Goal: Task Accomplishment & Management: Manage account settings

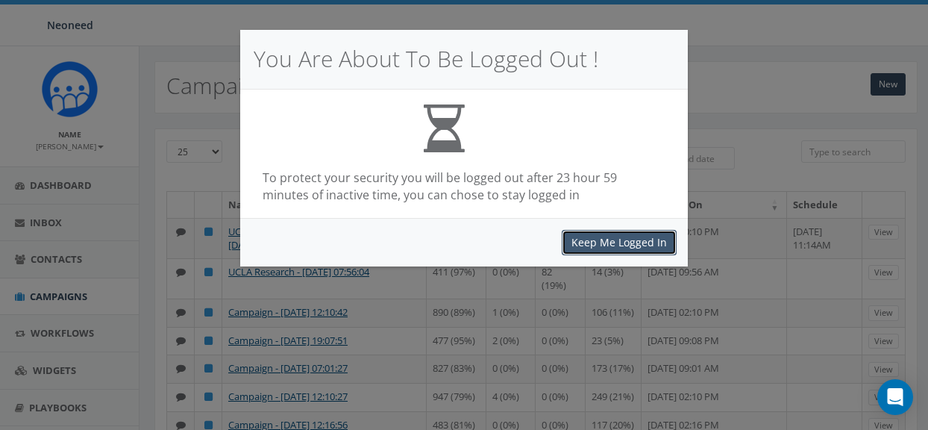
click at [610, 240] on button "Keep Me Logged In" at bounding box center [619, 242] width 115 height 25
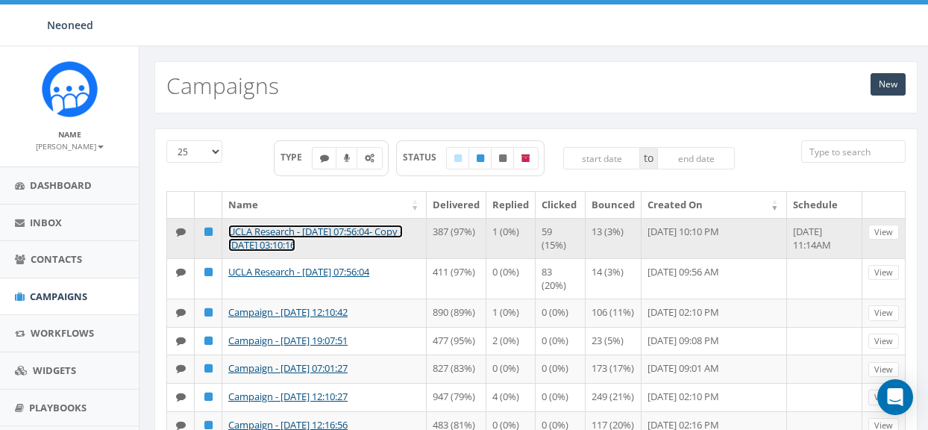
click at [333, 235] on link "UCLA Research - [DATE] 07:56:04- Copy - [DATE] 03:10:16" at bounding box center [315, 239] width 175 height 28
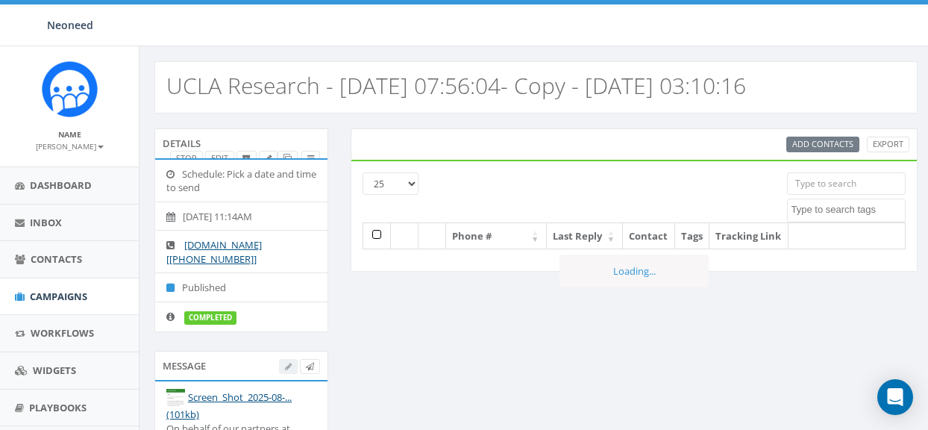
select select
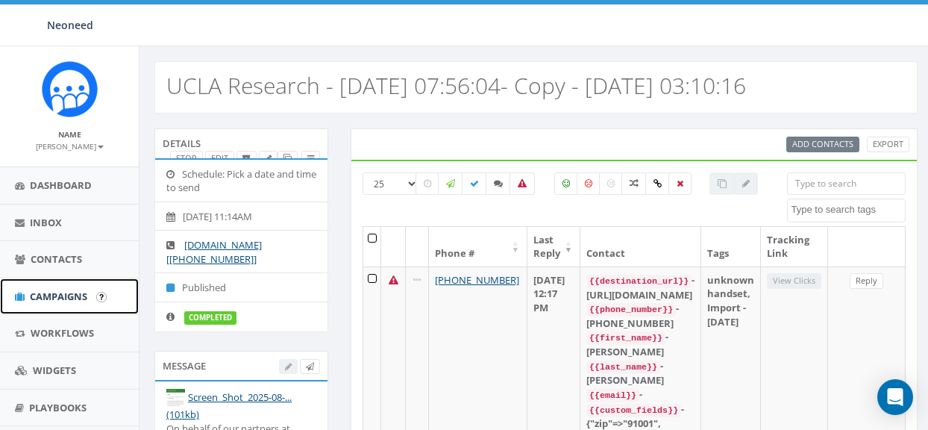
click at [65, 290] on span "Campaigns" at bounding box center [58, 296] width 57 height 13
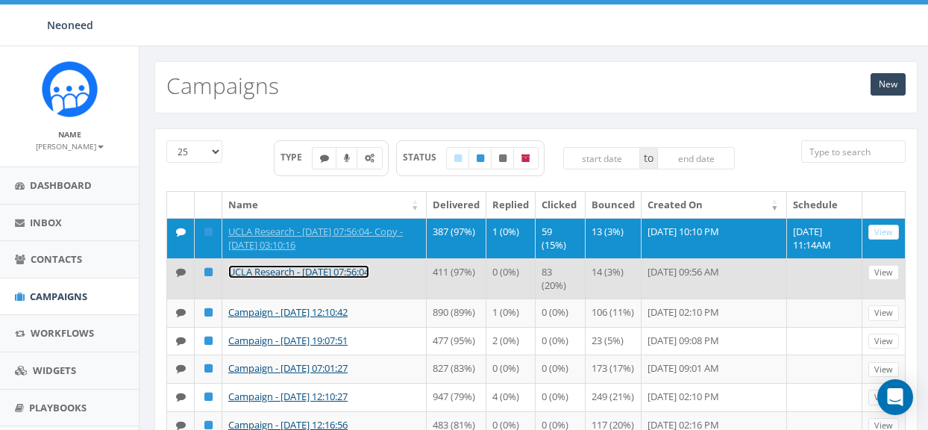
click at [333, 269] on link "UCLA Research - [DATE] 07:56:04" at bounding box center [298, 271] width 141 height 13
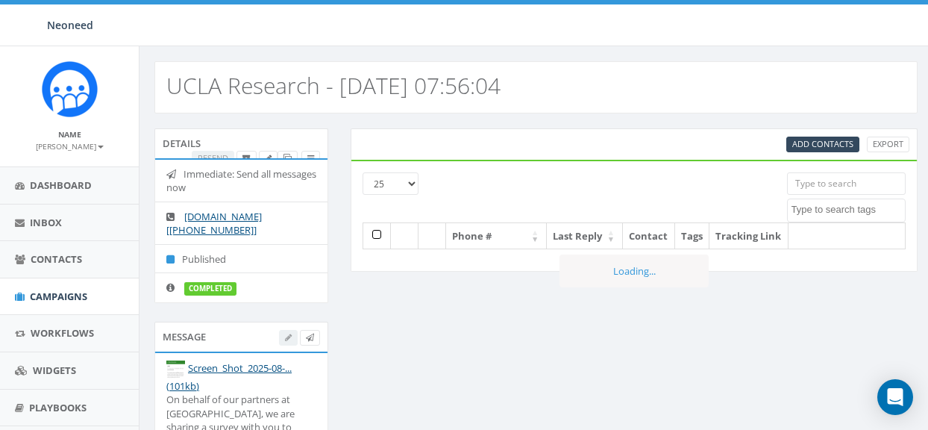
select select
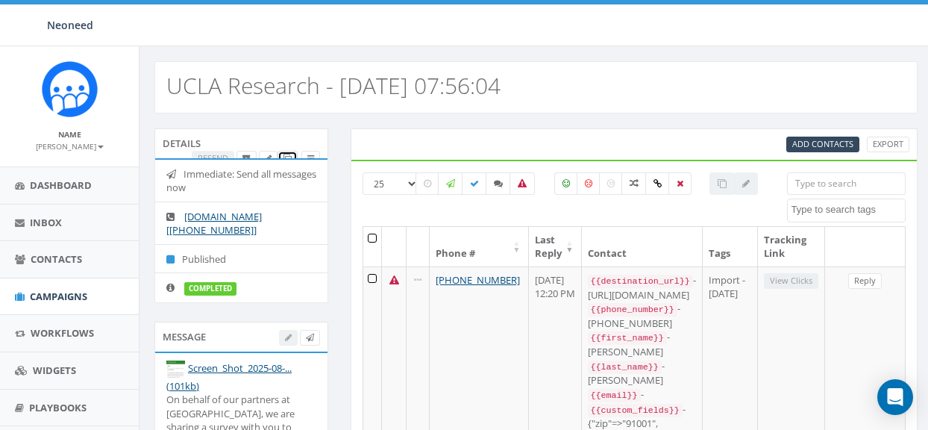
click at [289, 154] on icon at bounding box center [288, 158] width 8 height 8
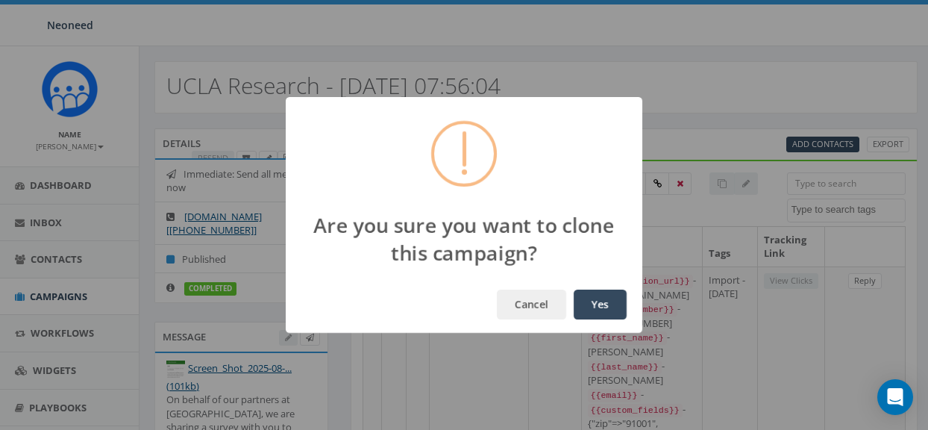
click at [597, 304] on button "Yes" at bounding box center [600, 305] width 53 height 30
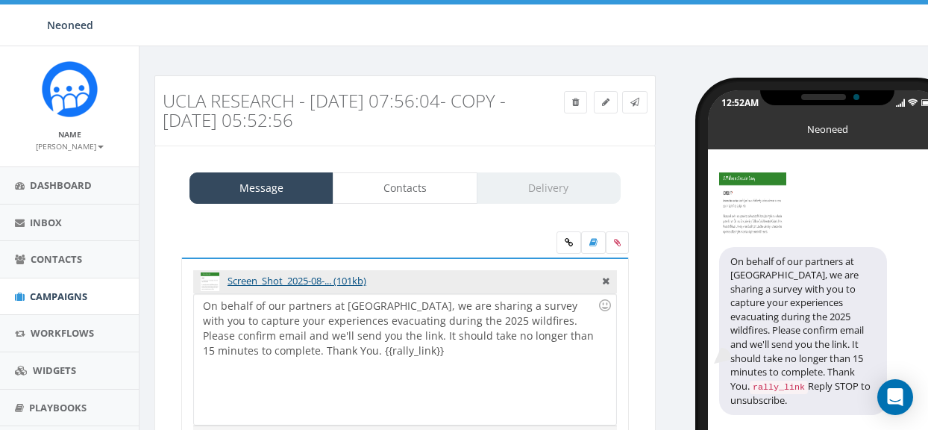
click at [313, 337] on div "On behalf of our partners at UCLA, we are sharing a survey with you to capture …" at bounding box center [405, 359] width 422 height 131
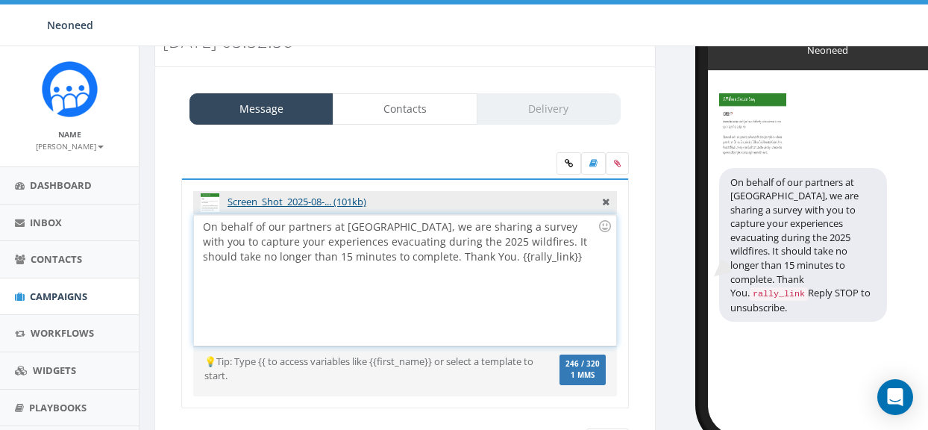
scroll to position [160, 0]
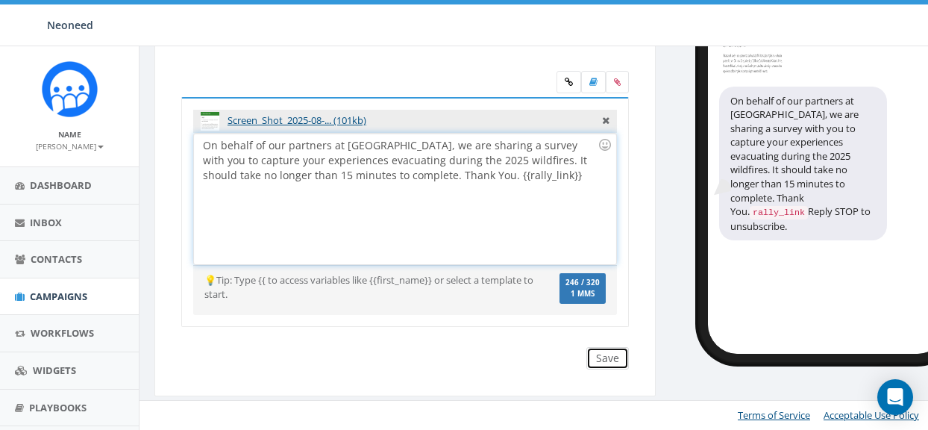
click at [604, 360] on input "Save" at bounding box center [608, 358] width 43 height 22
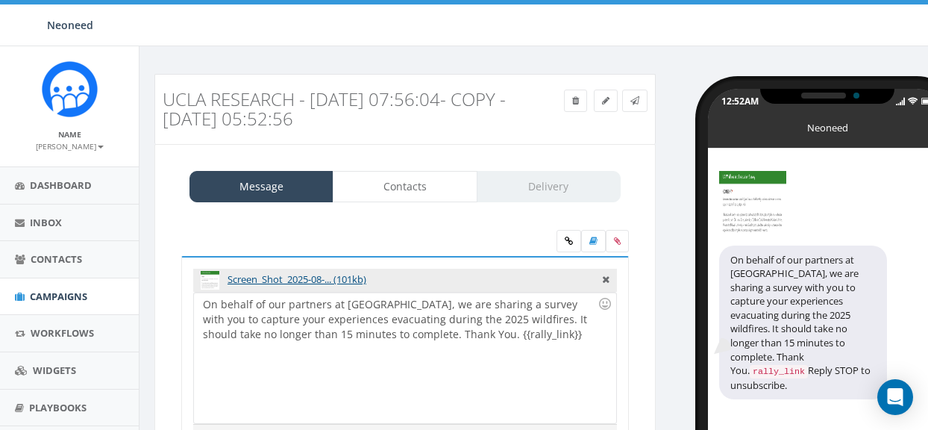
scroll to position [0, 0]
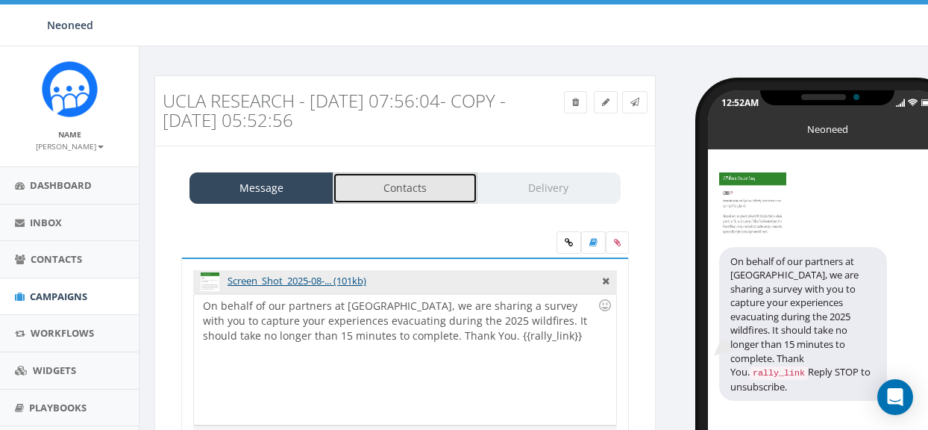
click at [414, 190] on link "Contacts" at bounding box center [405, 187] width 144 height 31
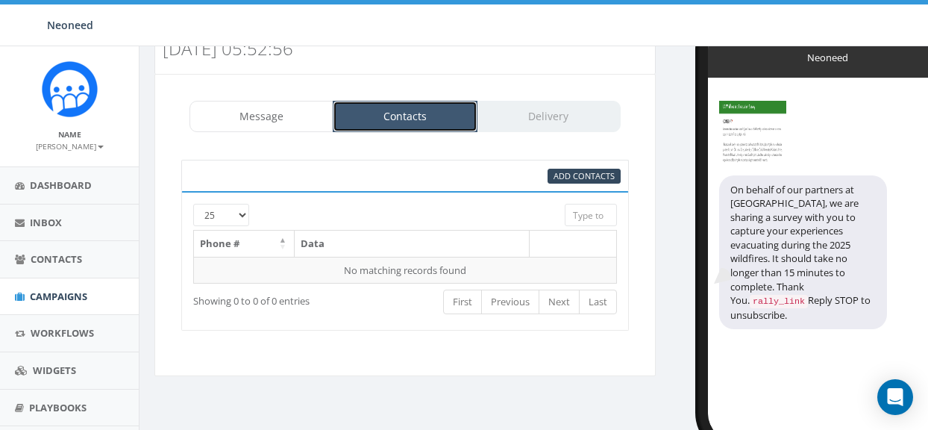
scroll to position [112, 0]
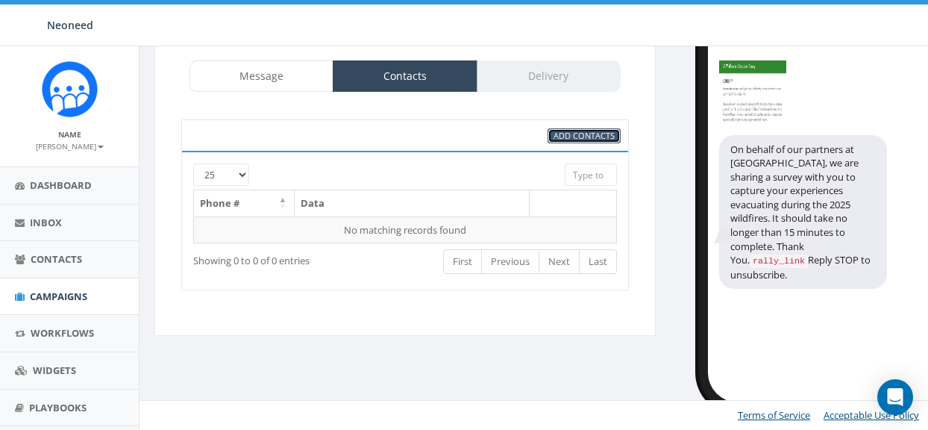
click at [575, 134] on span "Add Contacts" at bounding box center [584, 135] width 61 height 11
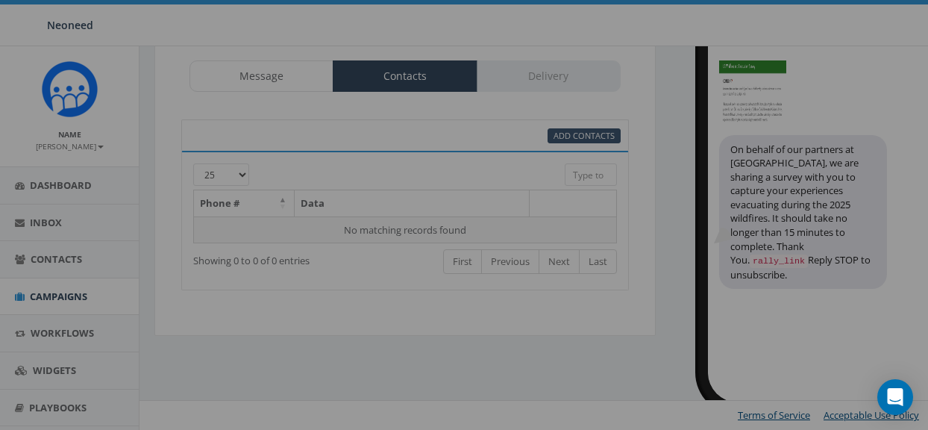
select select
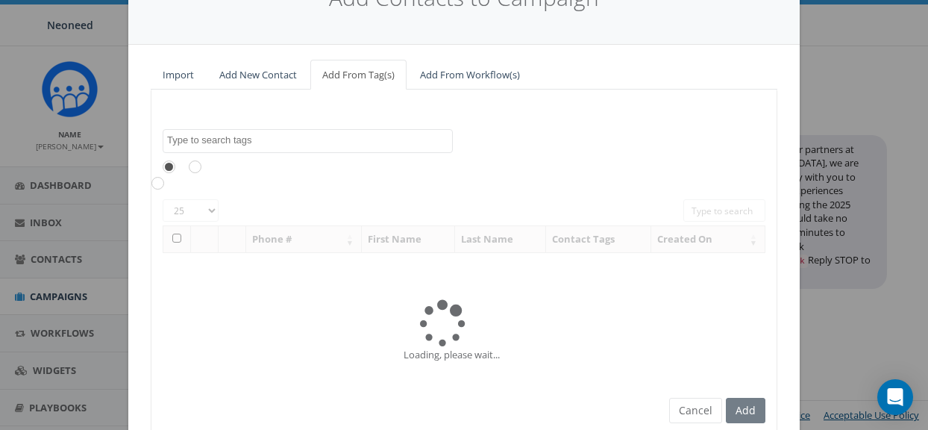
scroll to position [143, 0]
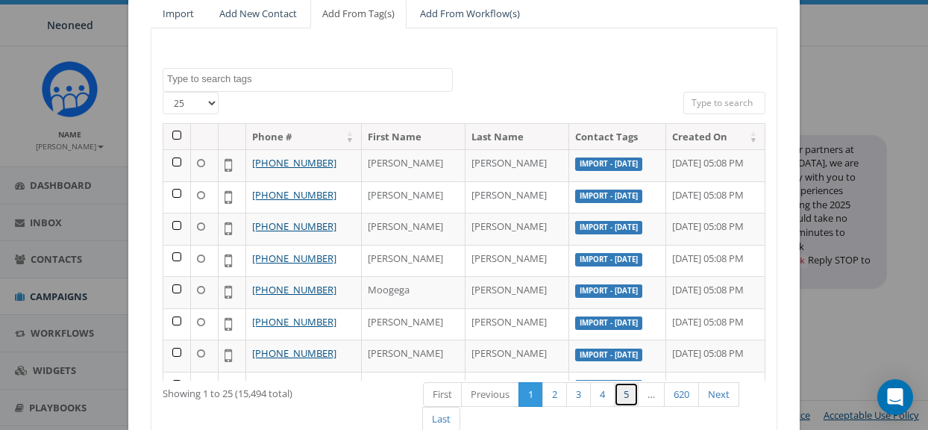
click at [628, 396] on link "5" at bounding box center [626, 394] width 25 height 25
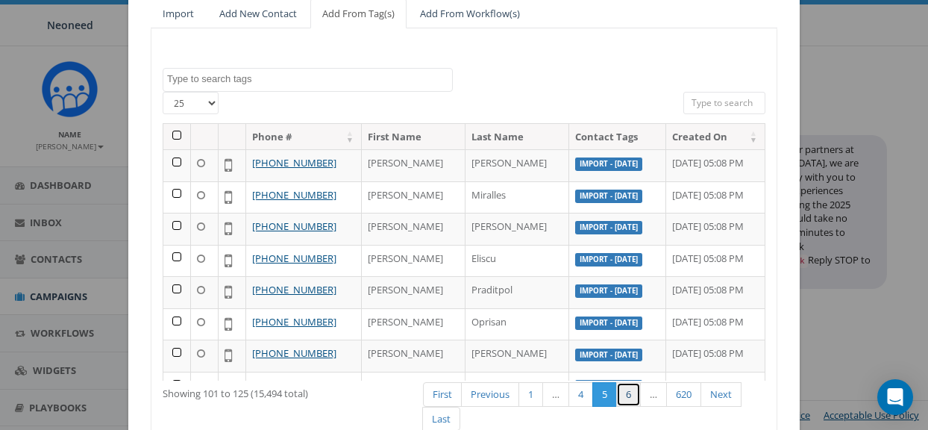
click at [628, 396] on link "6" at bounding box center [628, 394] width 25 height 25
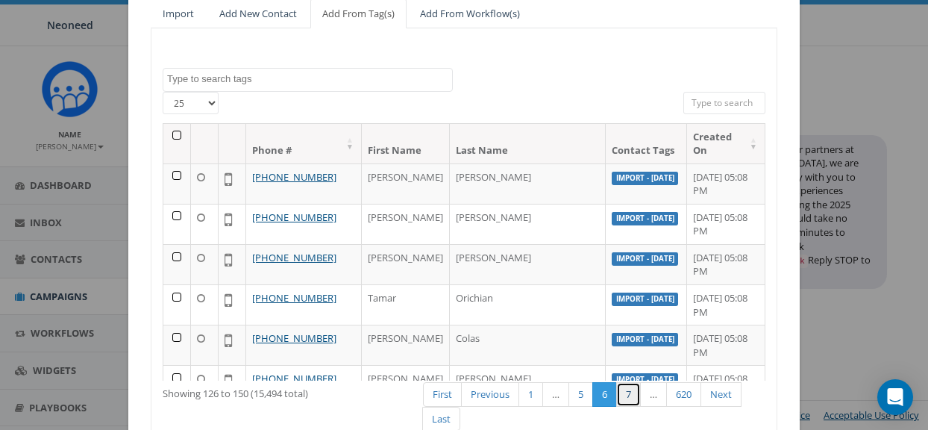
click at [628, 396] on link "7" at bounding box center [628, 394] width 25 height 25
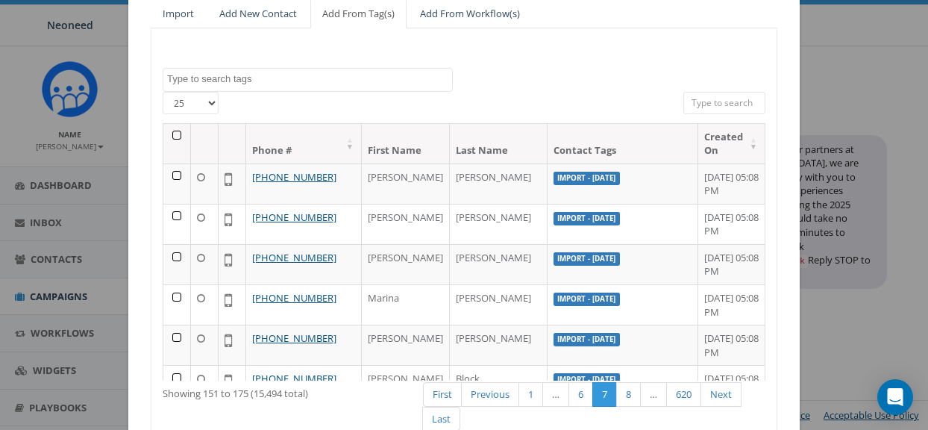
click at [628, 396] on div "First Previous 1 … 6 7 8 … 620 Next Last" at bounding box center [594, 408] width 365 height 55
click at [628, 396] on link "8" at bounding box center [628, 394] width 25 height 25
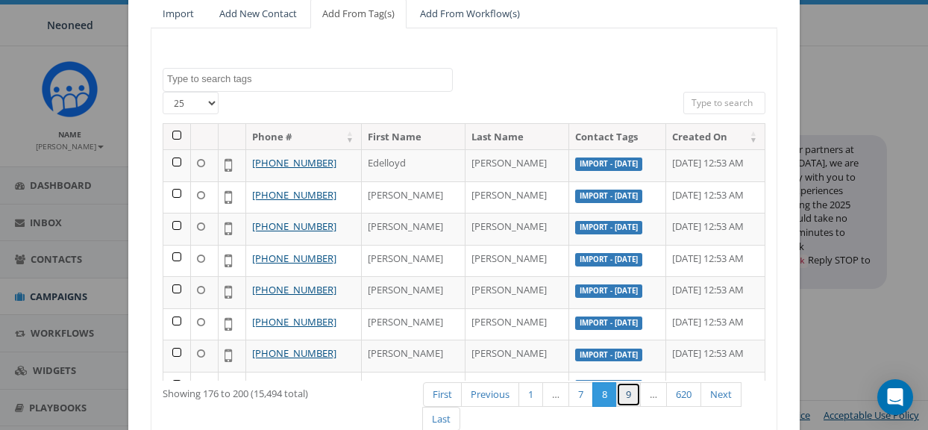
click at [628, 396] on link "9" at bounding box center [628, 394] width 25 height 25
click at [634, 399] on link "10" at bounding box center [631, 394] width 30 height 25
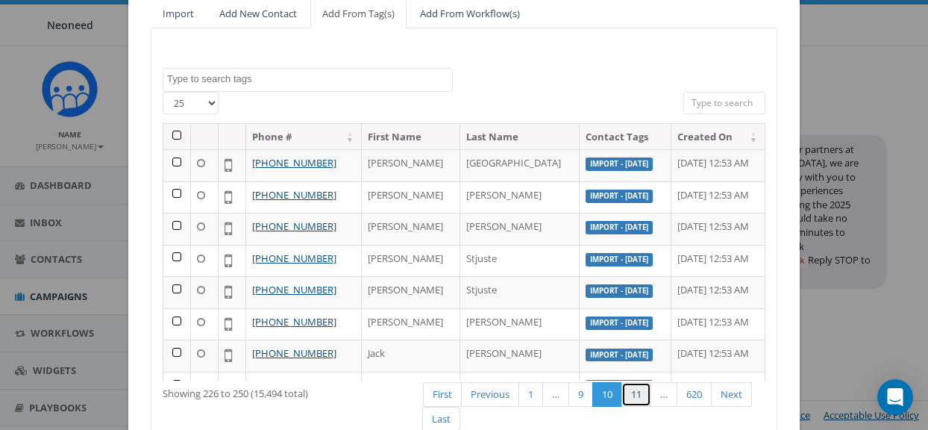
click at [640, 397] on link "11" at bounding box center [637, 394] width 30 height 25
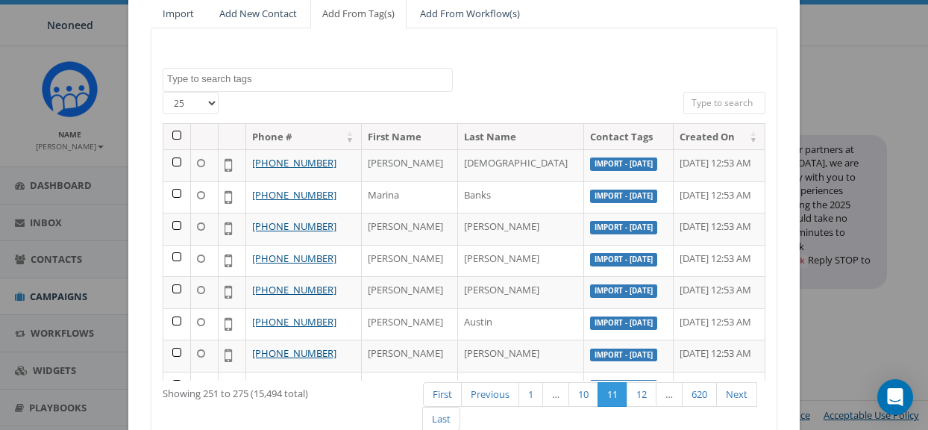
click at [210, 103] on select "25 50 100" at bounding box center [191, 103] width 56 height 22
select select "100"
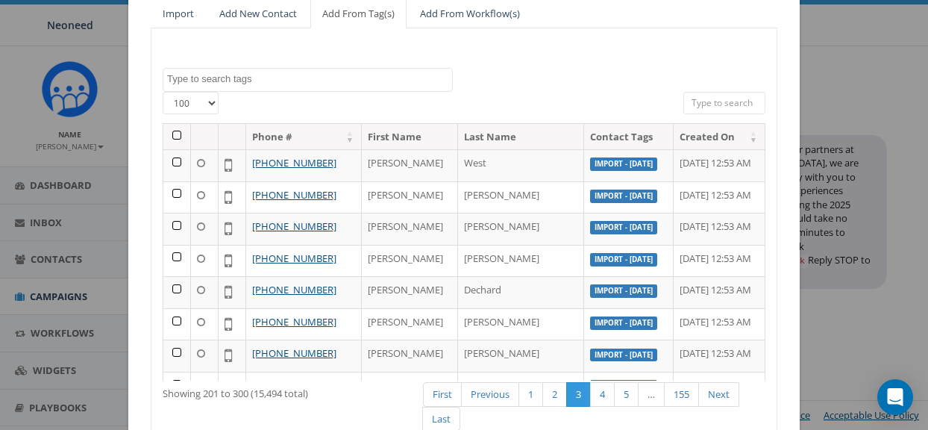
click at [174, 137] on th at bounding box center [177, 137] width 28 height 26
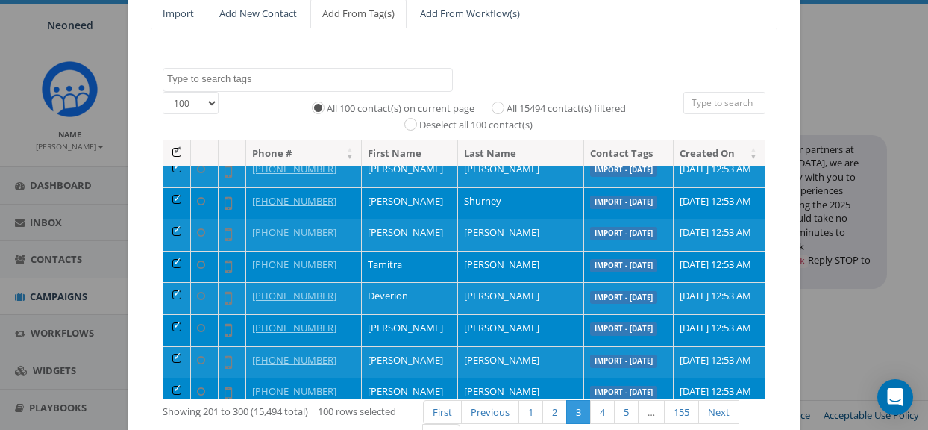
scroll to position [2914, 0]
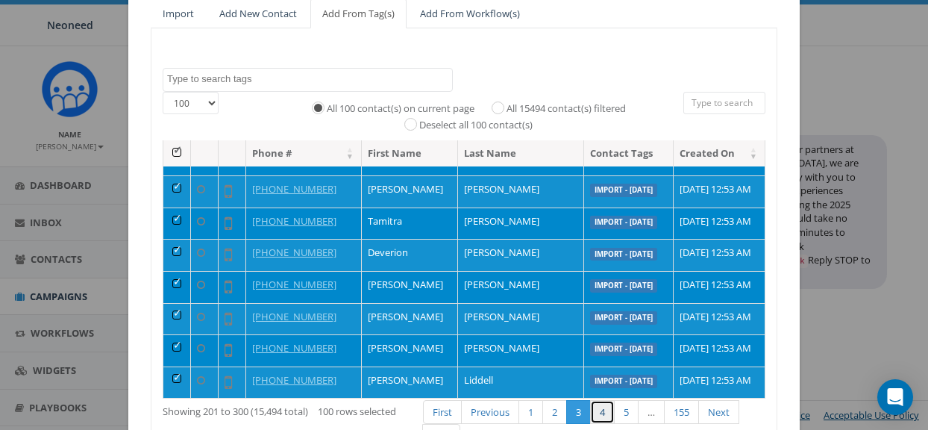
click at [606, 407] on link "4" at bounding box center [602, 412] width 25 height 25
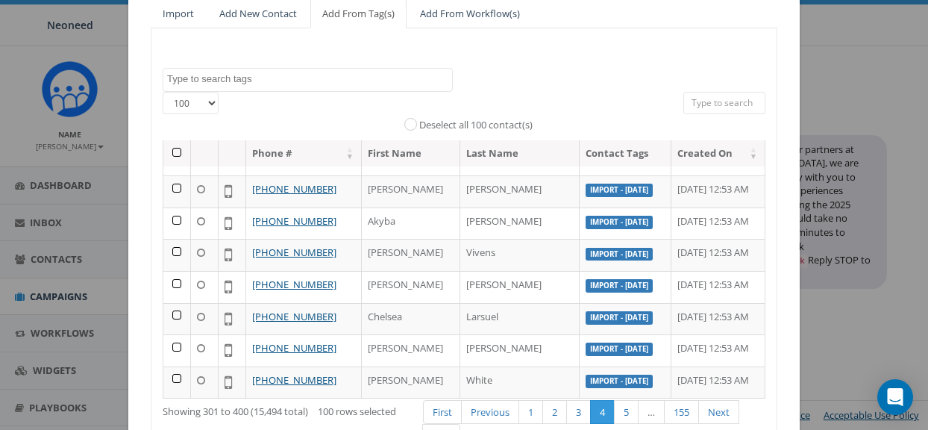
click at [175, 153] on th at bounding box center [177, 153] width 28 height 26
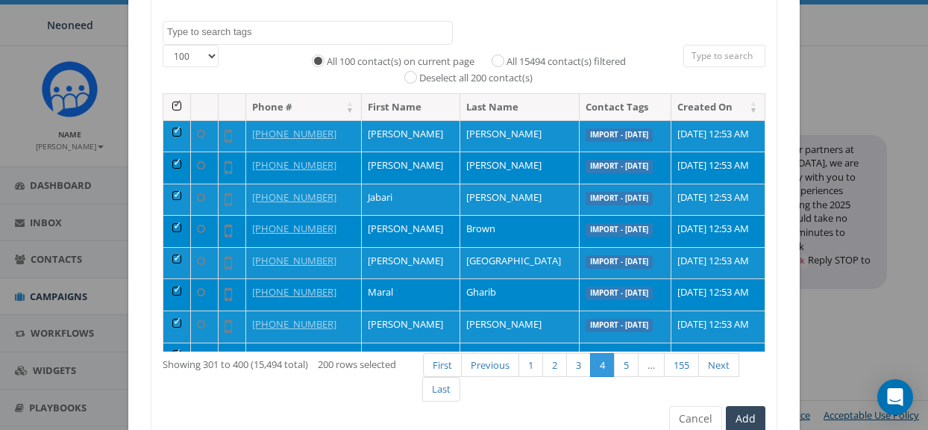
scroll to position [260, 0]
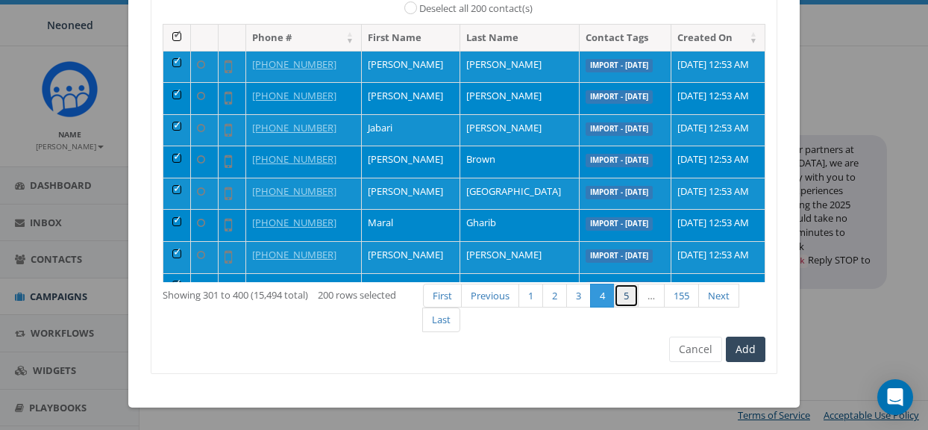
click at [627, 296] on link "5" at bounding box center [626, 296] width 25 height 25
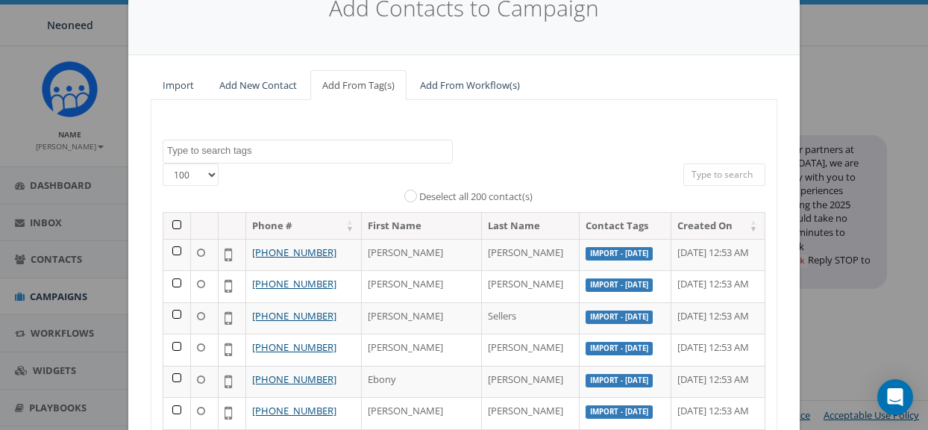
scroll to position [0, 0]
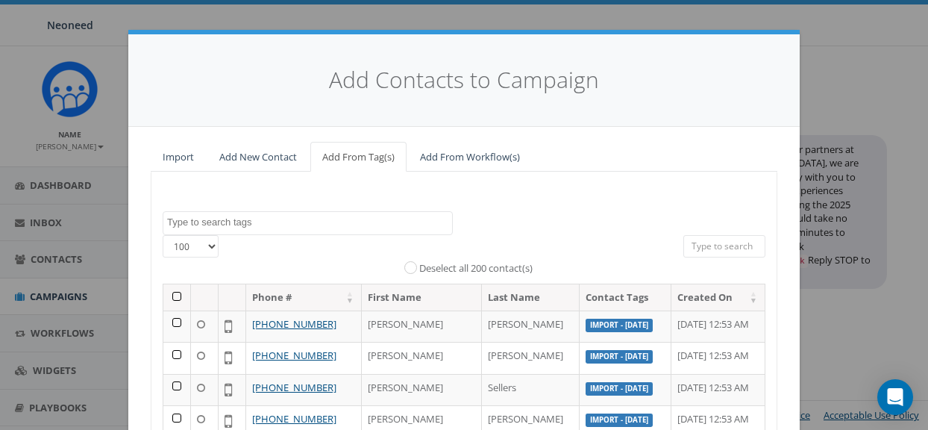
click at [178, 296] on th at bounding box center [177, 297] width 28 height 26
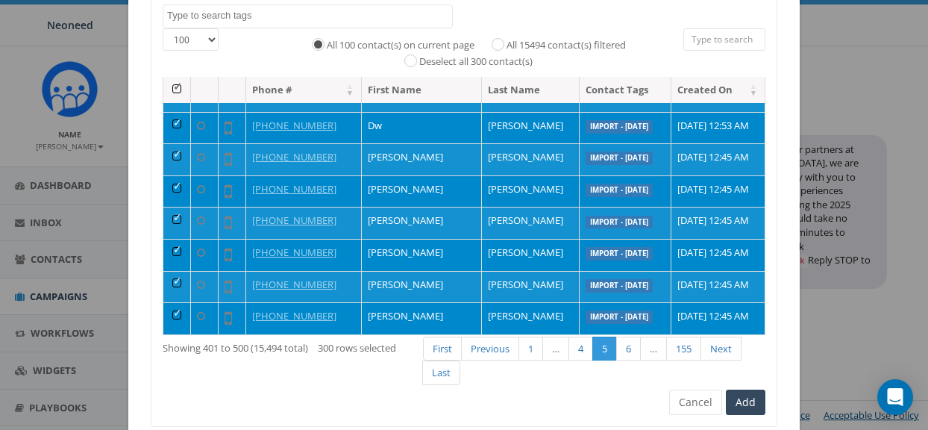
scroll to position [260, 0]
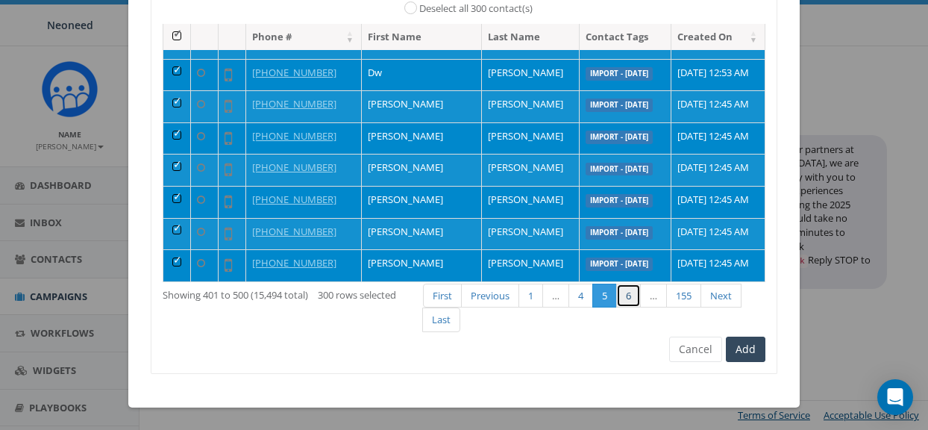
click at [634, 291] on link "6" at bounding box center [628, 296] width 25 height 25
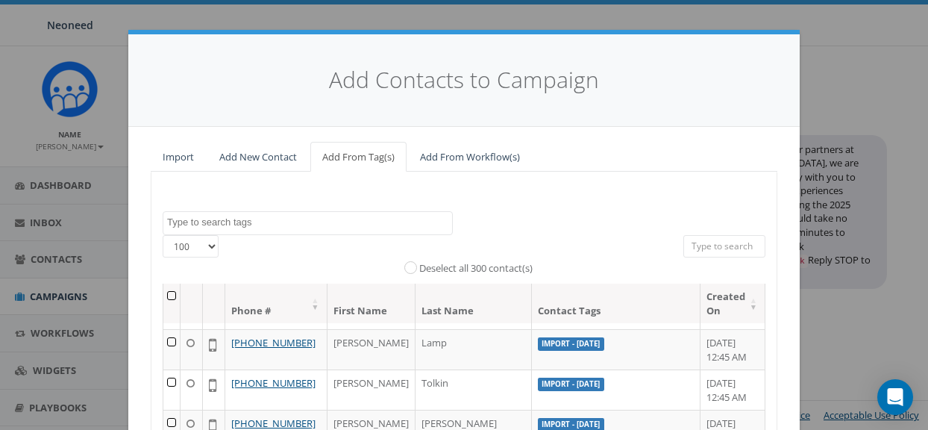
scroll to position [3228, 0]
click at [412, 270] on input "Deselect all 300 contact(s)" at bounding box center [415, 267] width 10 height 10
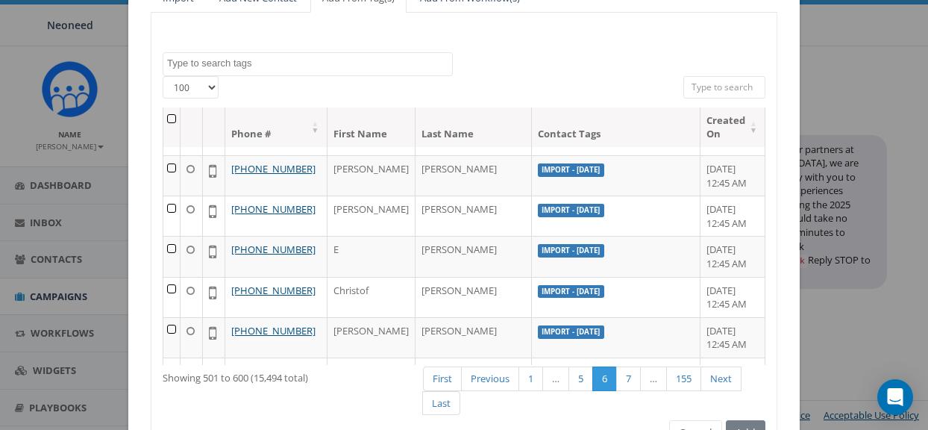
scroll to position [243, 0]
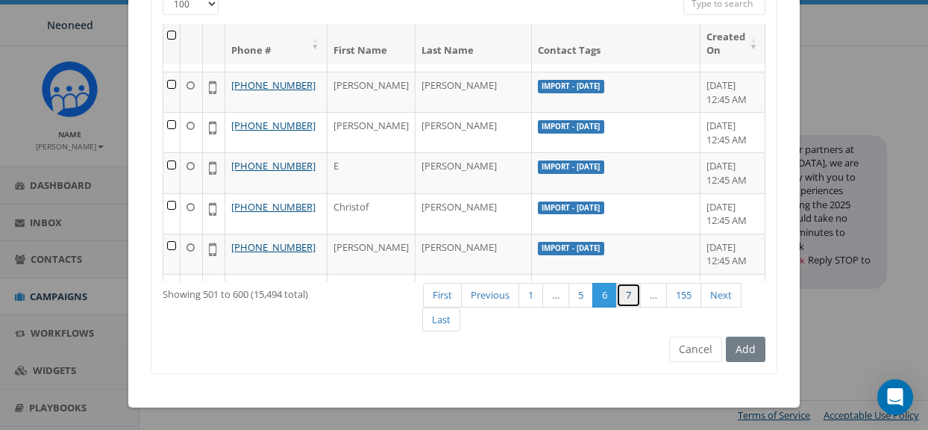
click at [633, 290] on link "7" at bounding box center [628, 295] width 25 height 25
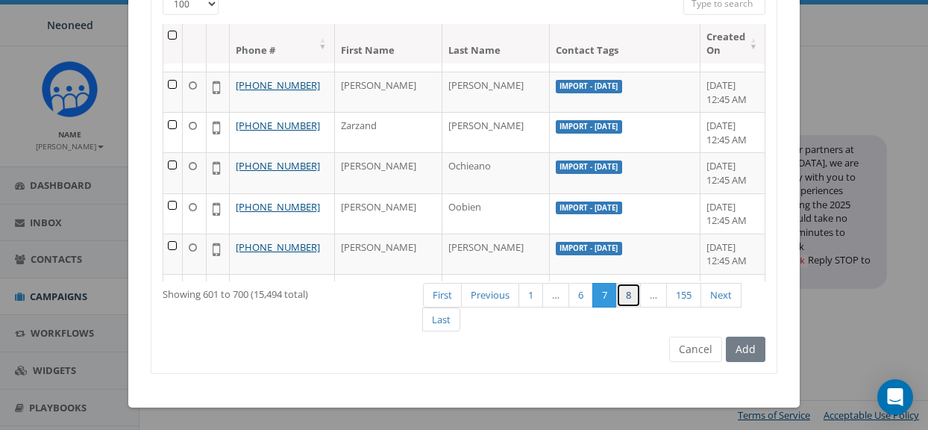
click at [629, 299] on link "8" at bounding box center [628, 295] width 25 height 25
click at [629, 299] on link "9" at bounding box center [628, 295] width 25 height 25
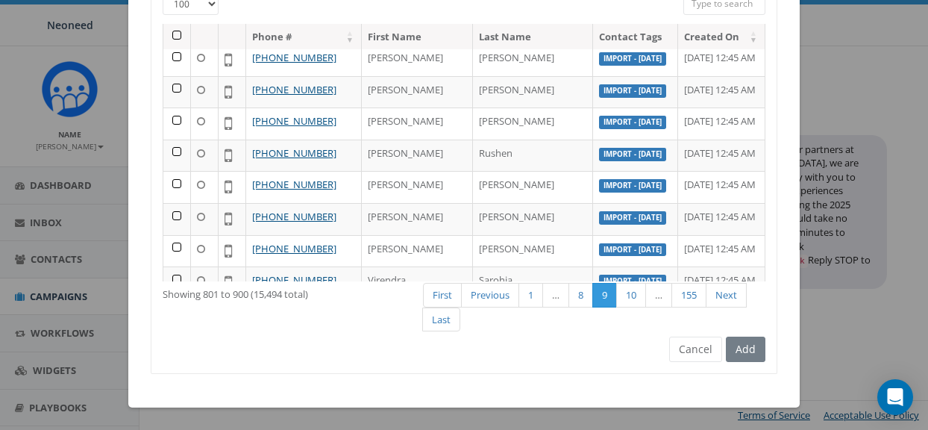
scroll to position [787, 0]
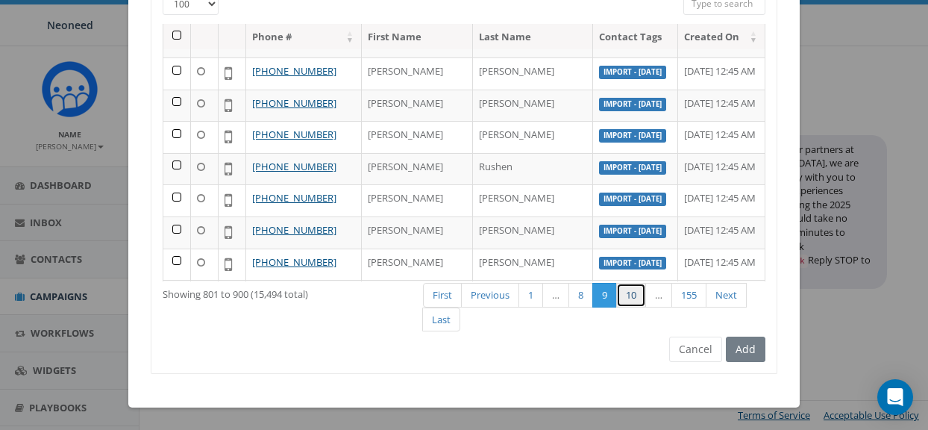
click at [629, 299] on link "10" at bounding box center [631, 295] width 30 height 25
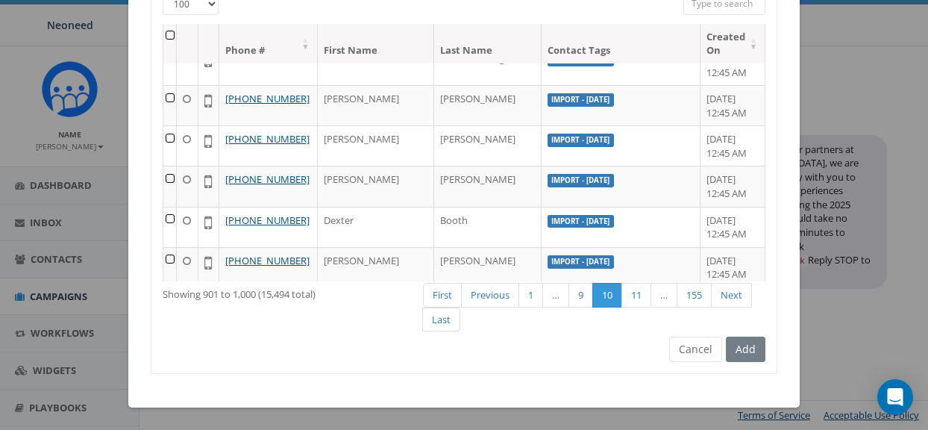
scroll to position [800, 0]
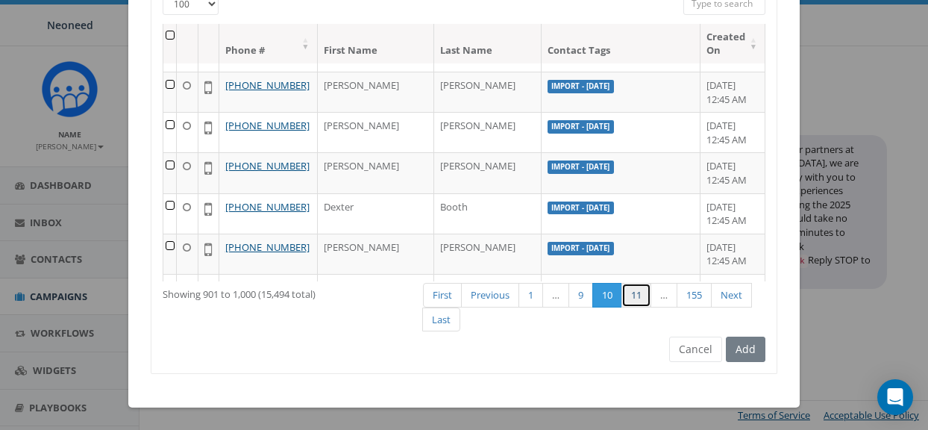
click at [629, 299] on link "11" at bounding box center [637, 295] width 30 height 25
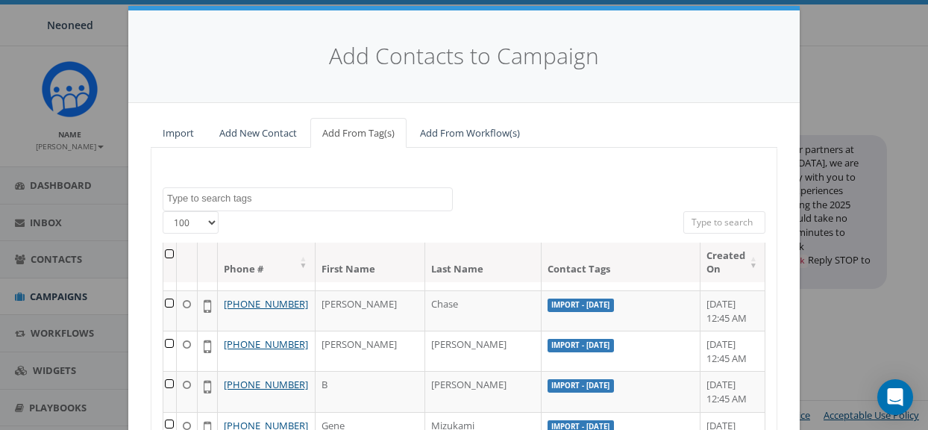
scroll to position [0, 0]
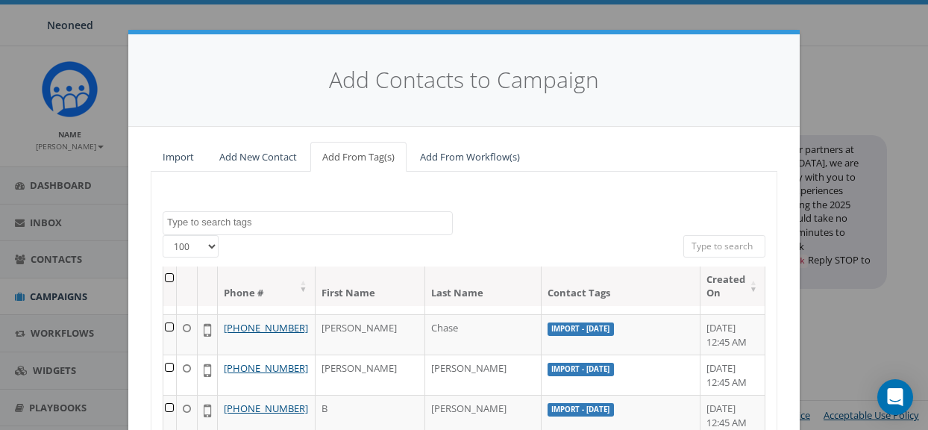
click at [172, 278] on th at bounding box center [169, 286] width 13 height 40
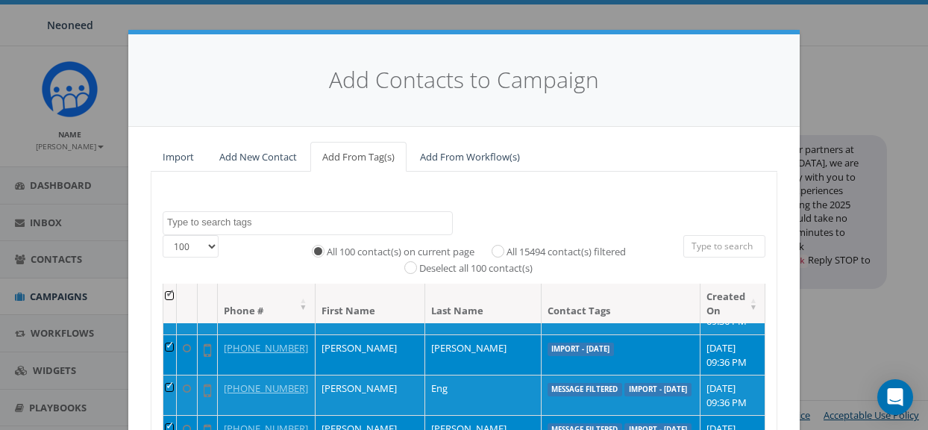
scroll to position [4186, 0]
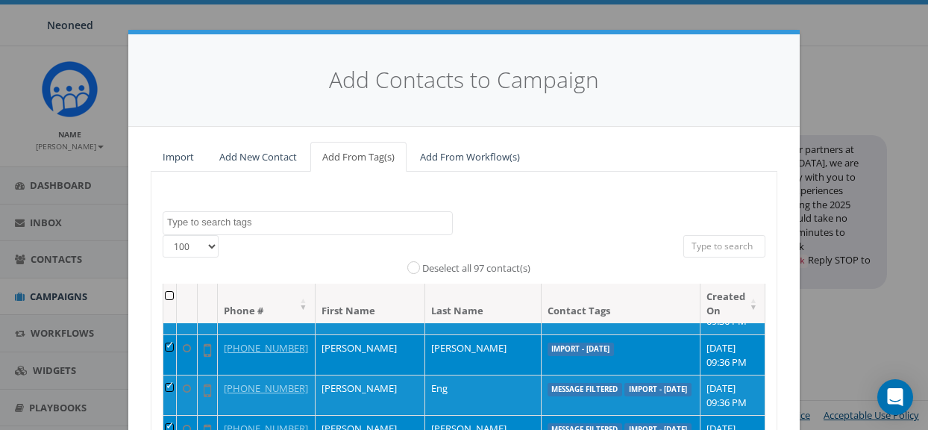
scroll to position [4755, 0]
click at [177, 92] on td at bounding box center [169, 71] width 13 height 40
click at [177, 213] on td at bounding box center [169, 193] width 13 height 40
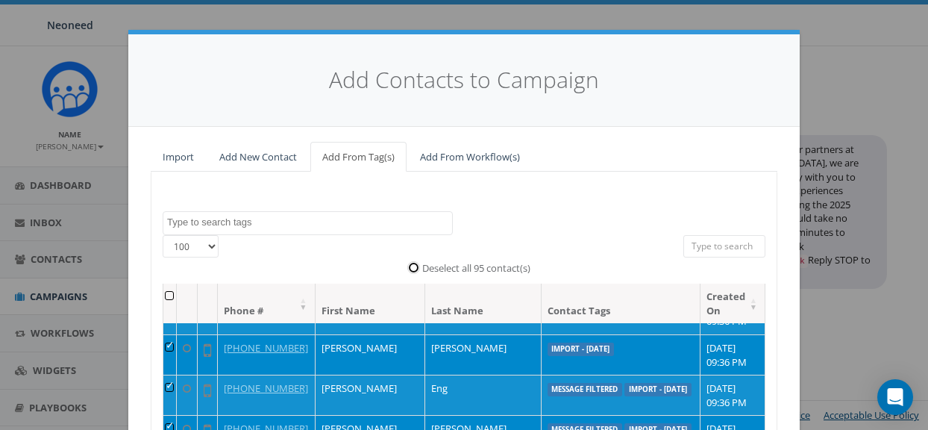
click at [413, 266] on input "Deselect all 95 contact(s)" at bounding box center [418, 267] width 10 height 10
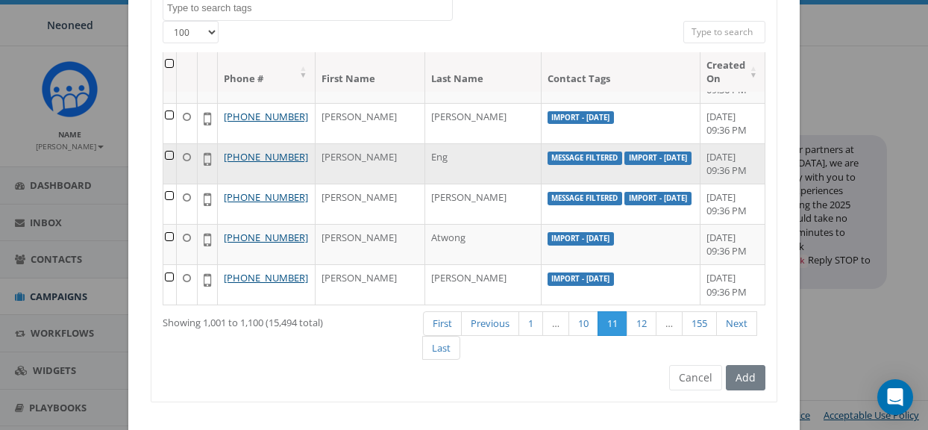
scroll to position [243, 0]
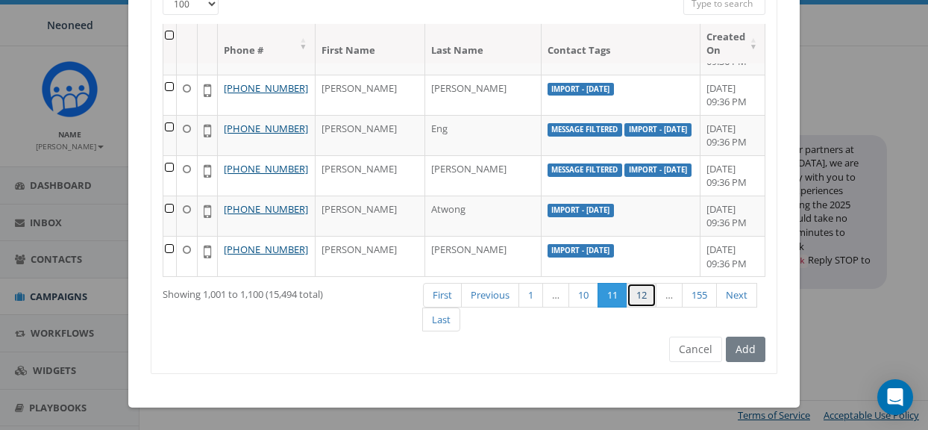
click at [642, 299] on link "12" at bounding box center [642, 295] width 30 height 25
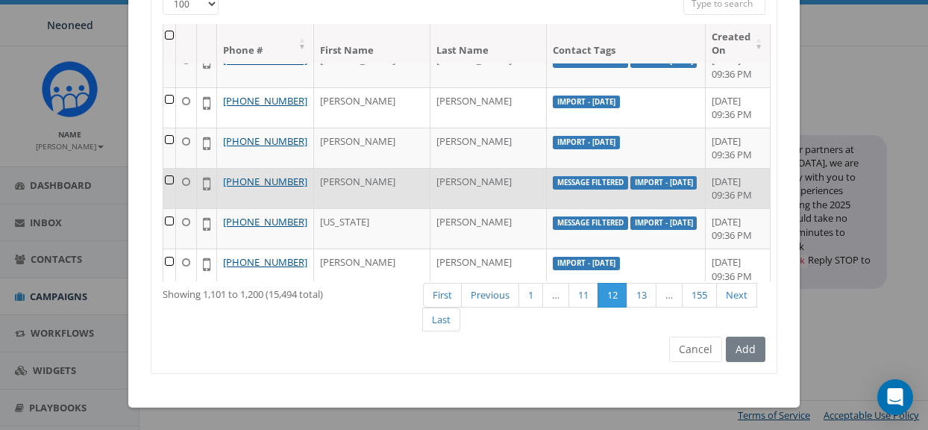
click at [561, 176] on label "message filtered" at bounding box center [590, 182] width 75 height 13
click at [304, 175] on link "+1 626-833-4949" at bounding box center [265, 181] width 84 height 13
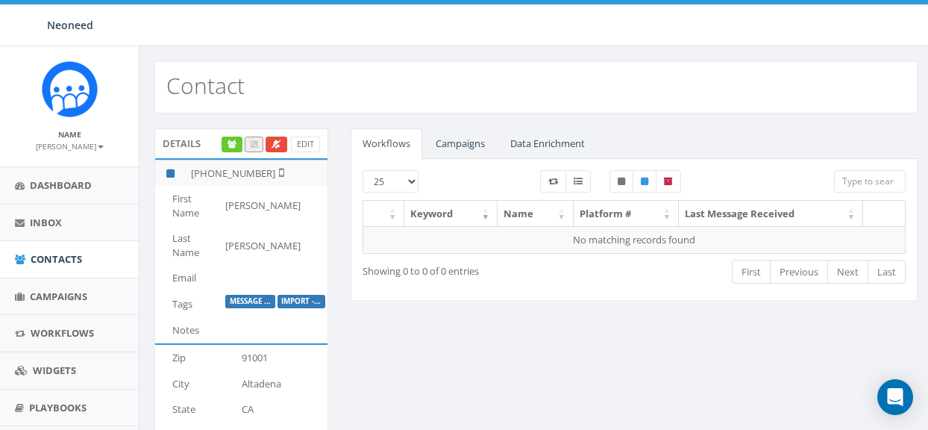
click at [250, 302] on label "message ..." at bounding box center [250, 301] width 50 height 13
click at [58, 294] on span "Campaigns" at bounding box center [58, 296] width 57 height 13
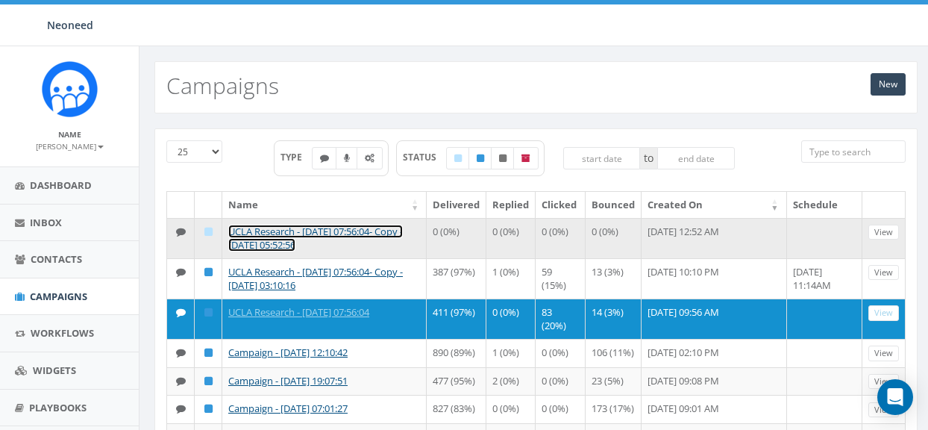
click at [330, 231] on link "UCLA Research - [DATE] 07:56:04- Copy - [DATE] 05:52:56" at bounding box center [315, 239] width 175 height 28
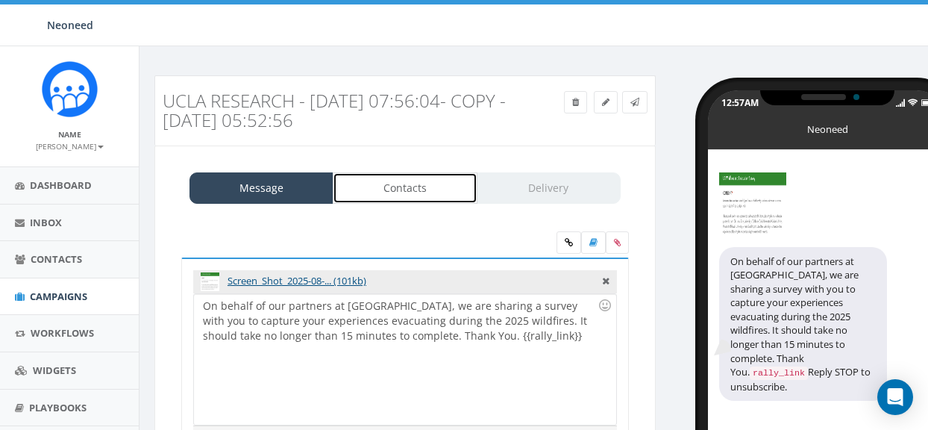
click at [414, 187] on link "Contacts" at bounding box center [405, 187] width 144 height 31
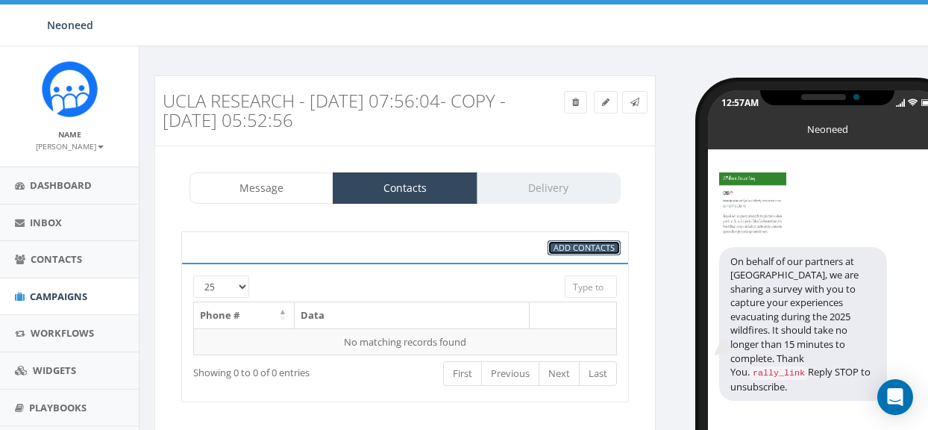
click at [579, 247] on span "Add Contacts" at bounding box center [584, 247] width 61 height 11
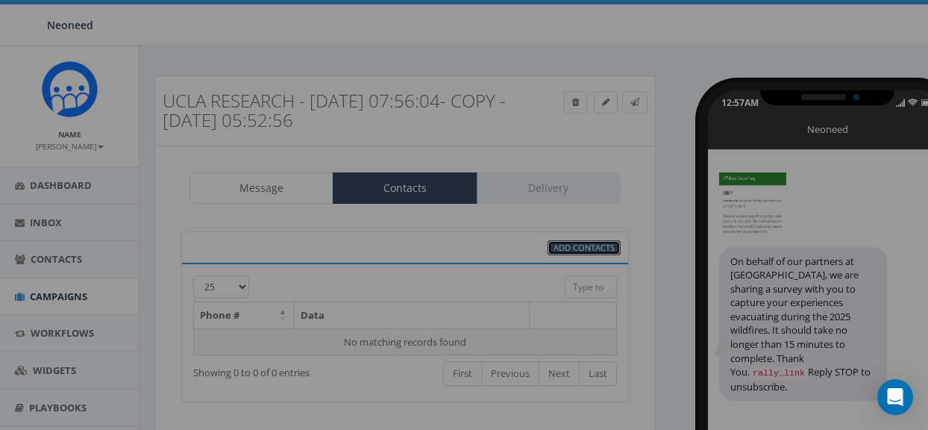
select select
select select "100"
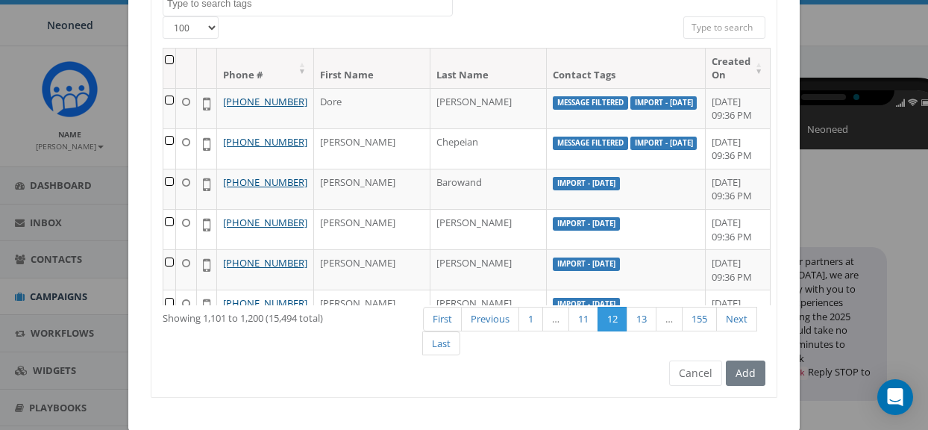
scroll to position [221, 0]
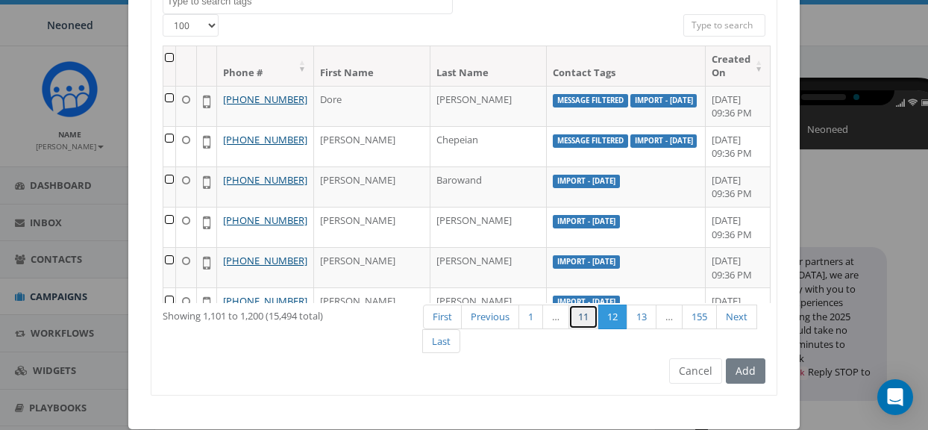
click at [584, 315] on link "11" at bounding box center [584, 316] width 30 height 25
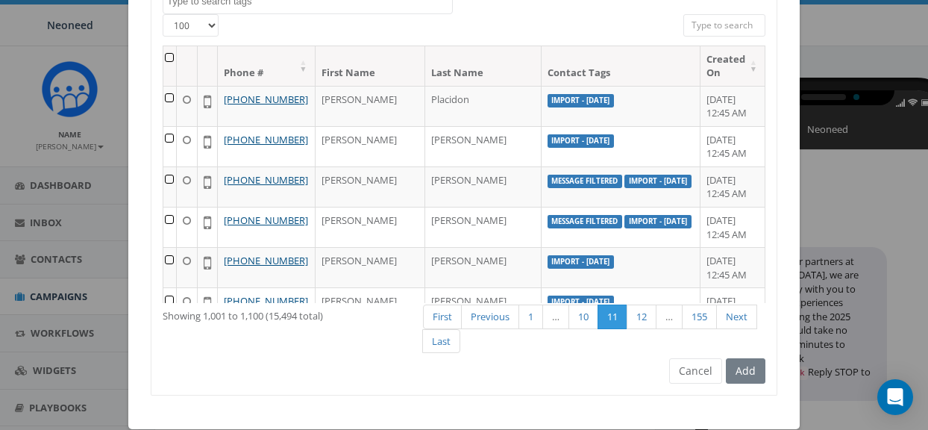
click at [176, 57] on th at bounding box center [169, 66] width 13 height 40
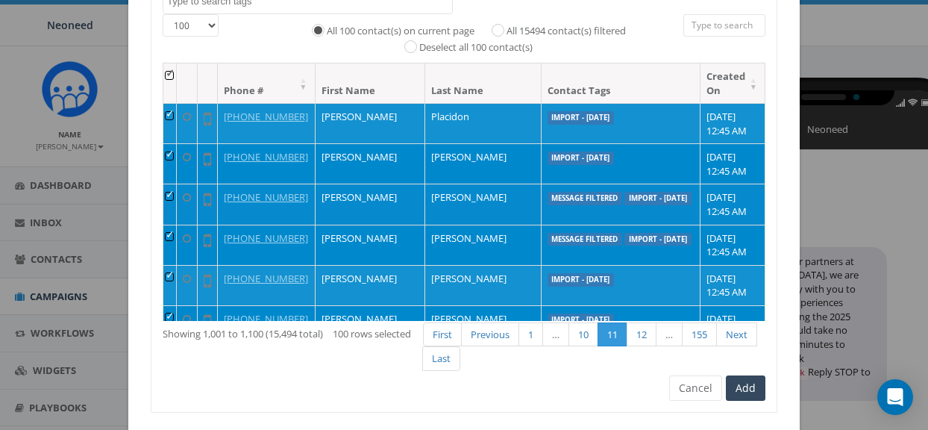
click at [177, 219] on td at bounding box center [169, 204] width 13 height 40
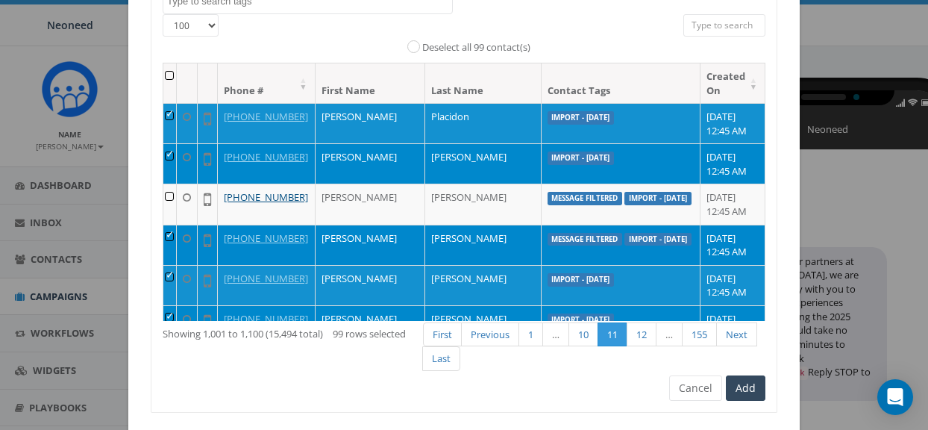
click at [177, 265] on td at bounding box center [169, 245] width 13 height 40
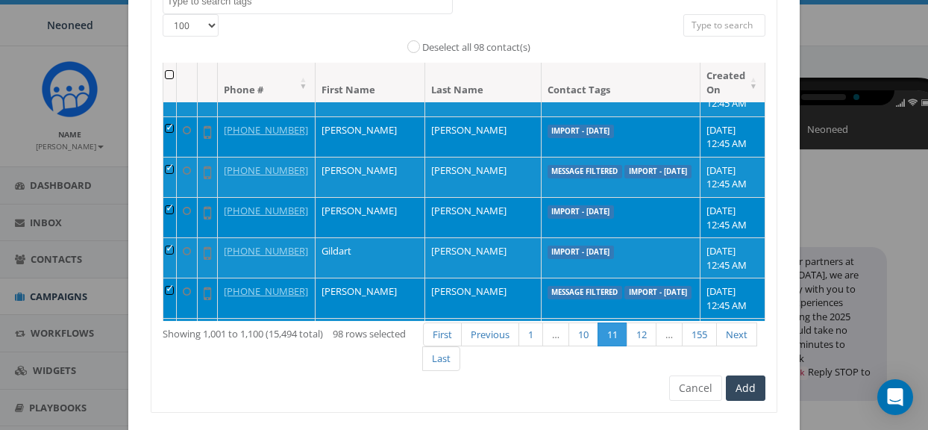
scroll to position [213, 0]
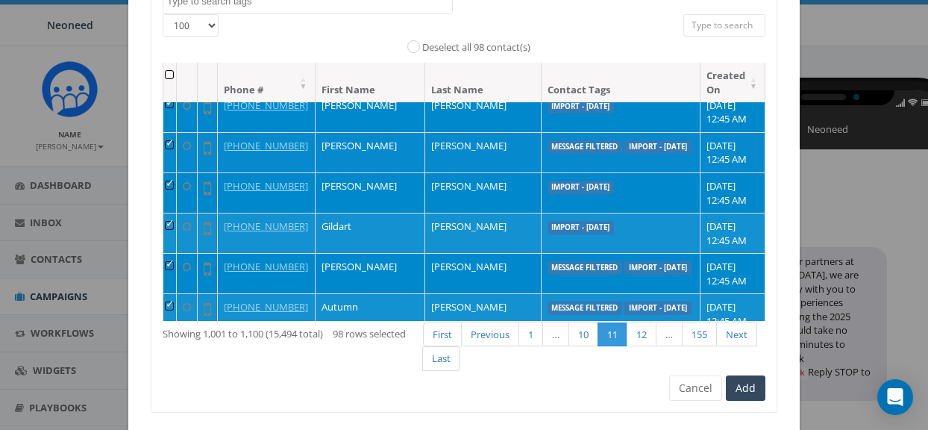
click at [177, 172] on td at bounding box center [169, 152] width 13 height 40
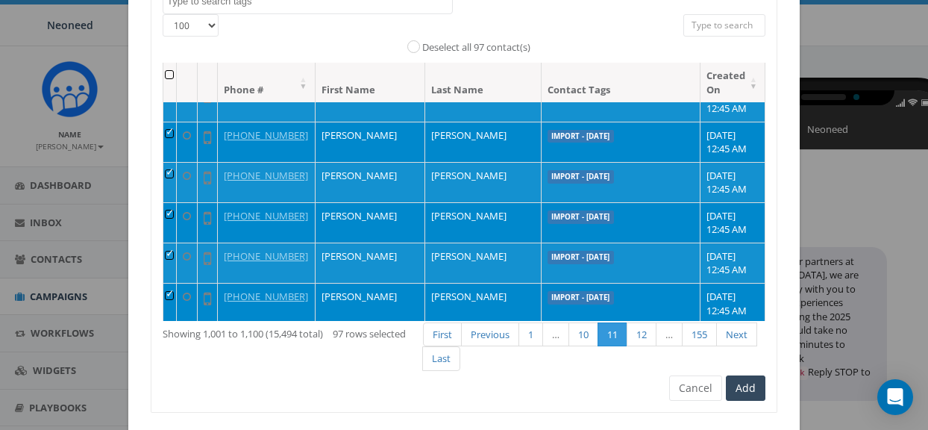
scroll to position [434, 0]
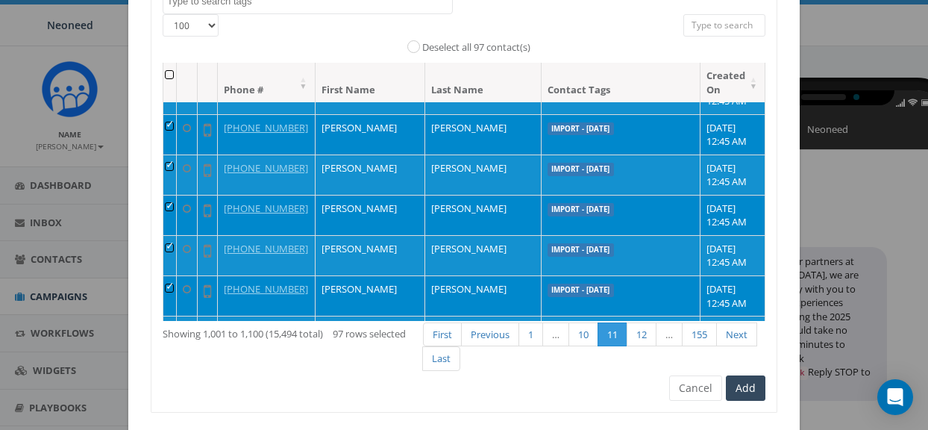
click at [177, 73] on td at bounding box center [169, 53] width 13 height 40
click at [177, 113] on td at bounding box center [169, 93] width 13 height 40
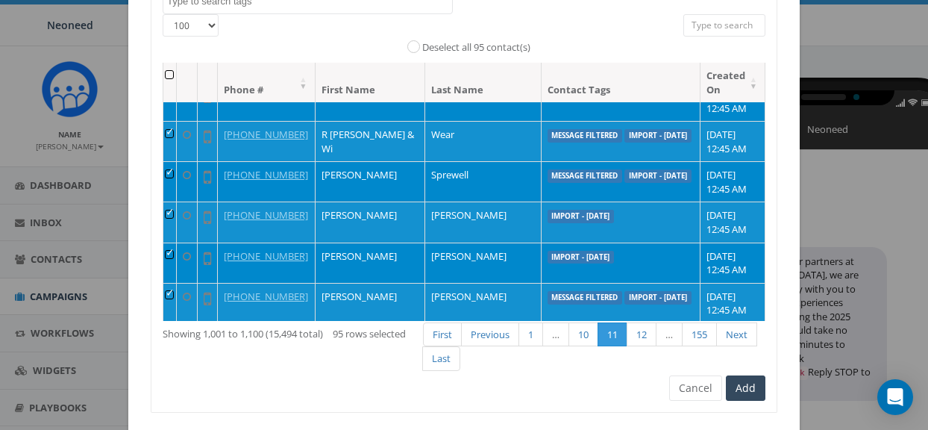
scroll to position [1279, 0]
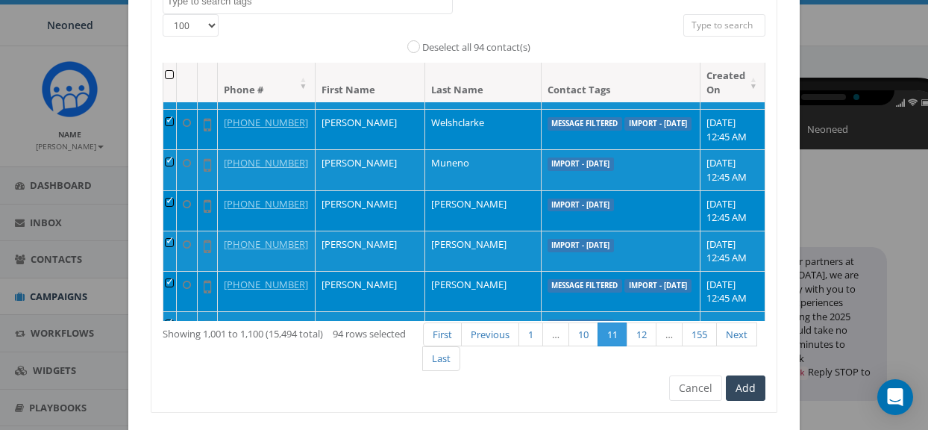
scroll to position [1654, 0]
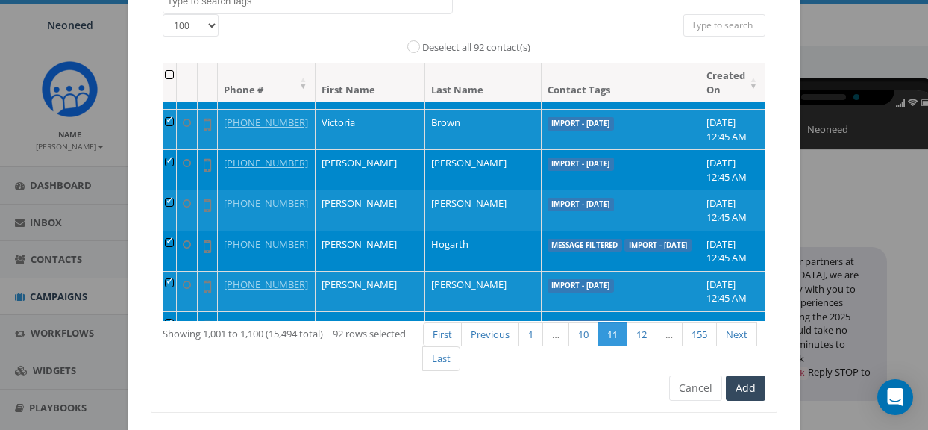
scroll to position [1905, 0]
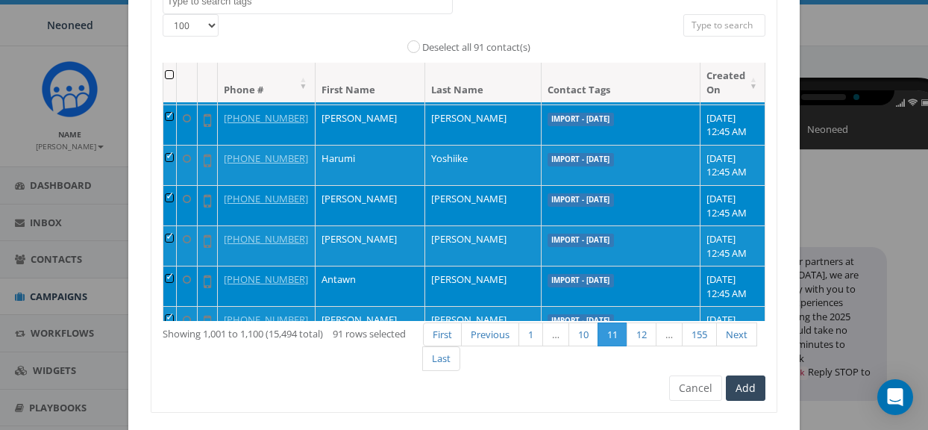
scroll to position [2146, 0]
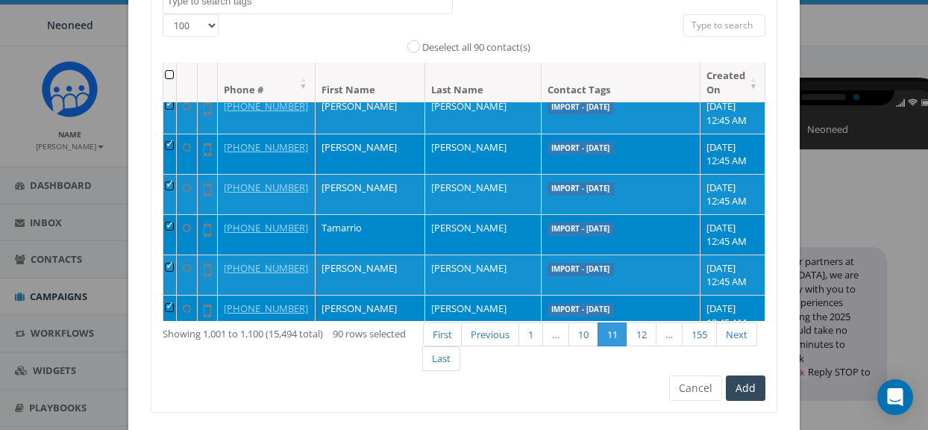
scroll to position [2355, 0]
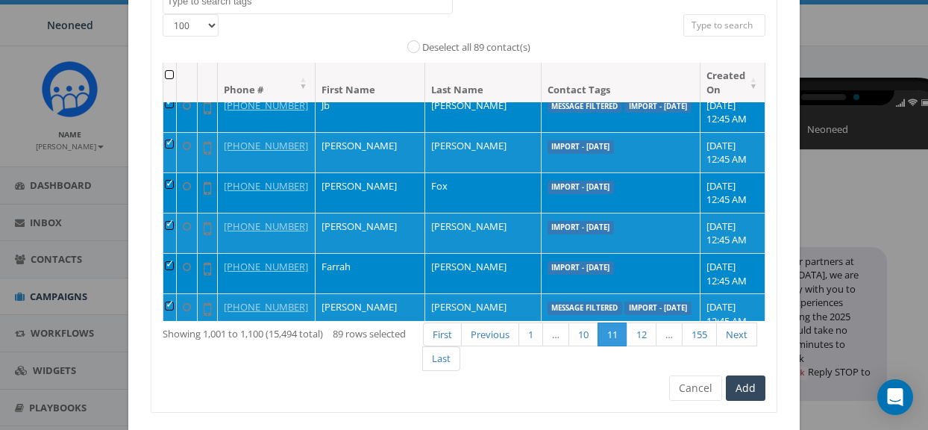
scroll to position [2720, 0]
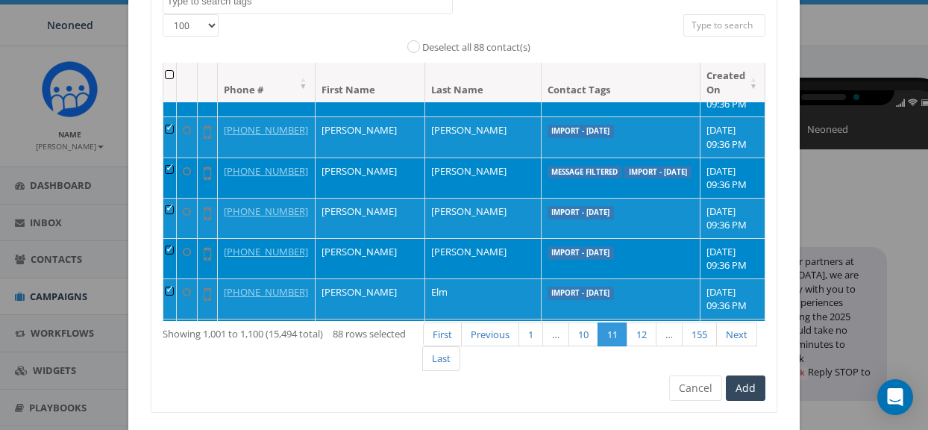
scroll to position [3624, 0]
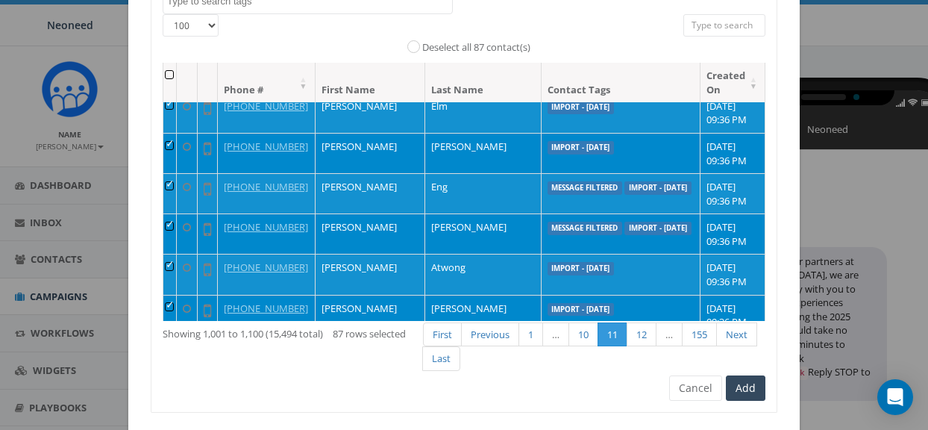
scroll to position [3810, 0]
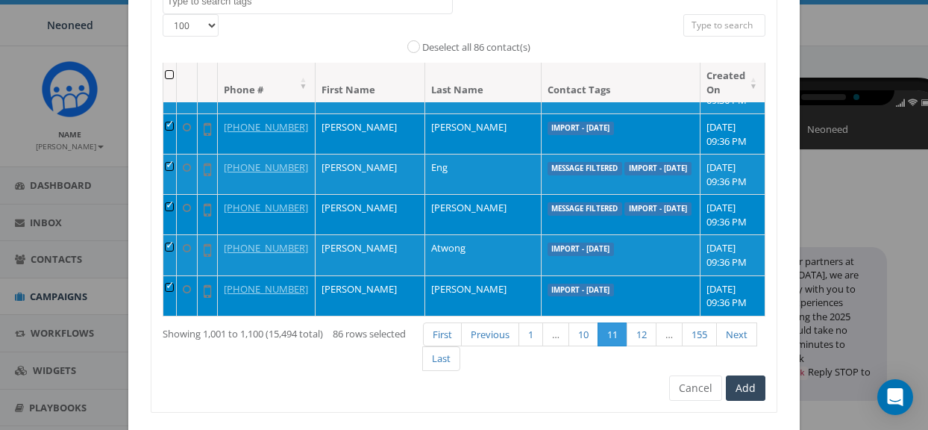
scroll to position [3995, 0]
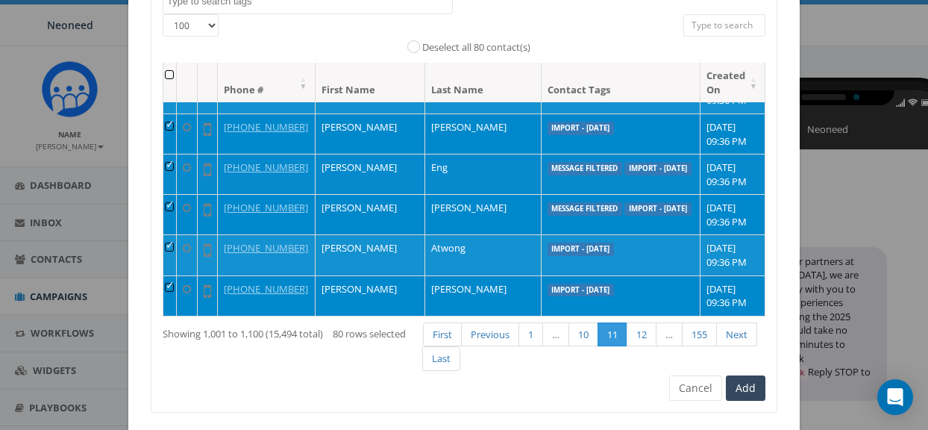
click at [177, 194] on td at bounding box center [169, 174] width 13 height 40
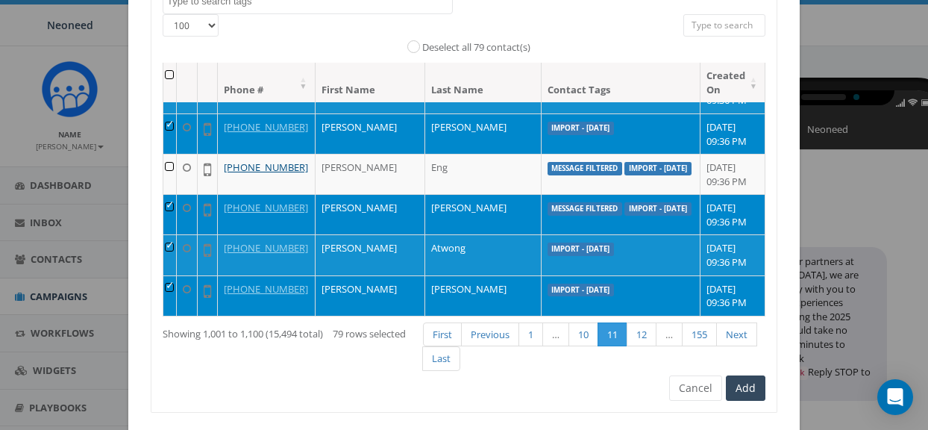
click at [177, 234] on td at bounding box center [169, 214] width 13 height 40
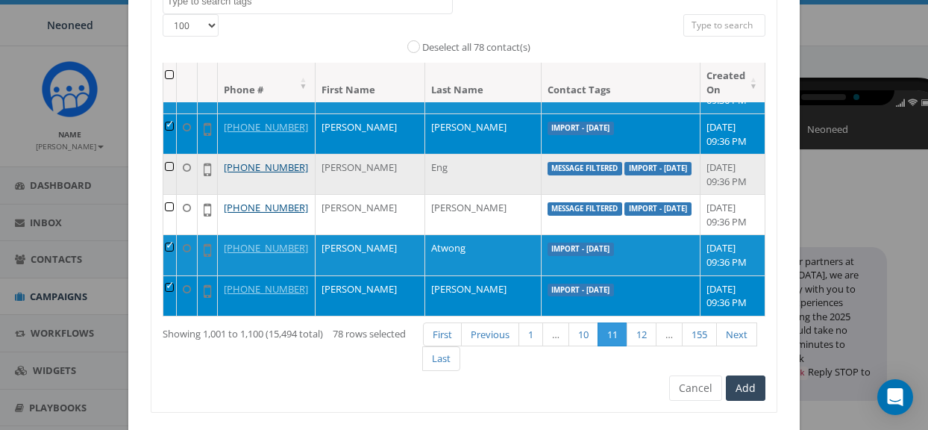
scroll to position [260, 0]
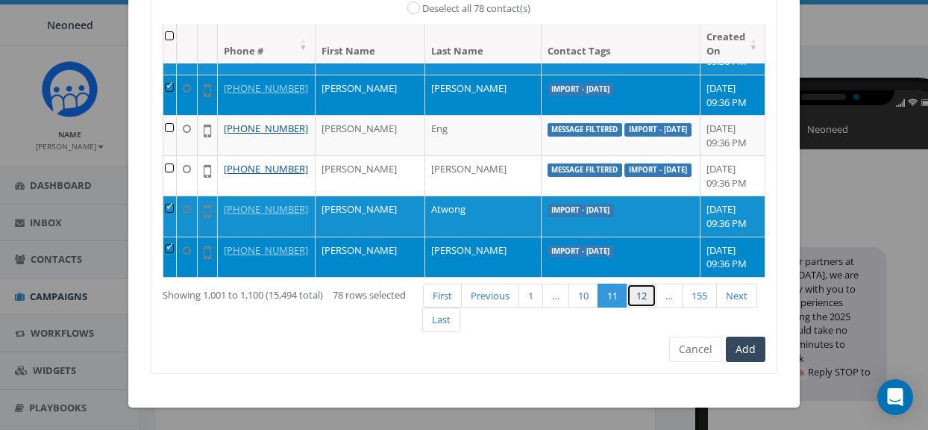
click at [643, 299] on link "12" at bounding box center [642, 296] width 30 height 25
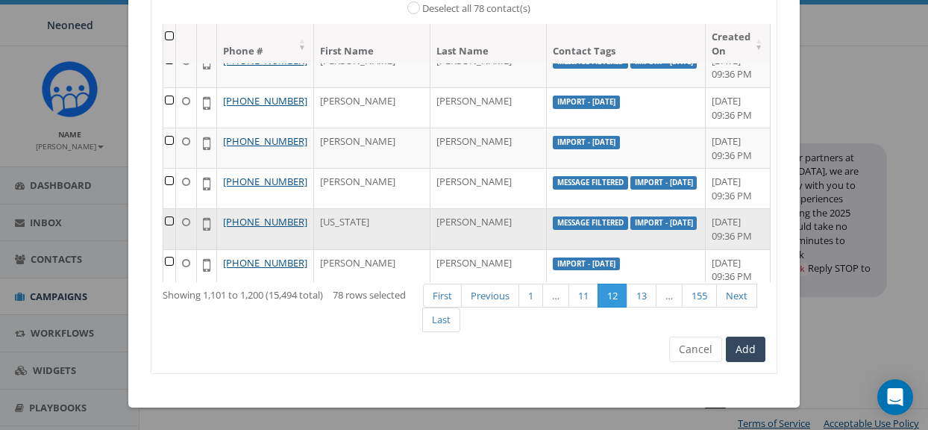
scroll to position [107, 0]
click at [176, 208] on td at bounding box center [169, 228] width 13 height 40
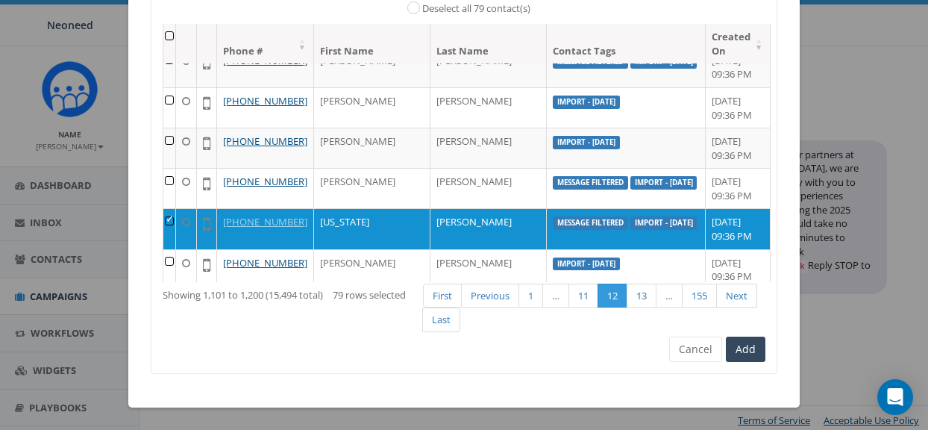
click at [176, 38] on th at bounding box center [169, 44] width 13 height 40
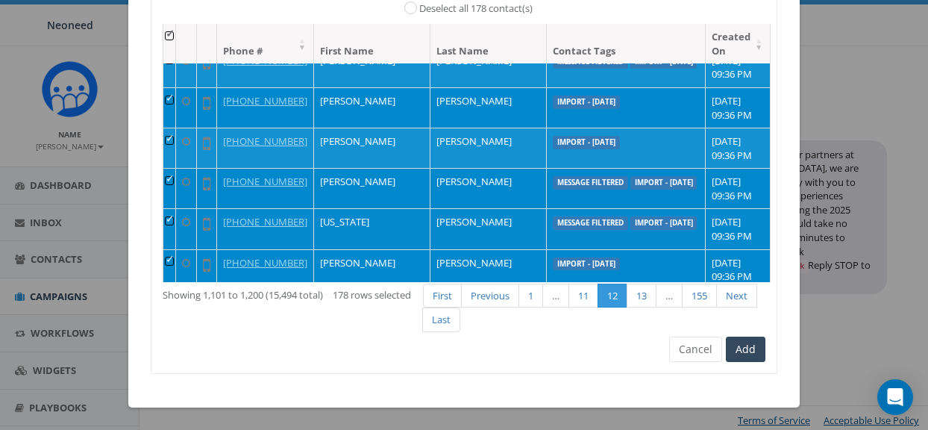
click at [174, 209] on td at bounding box center [169, 228] width 13 height 40
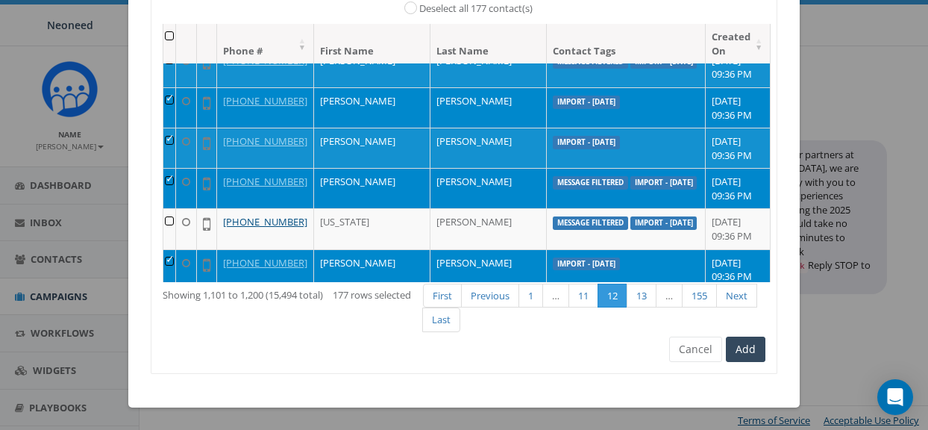
click at [175, 169] on td at bounding box center [169, 188] width 13 height 40
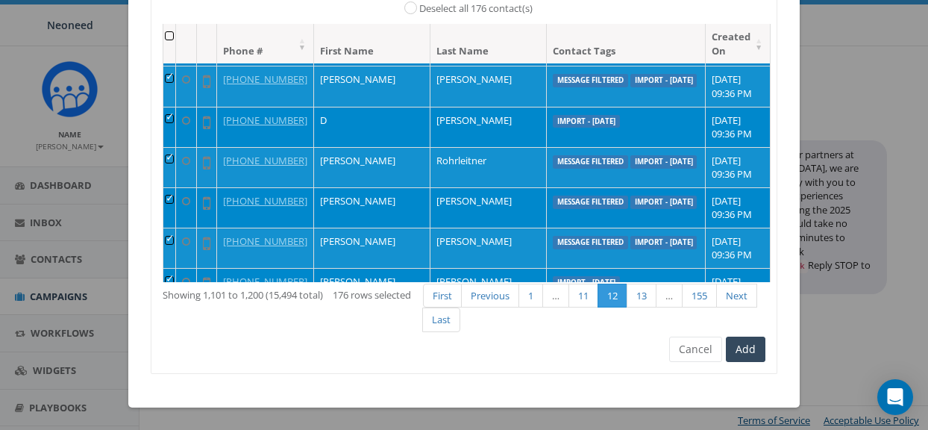
scroll to position [3624, 0]
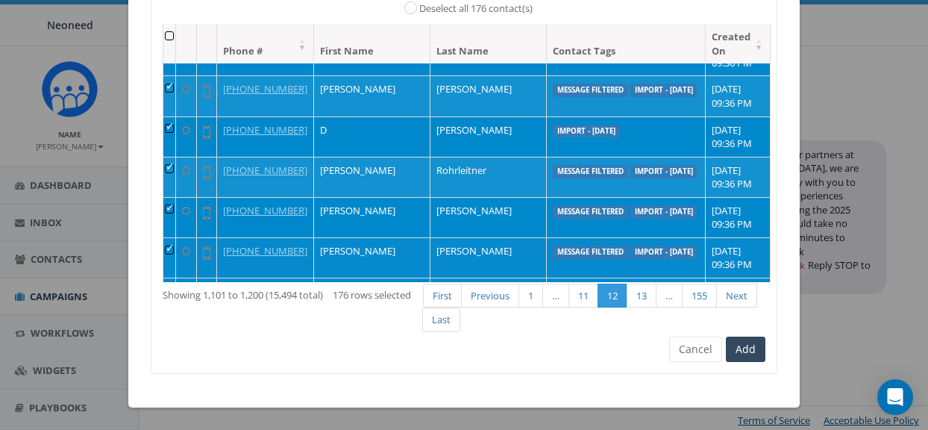
click at [175, 237] on td at bounding box center [169, 257] width 13 height 40
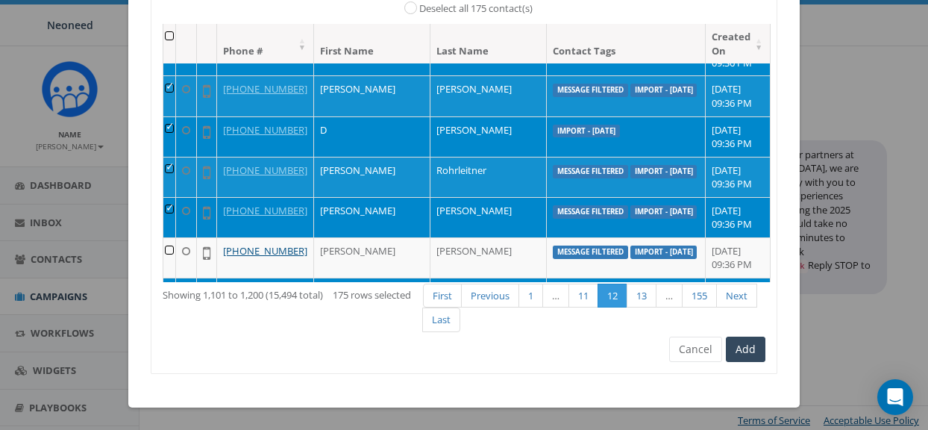
click at [173, 197] on td at bounding box center [169, 217] width 13 height 40
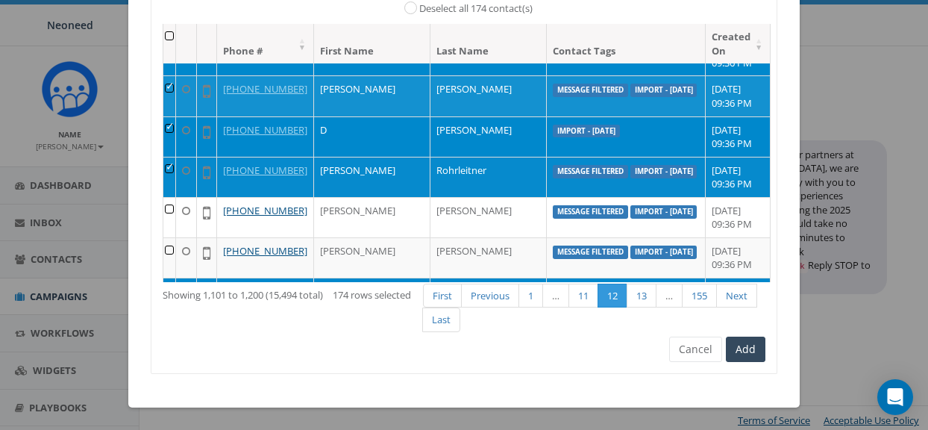
click at [171, 157] on td at bounding box center [169, 177] width 13 height 40
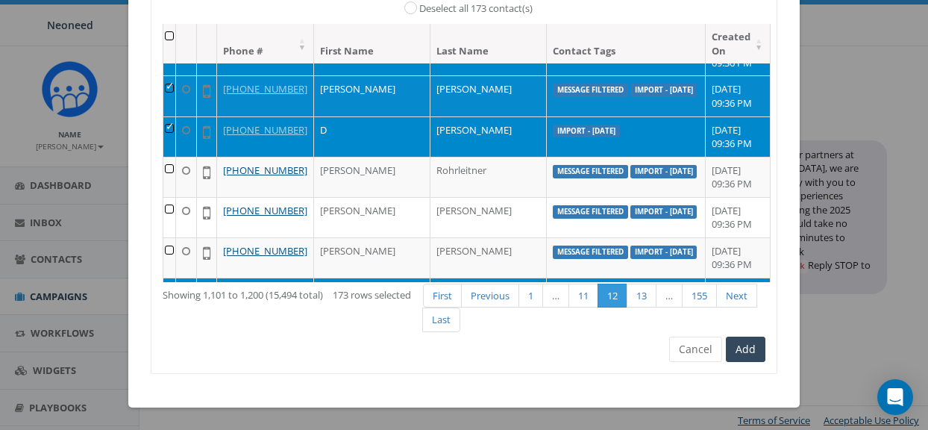
click at [175, 75] on td at bounding box center [169, 95] width 13 height 40
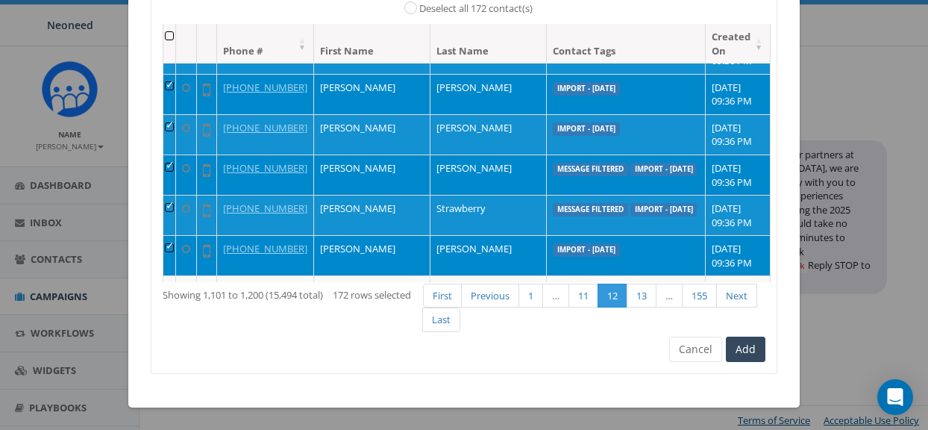
scroll to position [3422, 0]
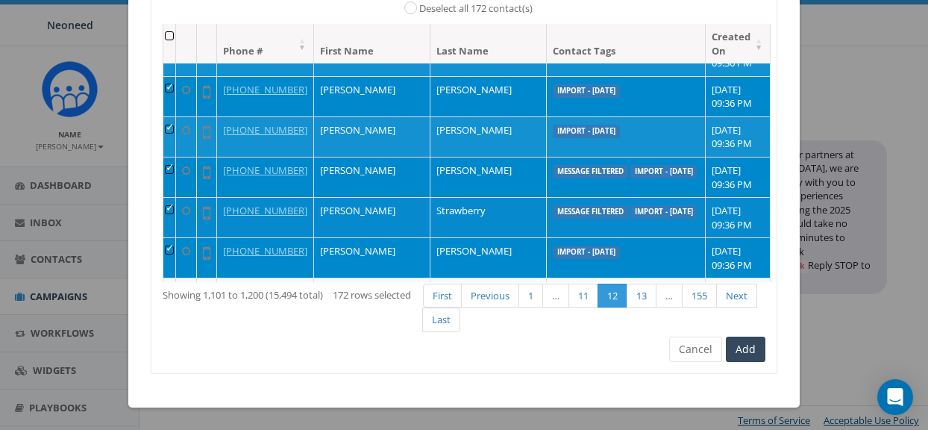
click at [174, 198] on td at bounding box center [169, 217] width 13 height 40
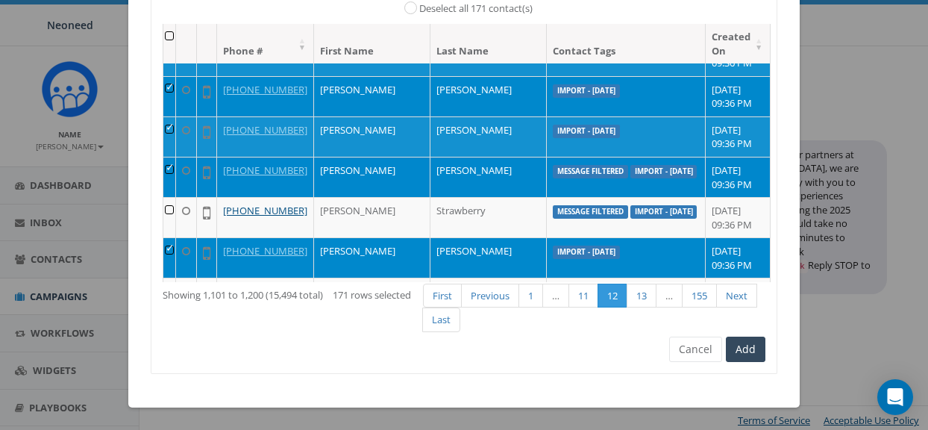
click at [175, 157] on td at bounding box center [169, 177] width 13 height 40
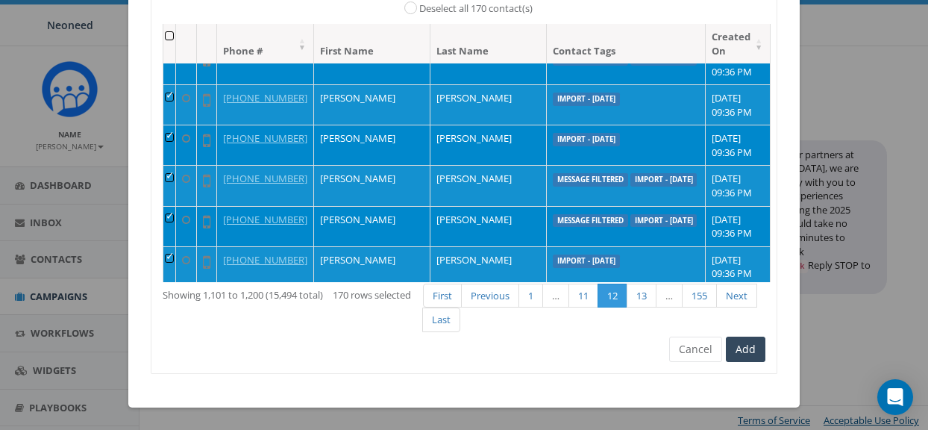
scroll to position [3209, 0]
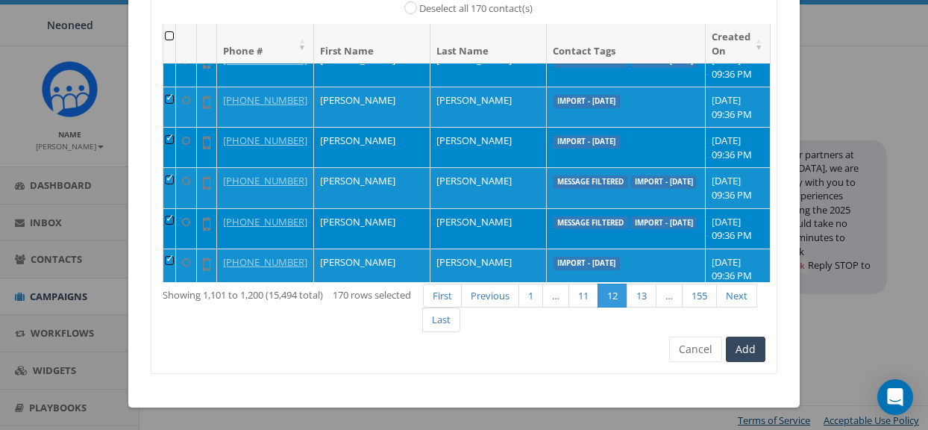
click at [176, 208] on td at bounding box center [169, 228] width 13 height 40
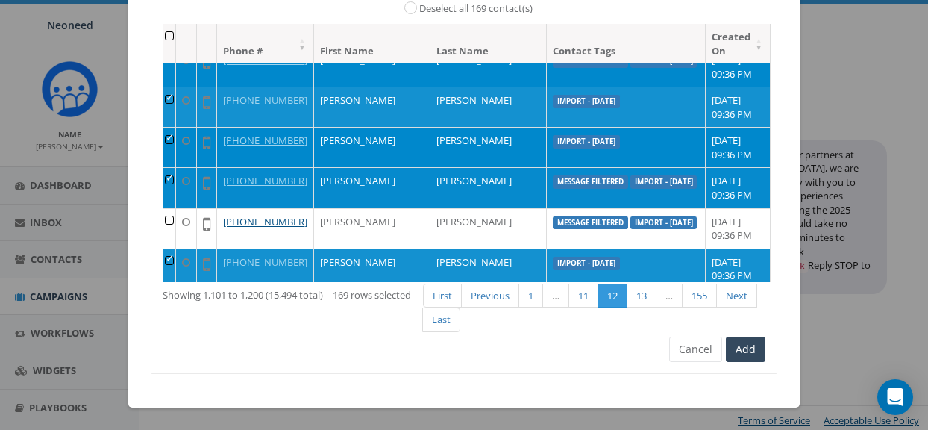
click at [175, 167] on td at bounding box center [169, 187] width 13 height 40
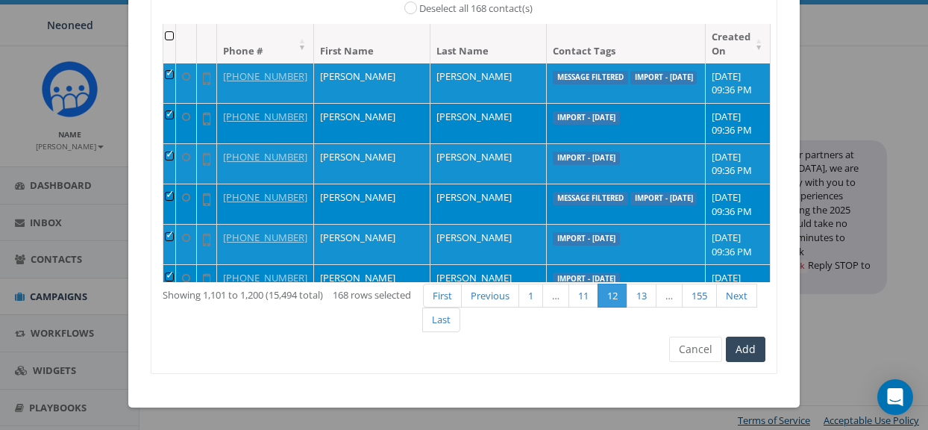
scroll to position [3061, 0]
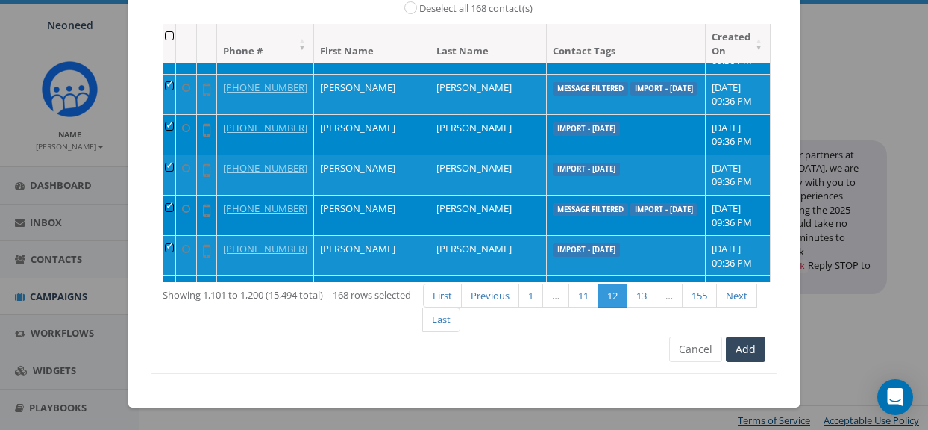
click at [174, 195] on td at bounding box center [169, 215] width 13 height 40
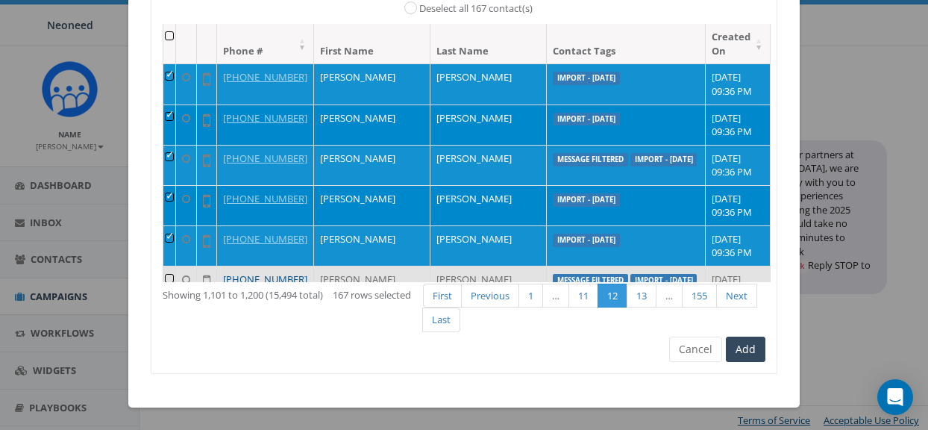
scroll to position [2952, 0]
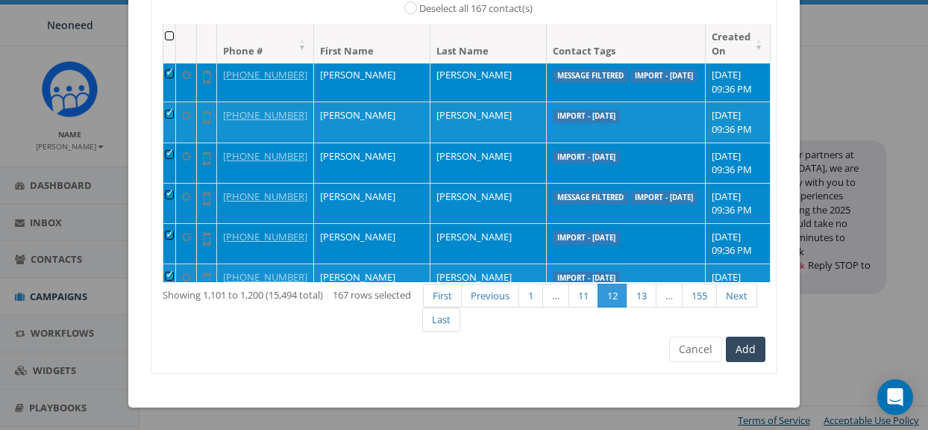
click at [174, 183] on td at bounding box center [169, 203] width 13 height 40
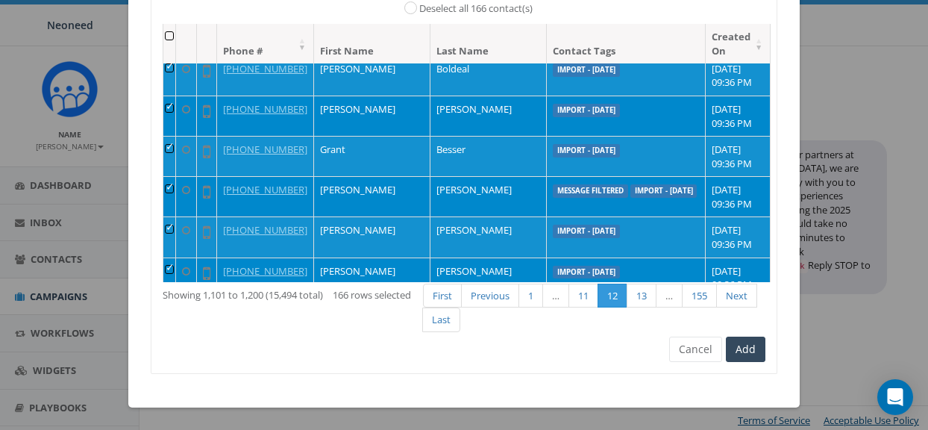
scroll to position [2833, 0]
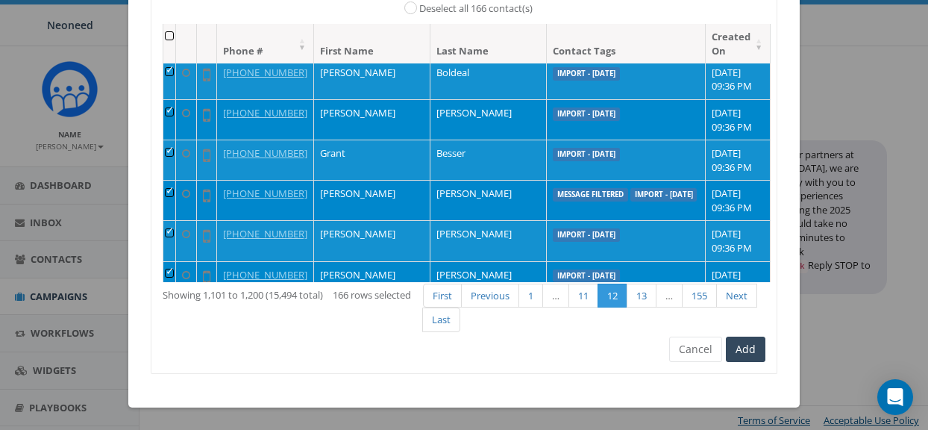
click at [175, 181] on td at bounding box center [169, 200] width 13 height 40
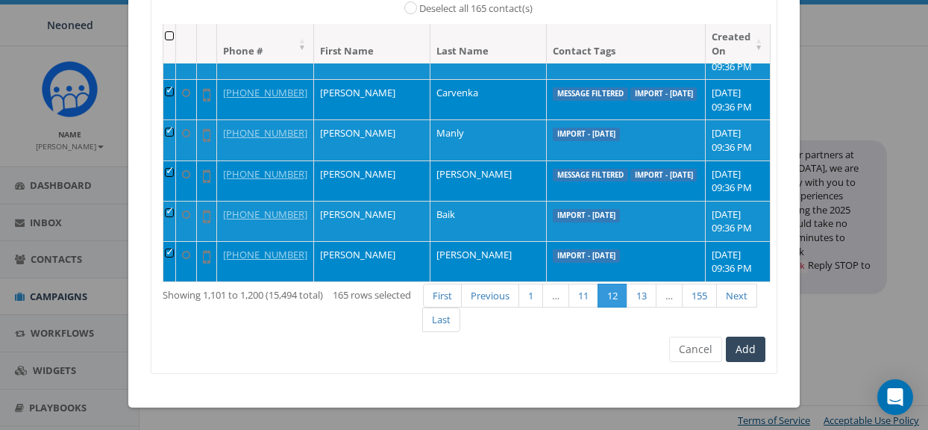
scroll to position [2608, 0]
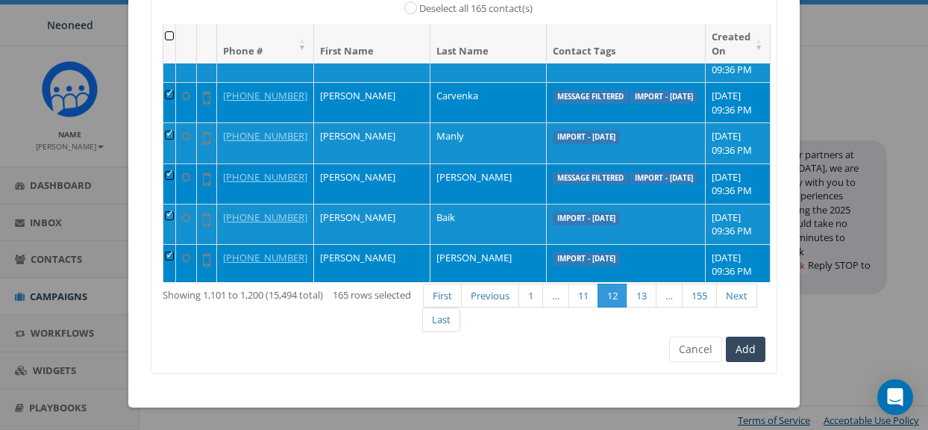
click at [176, 163] on td at bounding box center [169, 183] width 13 height 40
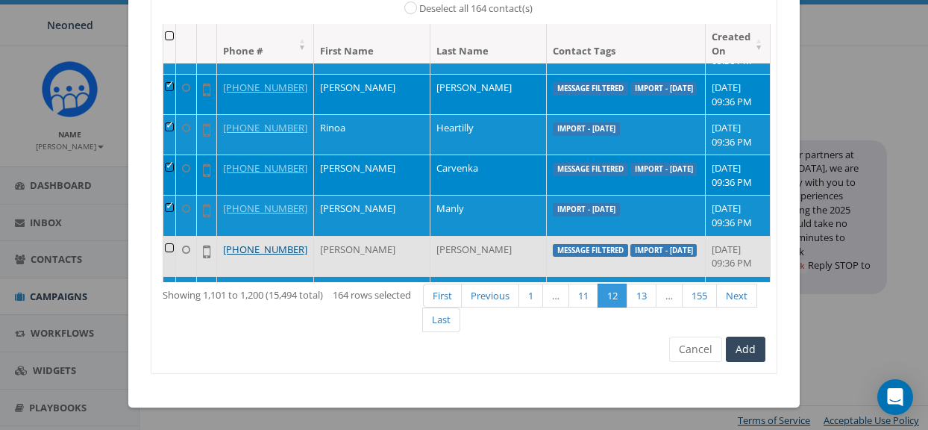
scroll to position [2528, 0]
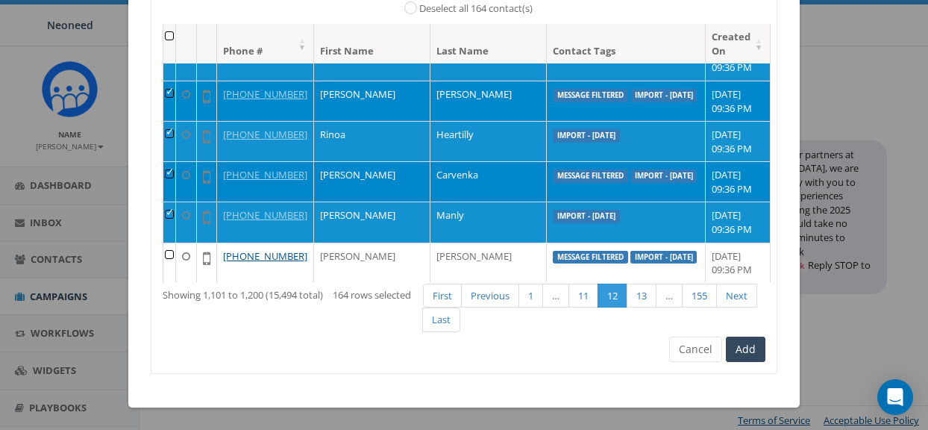
click at [176, 163] on td at bounding box center [169, 181] width 13 height 40
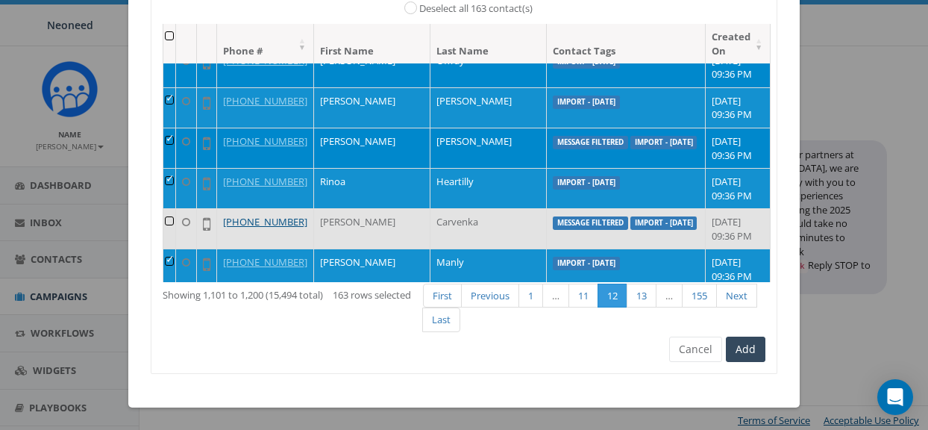
scroll to position [2475, 0]
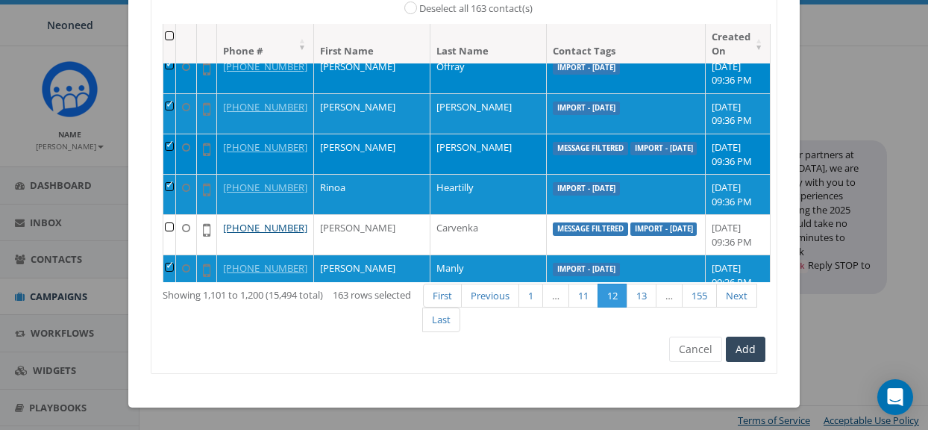
click at [176, 134] on td at bounding box center [169, 154] width 13 height 40
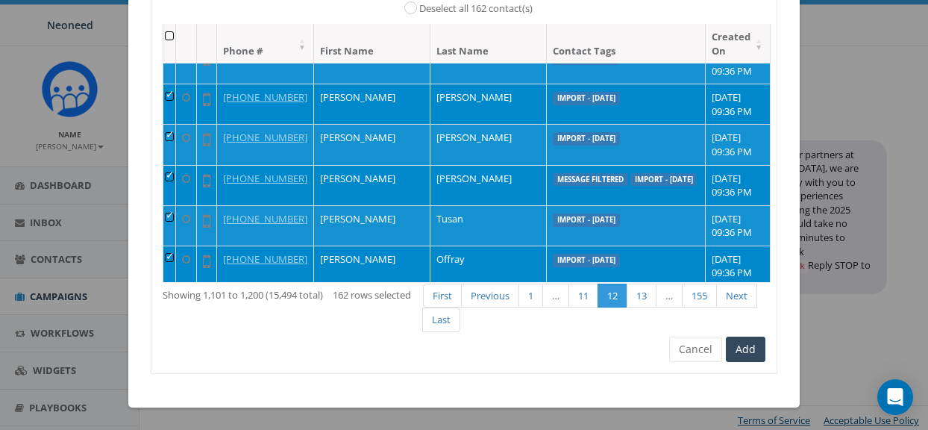
scroll to position [2278, 0]
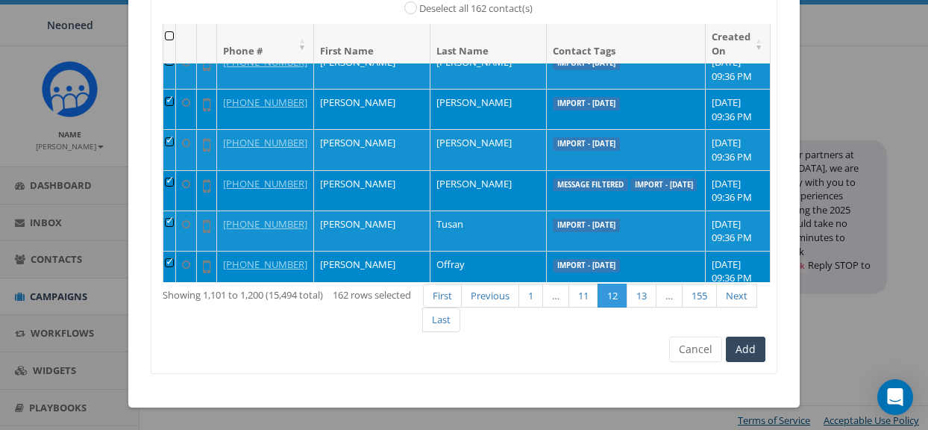
click at [175, 170] on td at bounding box center [169, 190] width 13 height 40
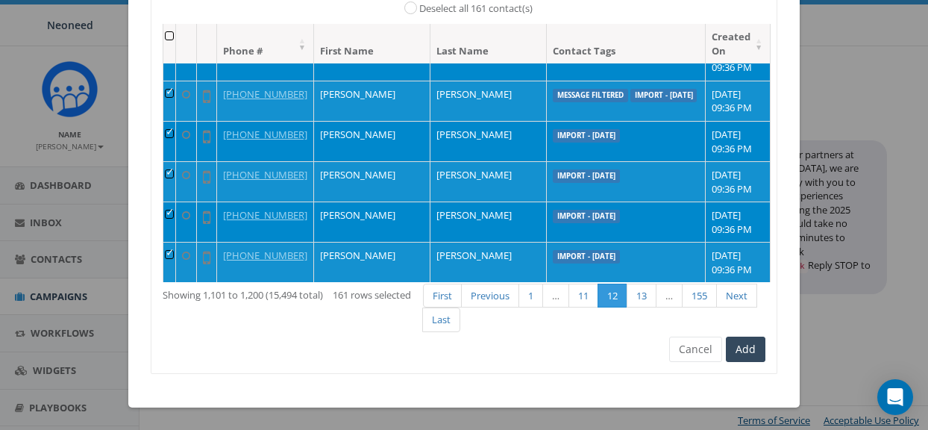
scroll to position [2132, 0]
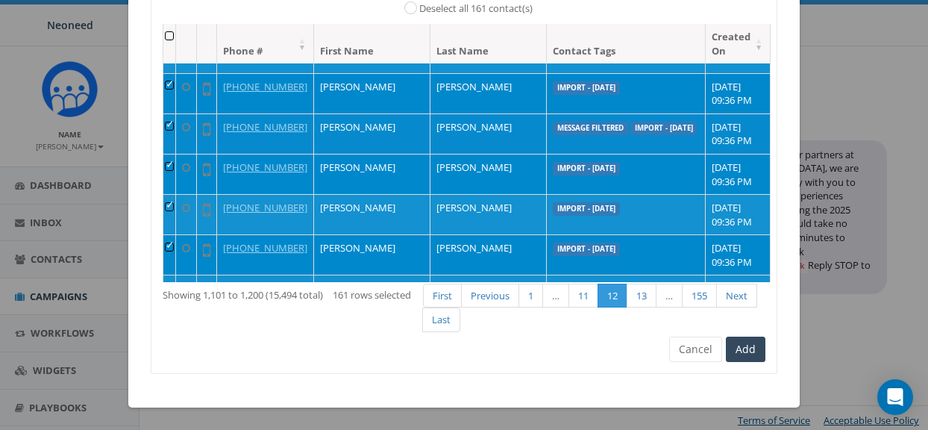
click at [176, 113] on td at bounding box center [169, 133] width 13 height 40
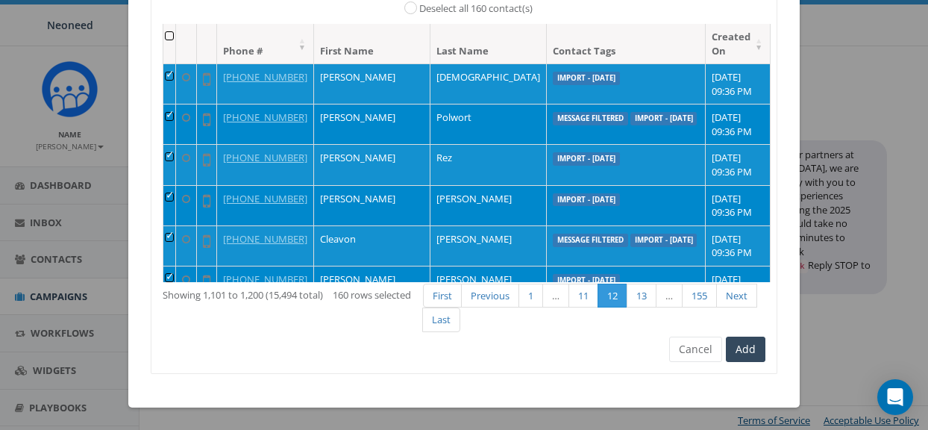
scroll to position [1939, 0]
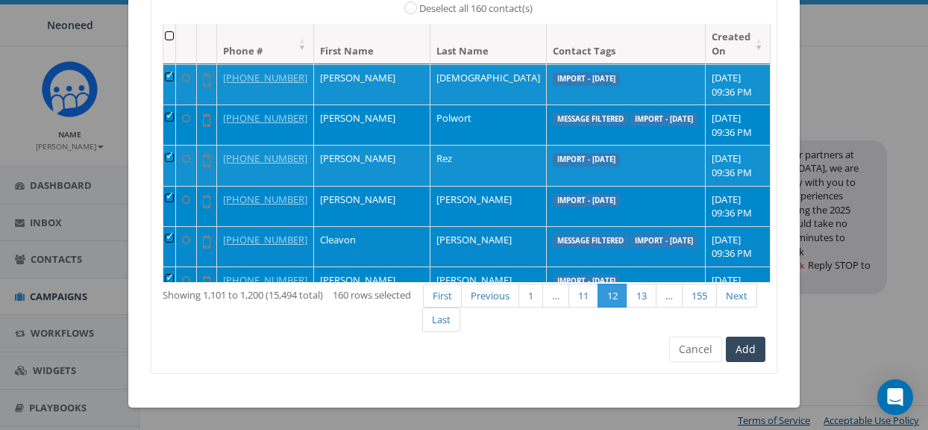
click at [176, 226] on td at bounding box center [169, 246] width 13 height 40
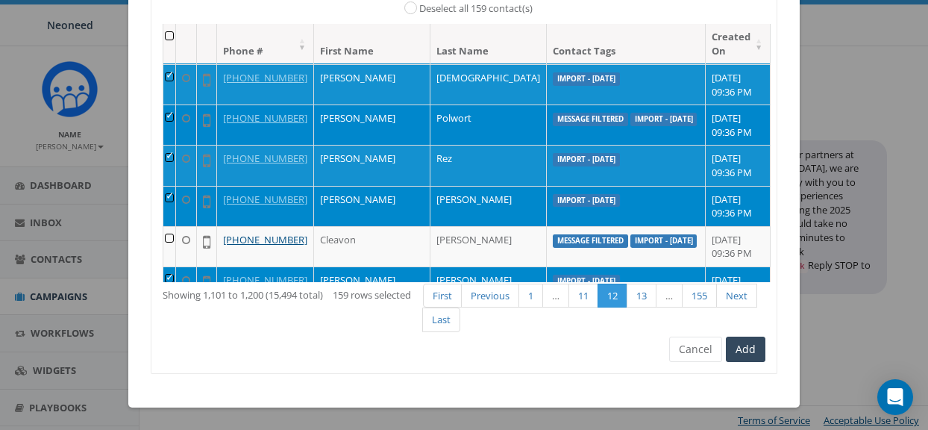
click at [176, 104] on td at bounding box center [169, 124] width 13 height 40
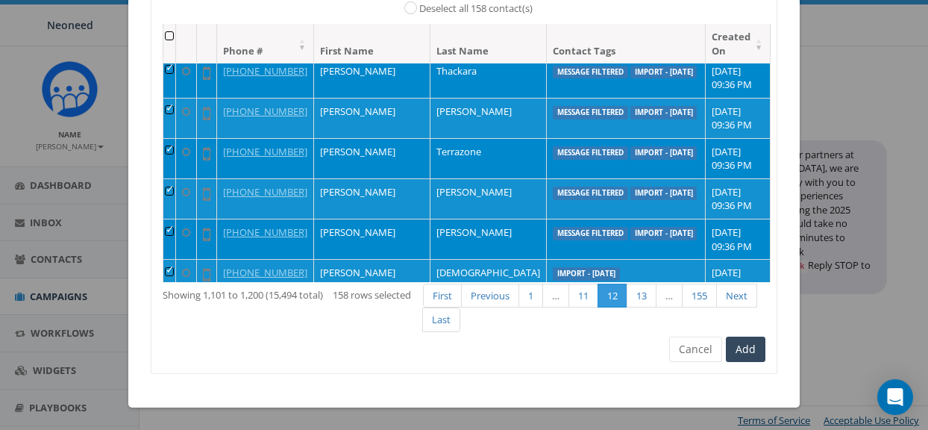
scroll to position [1738, 0]
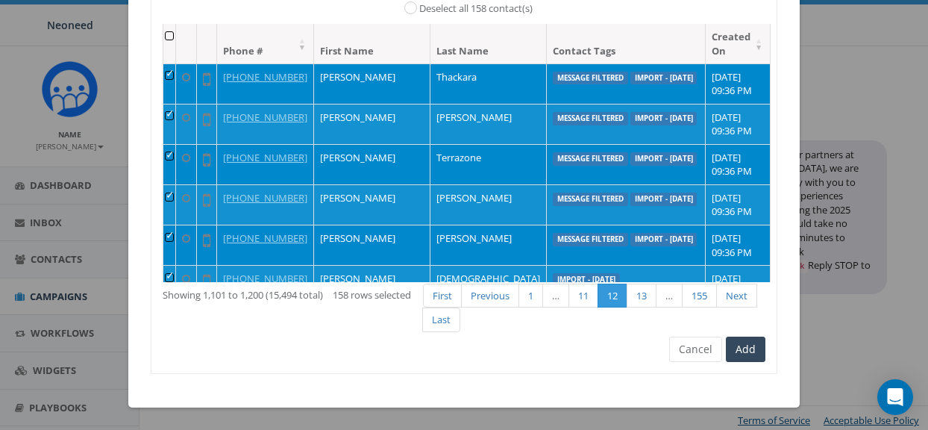
click at [176, 229] on td at bounding box center [169, 245] width 13 height 40
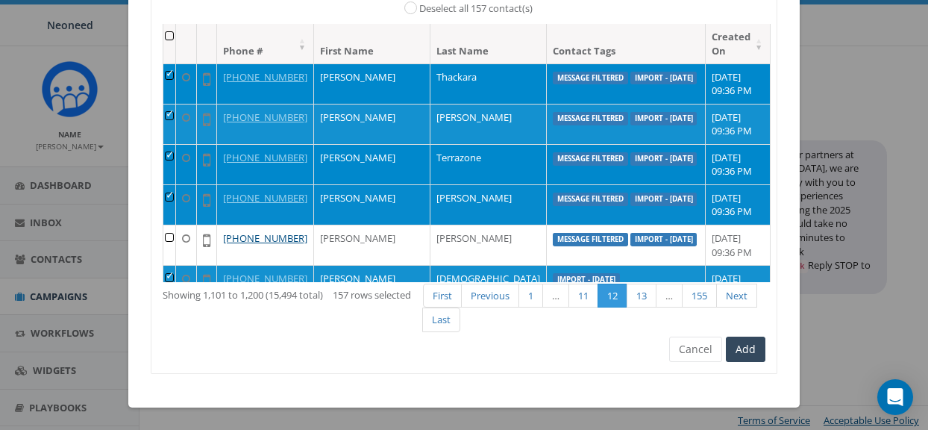
click at [176, 187] on td at bounding box center [169, 204] width 13 height 40
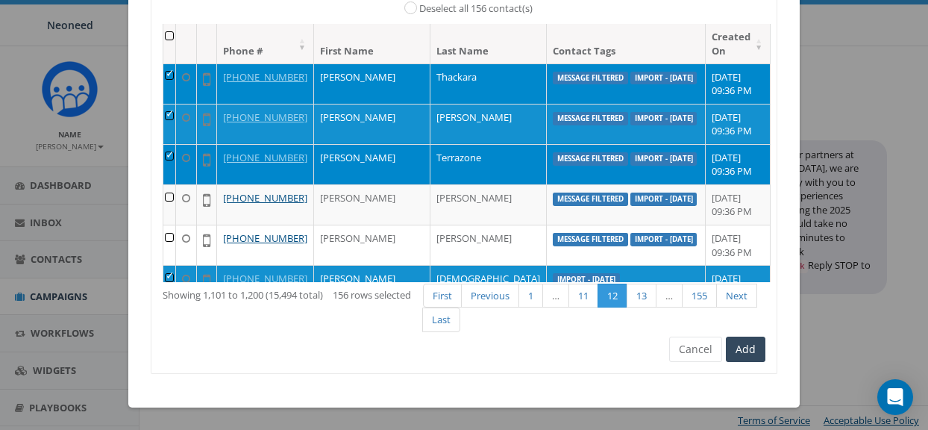
click at [175, 149] on td at bounding box center [169, 164] width 13 height 40
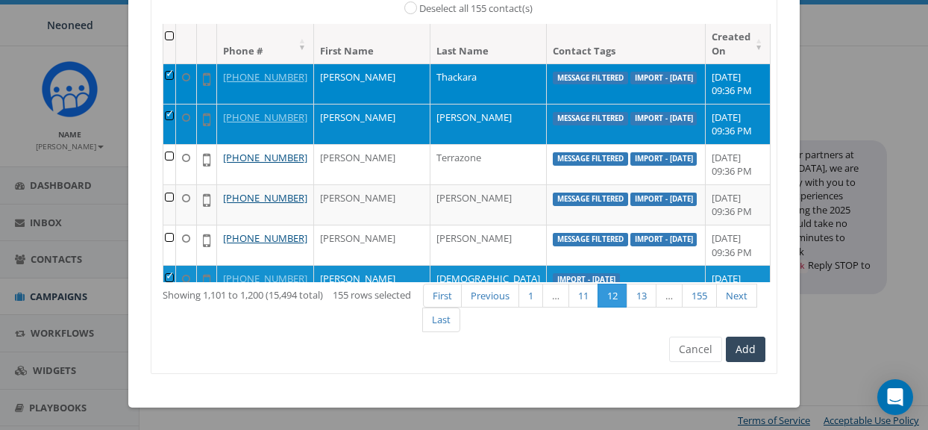
click at [174, 107] on td at bounding box center [169, 124] width 13 height 40
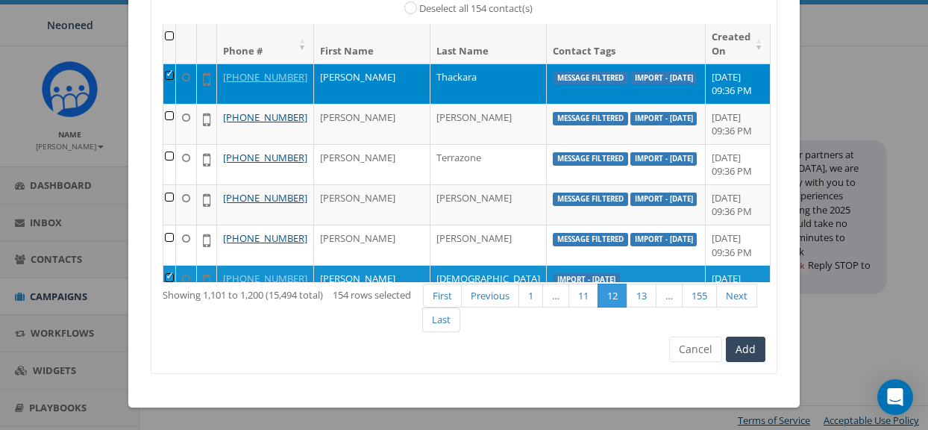
click at [172, 63] on td at bounding box center [169, 83] width 13 height 40
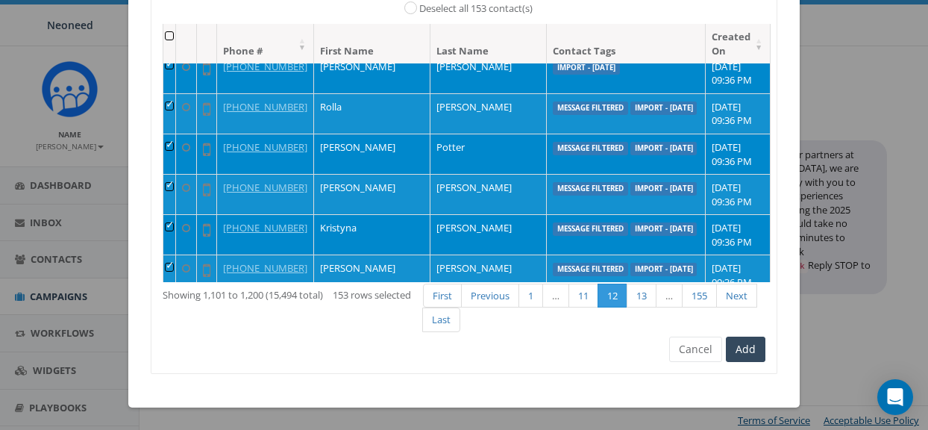
scroll to position [1493, 0]
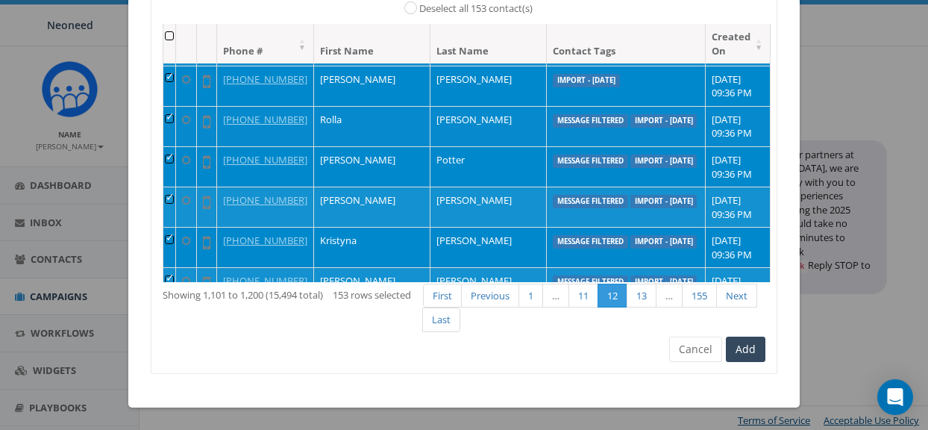
click at [176, 106] on td at bounding box center [169, 126] width 13 height 40
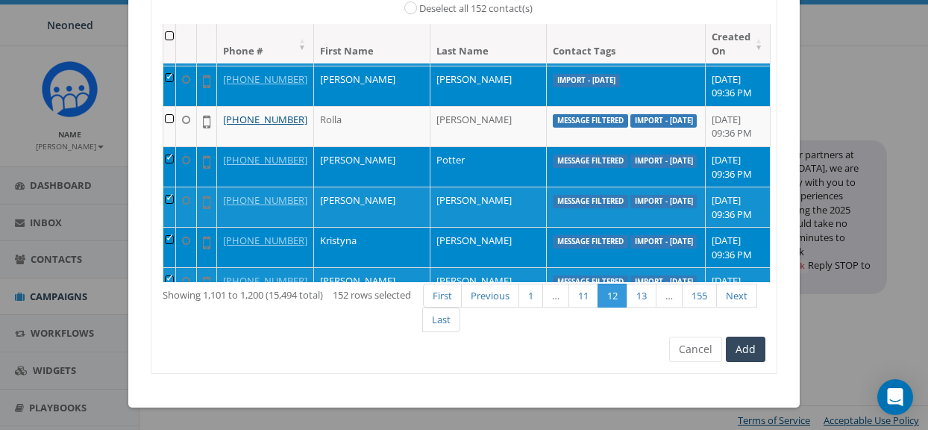
click at [176, 146] on td at bounding box center [169, 166] width 13 height 40
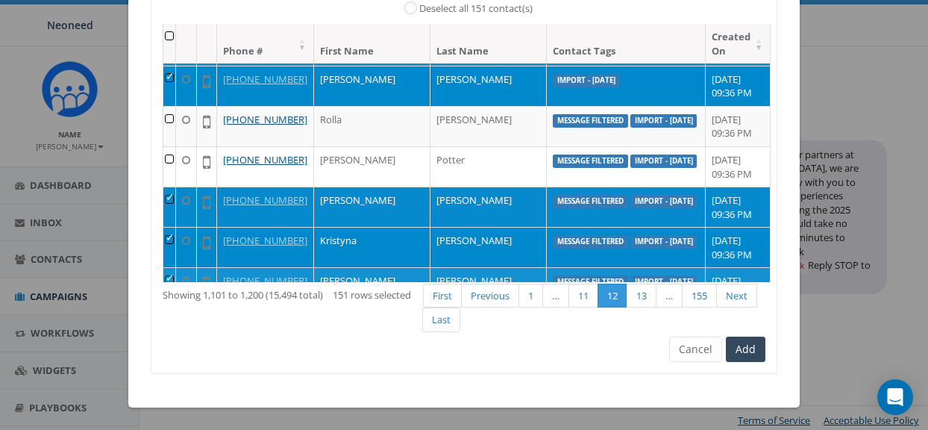
click at [175, 187] on td at bounding box center [169, 207] width 13 height 40
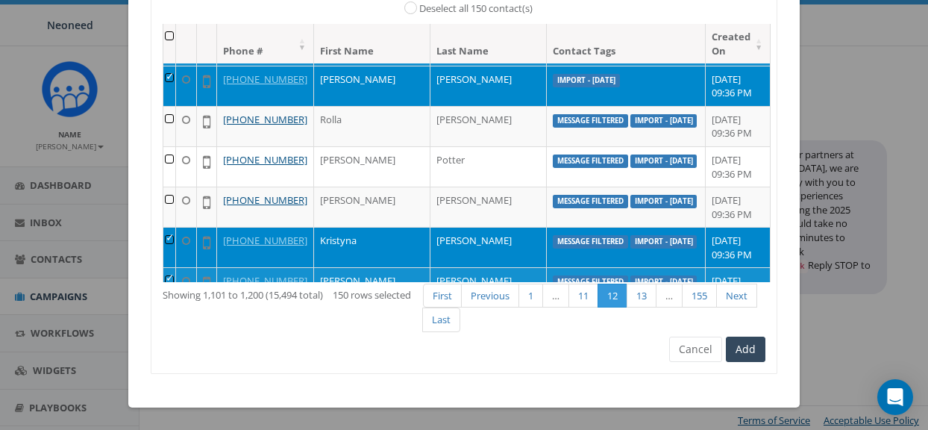
click at [174, 227] on td at bounding box center [169, 247] width 13 height 40
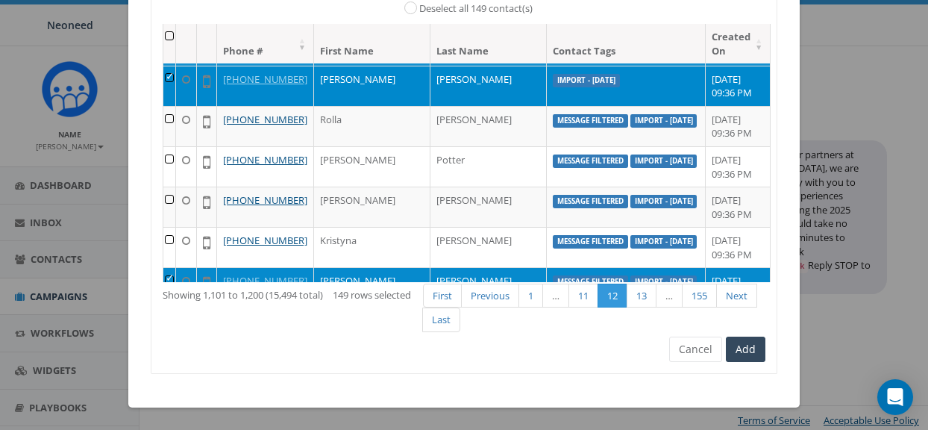
click at [176, 269] on td at bounding box center [169, 287] width 13 height 40
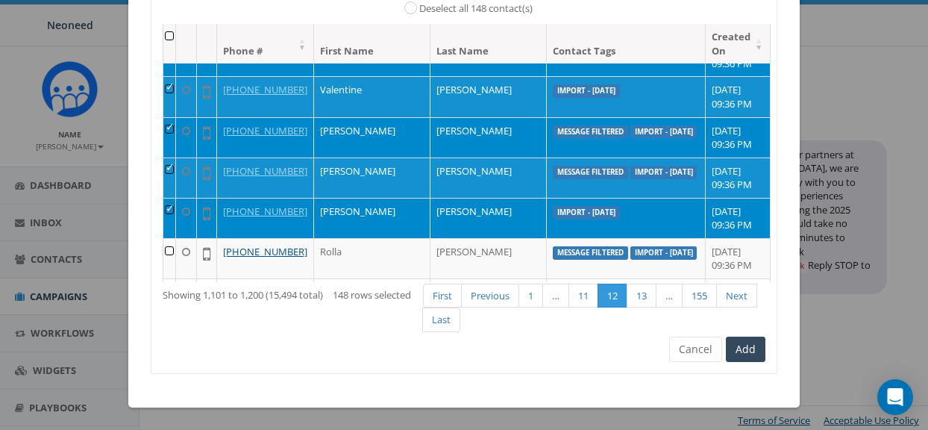
scroll to position [1327, 0]
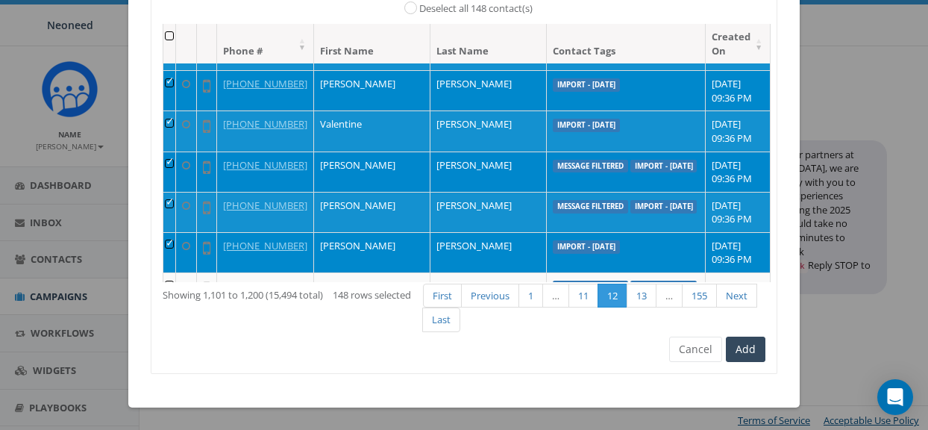
click at [176, 152] on td at bounding box center [169, 171] width 13 height 40
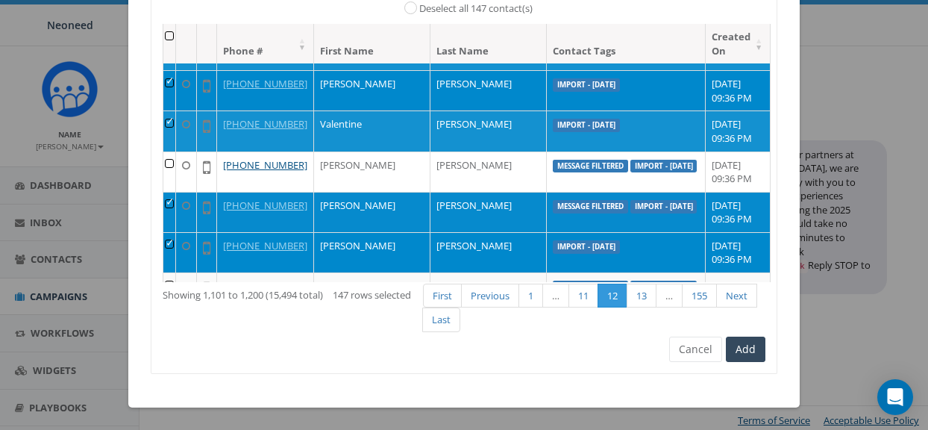
click at [175, 192] on td at bounding box center [169, 212] width 13 height 40
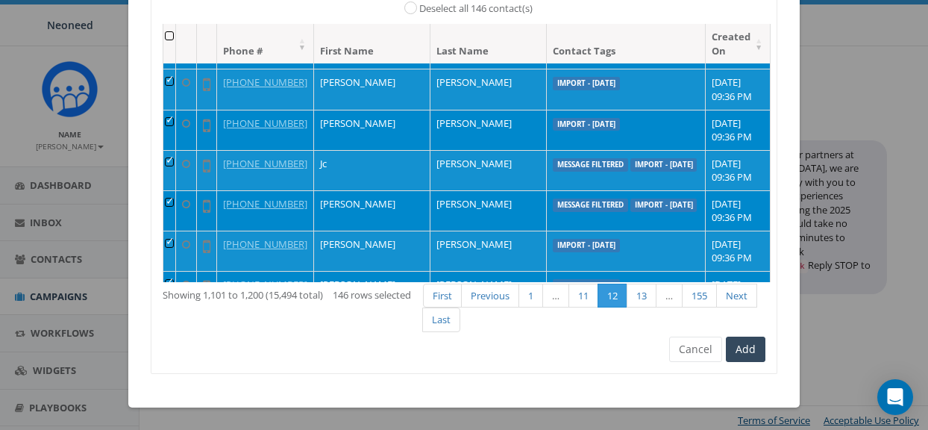
scroll to position [1098, 0]
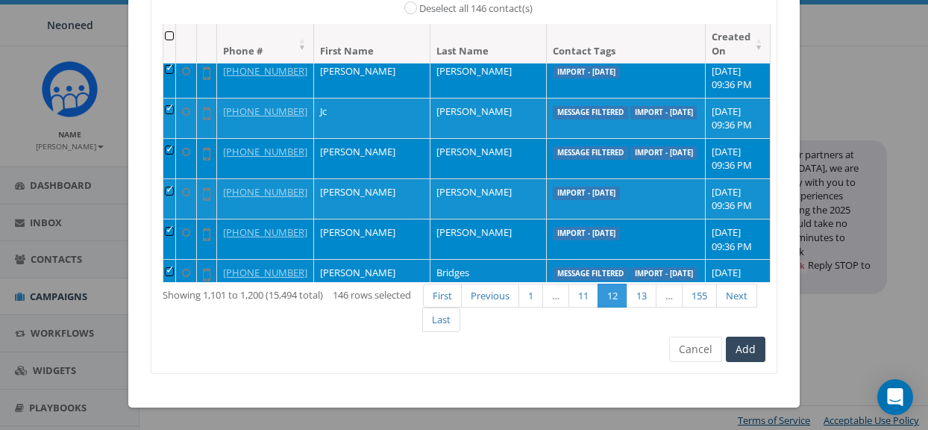
click at [173, 259] on td at bounding box center [169, 279] width 13 height 40
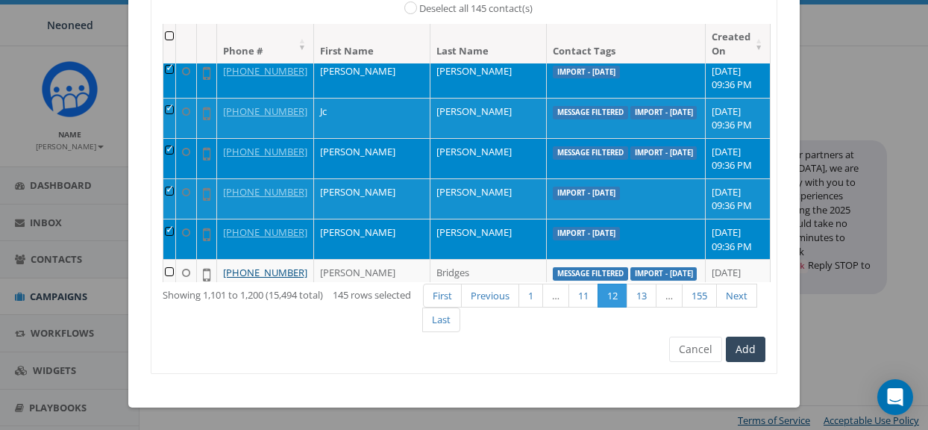
click at [172, 138] on td at bounding box center [169, 158] width 13 height 40
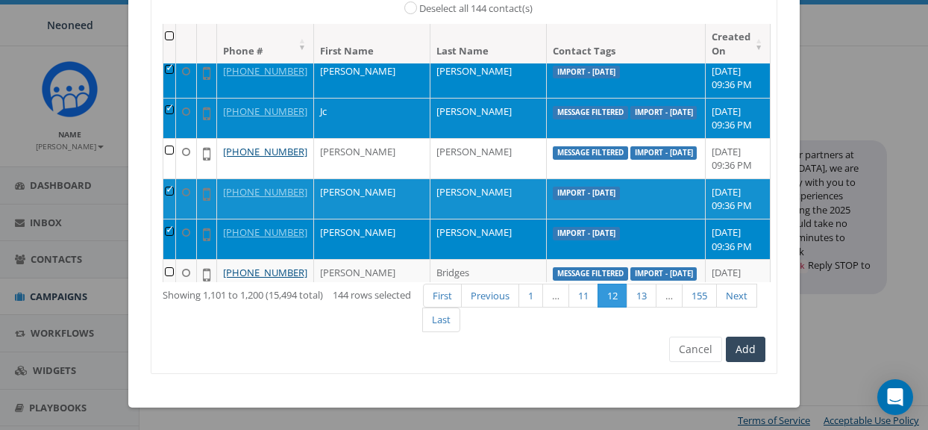
click at [176, 98] on td at bounding box center [169, 118] width 13 height 40
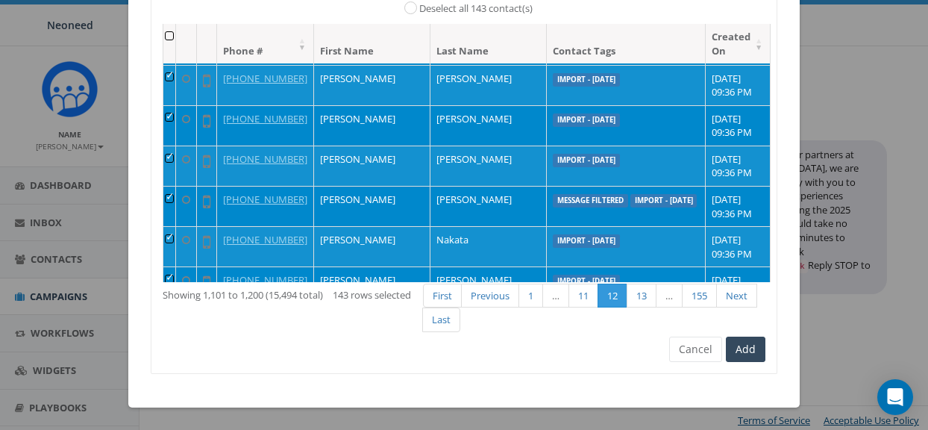
scroll to position [805, 0]
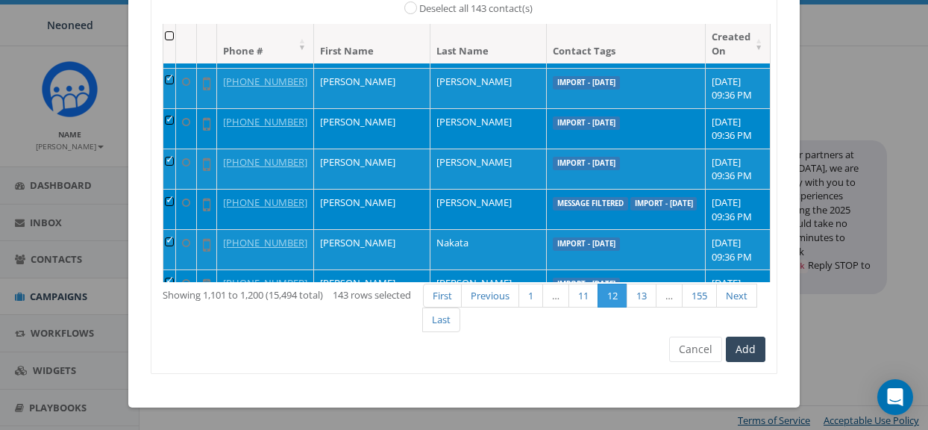
click at [176, 189] on td at bounding box center [169, 209] width 13 height 40
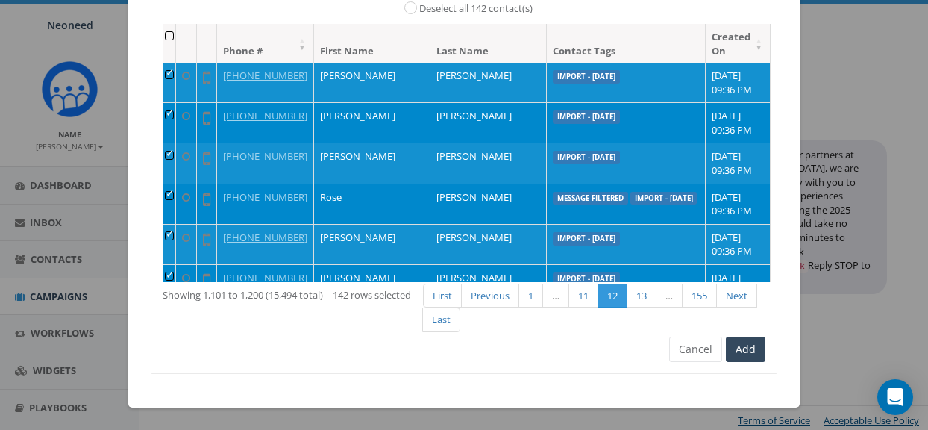
scroll to position [648, 0]
click at [176, 184] on td at bounding box center [169, 204] width 13 height 40
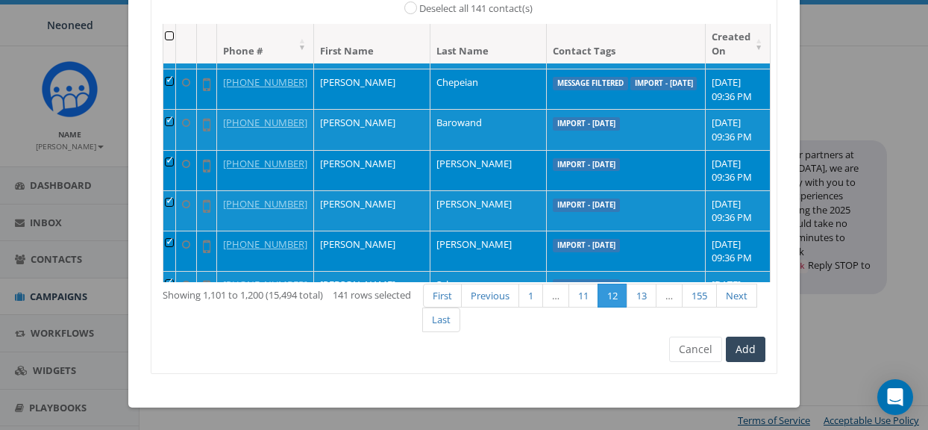
scroll to position [0, 0]
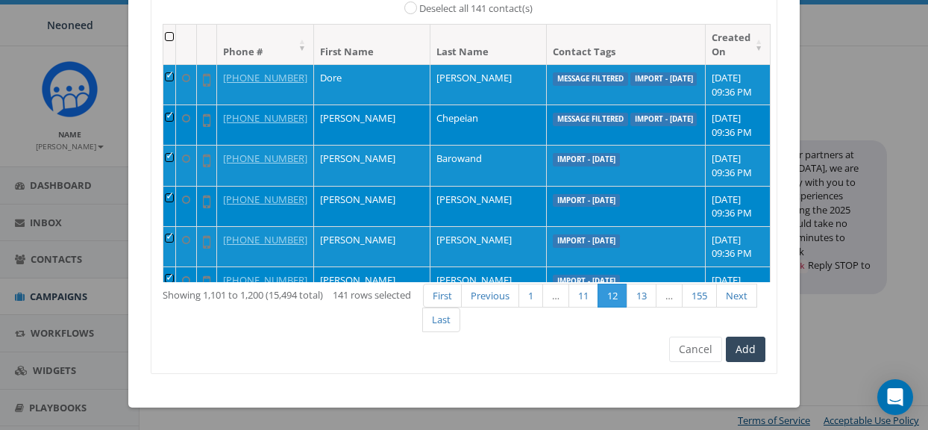
click at [175, 104] on td at bounding box center [169, 124] width 13 height 40
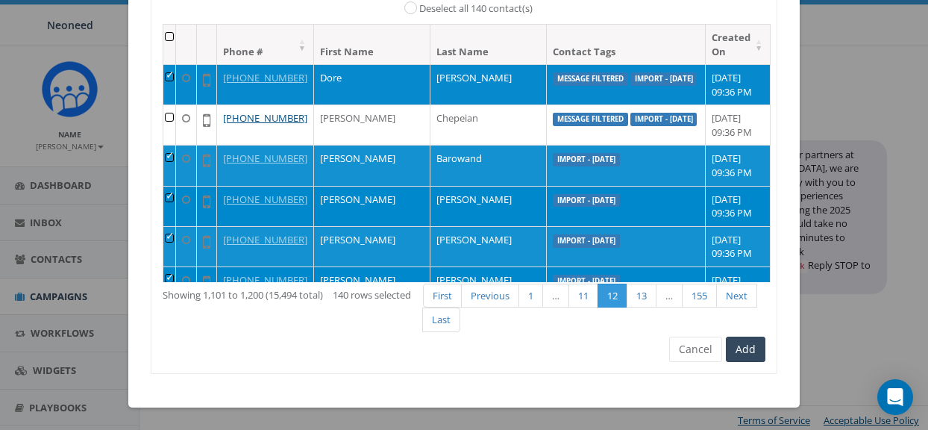
click at [174, 64] on td at bounding box center [169, 84] width 13 height 40
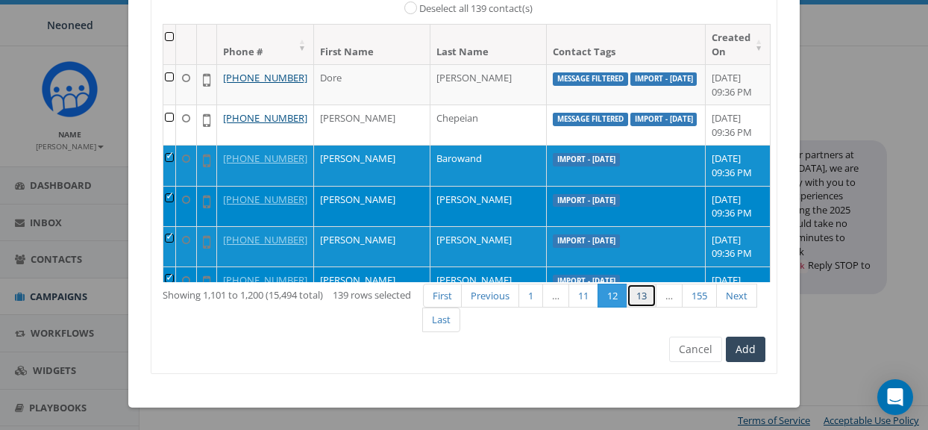
click at [645, 302] on link "13" at bounding box center [642, 296] width 30 height 25
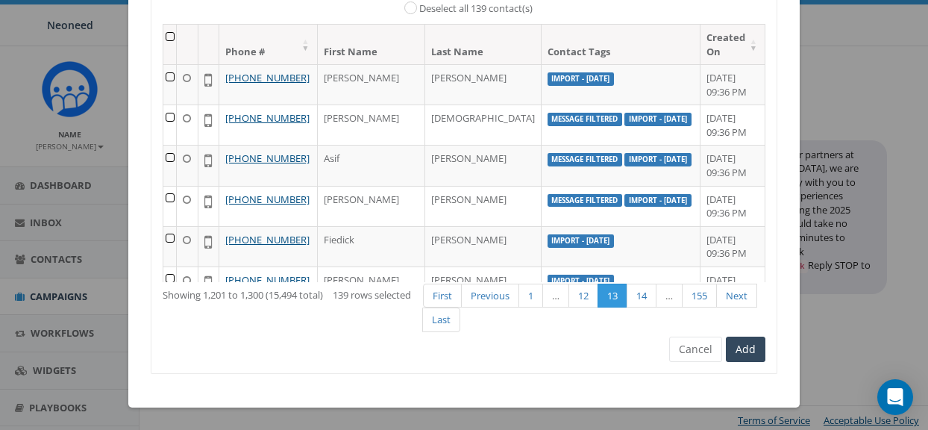
click at [176, 36] on th at bounding box center [169, 45] width 13 height 40
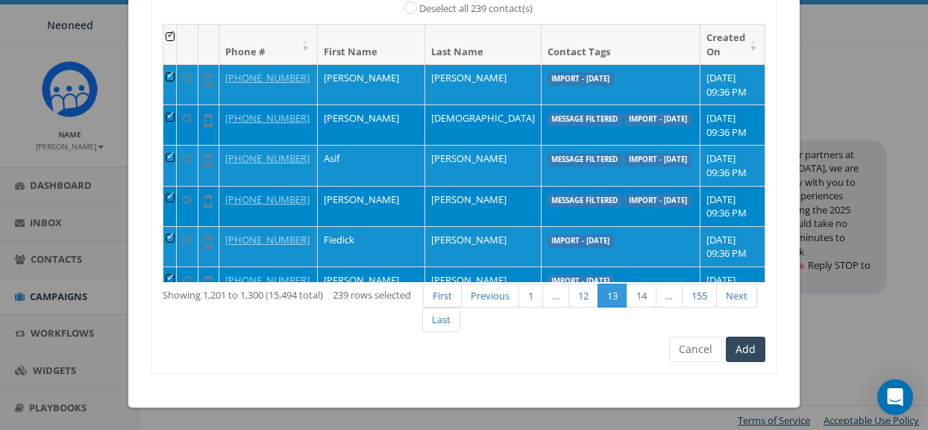
click at [177, 113] on td at bounding box center [169, 124] width 13 height 40
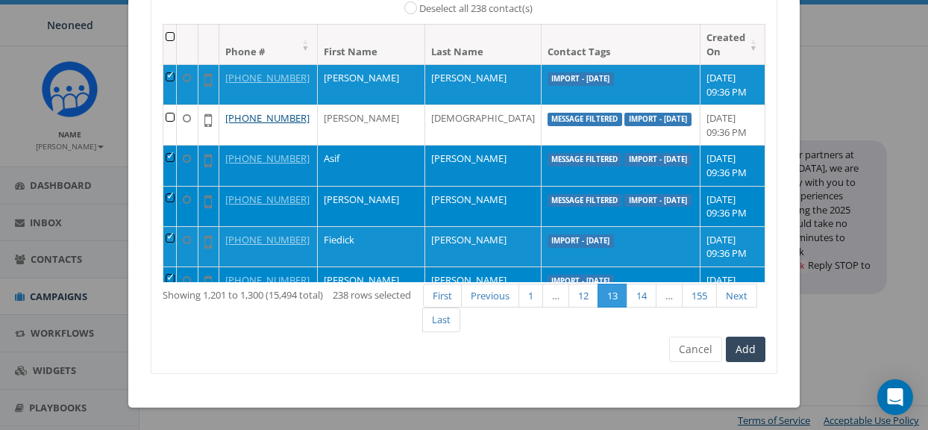
click at [177, 157] on td at bounding box center [169, 165] width 13 height 40
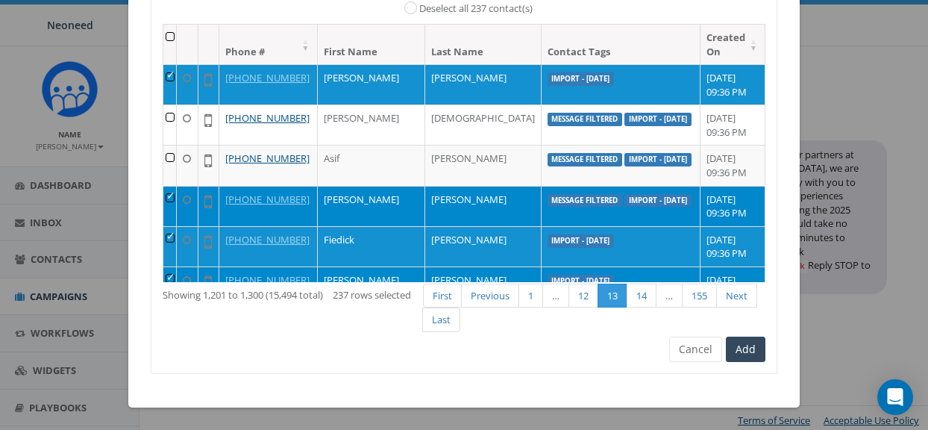
click at [177, 200] on td at bounding box center [169, 206] width 13 height 40
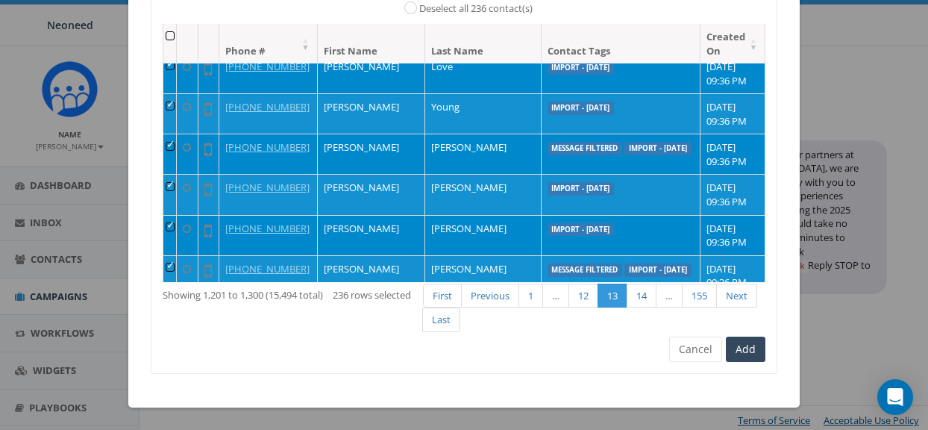
scroll to position [305, 0]
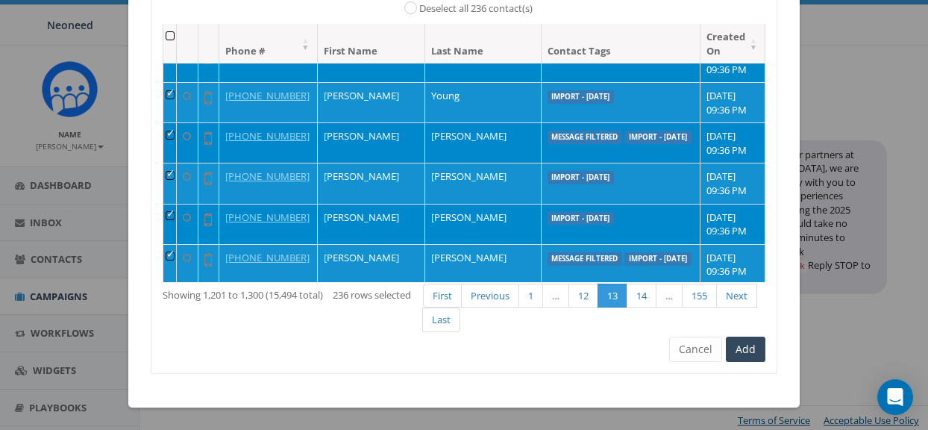
click at [177, 134] on td at bounding box center [169, 142] width 13 height 40
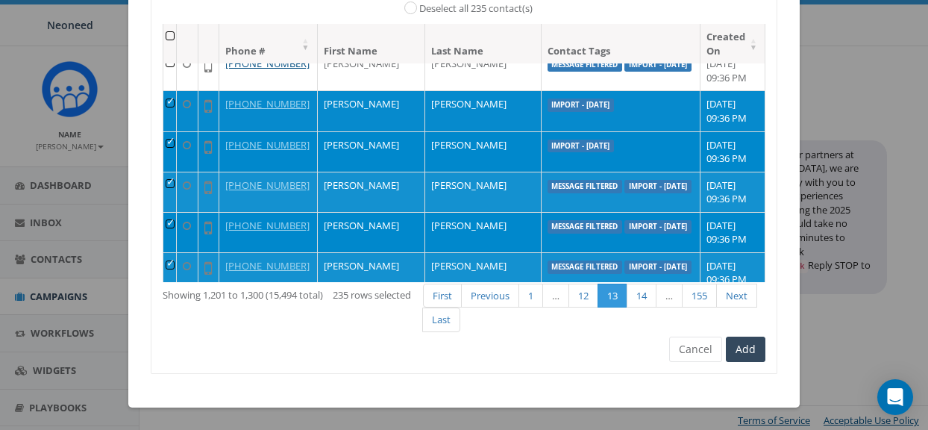
scroll to position [396, 0]
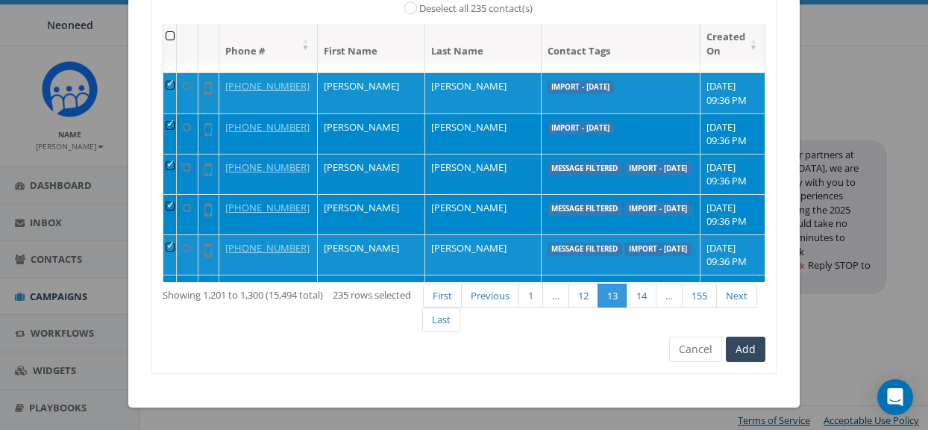
click at [176, 163] on td at bounding box center [169, 174] width 13 height 40
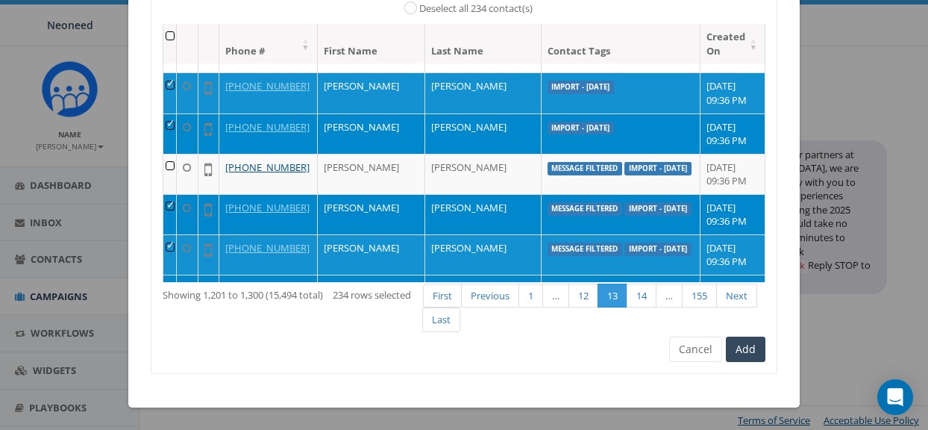
click at [177, 207] on td at bounding box center [169, 214] width 13 height 40
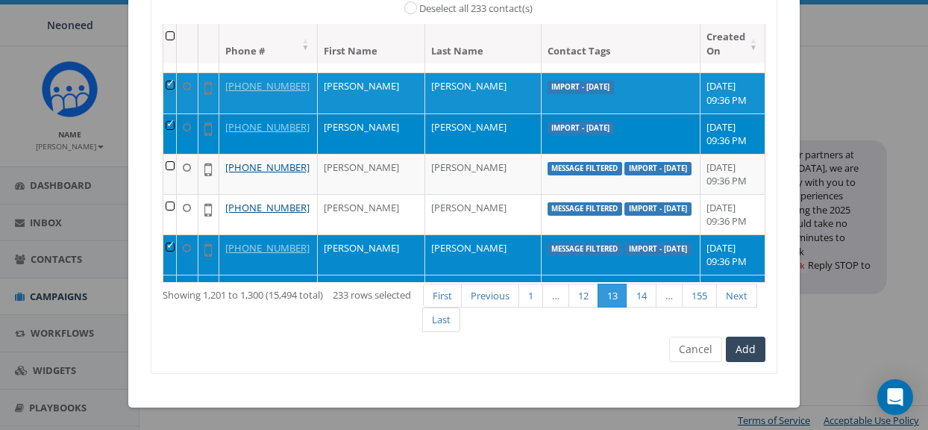
click at [176, 244] on td at bounding box center [169, 254] width 13 height 40
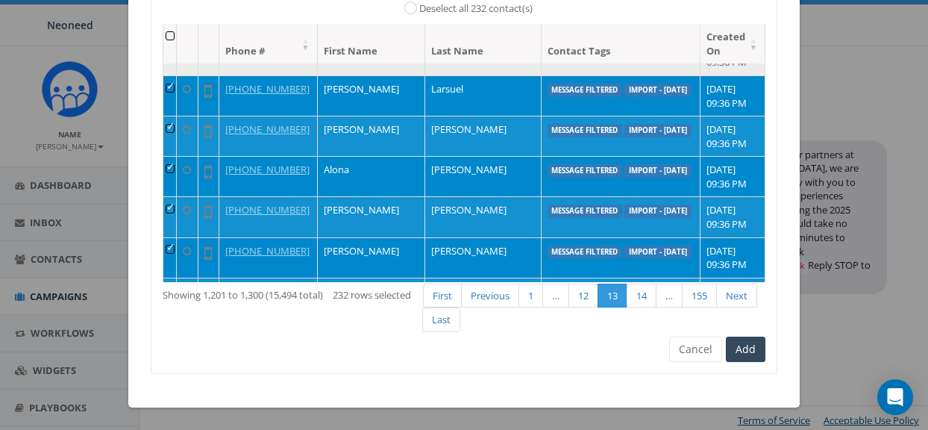
scroll to position [598, 0]
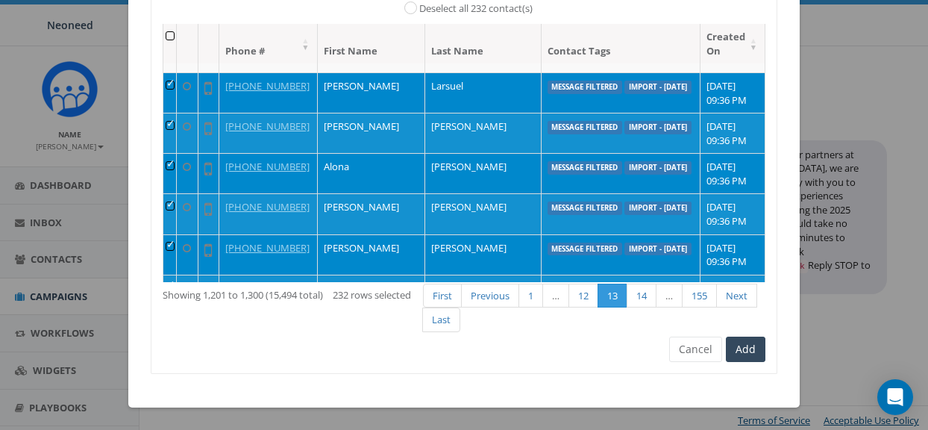
click at [176, 87] on td at bounding box center [169, 92] width 13 height 40
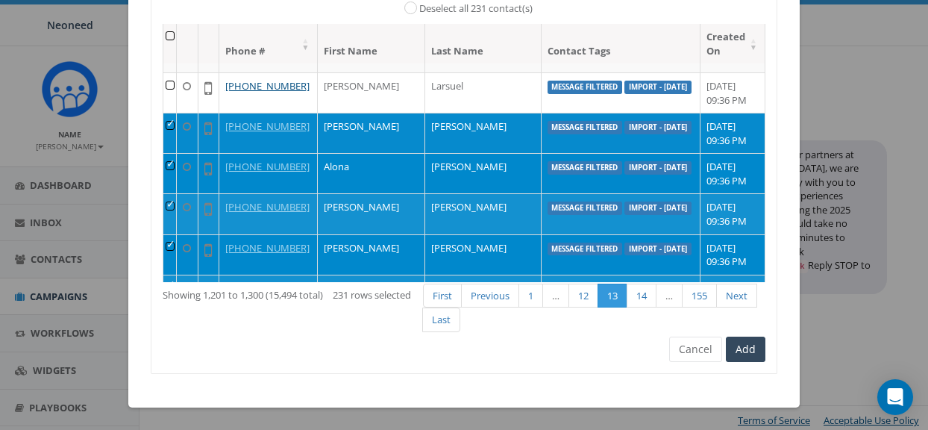
click at [175, 130] on td at bounding box center [169, 133] width 13 height 40
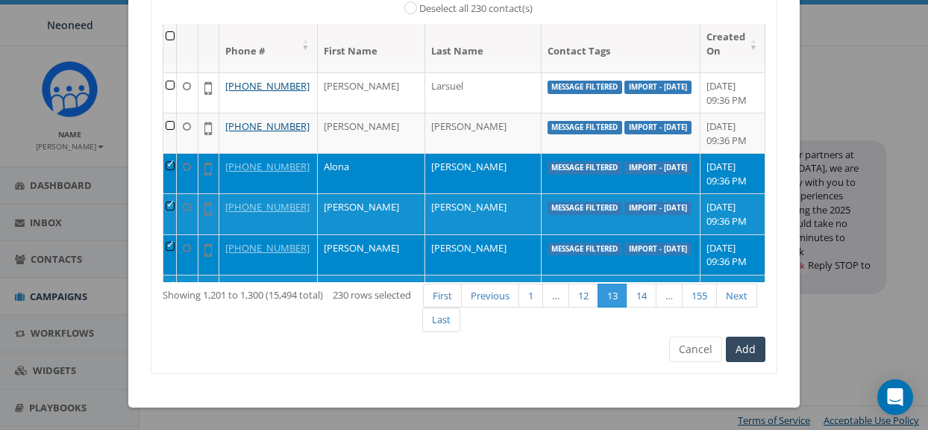
click at [176, 172] on td at bounding box center [169, 173] width 13 height 40
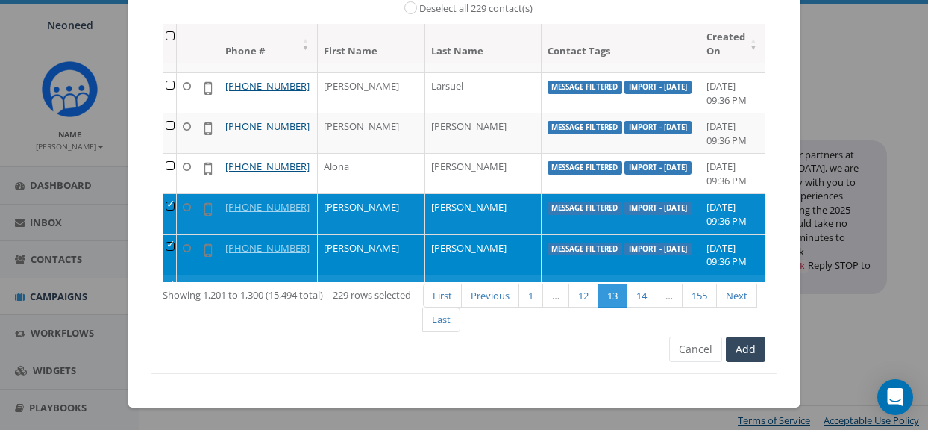
click at [177, 208] on td at bounding box center [169, 213] width 13 height 40
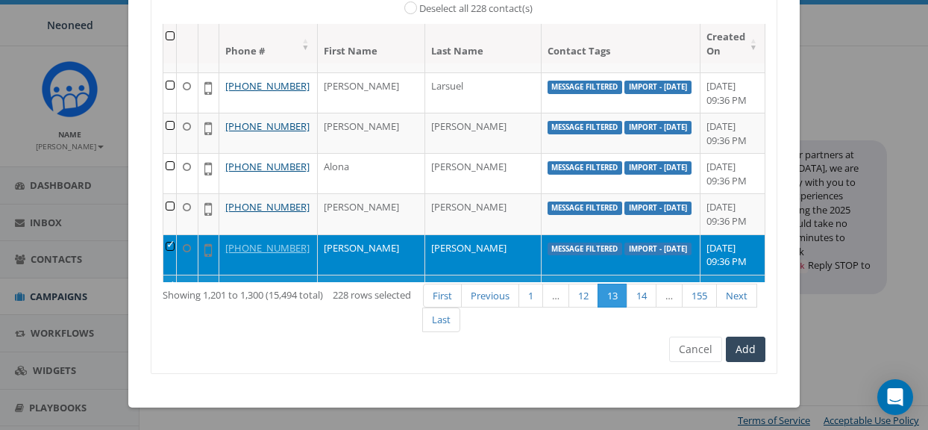
click at [177, 249] on td at bounding box center [169, 254] width 13 height 40
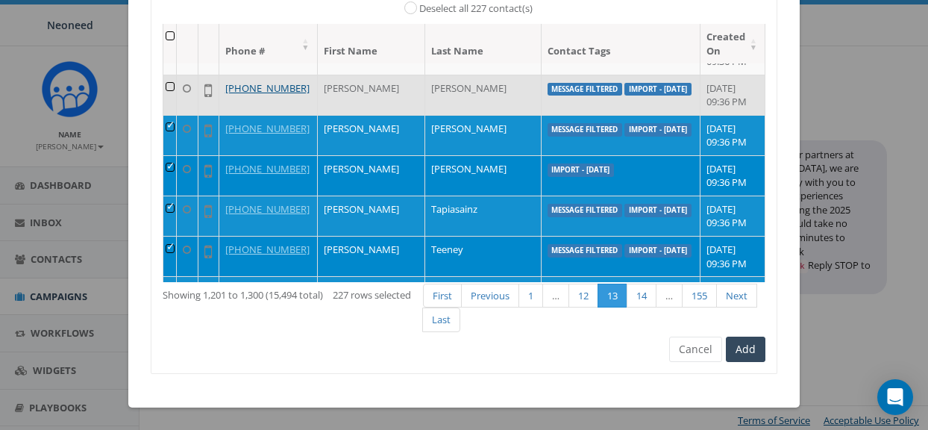
scroll to position [796, 0]
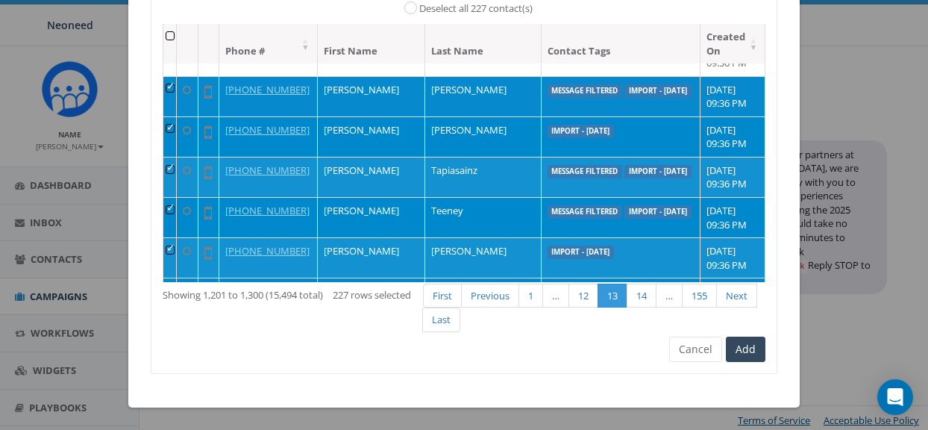
click at [177, 87] on td at bounding box center [169, 96] width 13 height 40
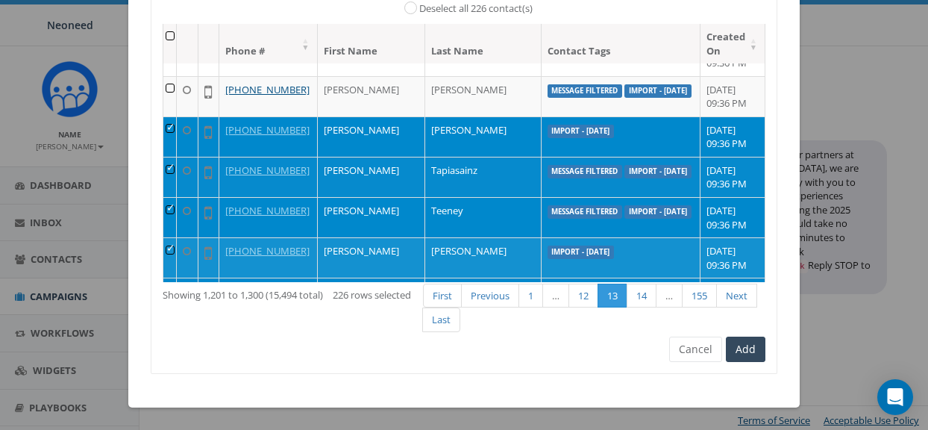
click at [174, 166] on td at bounding box center [169, 177] width 13 height 40
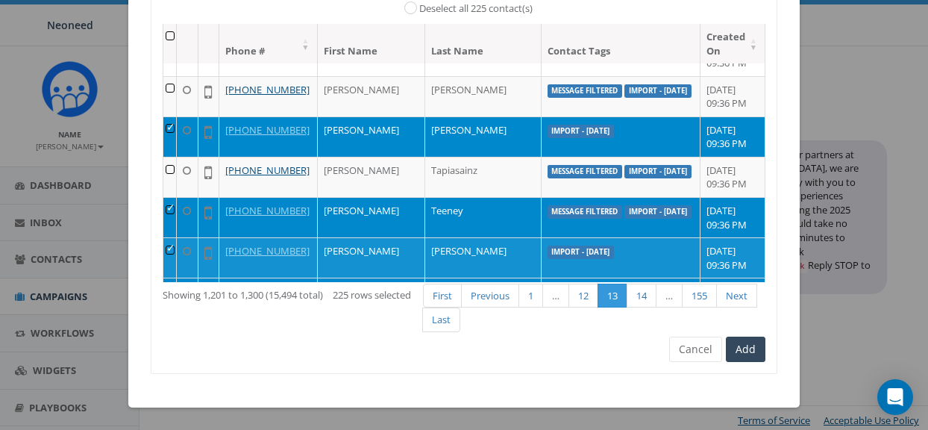
click at [173, 221] on td at bounding box center [169, 217] width 13 height 40
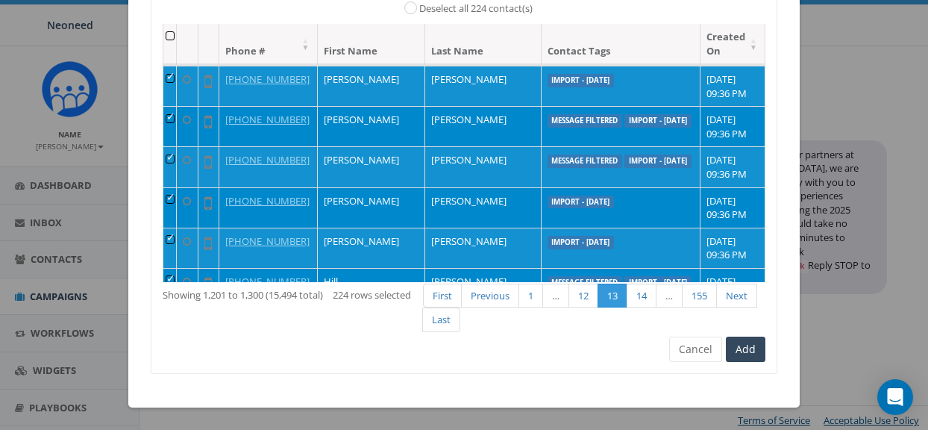
scroll to position [969, 0]
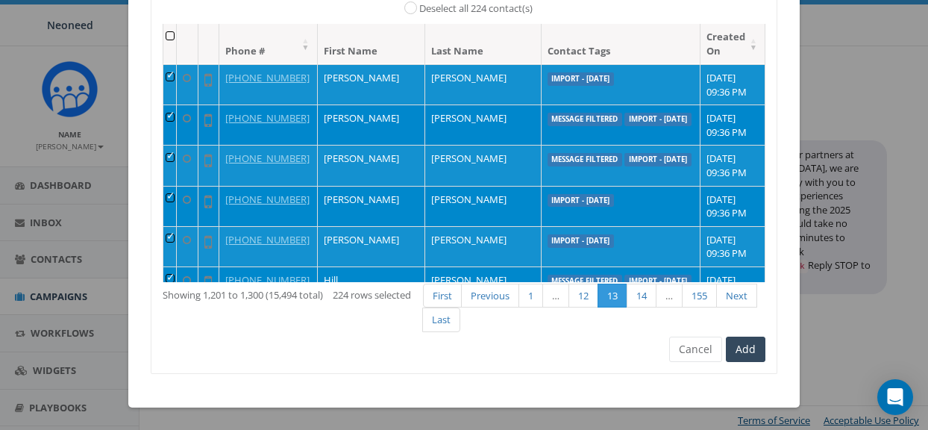
click at [175, 121] on td at bounding box center [169, 124] width 13 height 40
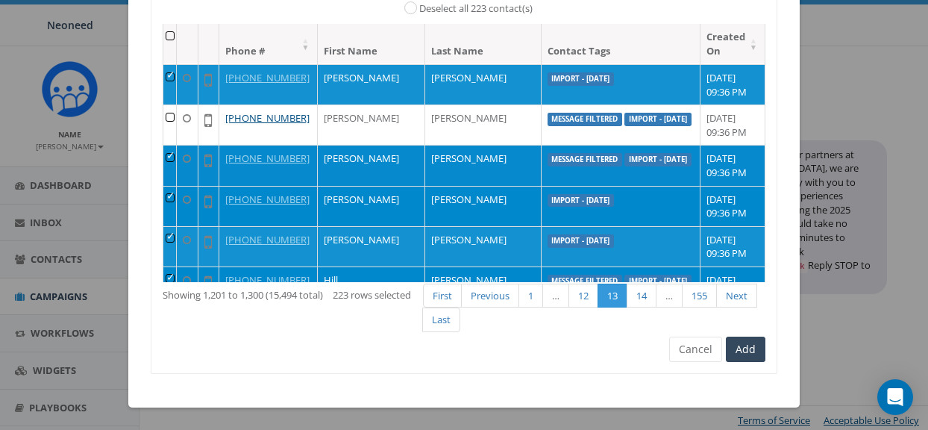
drag, startPoint x: 175, startPoint y: 137, endPoint x: 175, endPoint y: 146, distance: 9.0
click at [175, 140] on td at bounding box center [169, 124] width 13 height 40
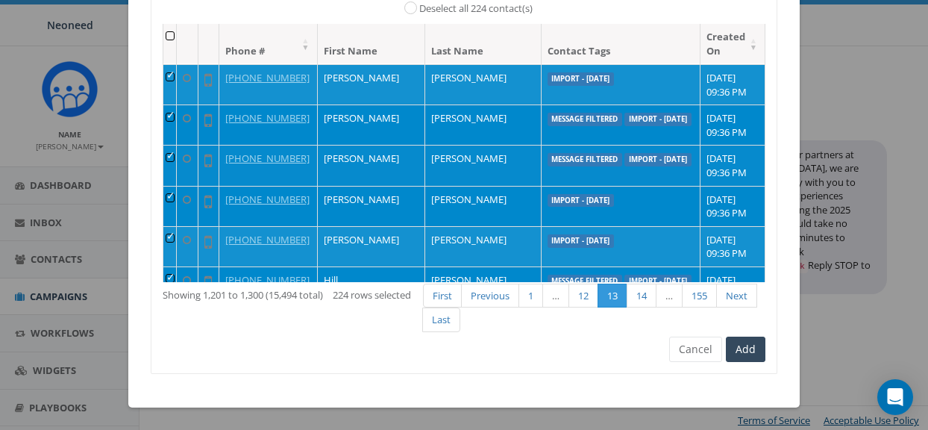
click at [175, 152] on td at bounding box center [169, 165] width 13 height 40
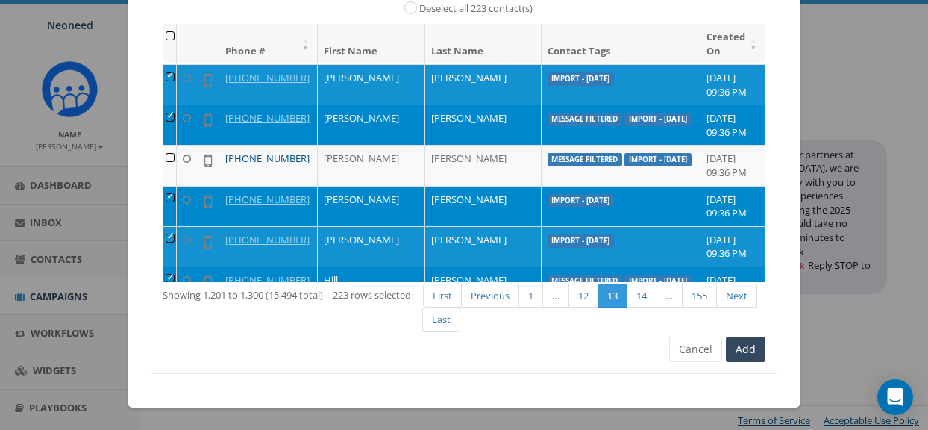
click at [175, 119] on td at bounding box center [169, 124] width 13 height 40
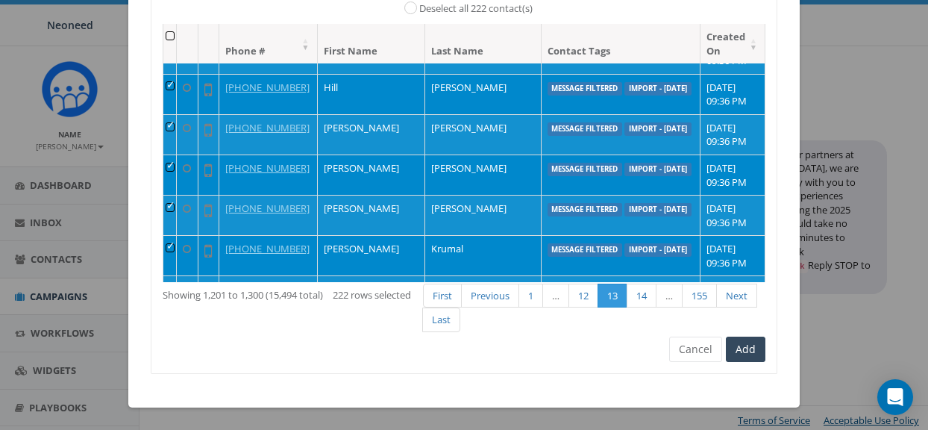
scroll to position [1165, 0]
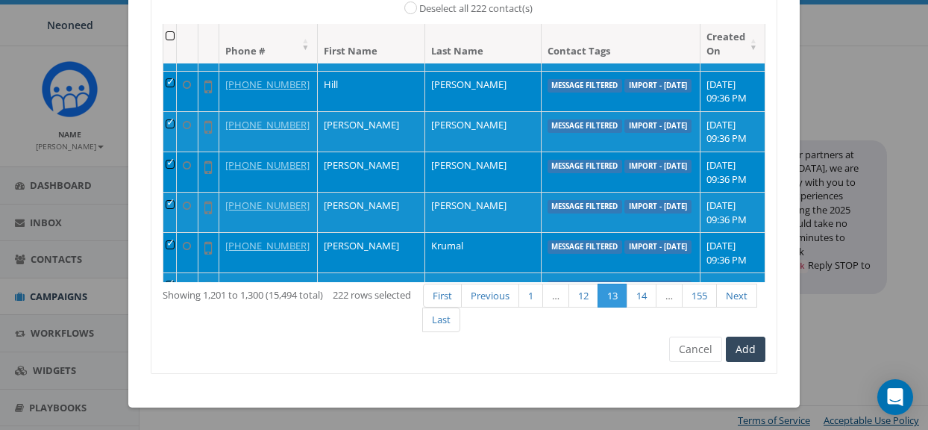
click at [176, 86] on td at bounding box center [169, 91] width 13 height 40
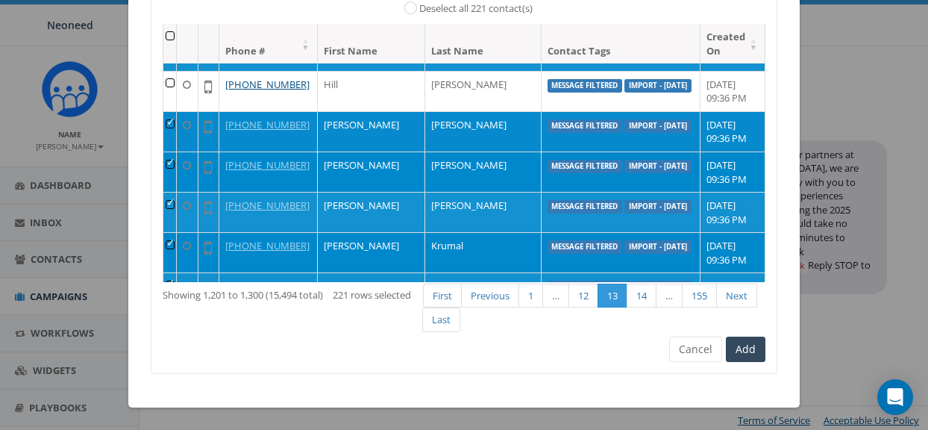
click at [176, 125] on td at bounding box center [169, 131] width 13 height 40
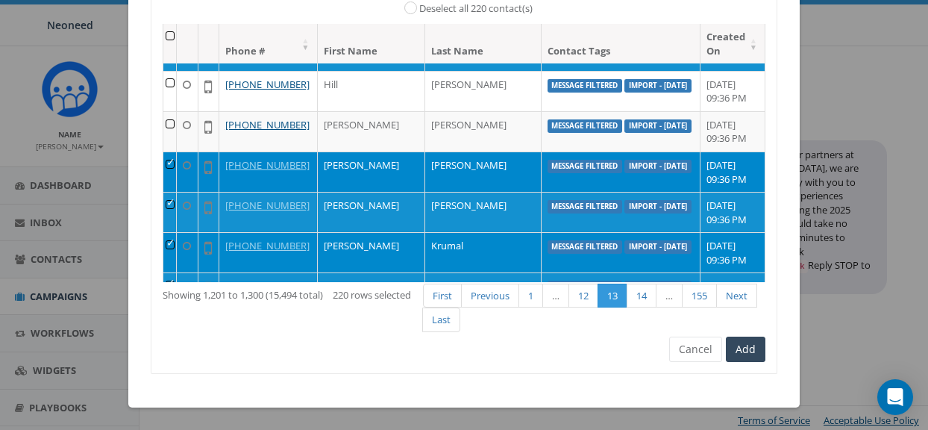
click at [176, 160] on td at bounding box center [169, 171] width 13 height 40
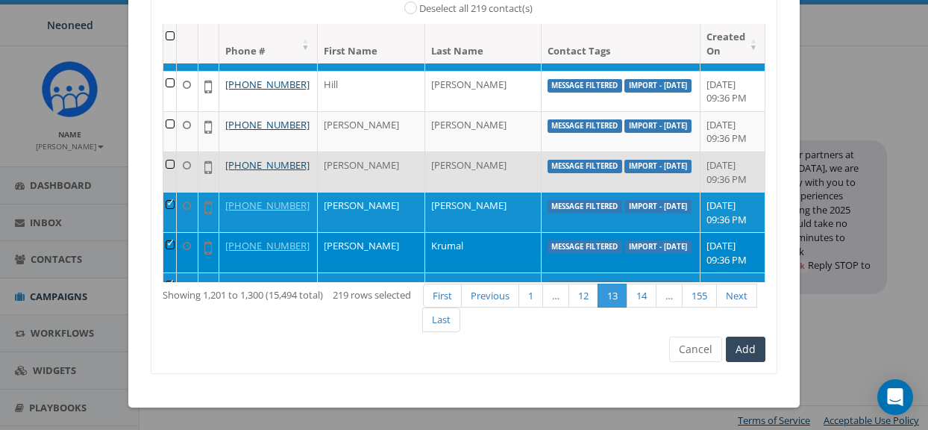
click at [176, 190] on td at bounding box center [169, 171] width 13 height 40
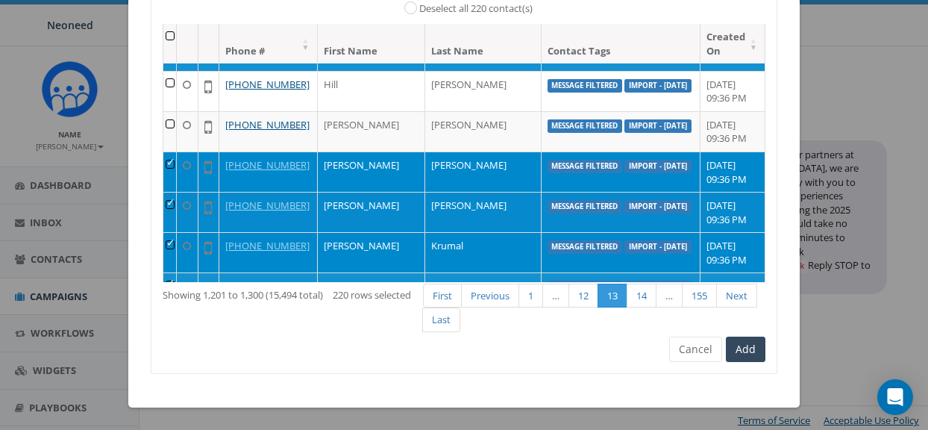
click at [176, 196] on td at bounding box center [169, 212] width 13 height 40
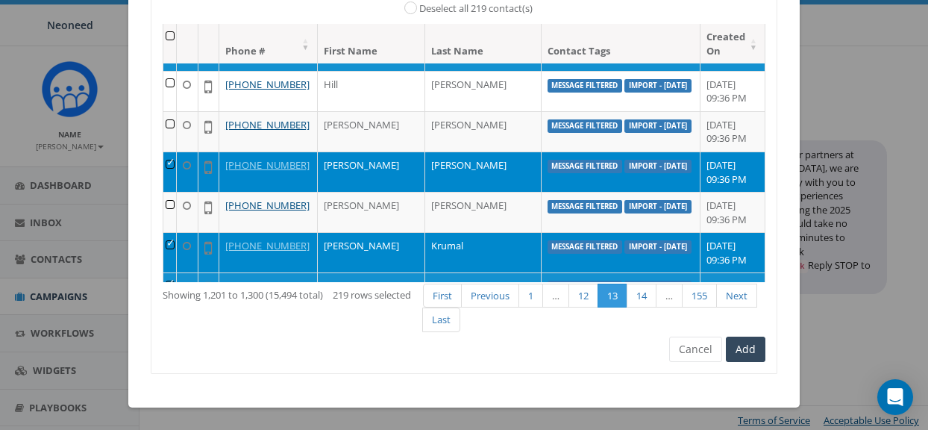
click at [169, 160] on td at bounding box center [169, 171] width 13 height 40
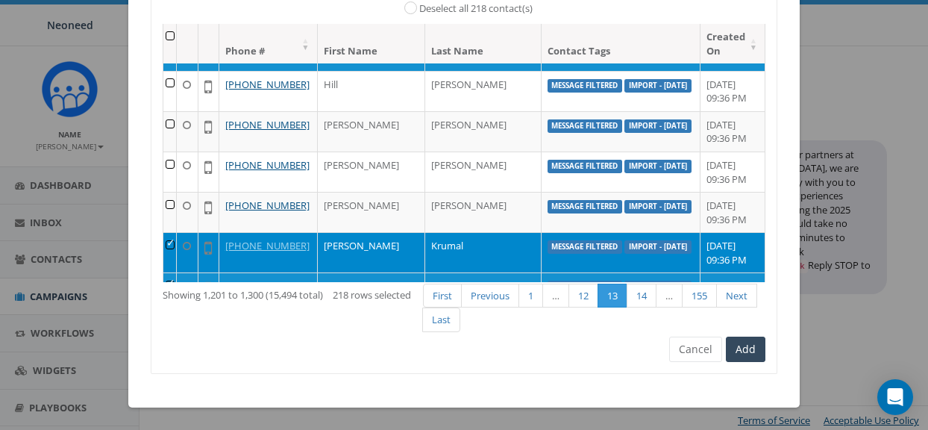
click at [177, 249] on td at bounding box center [169, 252] width 13 height 40
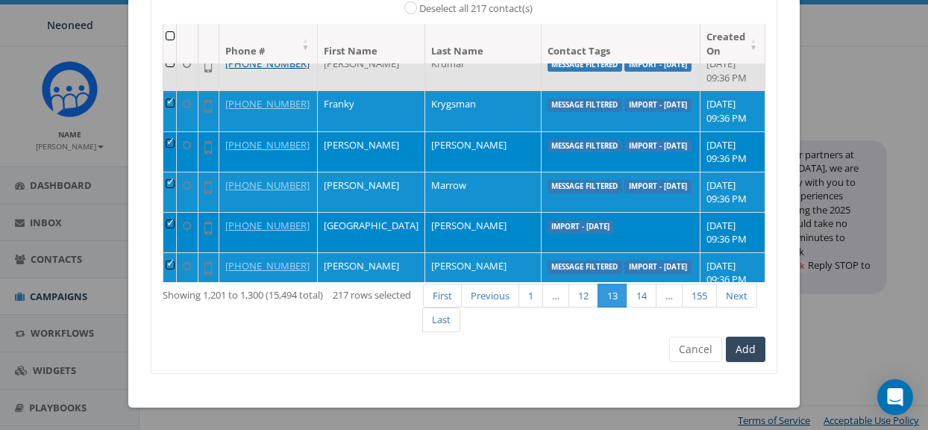
scroll to position [1363, 0]
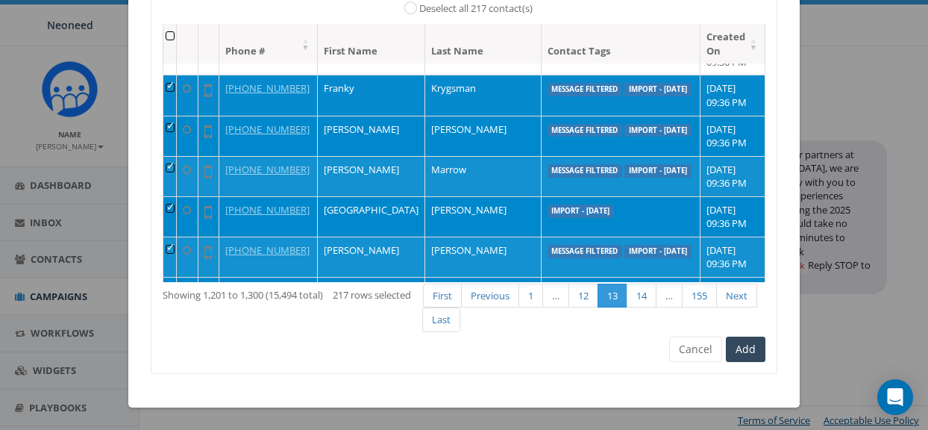
click at [177, 94] on td at bounding box center [169, 95] width 13 height 40
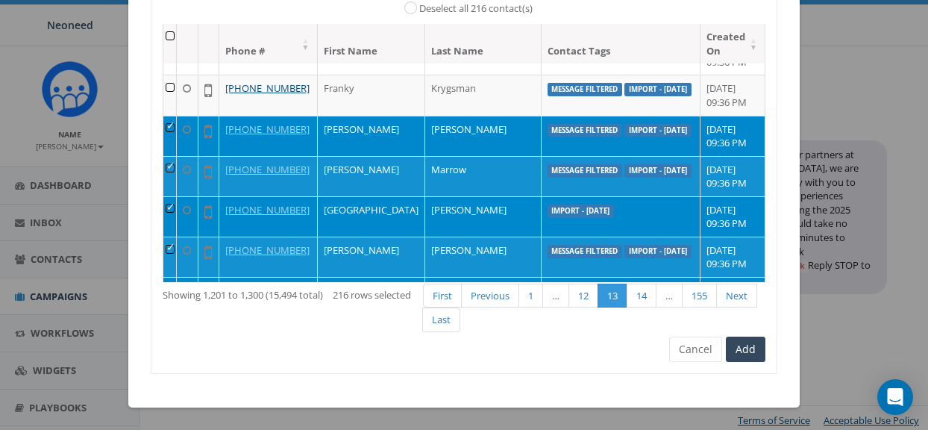
click at [175, 135] on td at bounding box center [169, 136] width 13 height 40
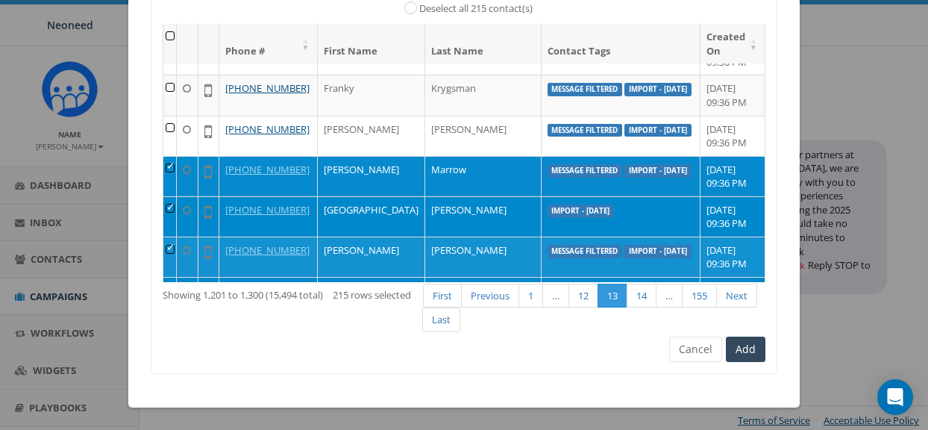
click at [175, 169] on td at bounding box center [169, 176] width 13 height 40
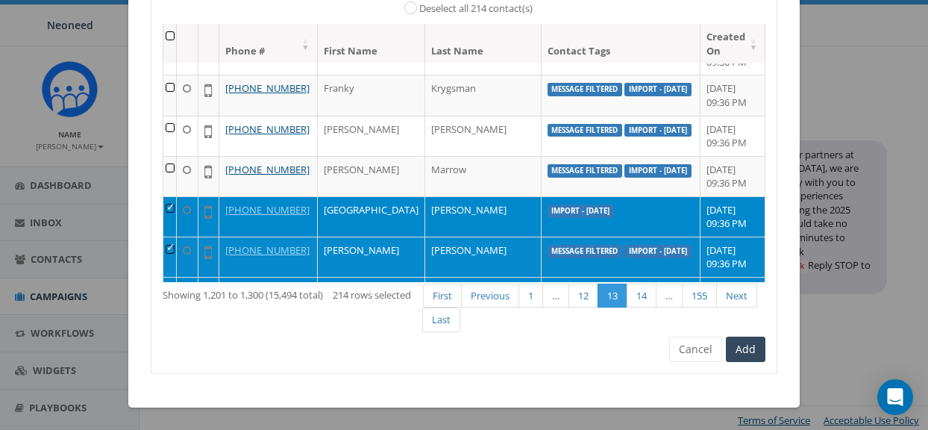
click at [177, 248] on td at bounding box center [169, 257] width 13 height 40
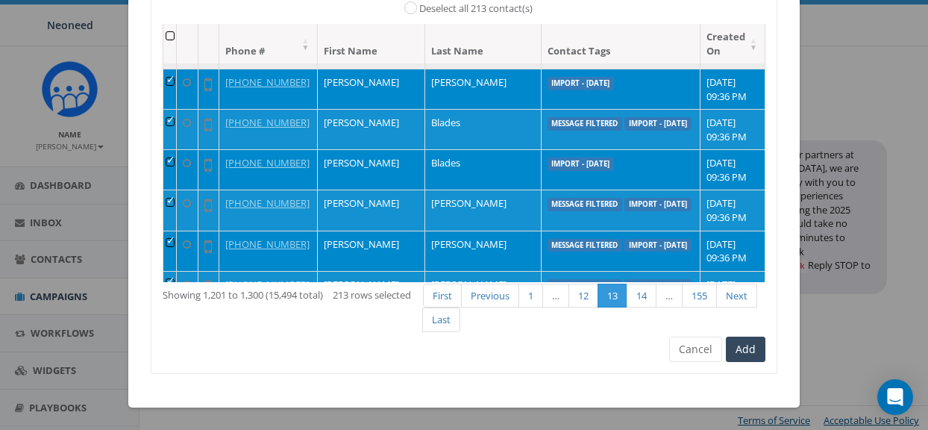
scroll to position [1578, 0]
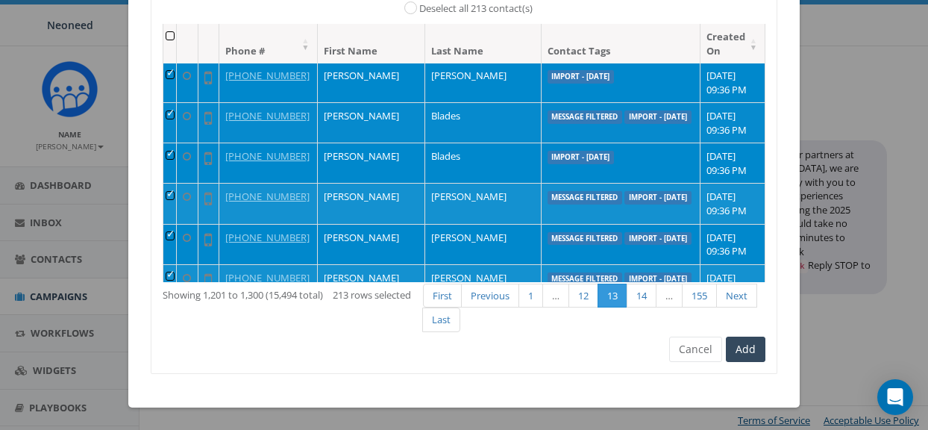
click at [177, 112] on td at bounding box center [169, 122] width 13 height 40
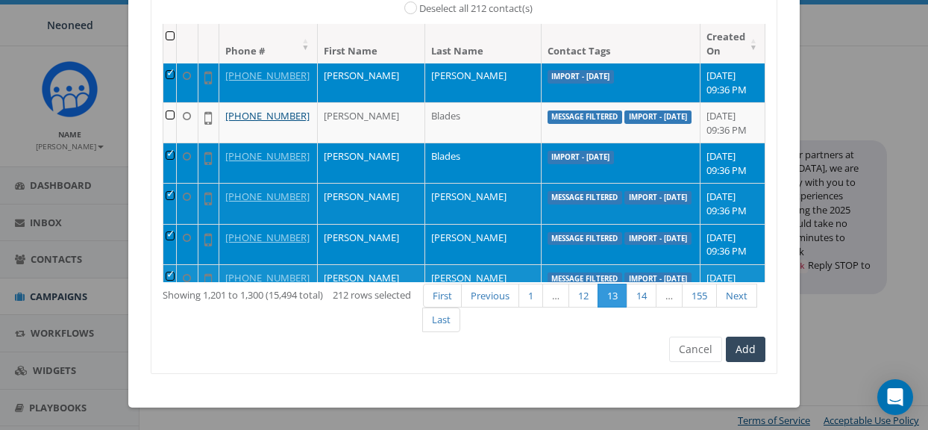
click at [175, 201] on td at bounding box center [169, 203] width 13 height 40
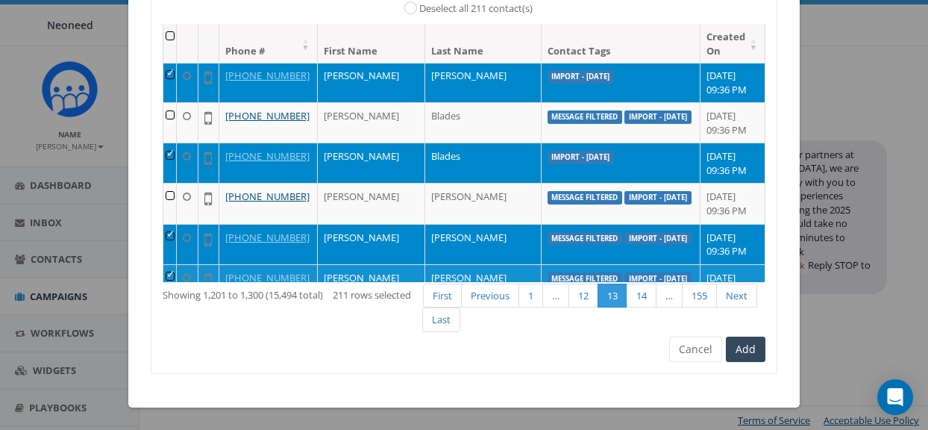
click at [175, 229] on td at bounding box center [169, 244] width 13 height 40
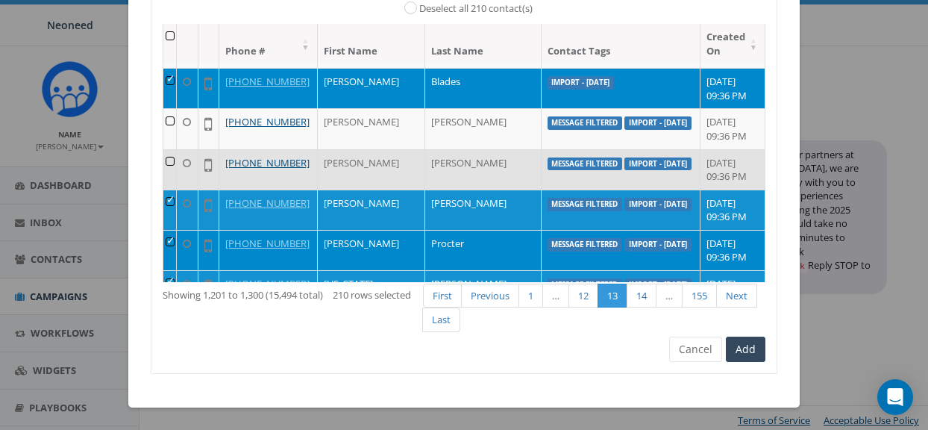
scroll to position [1655, 0]
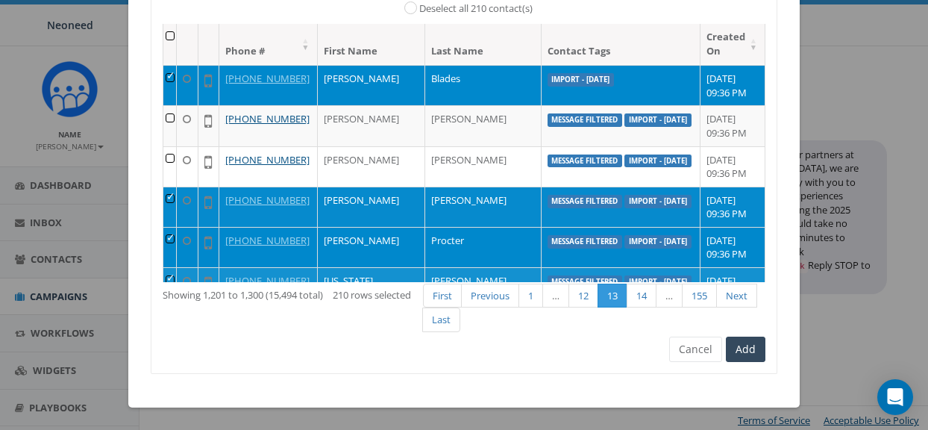
click at [177, 199] on td at bounding box center [169, 207] width 13 height 40
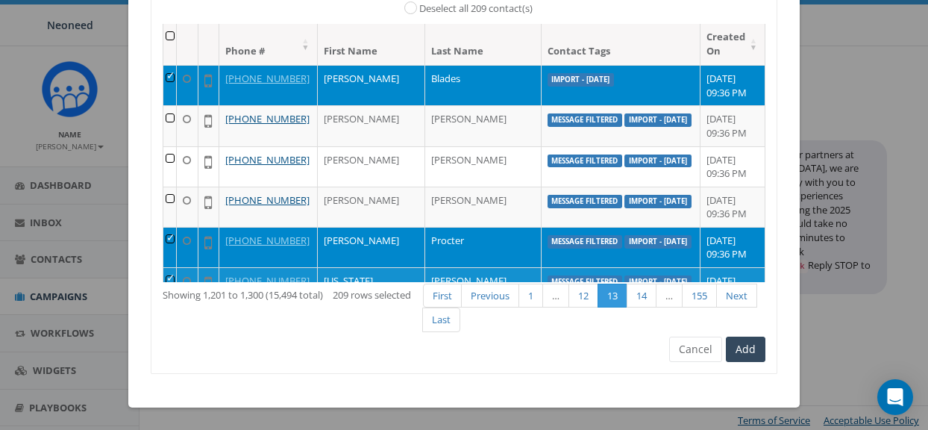
click at [177, 234] on td at bounding box center [169, 247] width 13 height 40
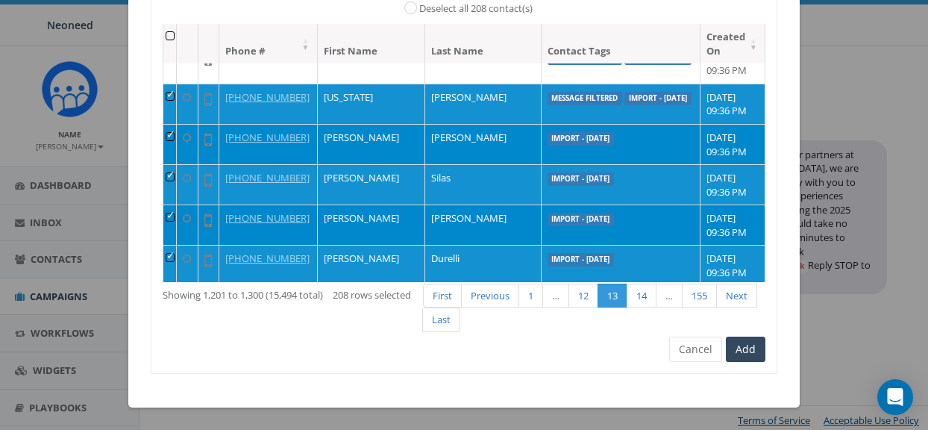
scroll to position [1840, 0]
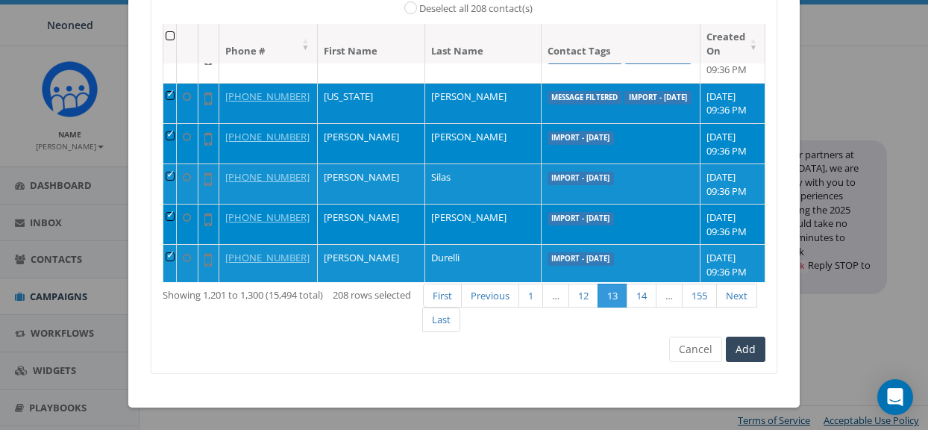
click at [177, 97] on td at bounding box center [169, 103] width 13 height 40
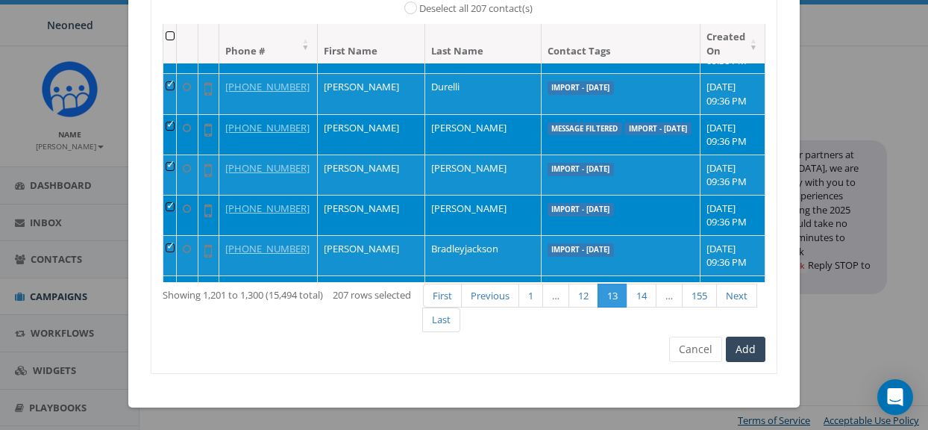
scroll to position [2014, 0]
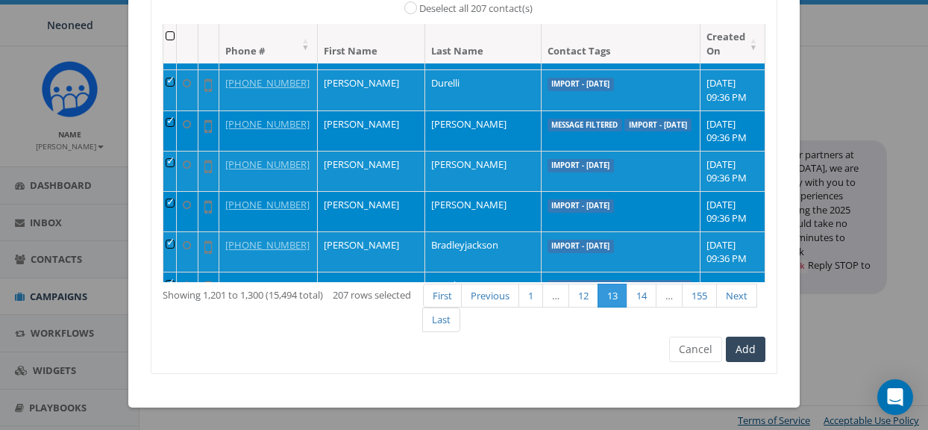
click at [177, 125] on td at bounding box center [169, 130] width 13 height 40
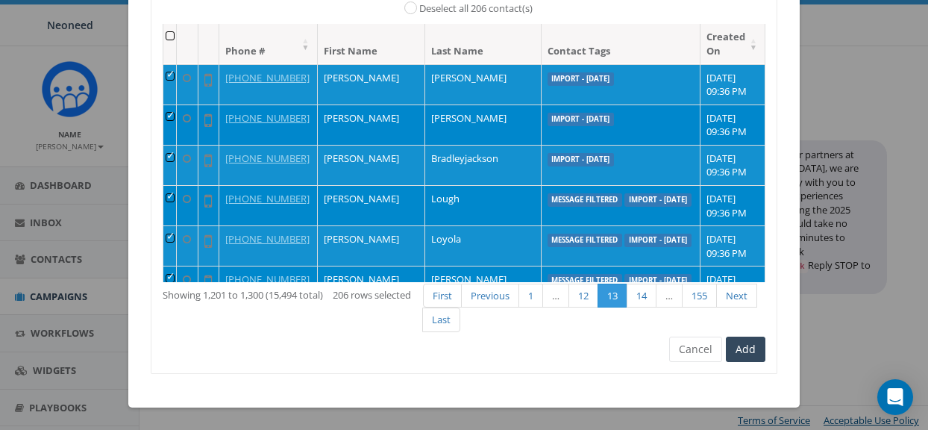
scroll to position [2120, 0]
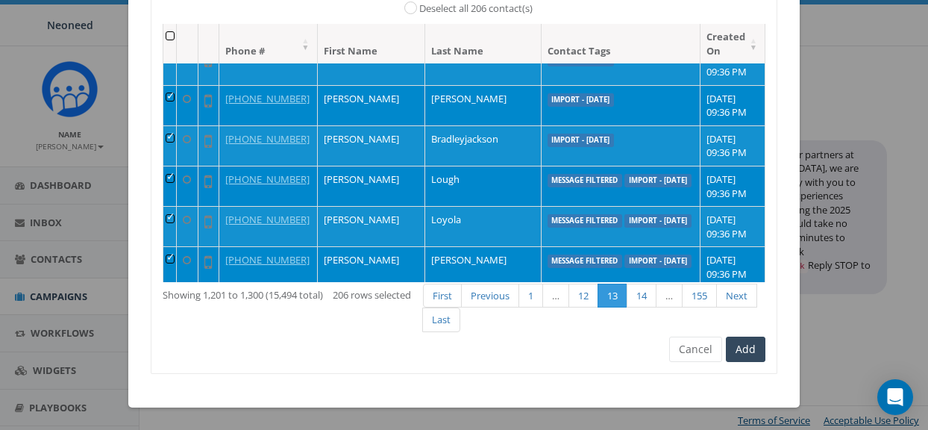
click at [177, 182] on td at bounding box center [169, 186] width 13 height 40
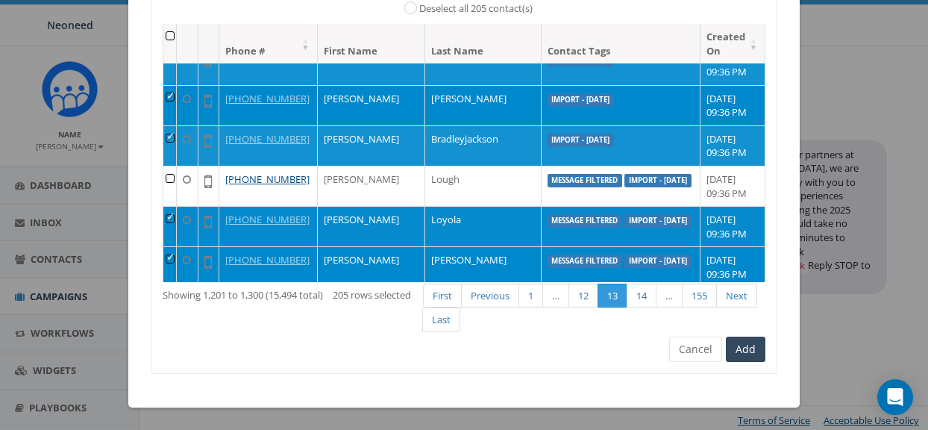
click at [174, 217] on td at bounding box center [169, 226] width 13 height 40
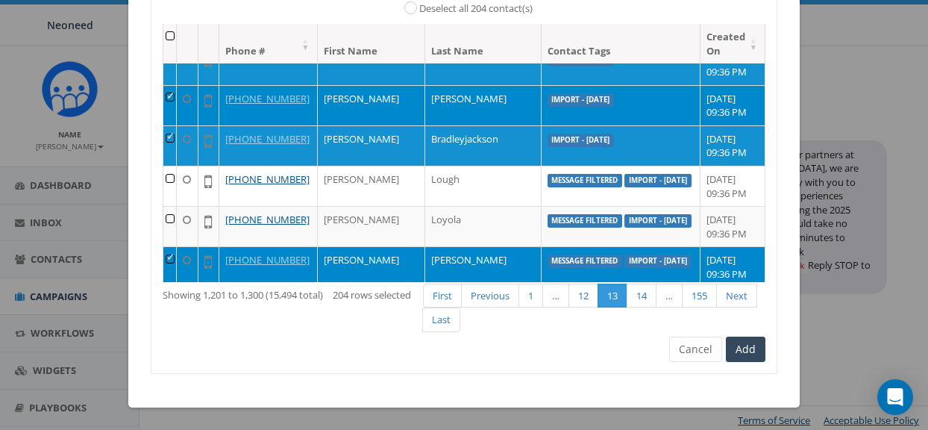
click at [177, 255] on td at bounding box center [169, 266] width 13 height 40
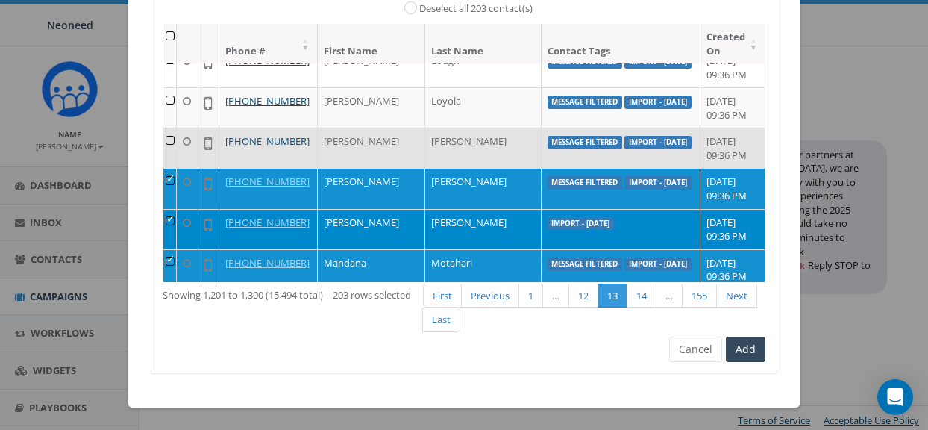
scroll to position [2240, 0]
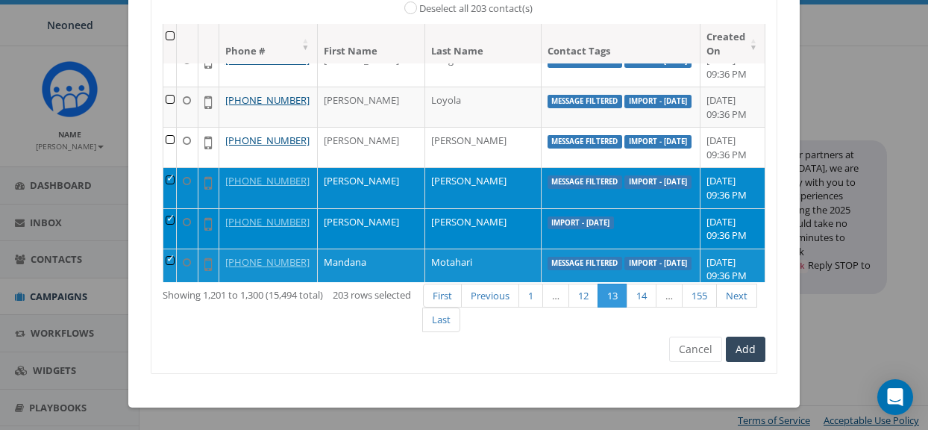
click at [174, 180] on td at bounding box center [169, 187] width 13 height 40
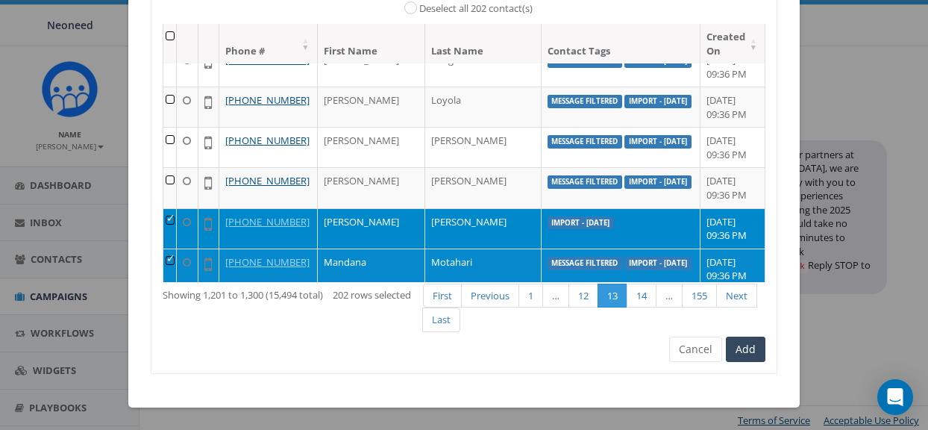
click at [177, 258] on td at bounding box center [169, 269] width 13 height 40
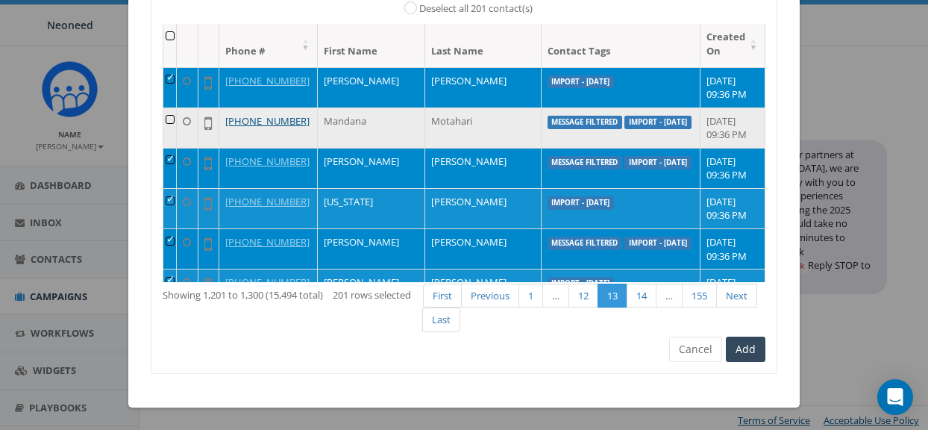
scroll to position [2382, 0]
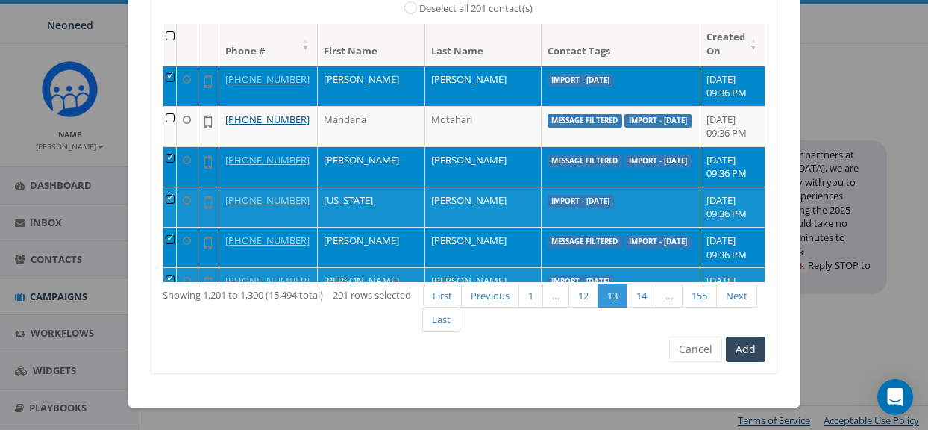
click at [176, 159] on td at bounding box center [169, 166] width 13 height 40
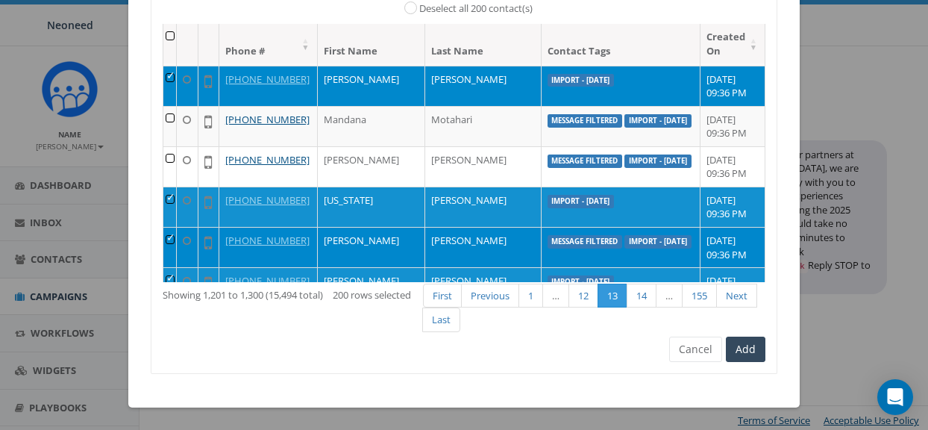
click at [177, 237] on td at bounding box center [169, 247] width 13 height 40
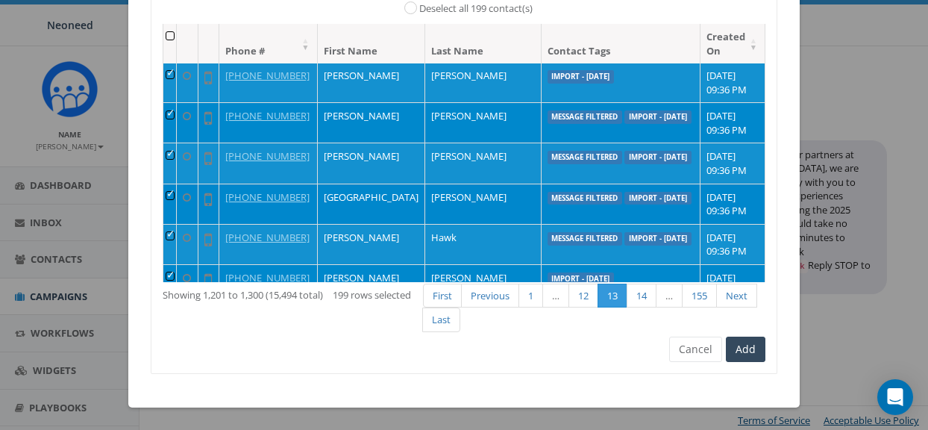
scroll to position [2589, 0]
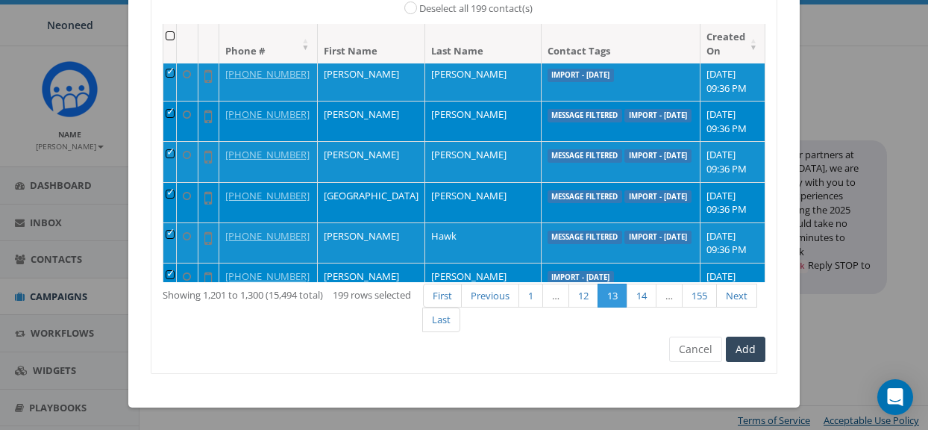
click at [175, 114] on td at bounding box center [169, 121] width 13 height 40
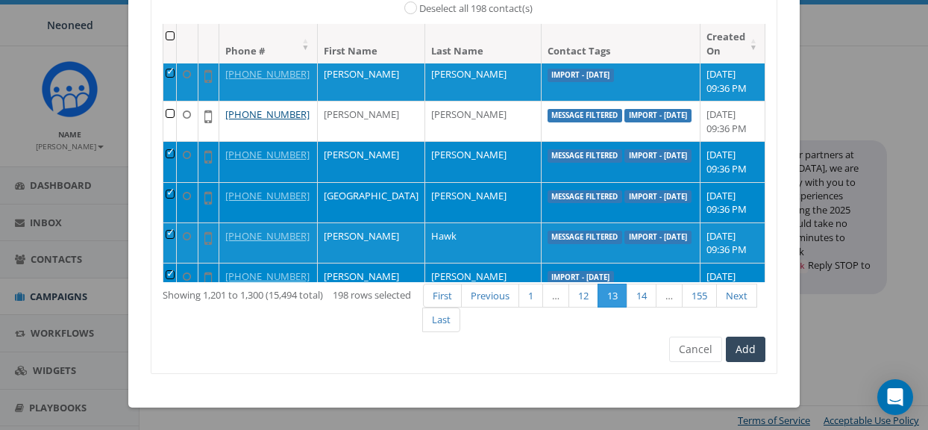
scroll to position [2587, 0]
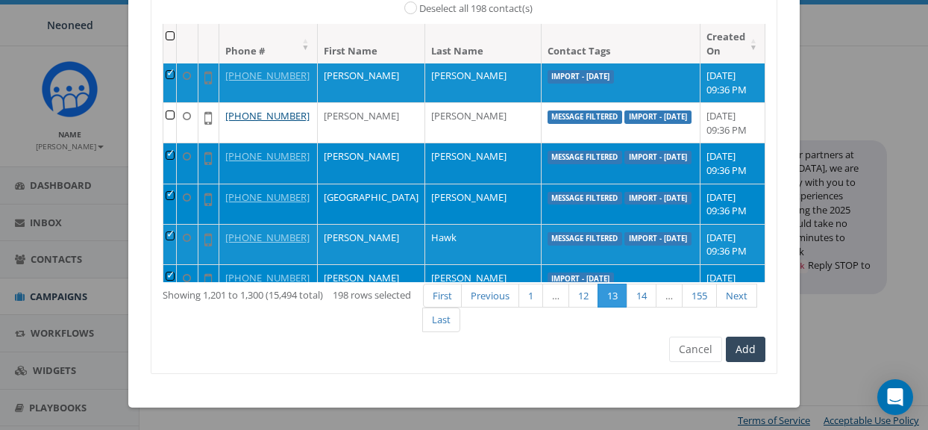
click at [175, 157] on td at bounding box center [169, 163] width 13 height 40
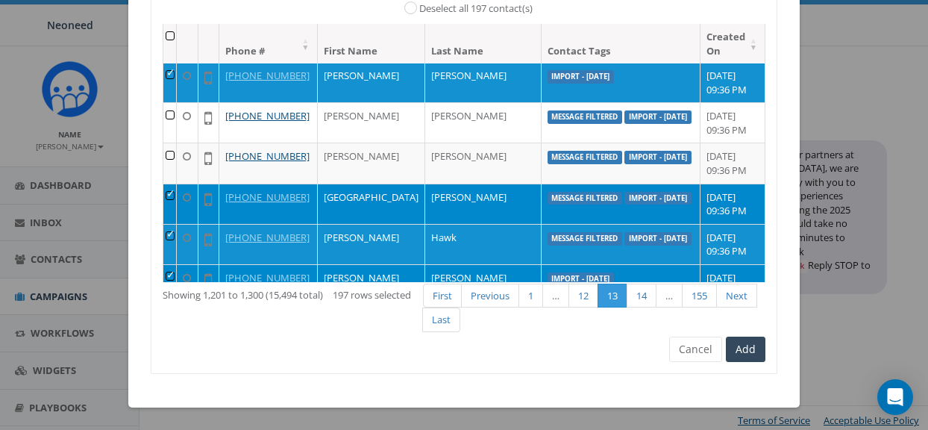
drag, startPoint x: 174, startPoint y: 197, endPoint x: 174, endPoint y: 209, distance: 11.9
click at [174, 197] on td at bounding box center [169, 204] width 13 height 40
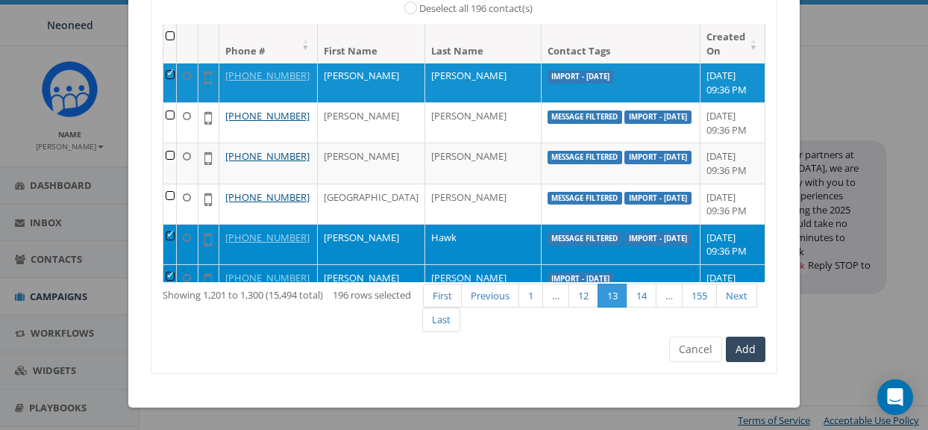
click at [177, 231] on td at bounding box center [169, 244] width 13 height 40
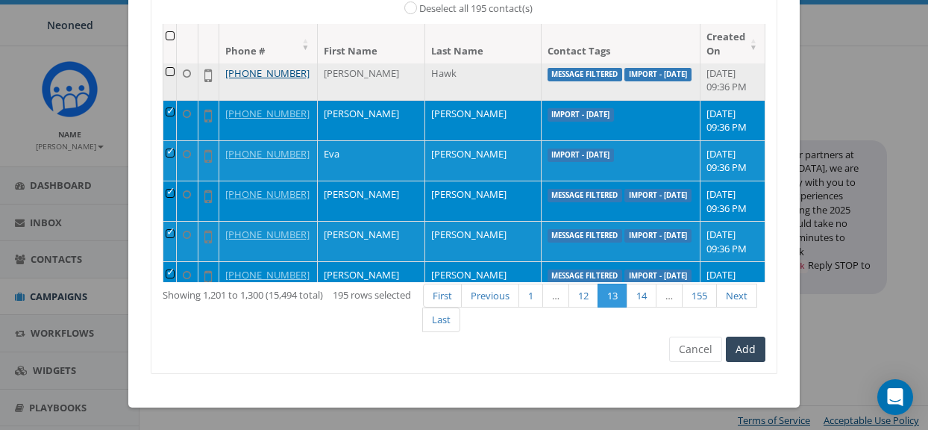
scroll to position [2760, 0]
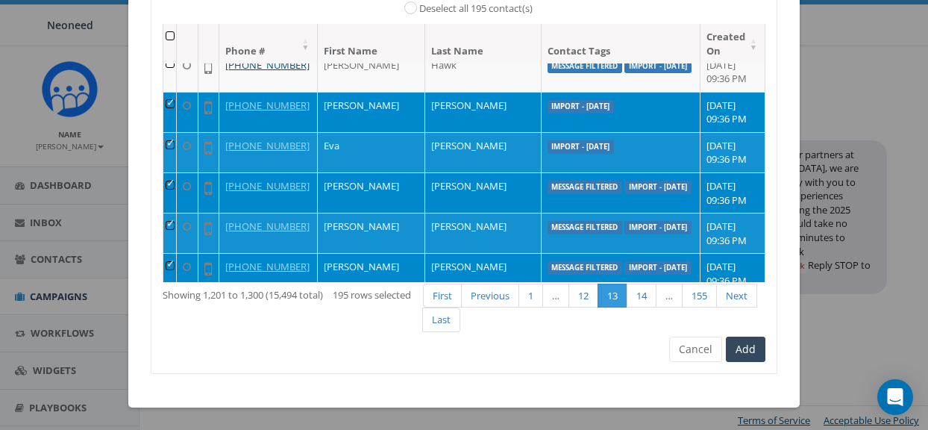
click at [177, 186] on td at bounding box center [169, 192] width 13 height 40
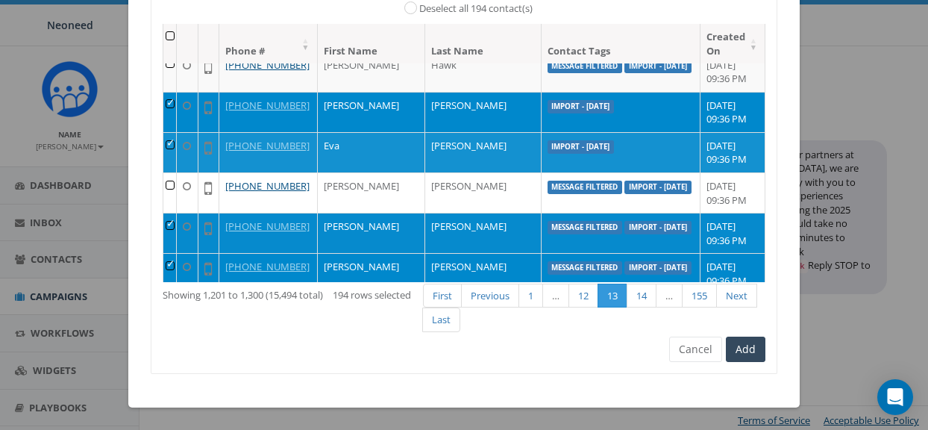
click at [175, 221] on td at bounding box center [169, 233] width 13 height 40
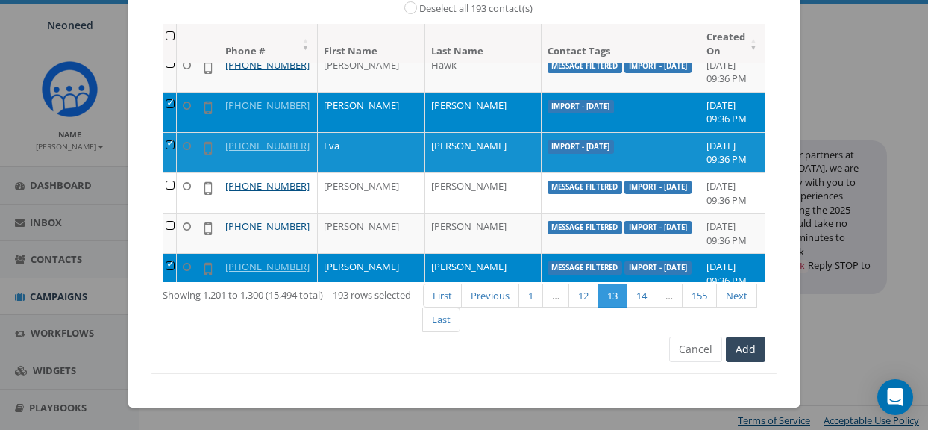
click at [177, 266] on td at bounding box center [169, 273] width 13 height 40
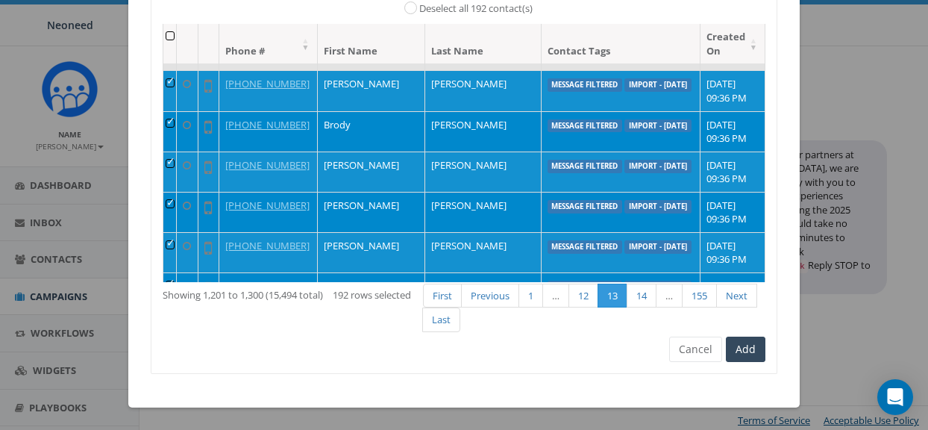
scroll to position [2986, 0]
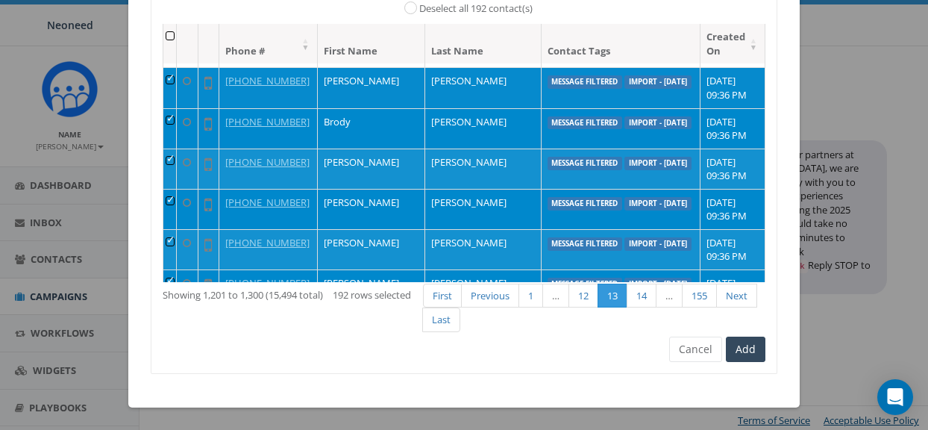
click at [177, 78] on td at bounding box center [169, 87] width 13 height 40
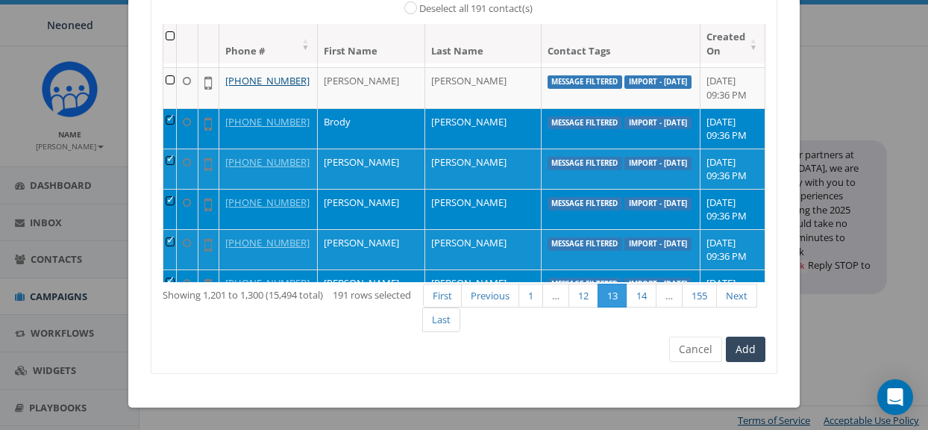
click at [174, 118] on td at bounding box center [169, 128] width 13 height 40
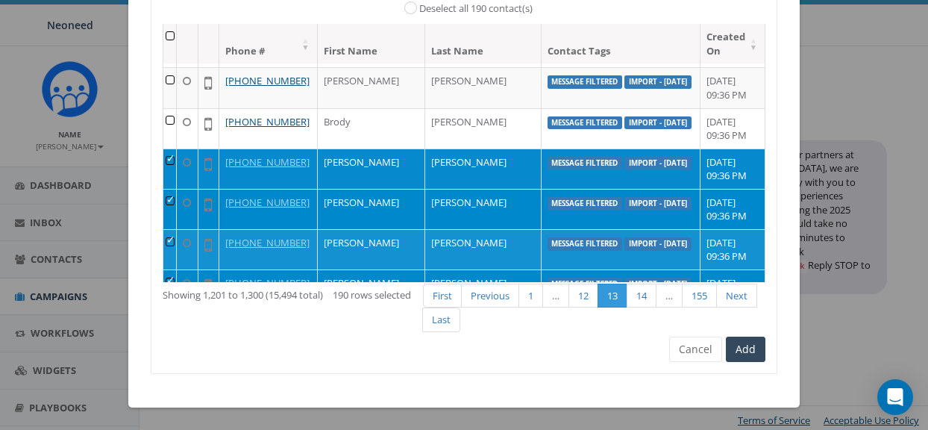
click at [169, 171] on td at bounding box center [169, 169] width 13 height 40
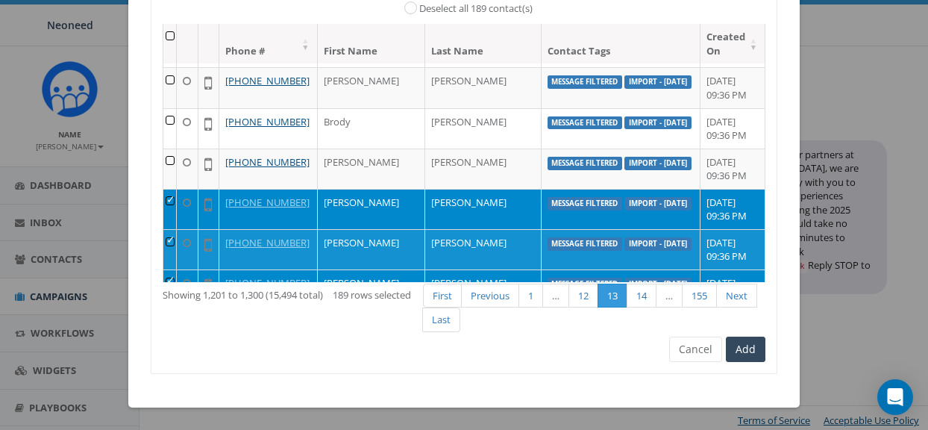
click at [174, 199] on td at bounding box center [169, 209] width 13 height 40
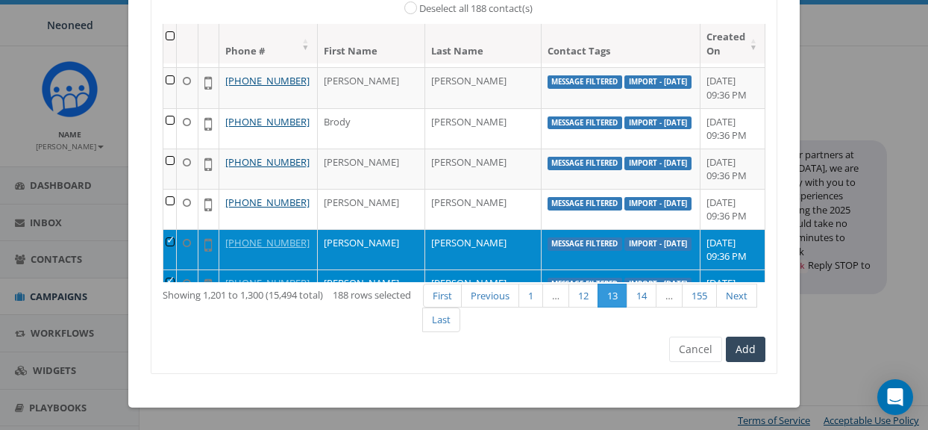
click at [177, 244] on td at bounding box center [169, 249] width 13 height 40
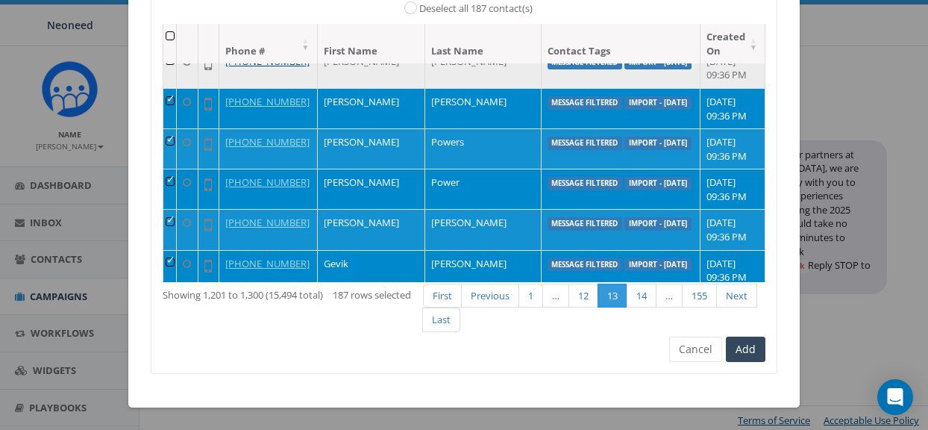
scroll to position [3196, 0]
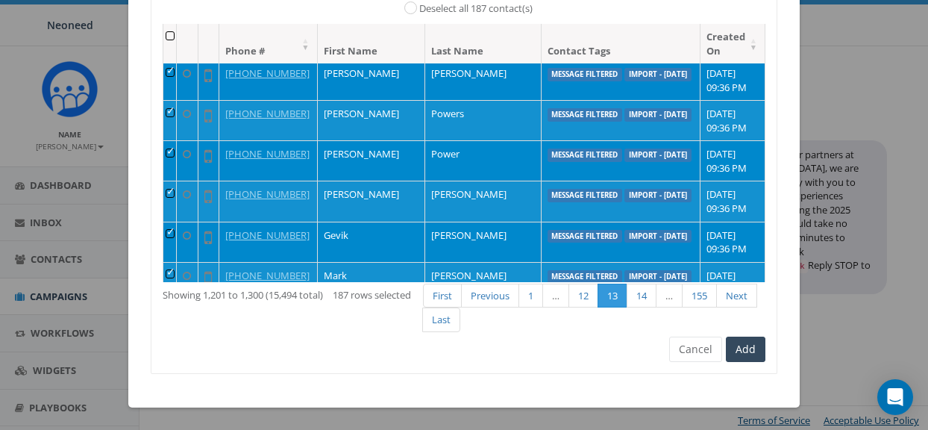
click at [175, 71] on td at bounding box center [169, 80] width 13 height 40
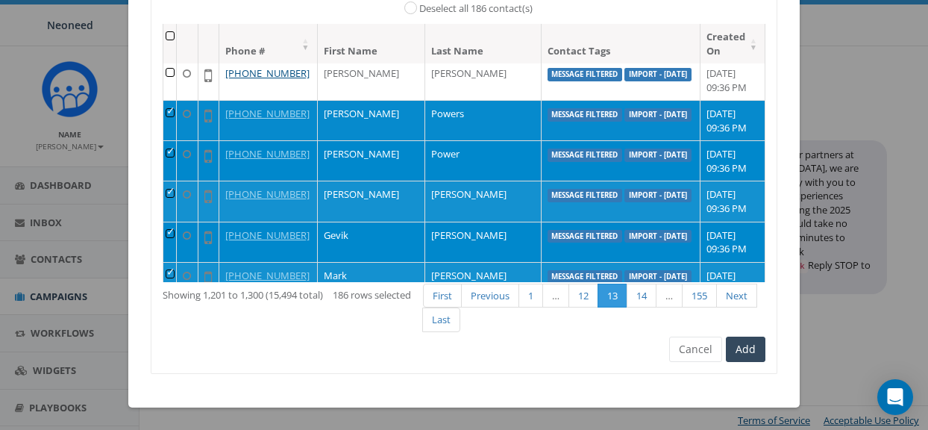
click at [177, 113] on td at bounding box center [169, 120] width 13 height 40
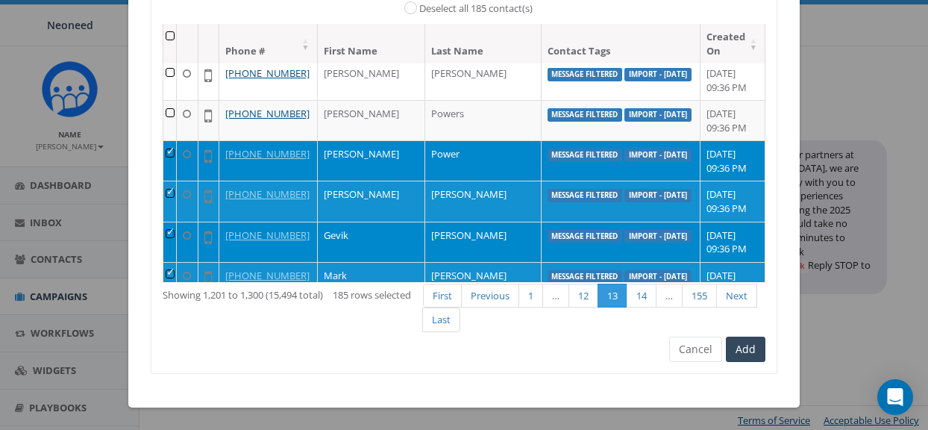
click at [177, 167] on td at bounding box center [169, 160] width 13 height 40
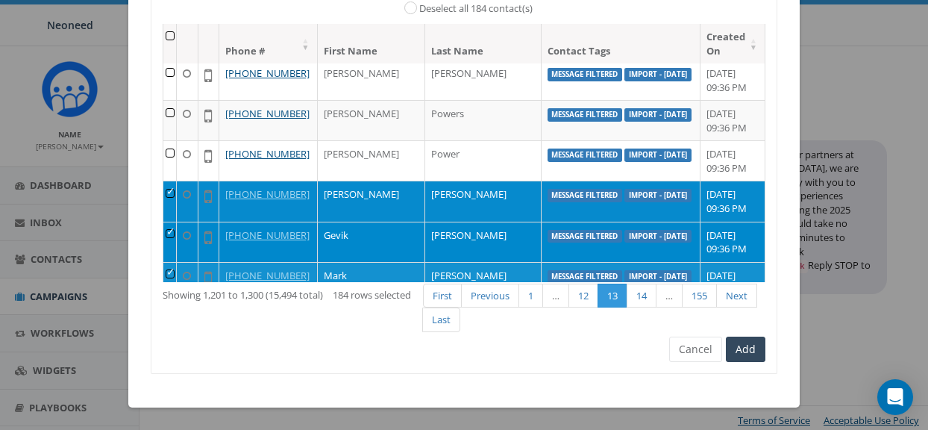
click at [177, 196] on td at bounding box center [169, 201] width 13 height 40
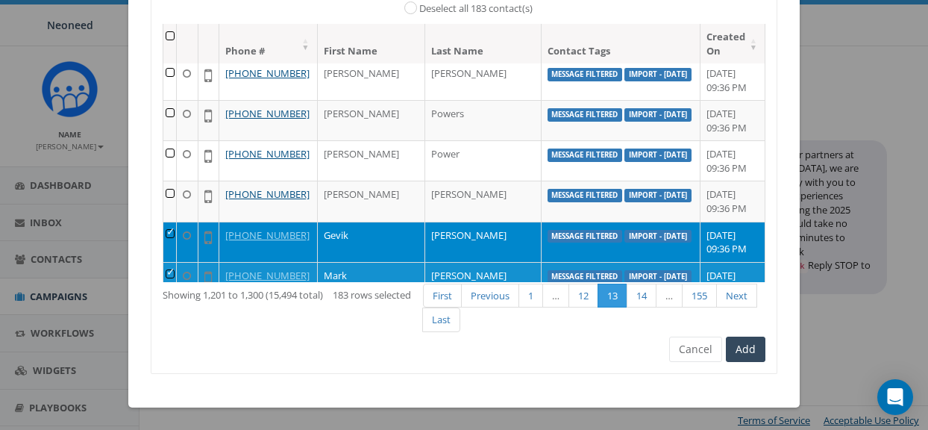
click at [177, 222] on td at bounding box center [169, 242] width 13 height 40
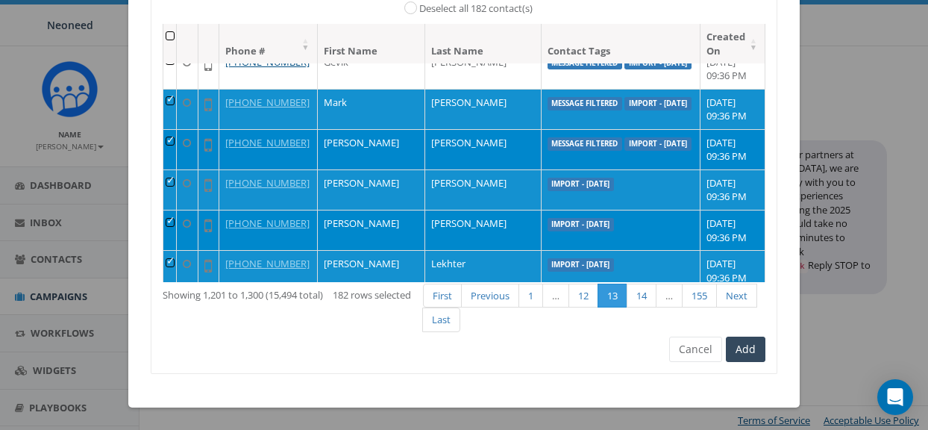
scroll to position [3372, 0]
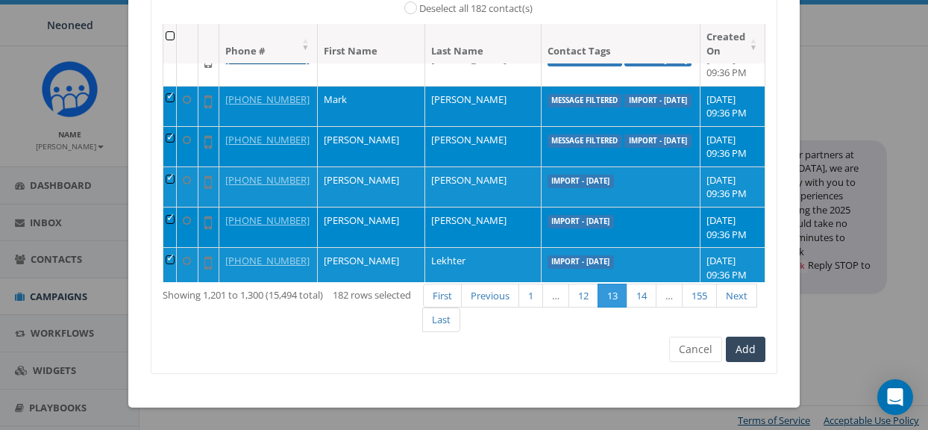
click at [172, 100] on td at bounding box center [169, 106] width 13 height 40
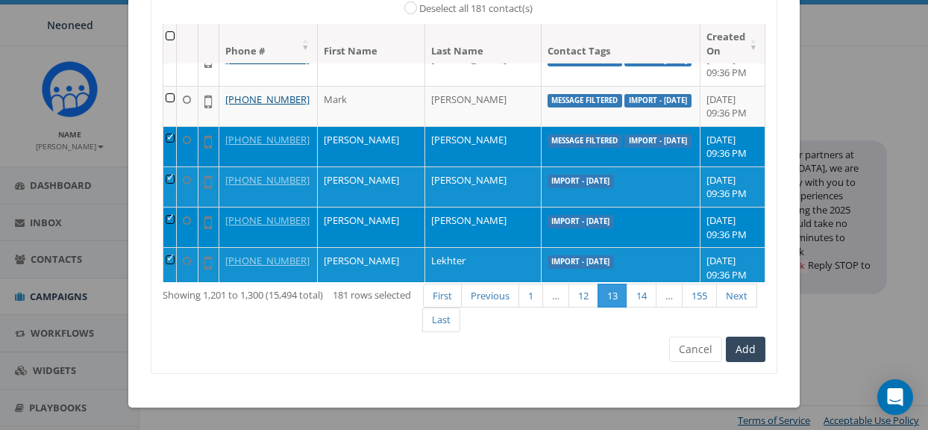
click at [175, 139] on td at bounding box center [169, 146] width 13 height 40
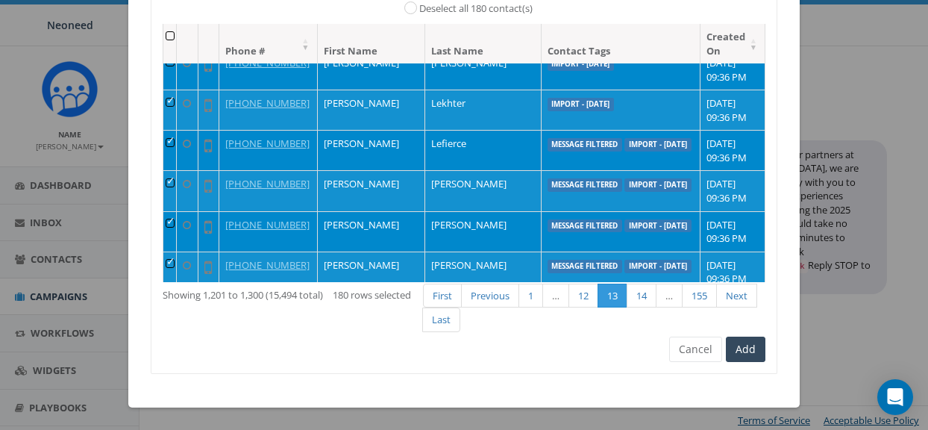
scroll to position [3532, 0]
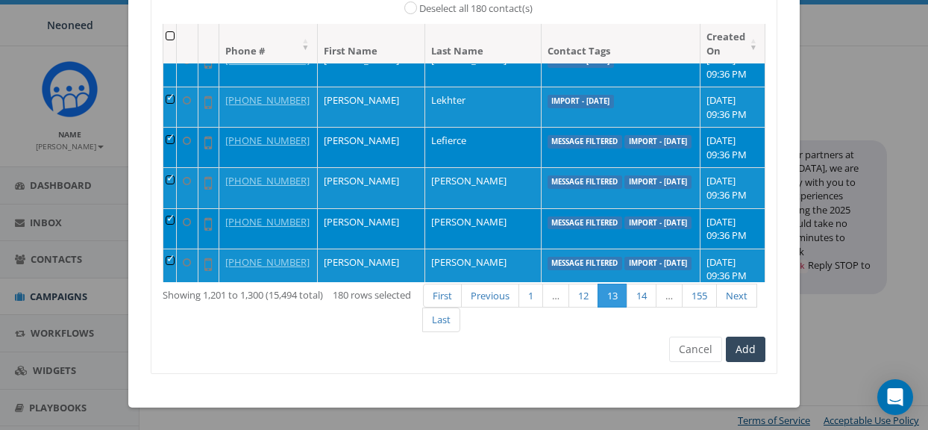
click at [177, 141] on td at bounding box center [169, 147] width 13 height 40
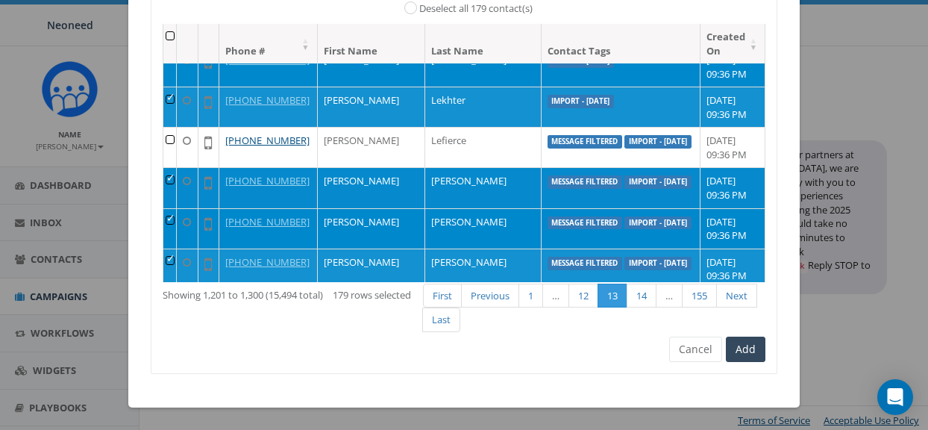
click at [177, 178] on td at bounding box center [169, 187] width 13 height 40
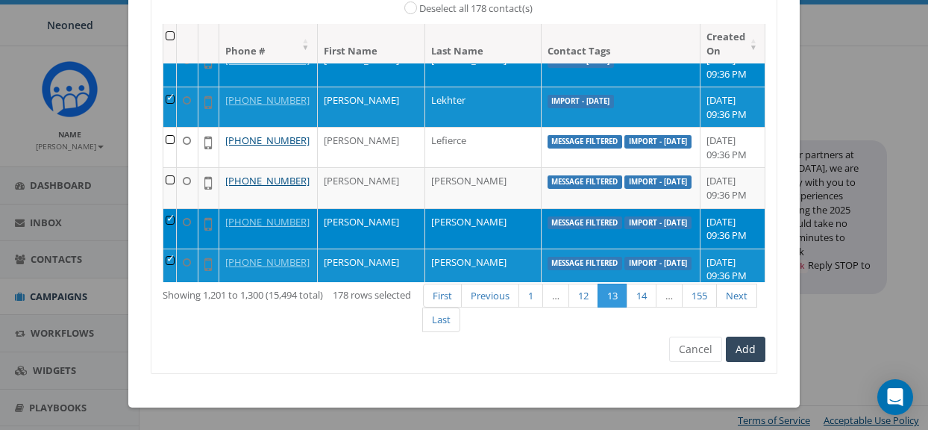
click at [177, 222] on td at bounding box center [169, 228] width 13 height 40
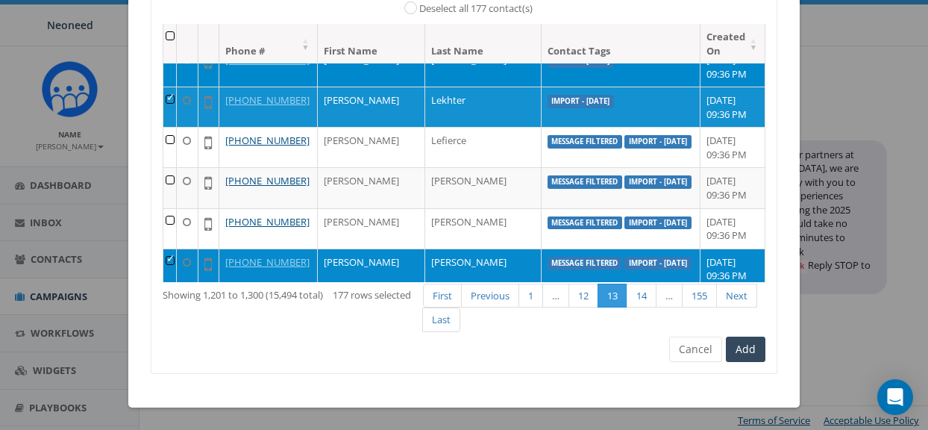
click at [177, 262] on td at bounding box center [169, 269] width 13 height 40
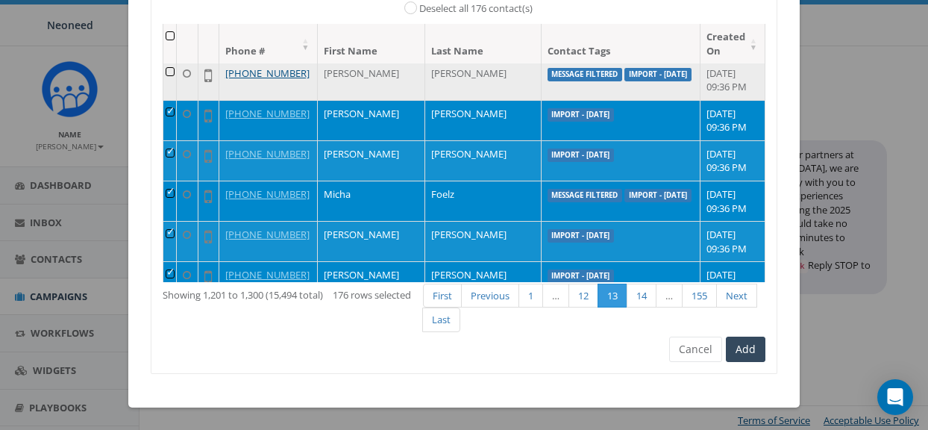
scroll to position [3722, 0]
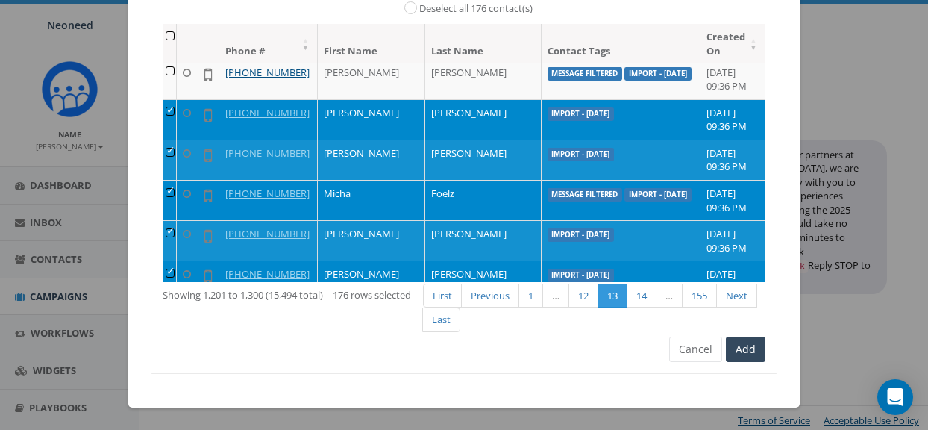
click at [174, 196] on td at bounding box center [169, 200] width 13 height 40
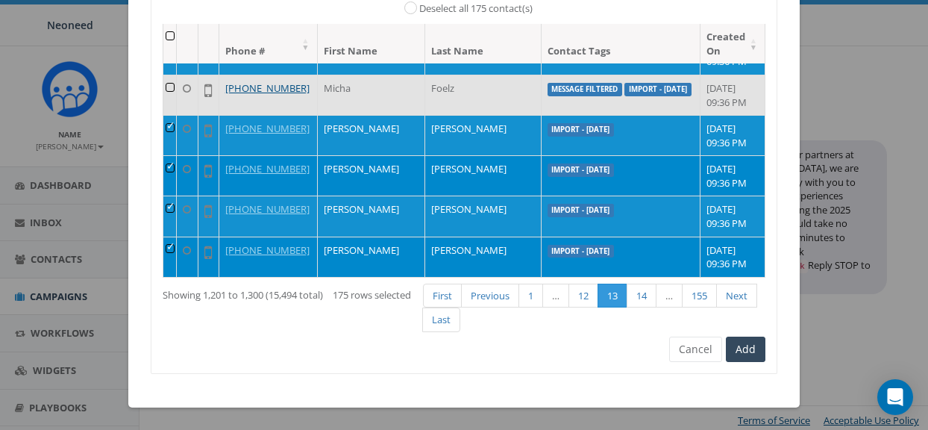
scroll to position [112, 0]
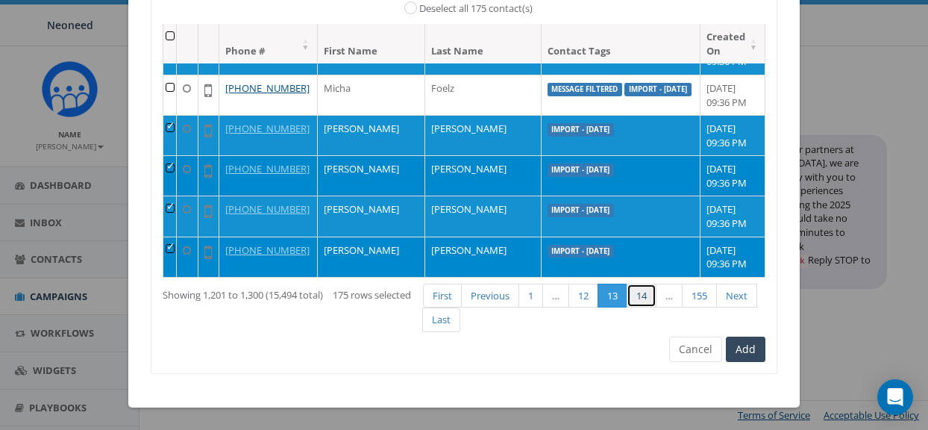
click at [649, 291] on link "14" at bounding box center [642, 296] width 30 height 25
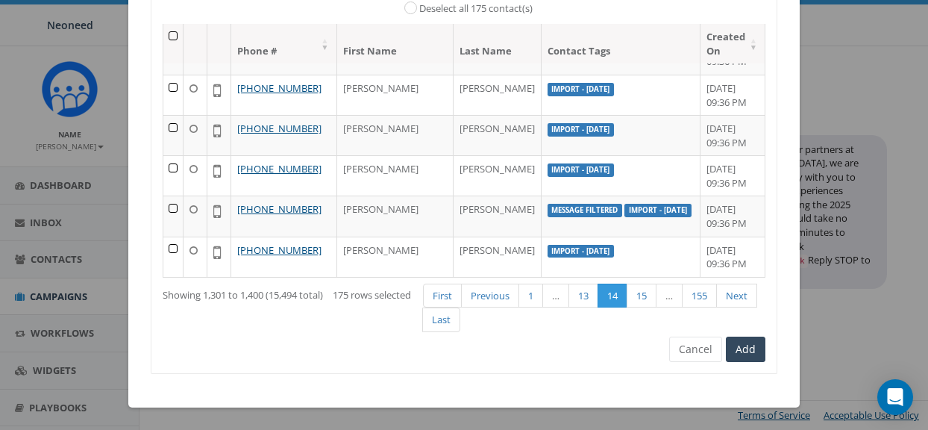
click at [175, 35] on th at bounding box center [173, 44] width 20 height 40
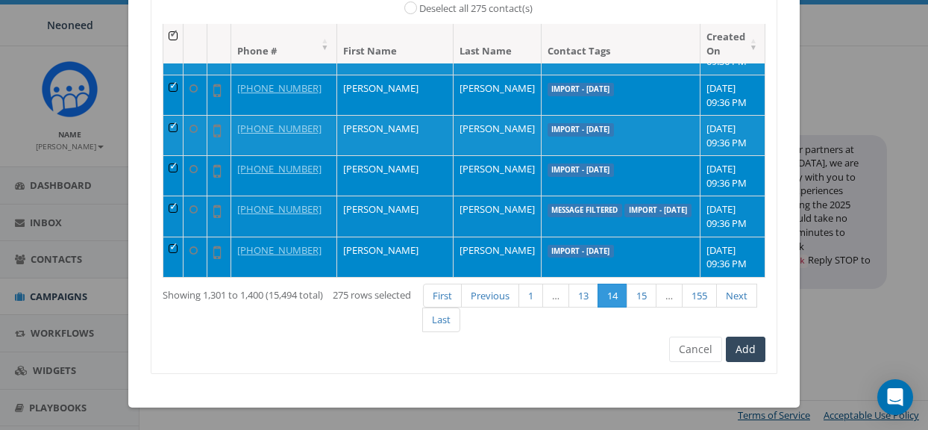
click at [179, 207] on td at bounding box center [173, 216] width 20 height 40
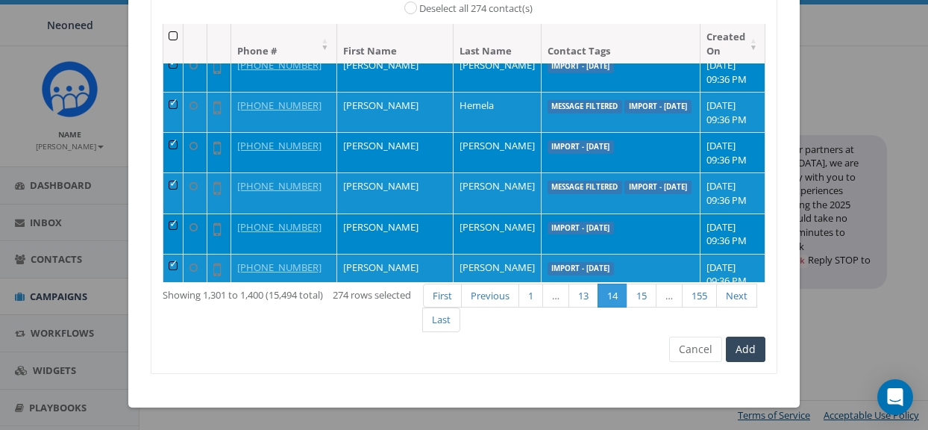
scroll to position [3523, 0]
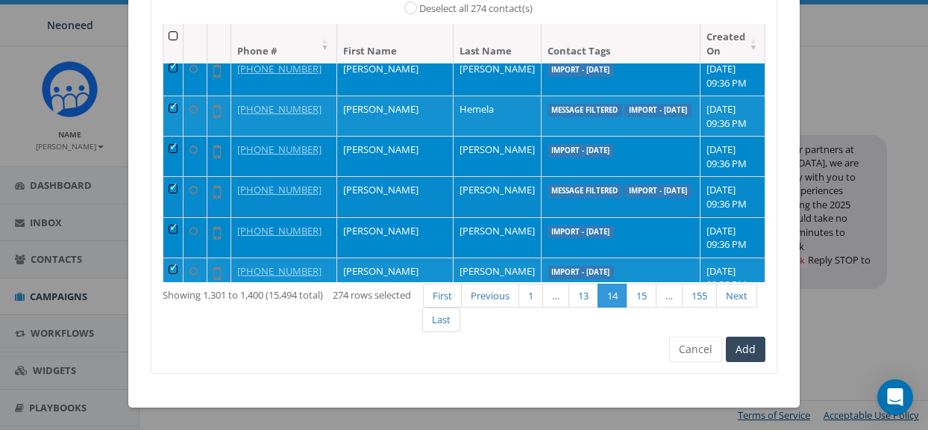
click at [177, 185] on td at bounding box center [173, 196] width 20 height 40
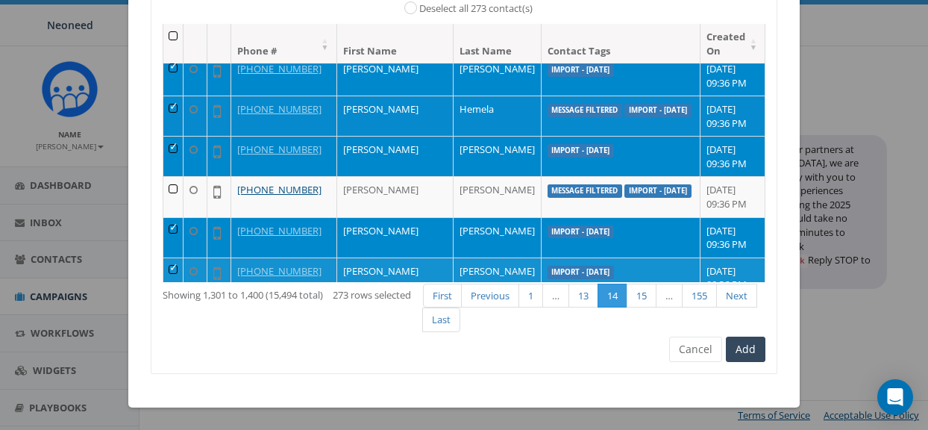
click at [178, 107] on td at bounding box center [173, 116] width 20 height 40
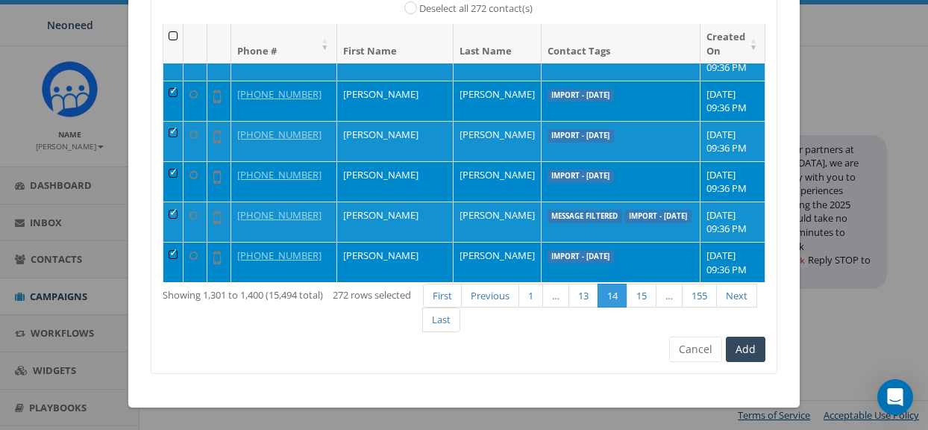
scroll to position [3331, 0]
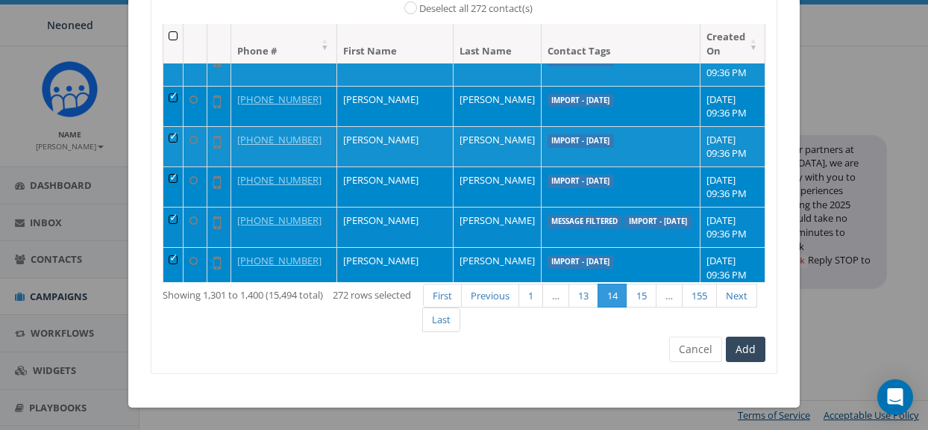
click at [178, 216] on td at bounding box center [173, 227] width 20 height 40
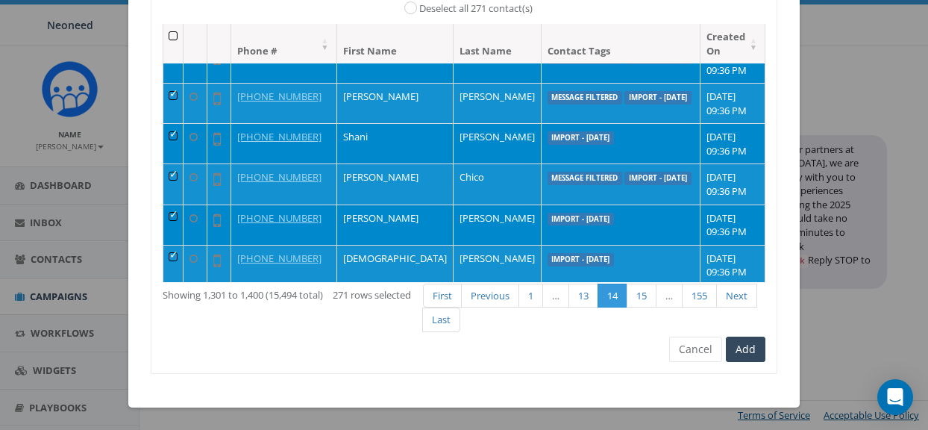
scroll to position [2243, 0]
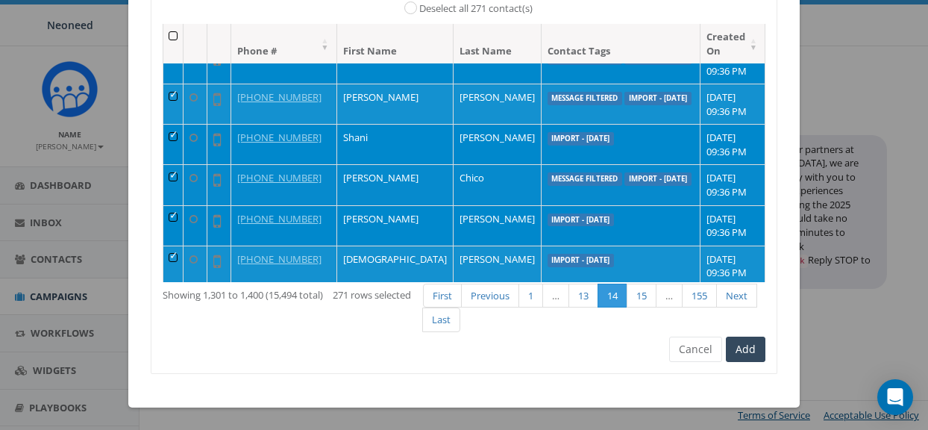
click at [180, 174] on td at bounding box center [173, 184] width 20 height 40
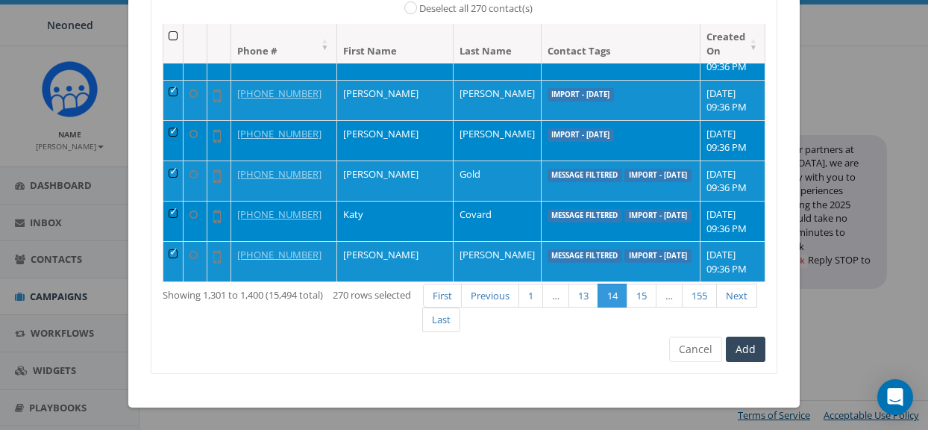
scroll to position [2084, 0]
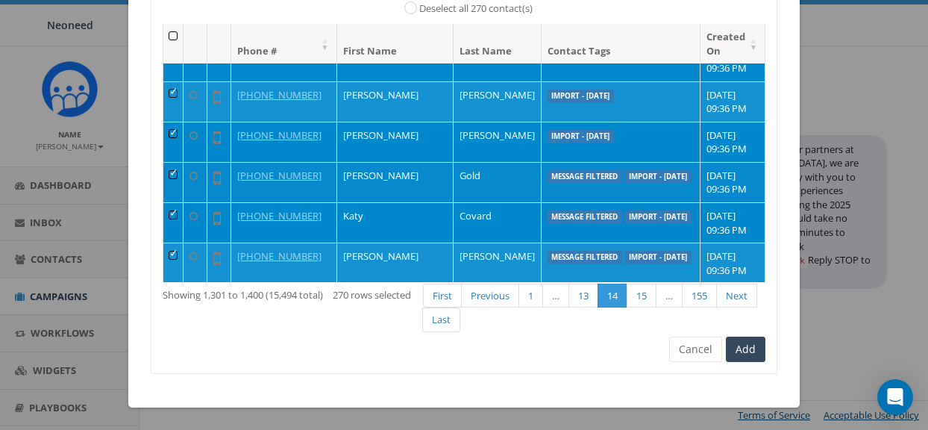
click at [177, 175] on td at bounding box center [173, 182] width 20 height 40
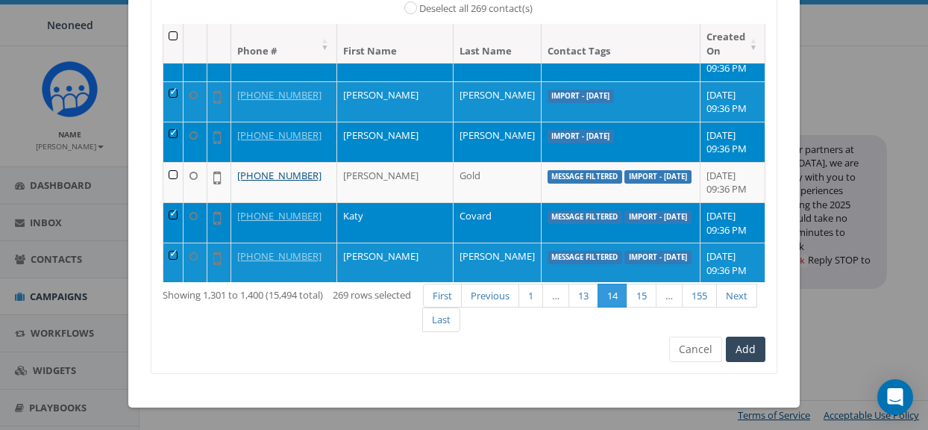
click at [177, 214] on td at bounding box center [173, 222] width 20 height 40
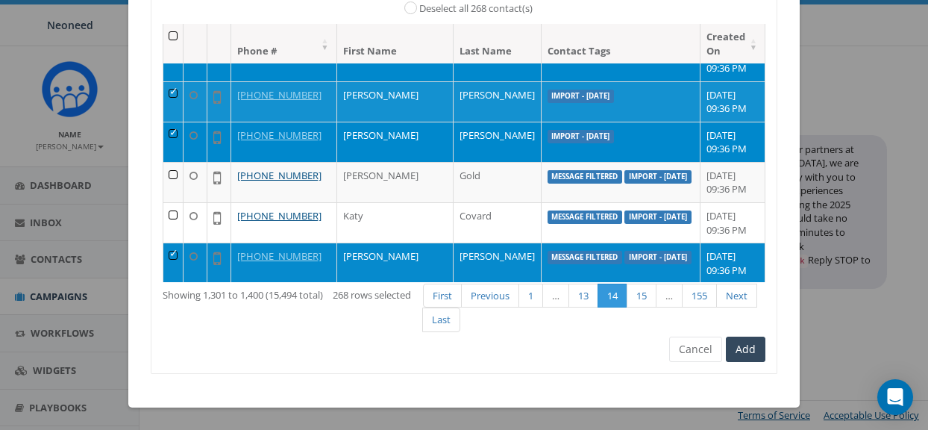
click at [178, 257] on td at bounding box center [173, 263] width 20 height 40
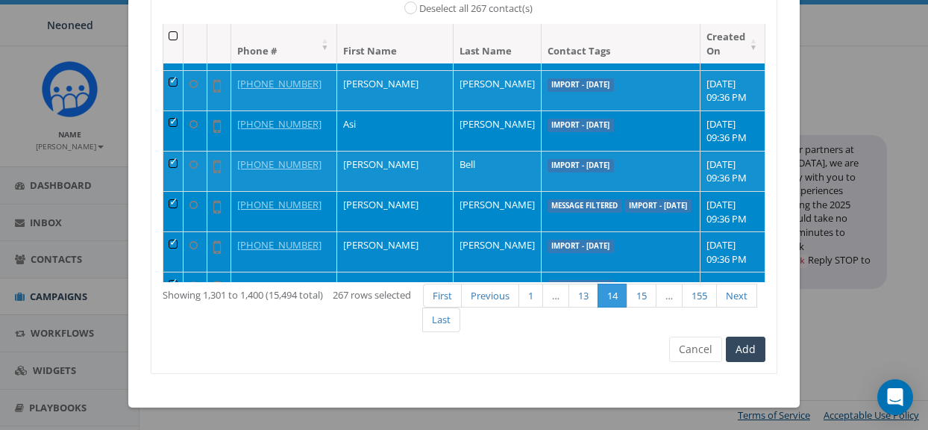
scroll to position [1778, 0]
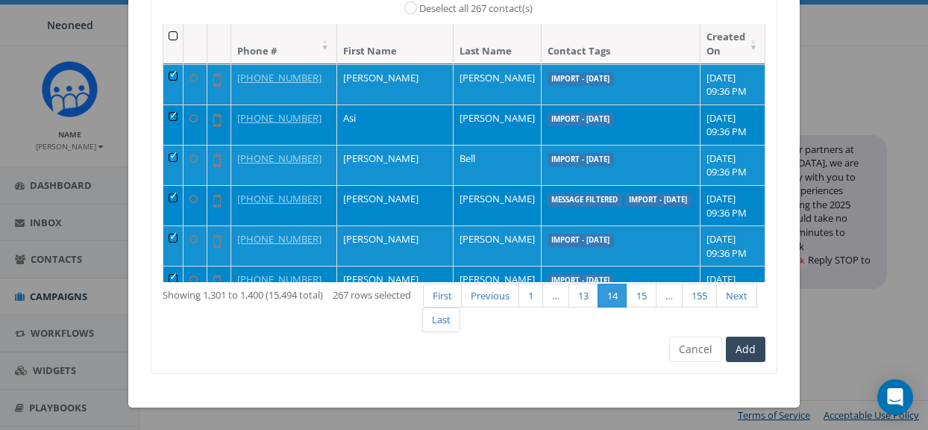
click at [175, 196] on td at bounding box center [173, 205] width 20 height 40
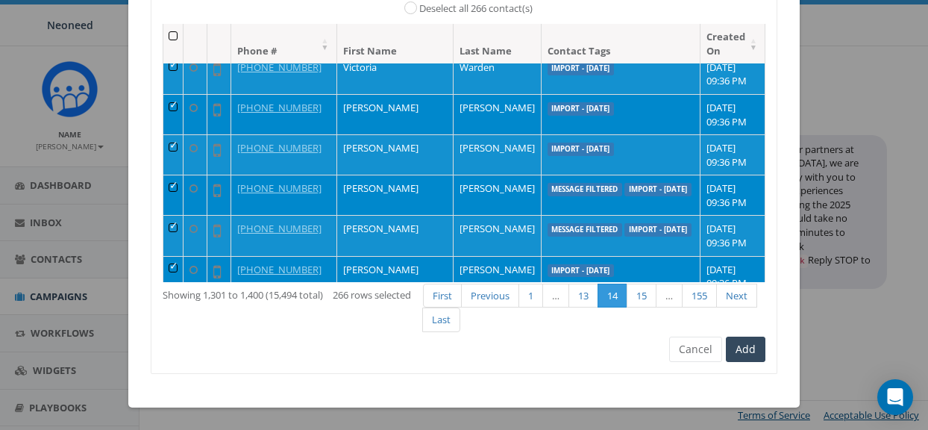
scroll to position [1224, 0]
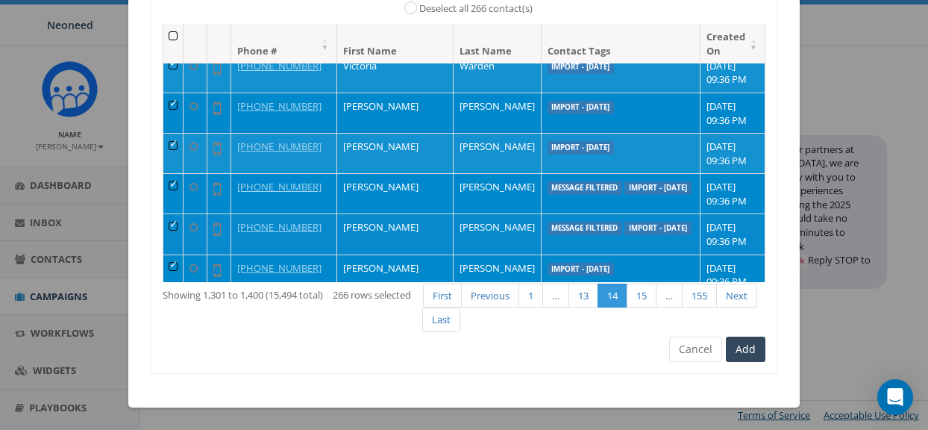
click at [180, 223] on td at bounding box center [173, 233] width 20 height 40
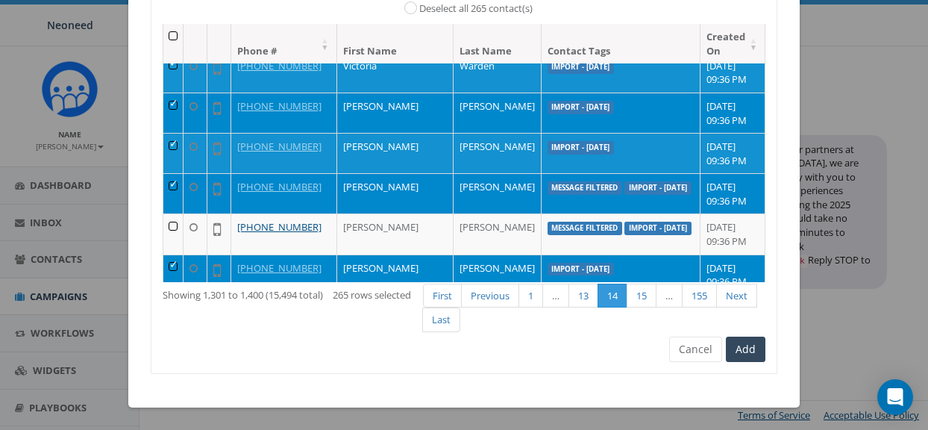
click at [179, 183] on td at bounding box center [173, 193] width 20 height 40
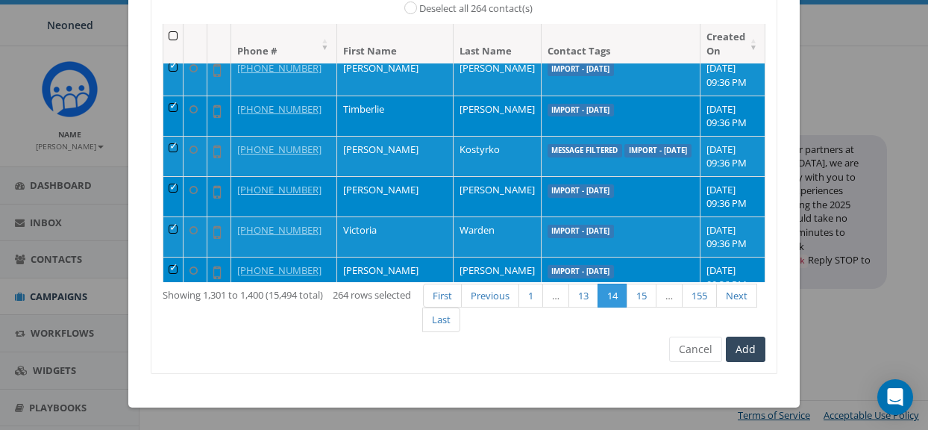
scroll to position [1019, 0]
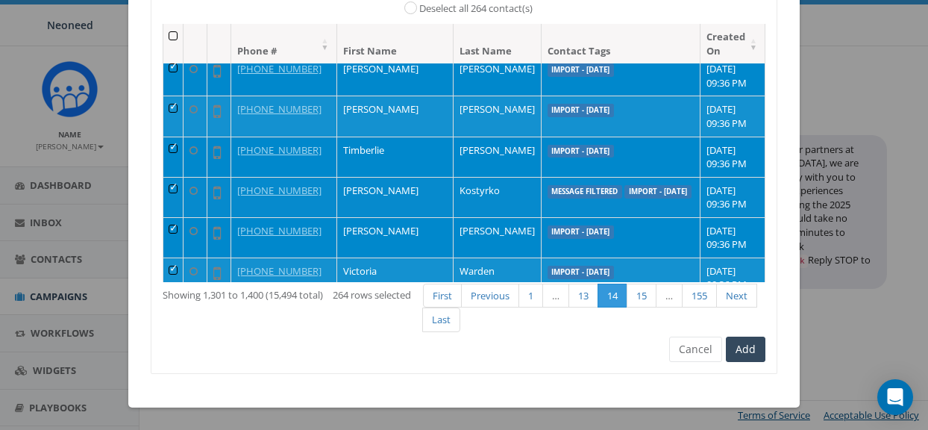
click at [180, 190] on td at bounding box center [173, 197] width 20 height 40
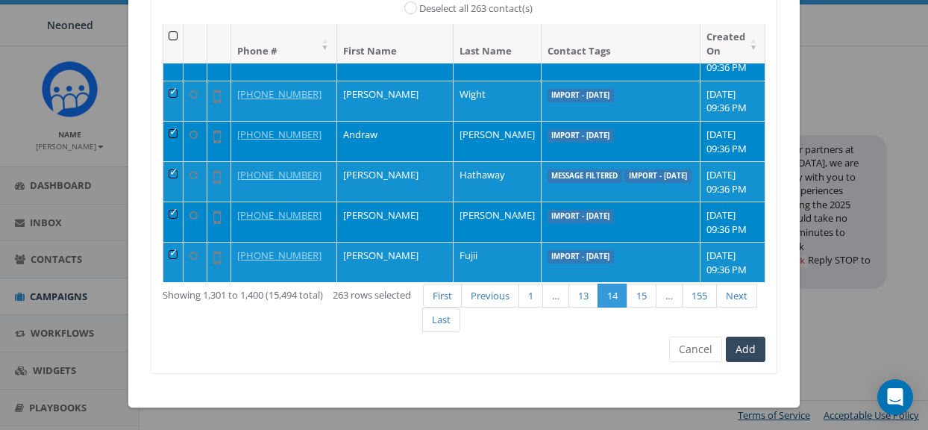
scroll to position [222, 0]
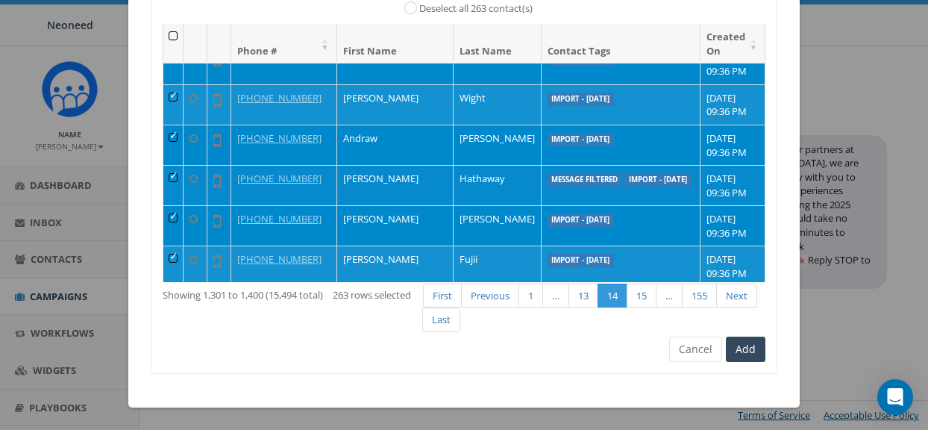
click at [179, 175] on td at bounding box center [173, 185] width 20 height 40
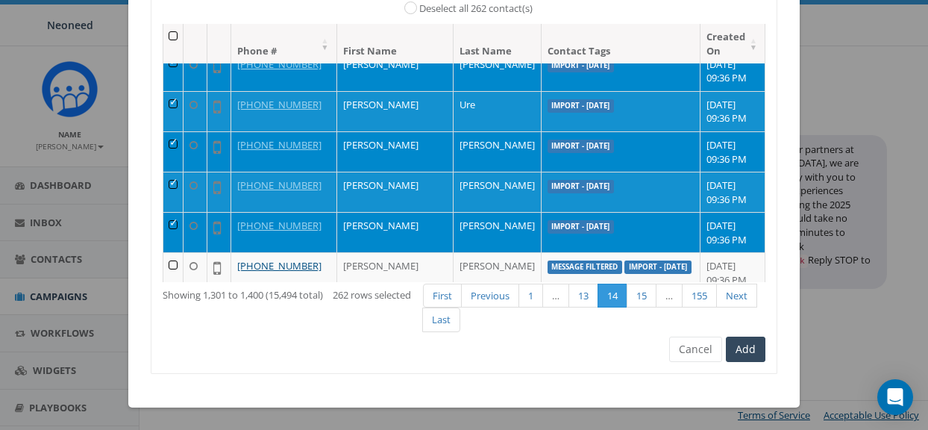
scroll to position [3828, 0]
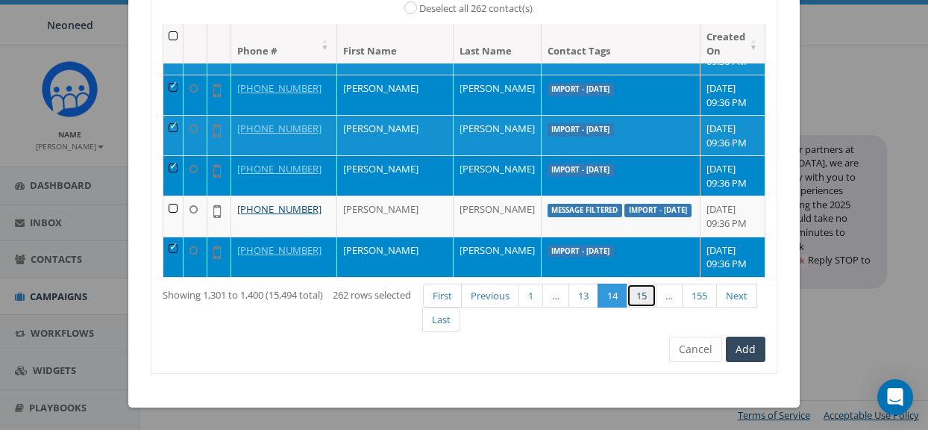
click at [643, 300] on link "15" at bounding box center [642, 296] width 30 height 25
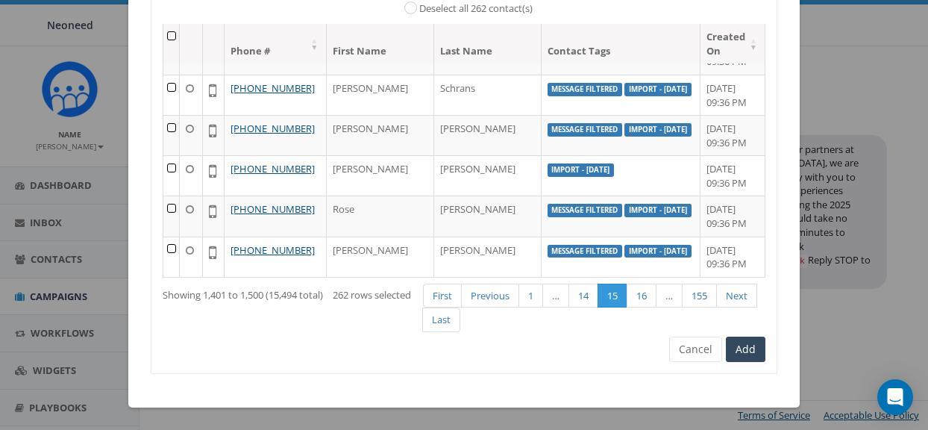
click at [177, 36] on th at bounding box center [171, 44] width 16 height 40
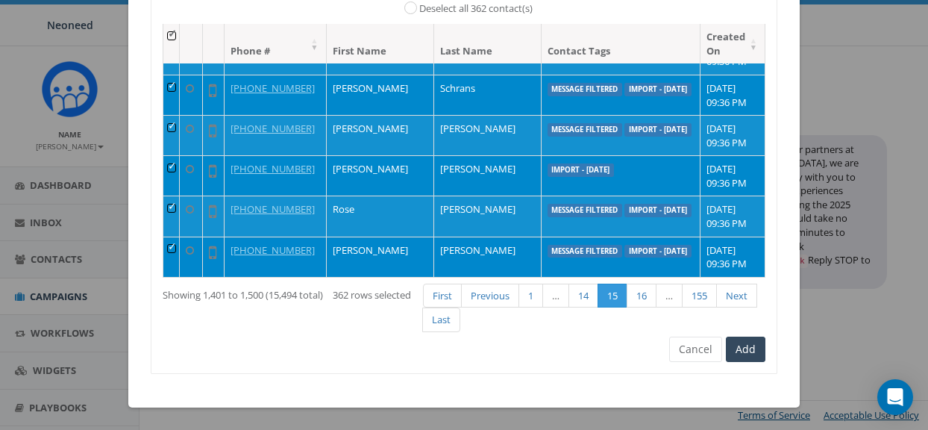
click at [177, 247] on td at bounding box center [171, 257] width 16 height 40
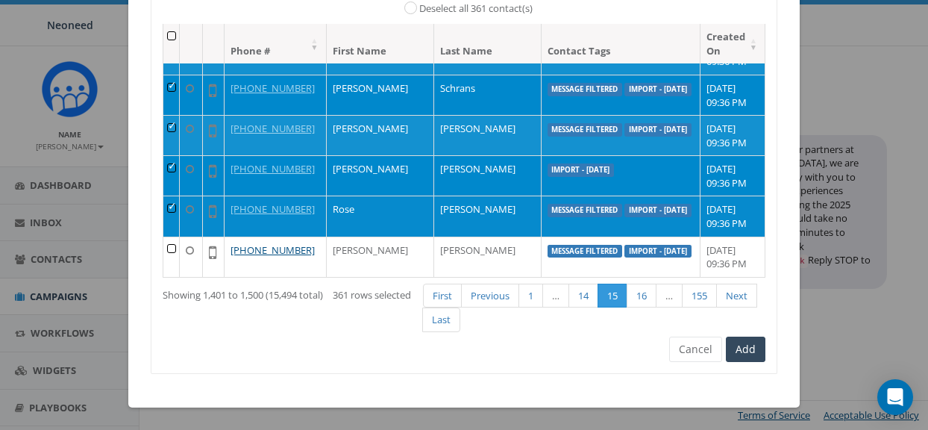
click at [173, 207] on td at bounding box center [171, 216] width 16 height 40
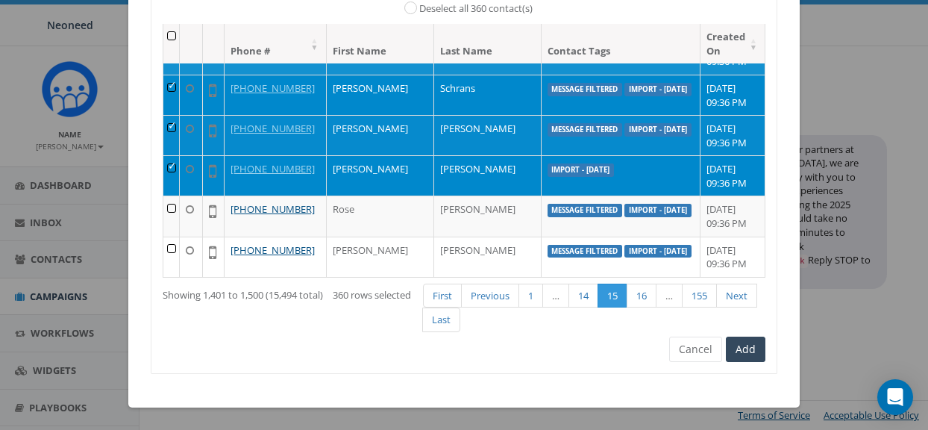
click at [178, 125] on td at bounding box center [171, 135] width 16 height 40
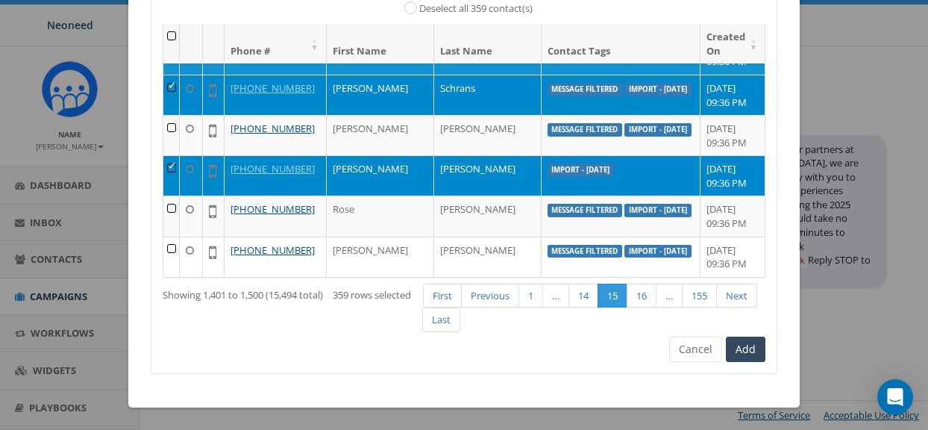
click at [176, 83] on td at bounding box center [171, 95] width 16 height 40
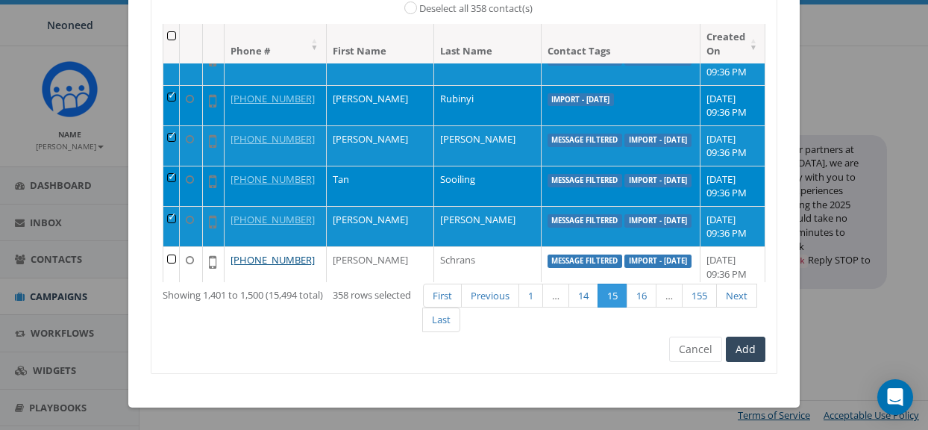
scroll to position [3647, 0]
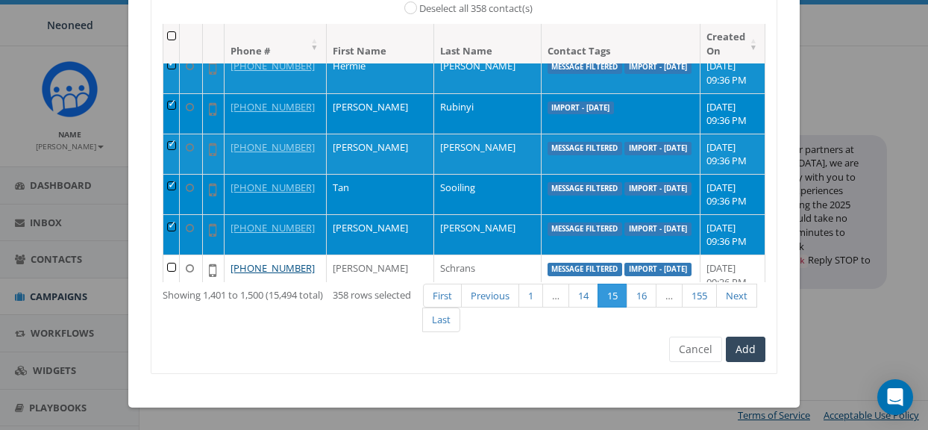
click at [178, 225] on td at bounding box center [171, 234] width 16 height 40
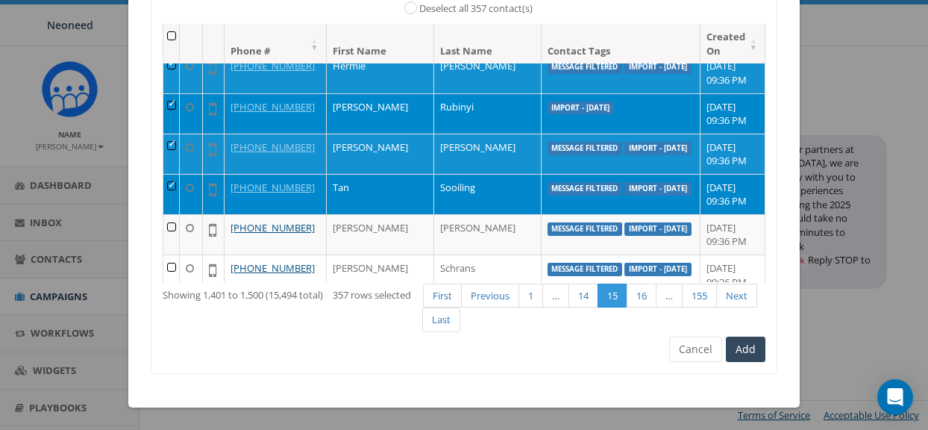
click at [172, 181] on td at bounding box center [171, 194] width 16 height 40
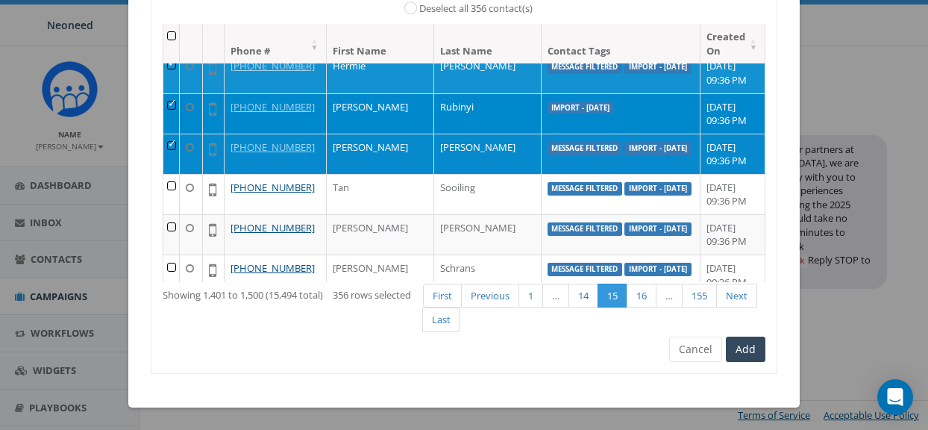
click at [175, 146] on td at bounding box center [171, 154] width 16 height 40
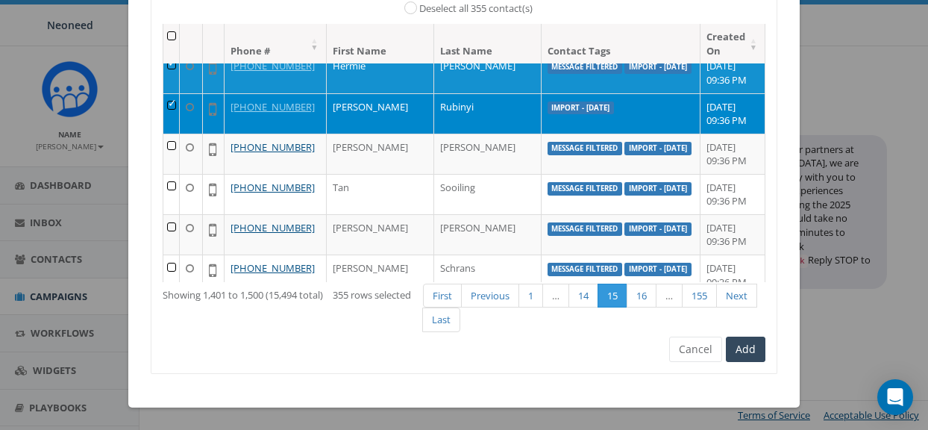
click at [175, 99] on td at bounding box center [171, 113] width 16 height 40
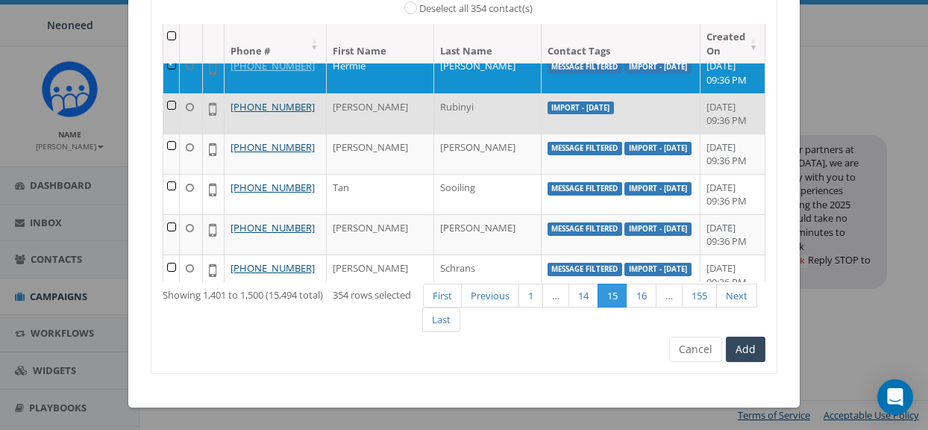
click at [175, 99] on td at bounding box center [171, 113] width 16 height 40
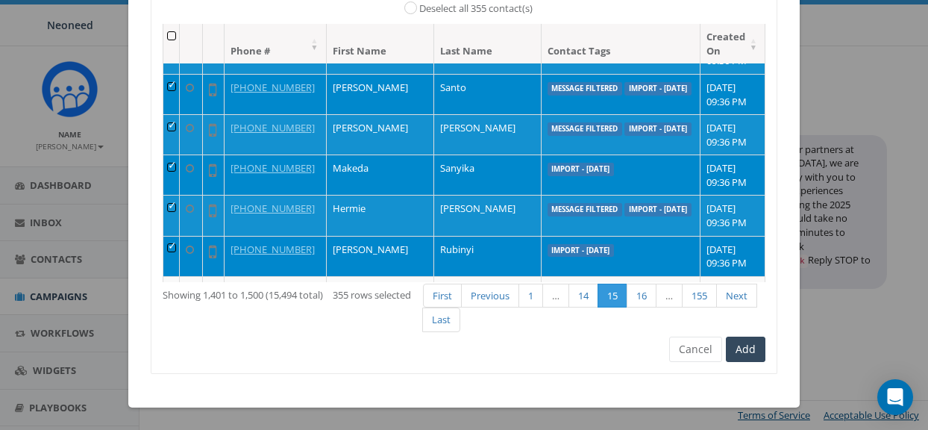
scroll to position [3504, 0]
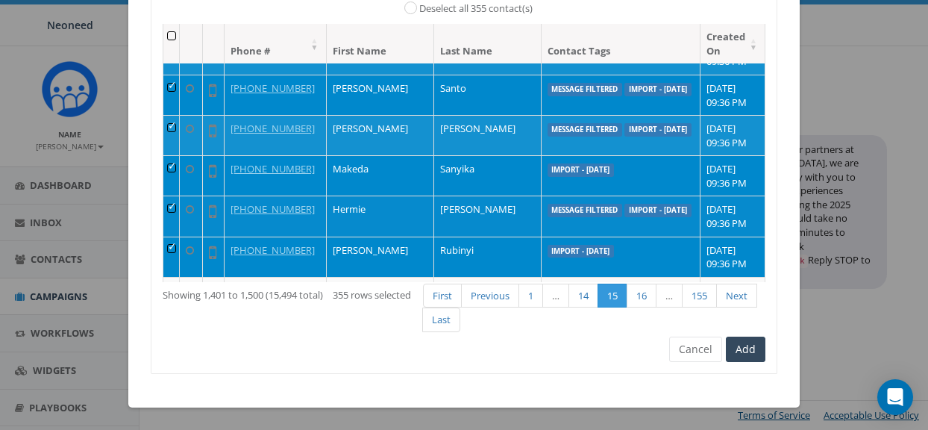
click at [176, 212] on td at bounding box center [171, 216] width 16 height 40
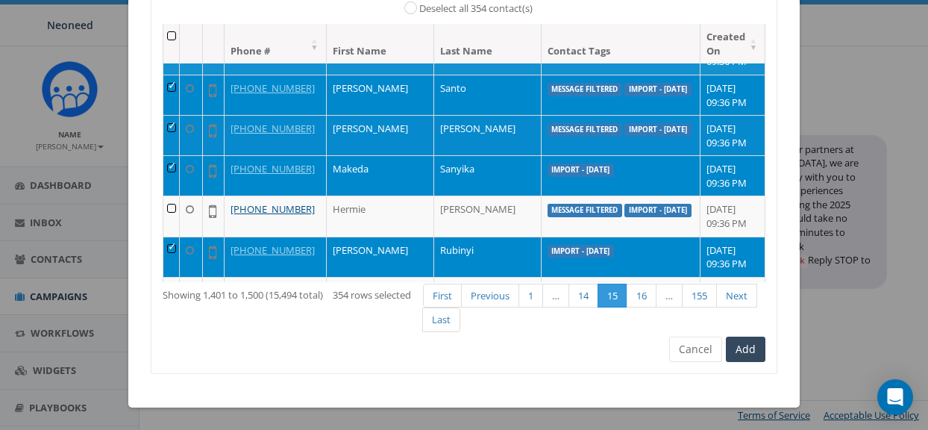
click at [177, 128] on td at bounding box center [171, 135] width 16 height 40
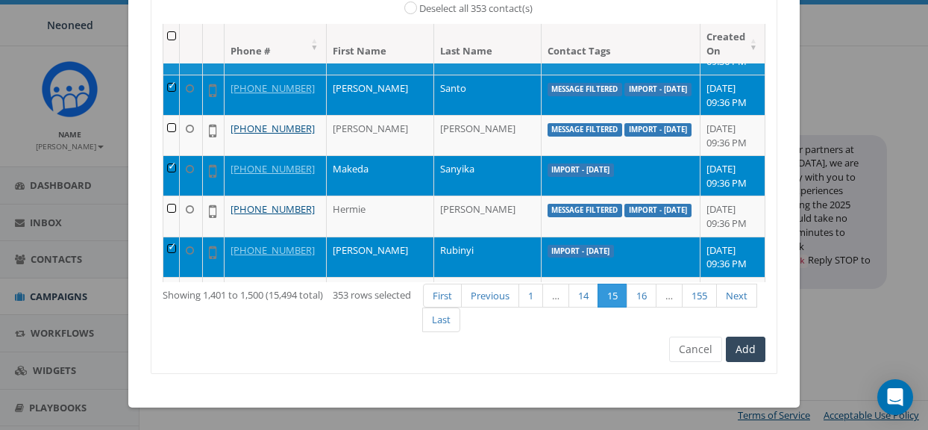
click at [176, 92] on td at bounding box center [171, 95] width 16 height 40
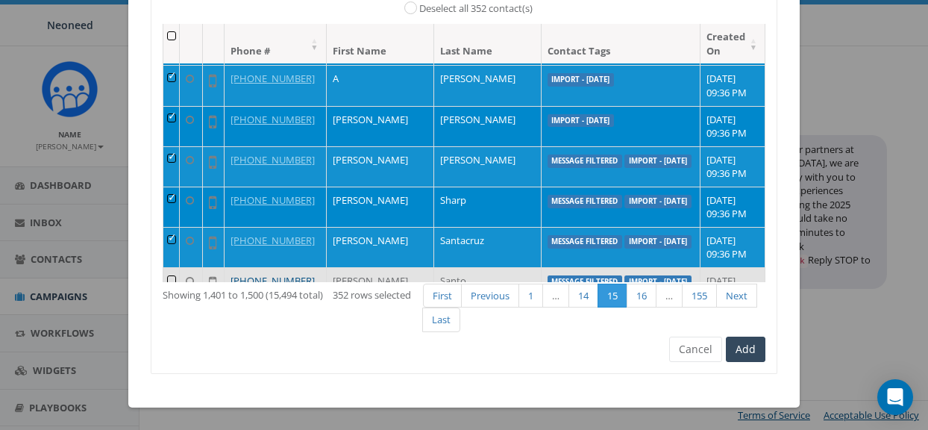
scroll to position [3307, 0]
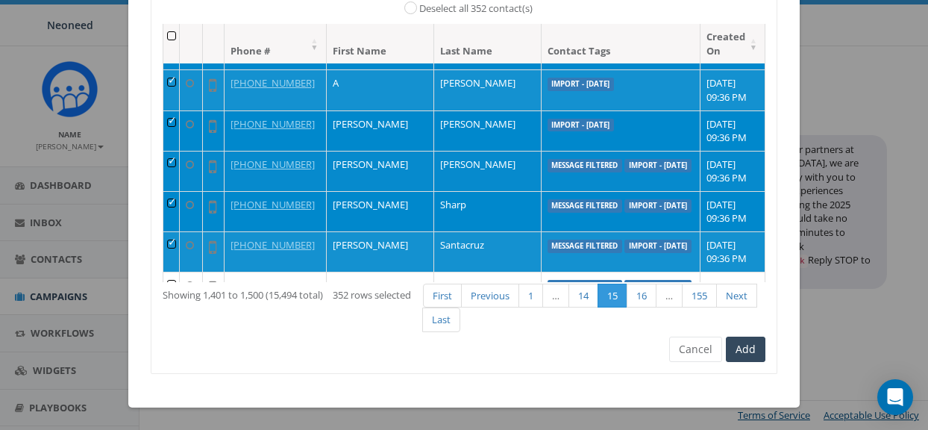
click at [180, 172] on td at bounding box center [171, 171] width 16 height 40
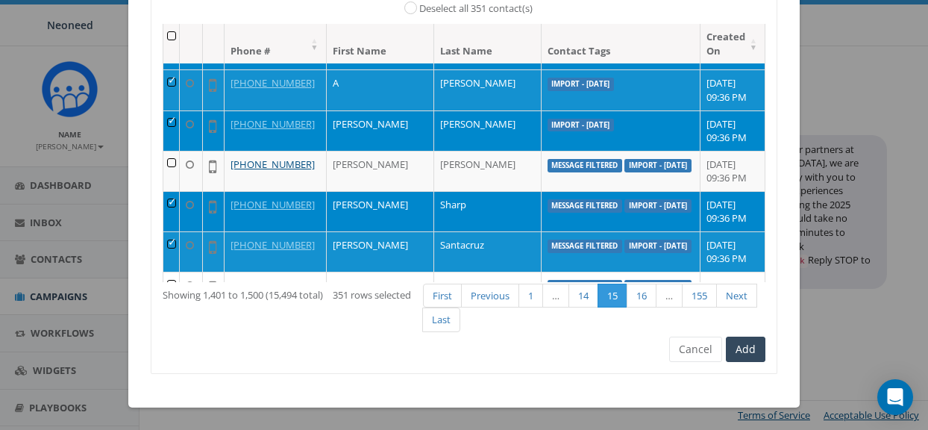
click at [180, 207] on td at bounding box center [171, 211] width 16 height 40
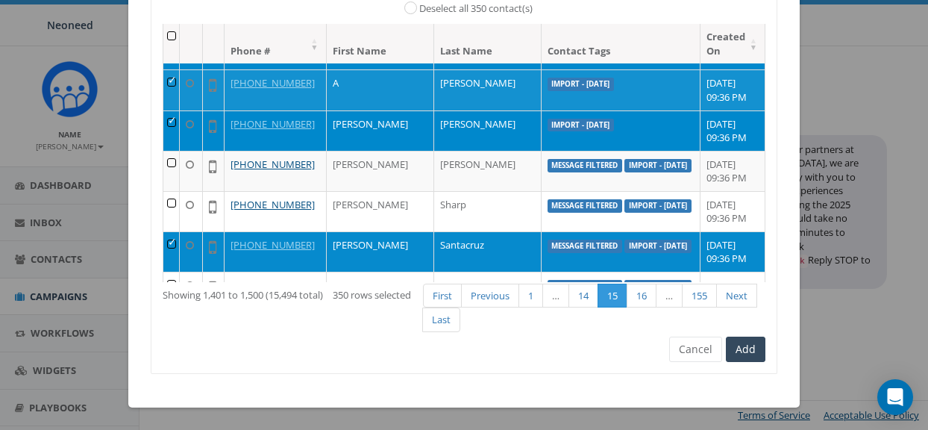
click at [178, 241] on td at bounding box center [171, 251] width 16 height 40
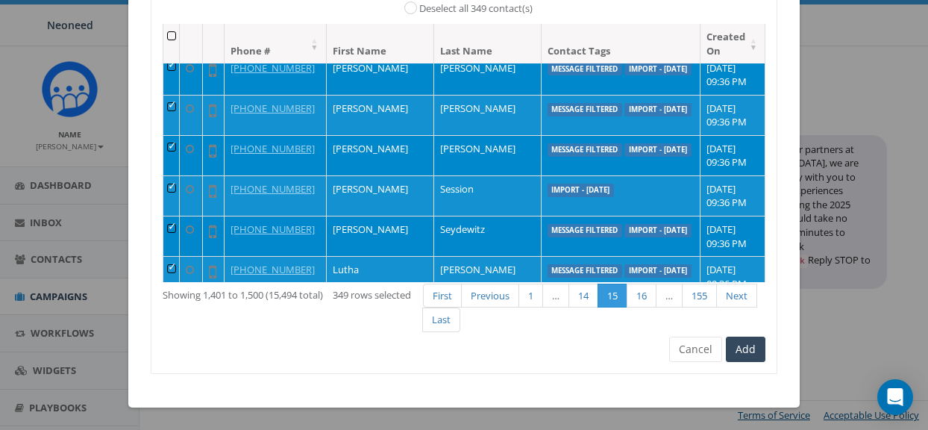
scroll to position [3037, 0]
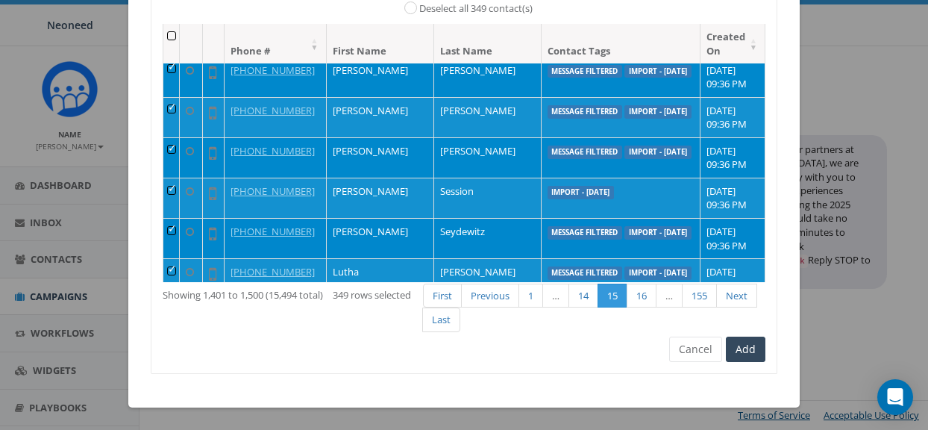
click at [179, 234] on td at bounding box center [171, 238] width 16 height 40
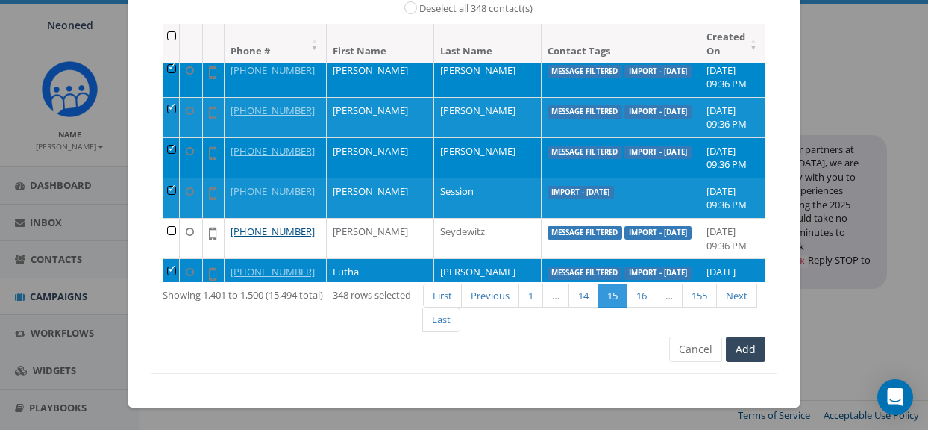
click at [178, 272] on td at bounding box center [171, 278] width 16 height 40
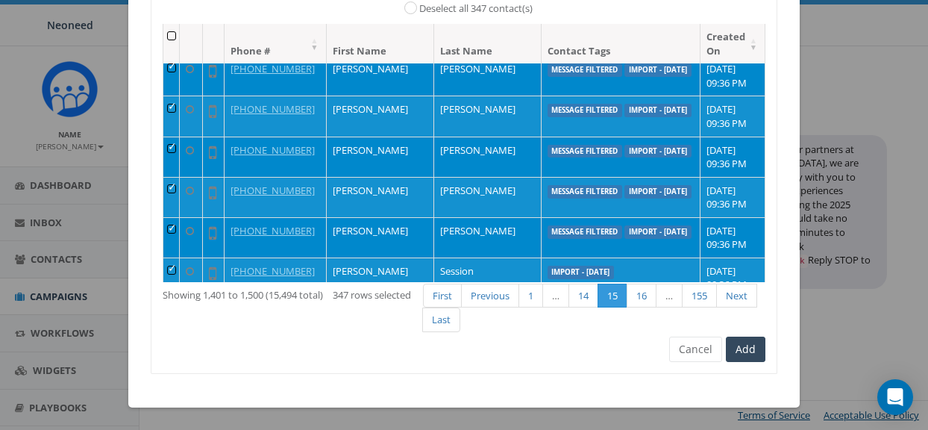
scroll to position [2955, 0]
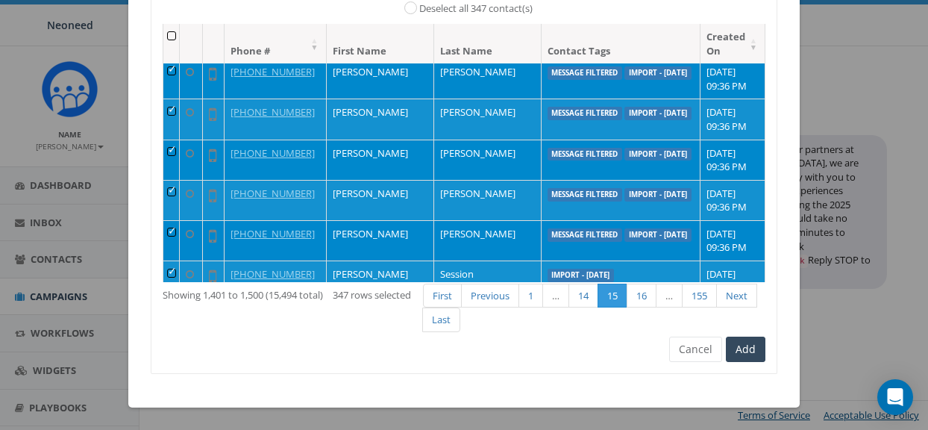
click at [175, 236] on td at bounding box center [171, 240] width 16 height 40
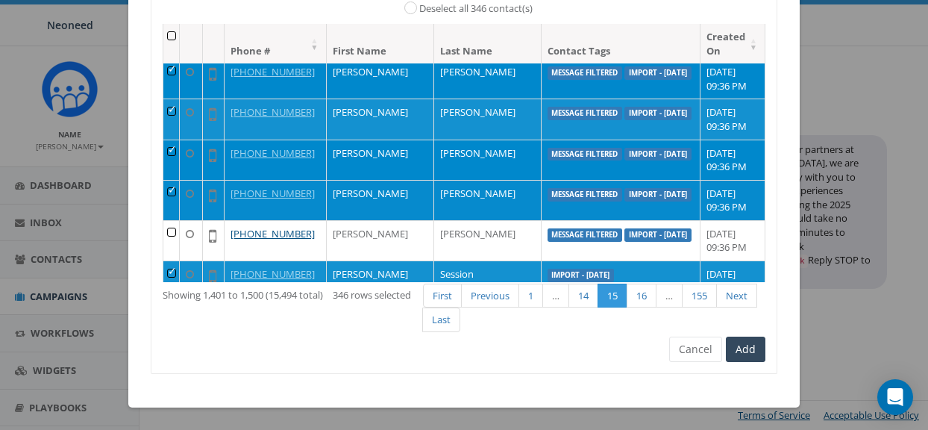
click at [173, 193] on td at bounding box center [171, 200] width 16 height 40
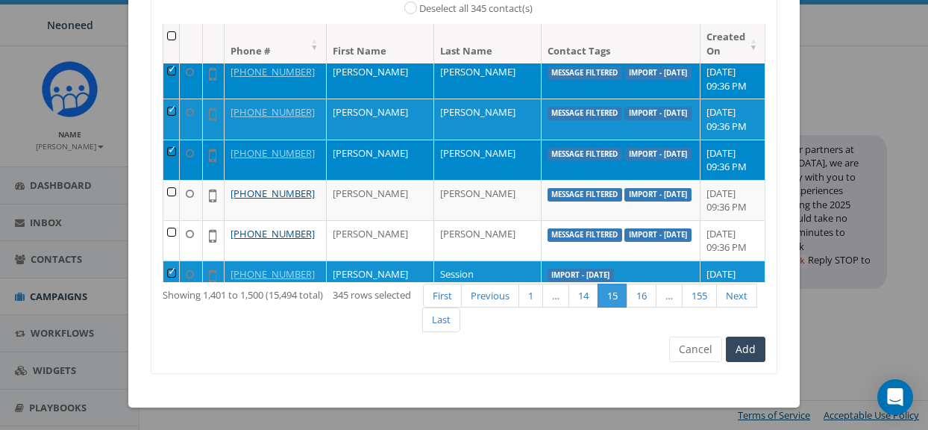
click at [174, 159] on td at bounding box center [171, 160] width 16 height 40
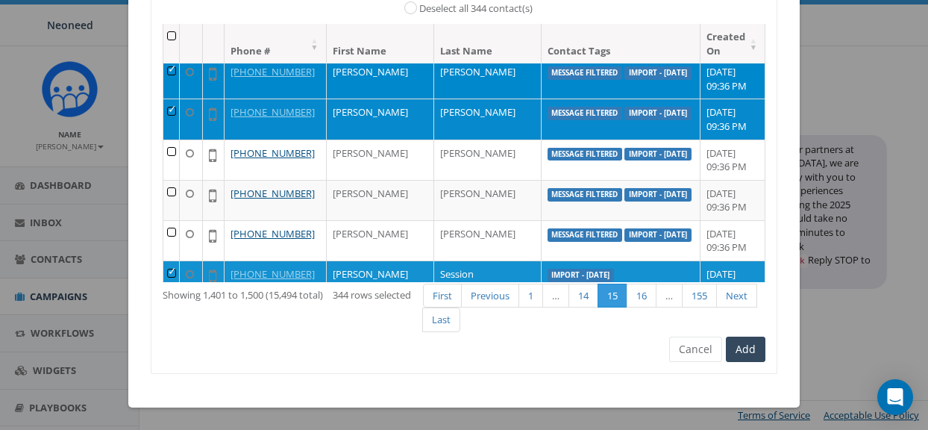
click at [173, 113] on td at bounding box center [171, 119] width 16 height 40
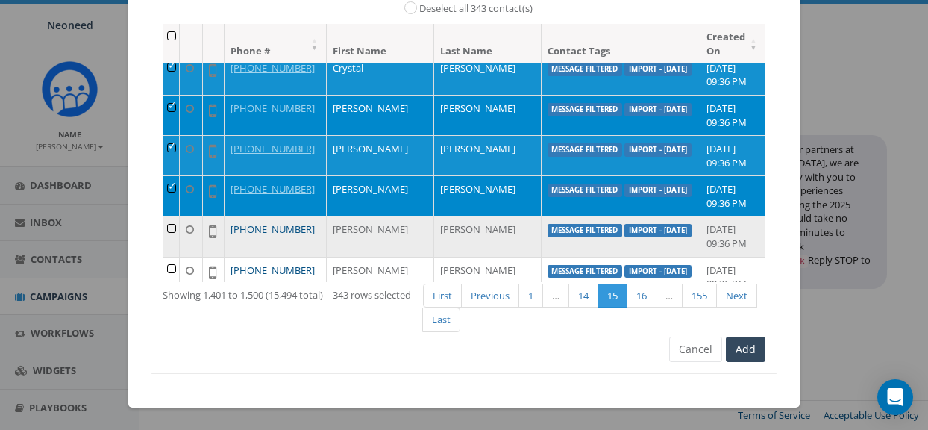
scroll to position [2823, 0]
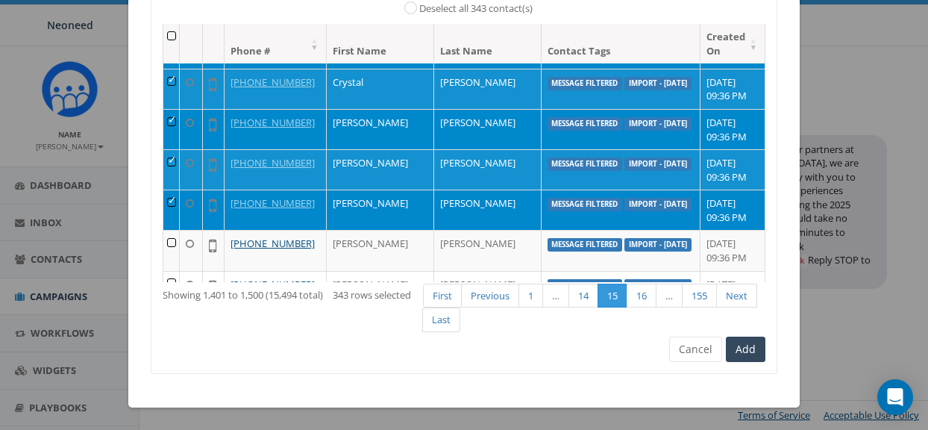
click at [174, 199] on td at bounding box center [171, 210] width 16 height 40
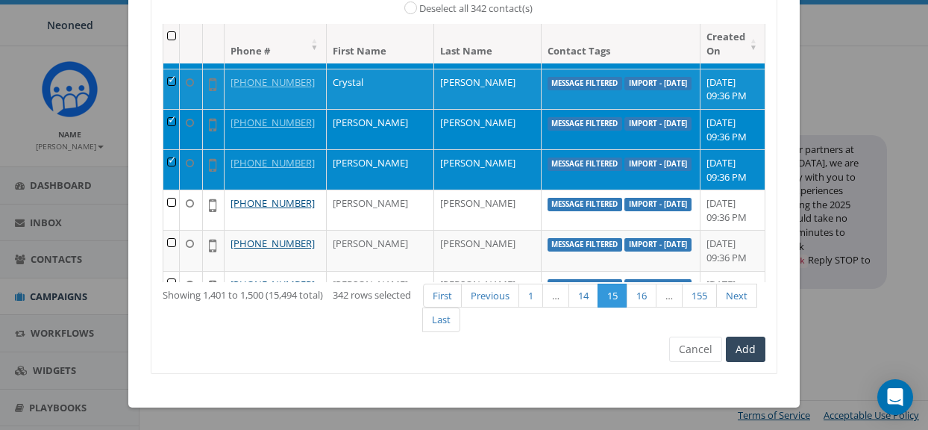
click at [173, 169] on td at bounding box center [171, 169] width 16 height 40
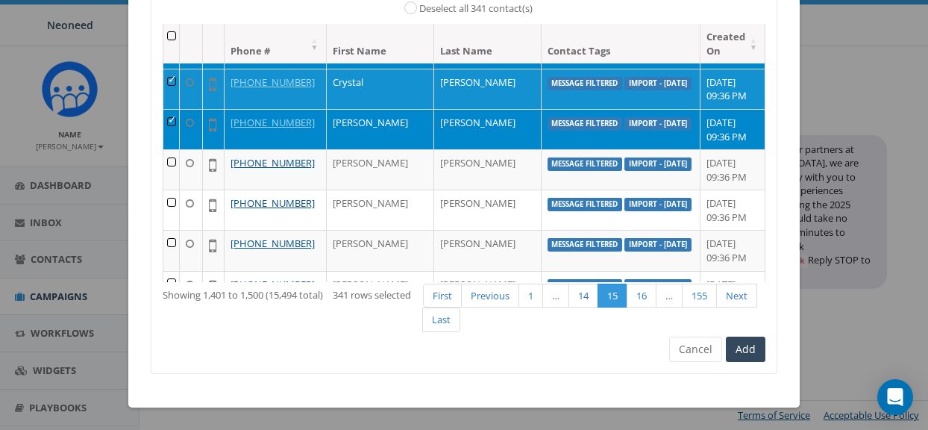
click at [174, 121] on td at bounding box center [171, 129] width 16 height 40
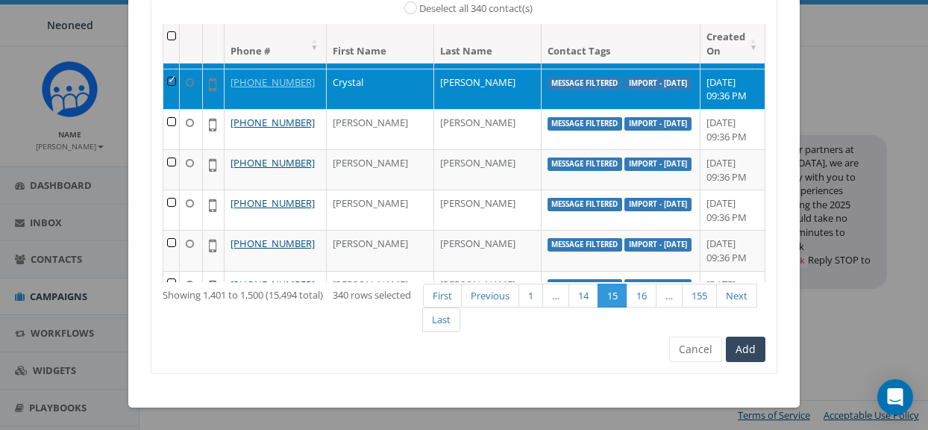
click at [175, 88] on td at bounding box center [171, 89] width 16 height 40
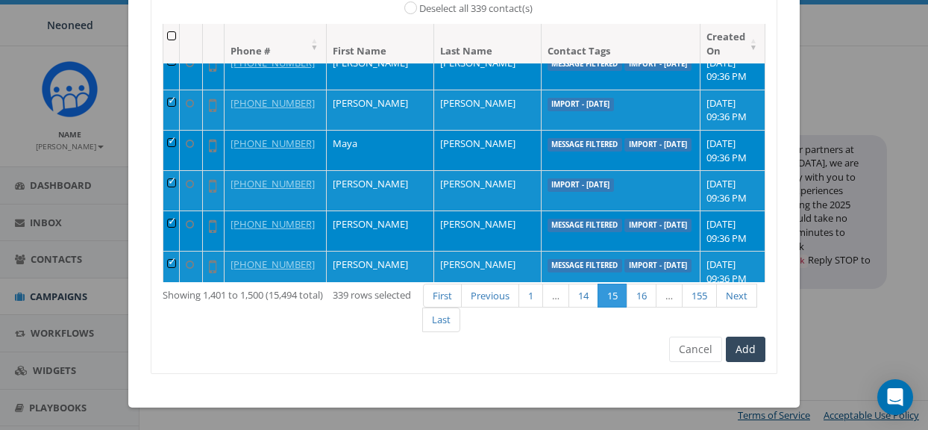
scroll to position [2493, 0]
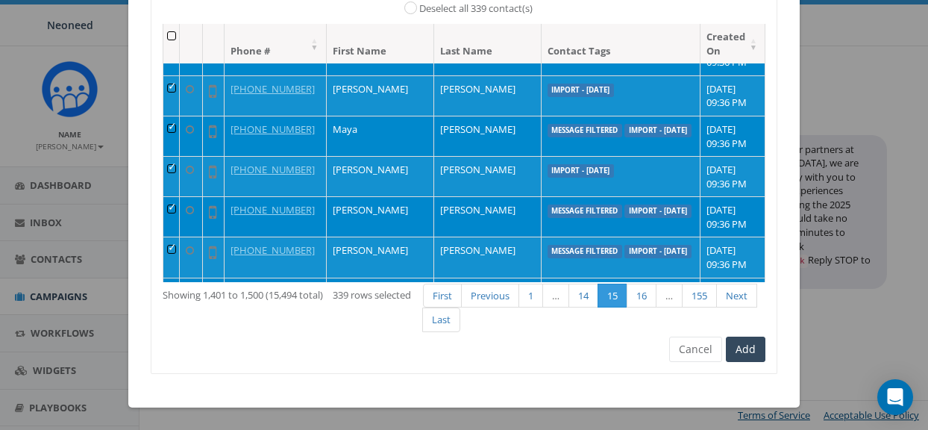
click at [172, 207] on td at bounding box center [171, 216] width 16 height 40
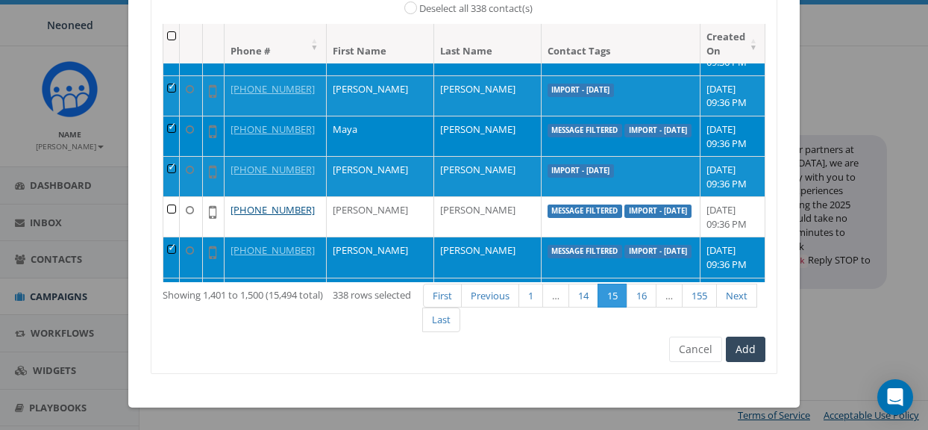
click at [175, 247] on td at bounding box center [171, 257] width 16 height 40
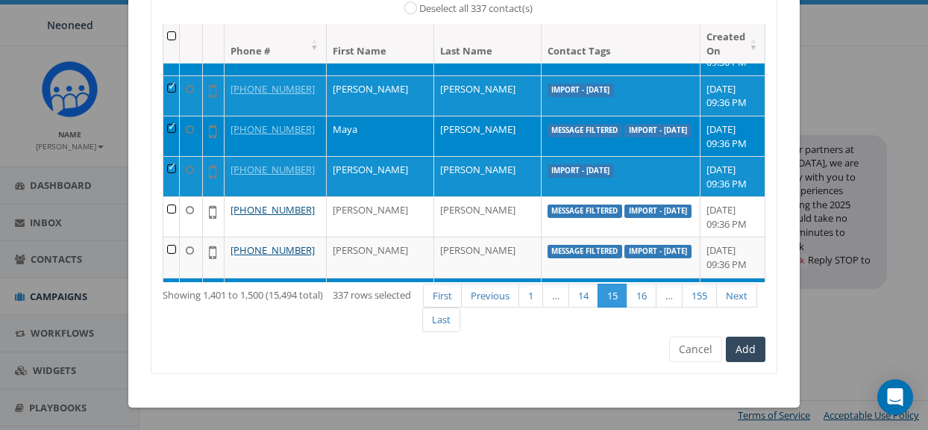
click at [178, 128] on td at bounding box center [171, 136] width 16 height 40
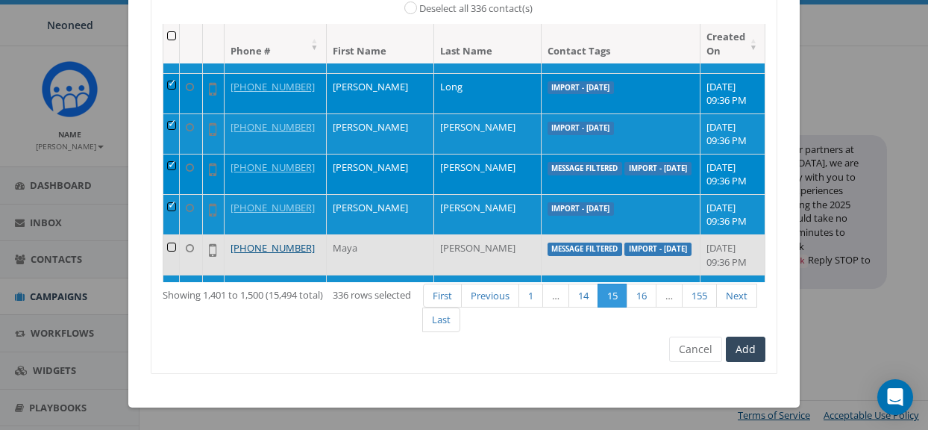
scroll to position [2365, 0]
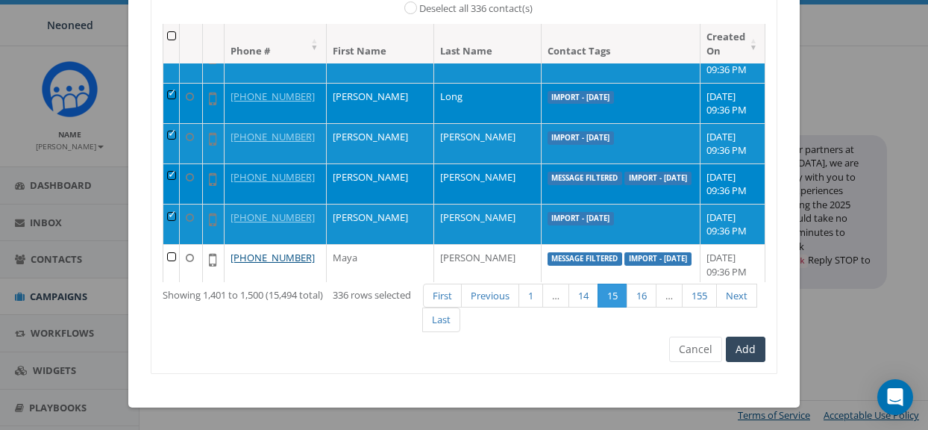
click at [176, 173] on td at bounding box center [171, 183] width 16 height 40
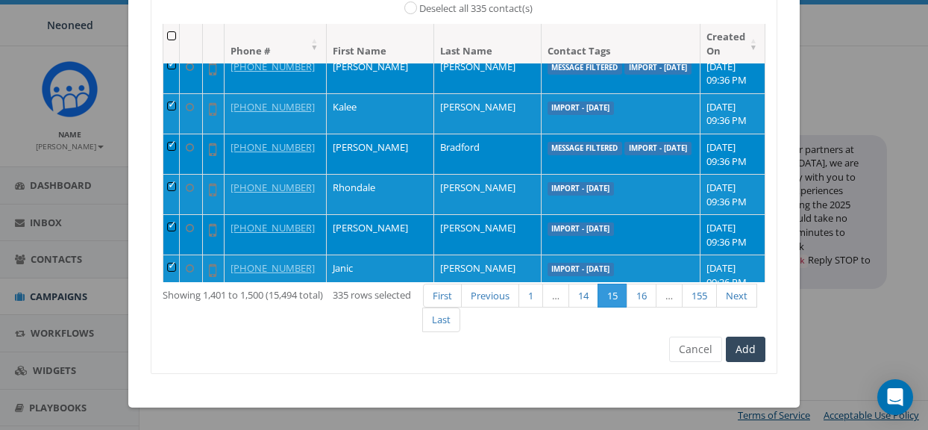
scroll to position [2130, 0]
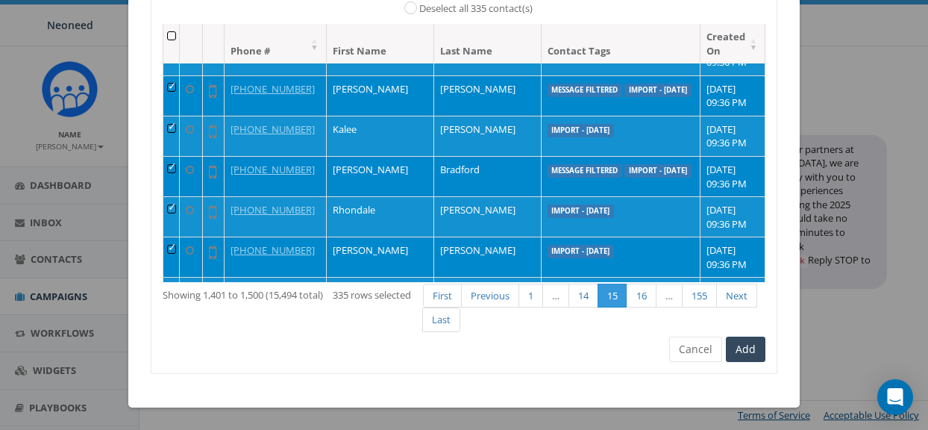
click at [175, 170] on td at bounding box center [171, 176] width 16 height 40
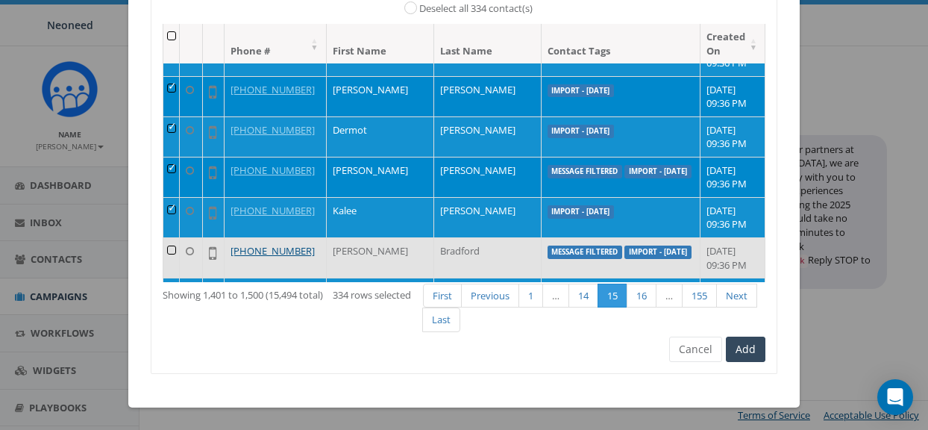
scroll to position [2045, 0]
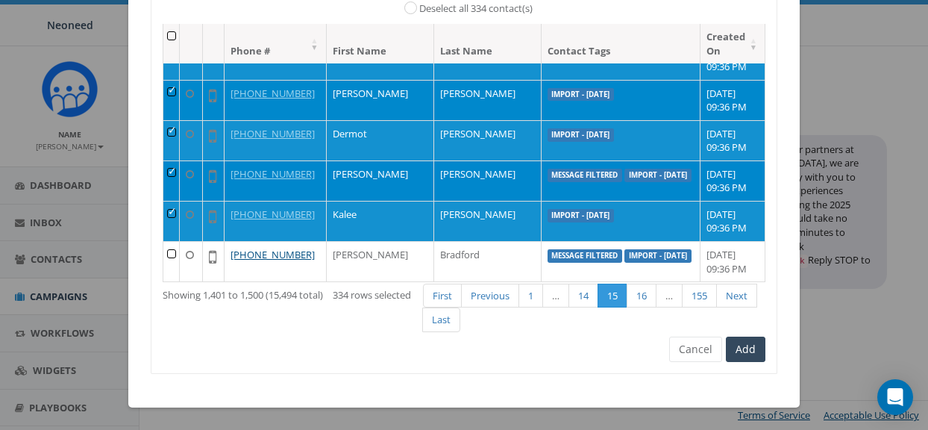
click at [175, 173] on td at bounding box center [171, 180] width 16 height 40
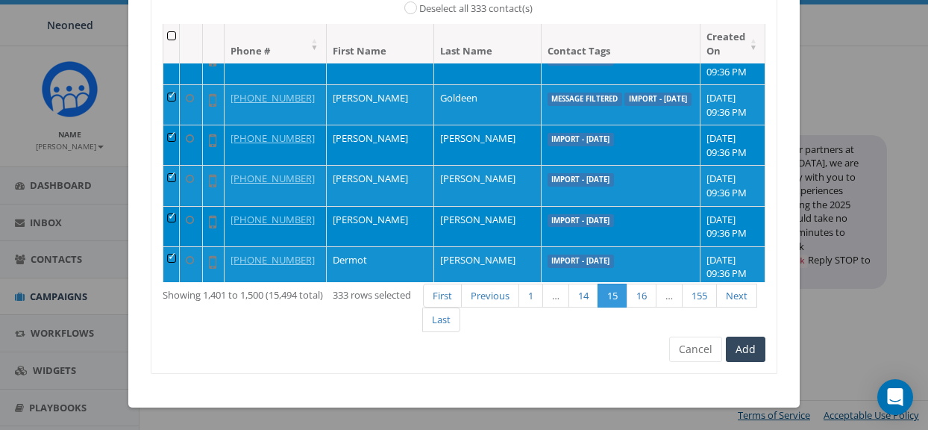
scroll to position [1903, 0]
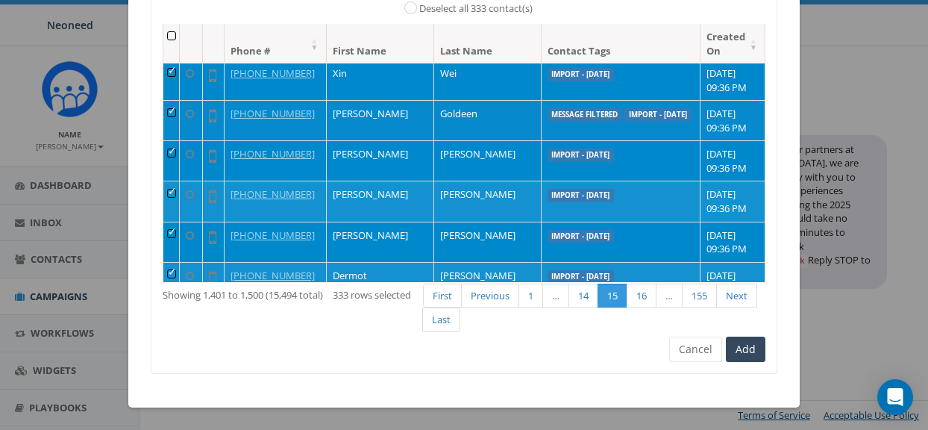
click at [179, 113] on td at bounding box center [171, 120] width 16 height 40
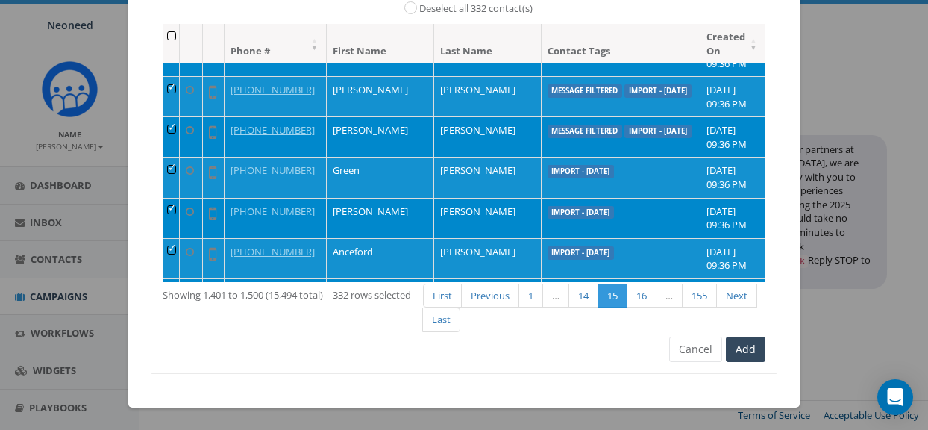
scroll to position [1263, 0]
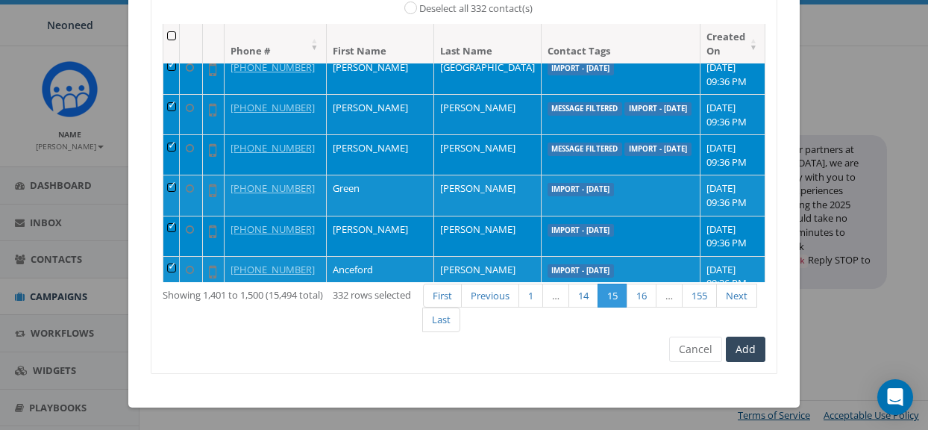
click at [180, 107] on td at bounding box center [171, 114] width 16 height 40
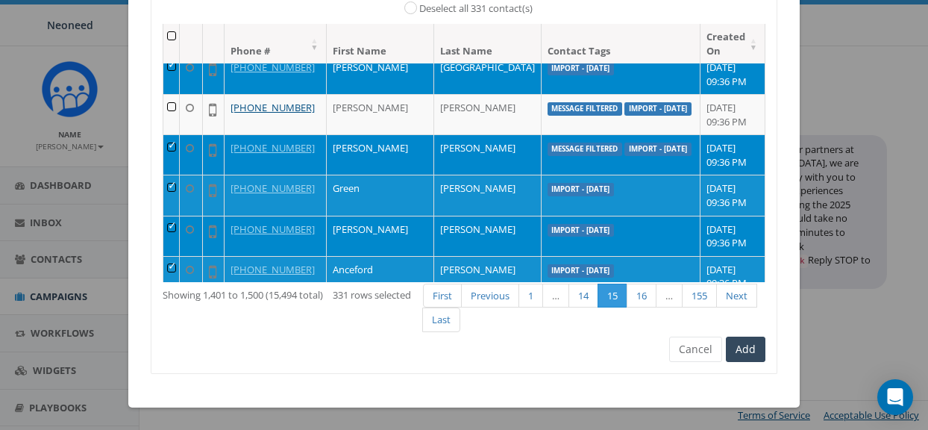
click at [177, 137] on td at bounding box center [171, 154] width 16 height 40
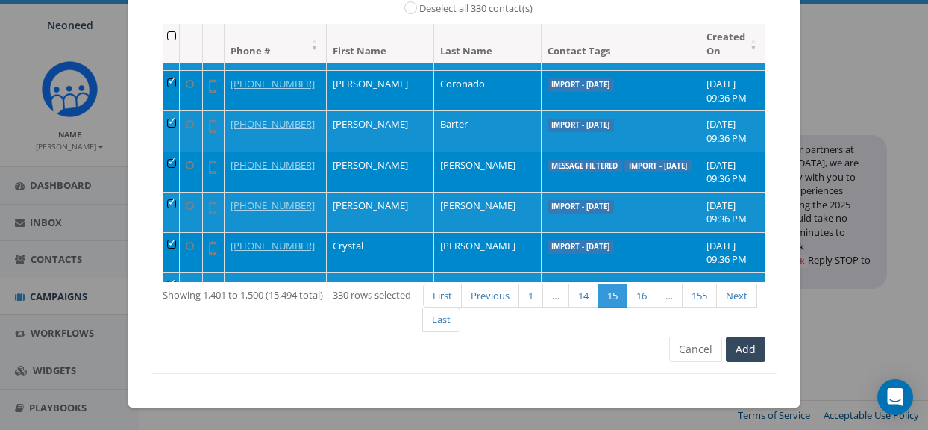
scroll to position [993, 0]
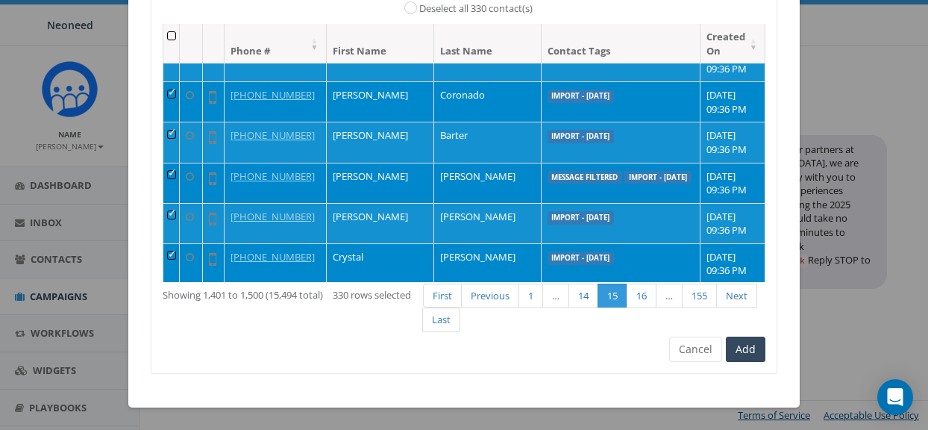
click at [177, 173] on td at bounding box center [171, 183] width 16 height 40
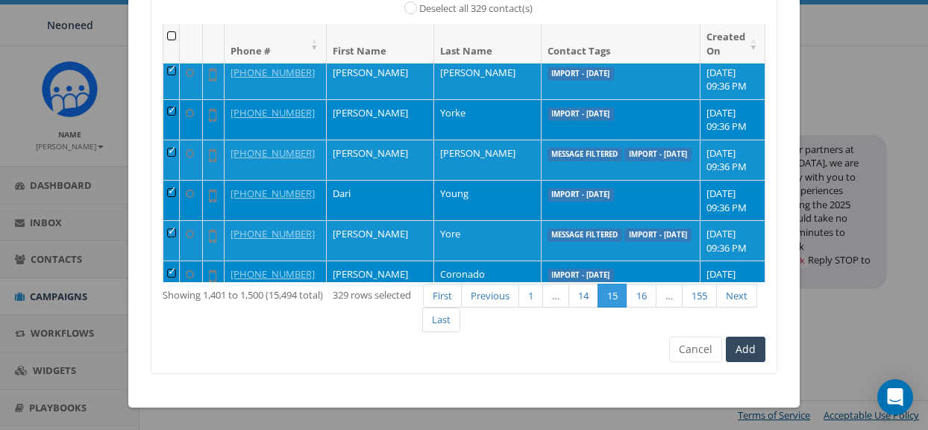
scroll to position [807, 0]
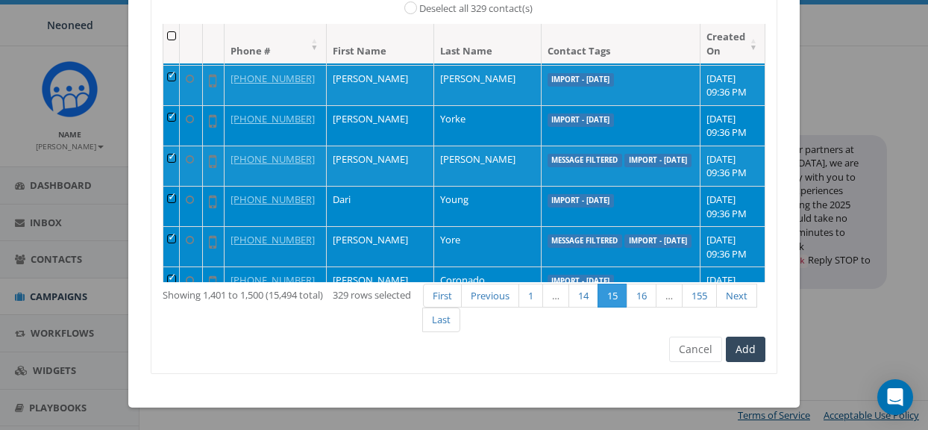
click at [173, 235] on td at bounding box center [171, 246] width 16 height 40
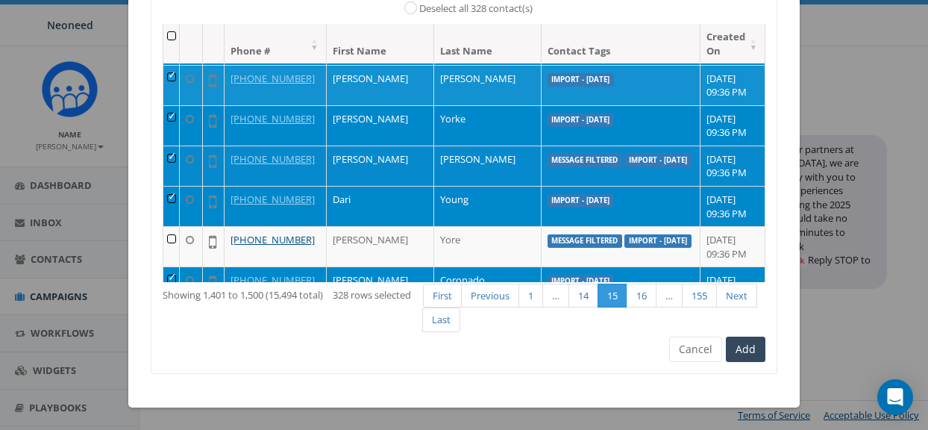
click at [175, 157] on td at bounding box center [171, 166] width 16 height 40
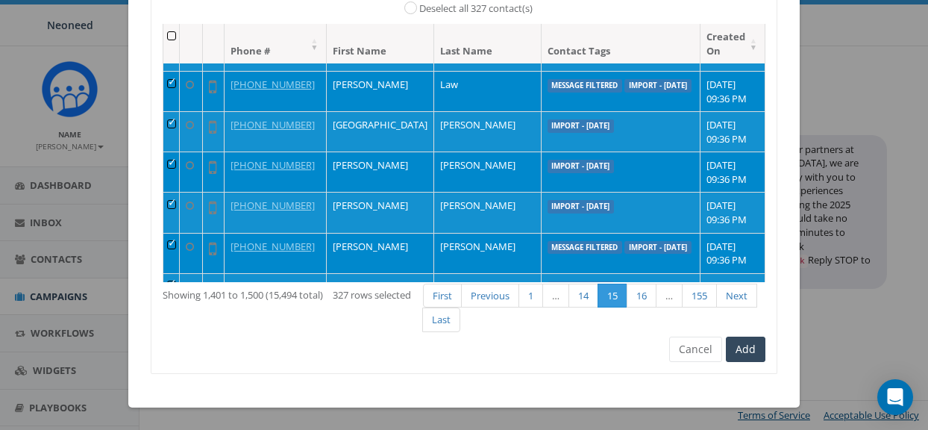
scroll to position [600, 0]
click at [178, 241] on td at bounding box center [171, 252] width 16 height 40
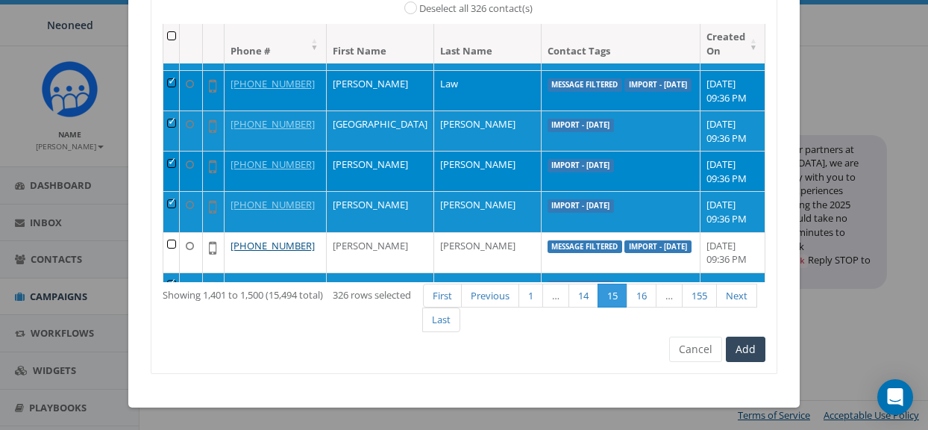
click at [176, 84] on td at bounding box center [171, 90] width 16 height 40
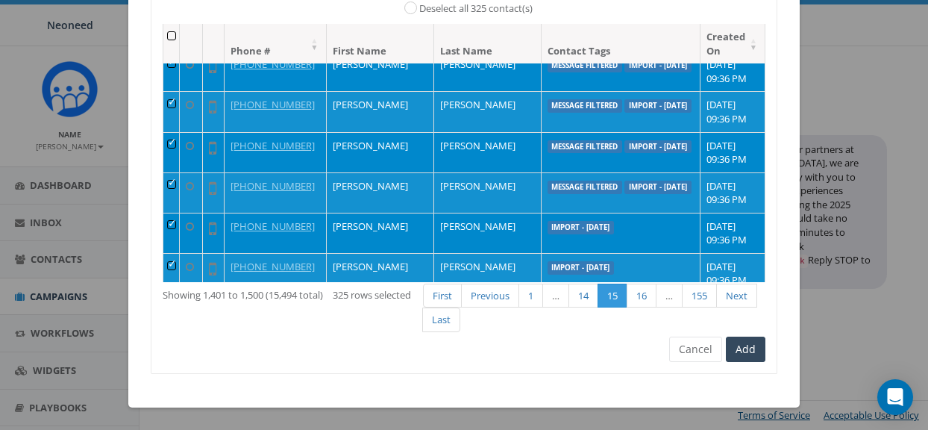
scroll to position [376, 0]
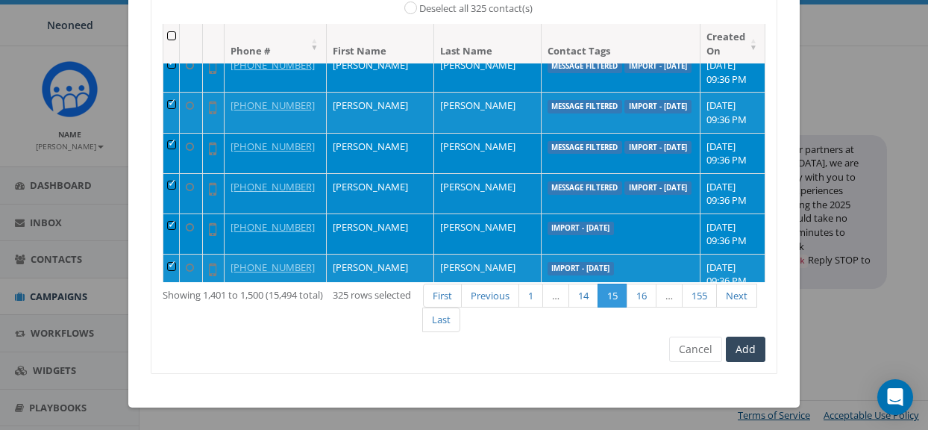
click at [173, 183] on td at bounding box center [171, 193] width 16 height 40
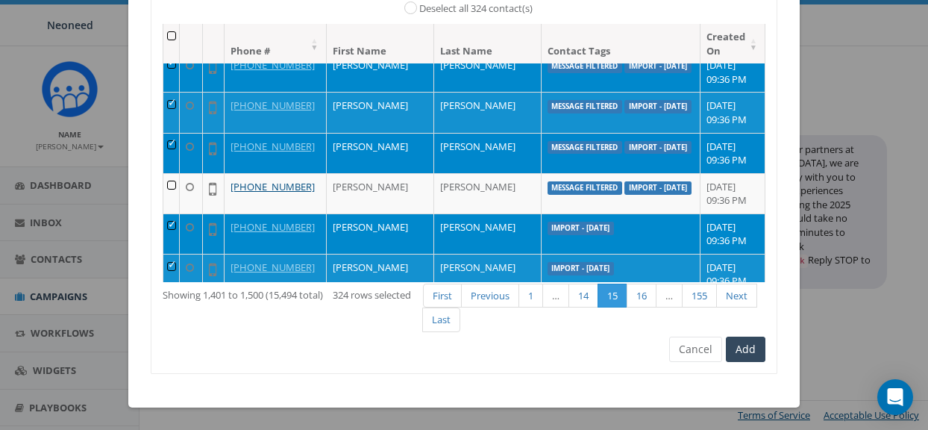
click at [175, 146] on td at bounding box center [171, 153] width 16 height 40
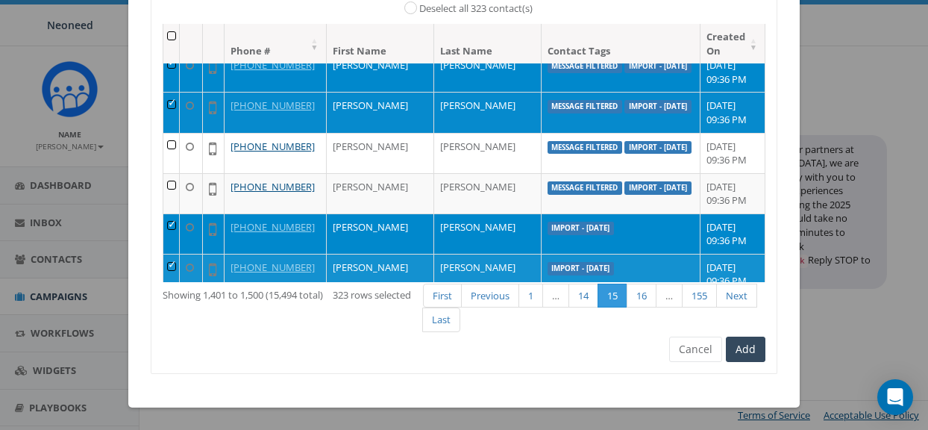
click at [175, 104] on td at bounding box center [171, 112] width 16 height 40
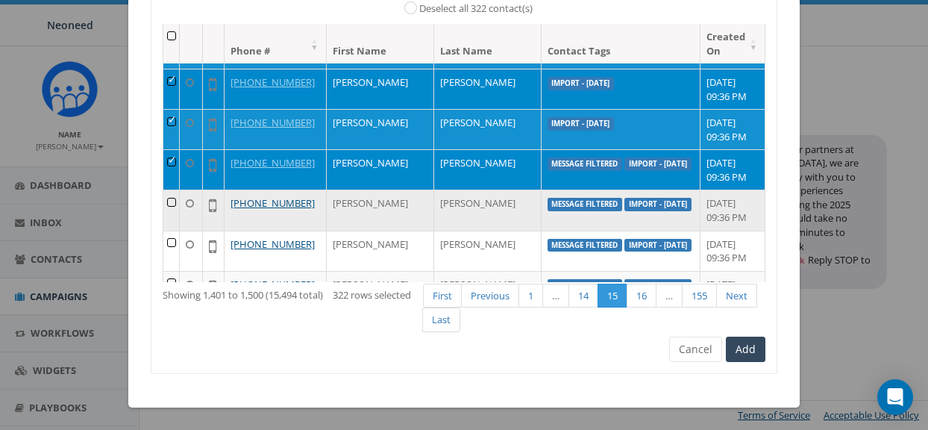
scroll to position [272, 0]
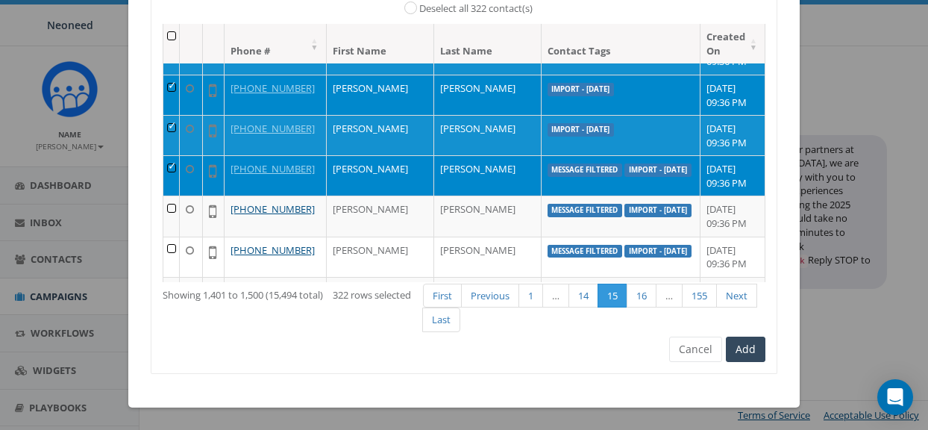
click at [175, 163] on td at bounding box center [171, 175] width 16 height 40
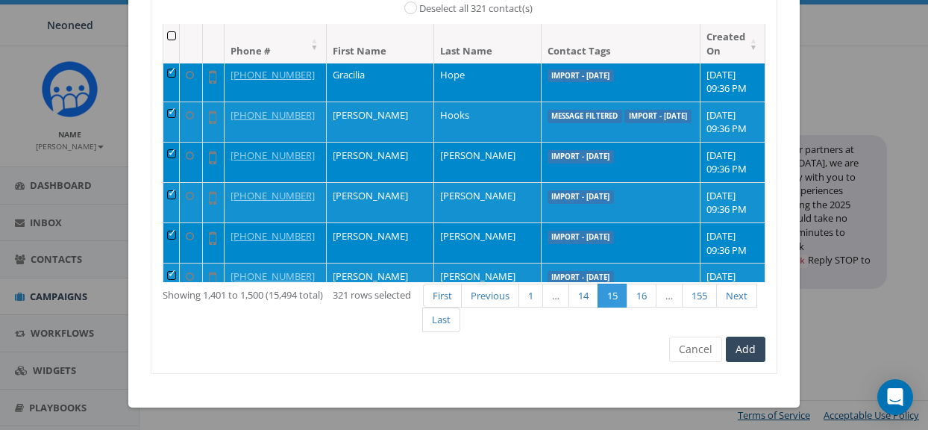
scroll to position [104, 0]
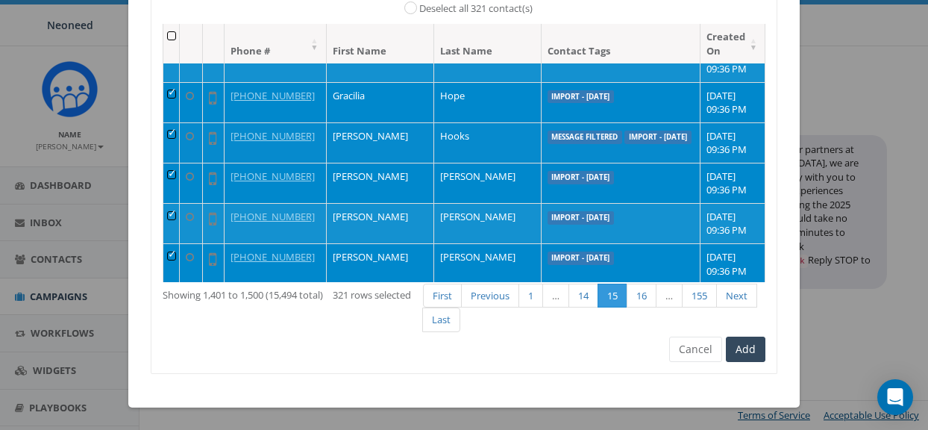
click at [178, 131] on td at bounding box center [171, 142] width 16 height 40
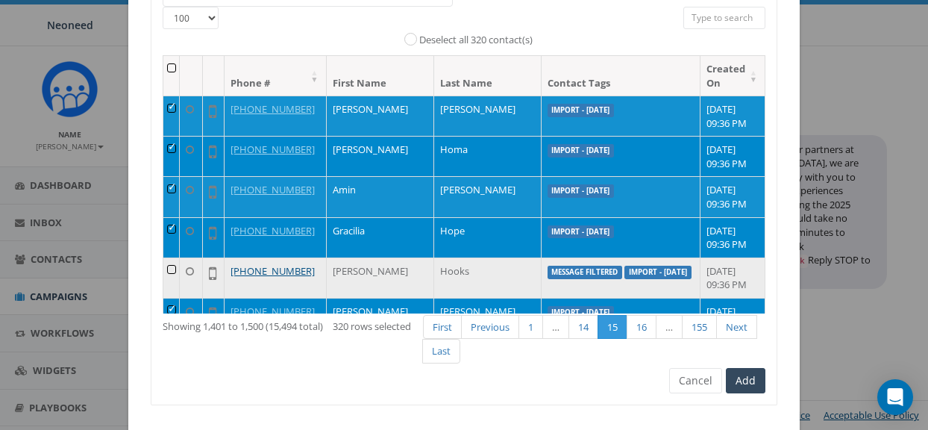
scroll to position [260, 0]
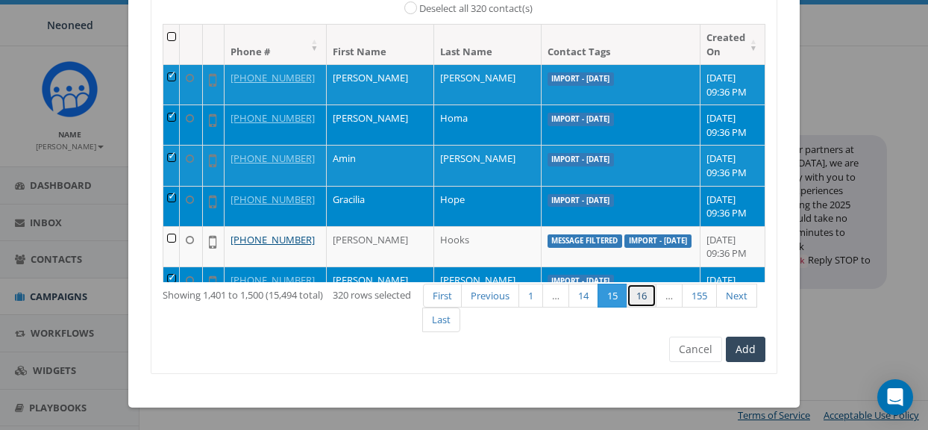
click at [643, 298] on link "16" at bounding box center [642, 296] width 30 height 25
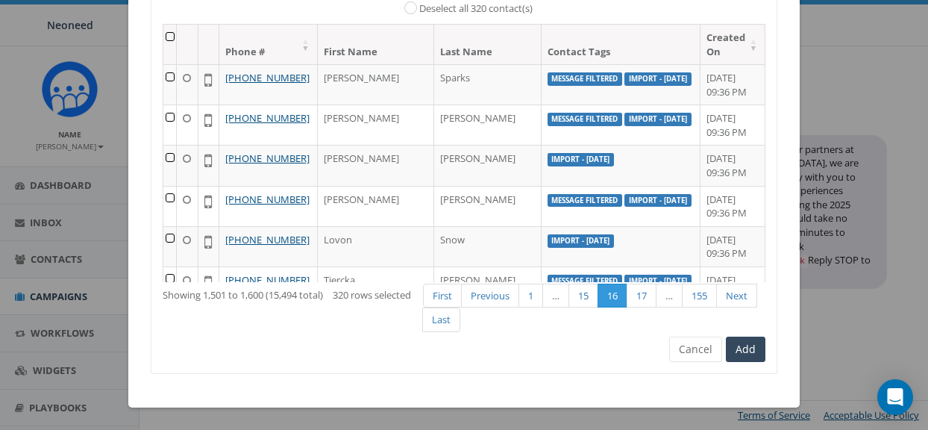
click at [175, 33] on th at bounding box center [169, 45] width 13 height 40
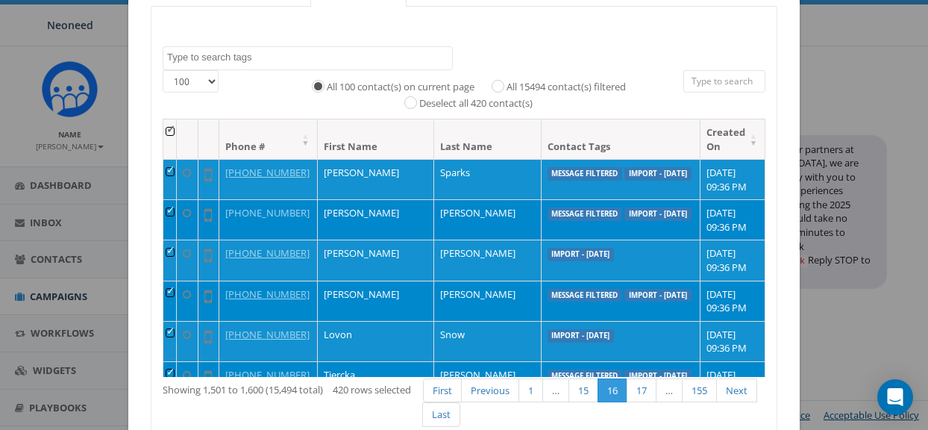
scroll to position [237, 0]
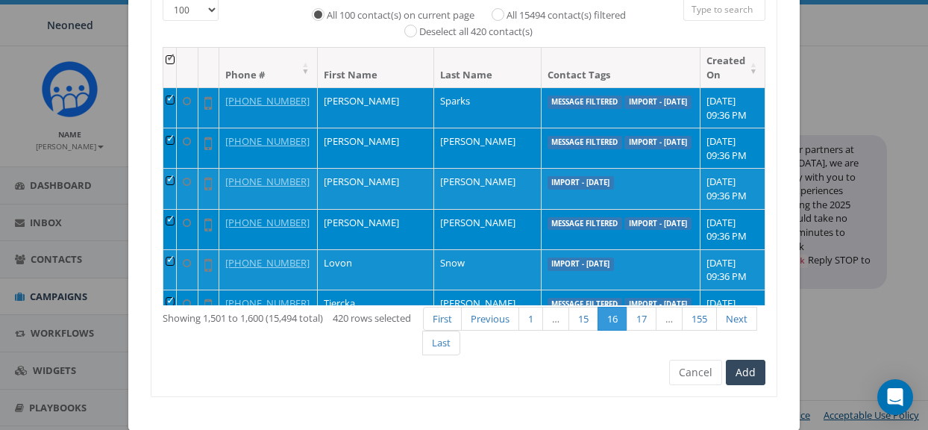
click at [177, 101] on td at bounding box center [169, 107] width 13 height 40
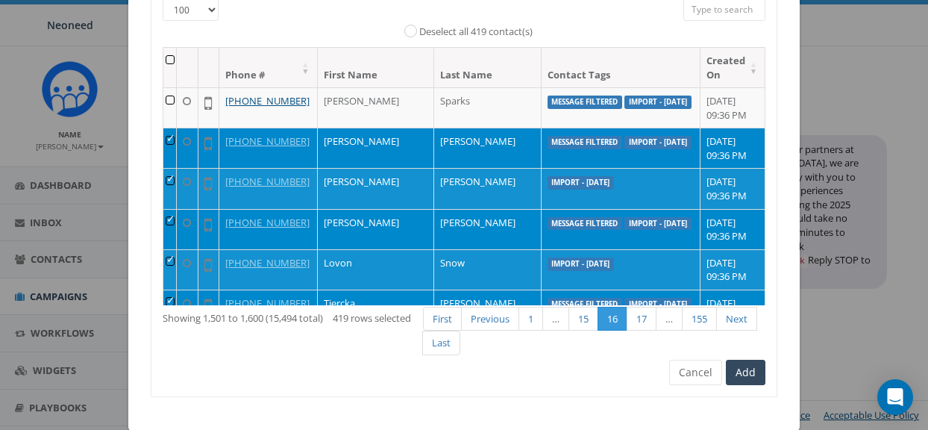
click at [176, 136] on td at bounding box center [169, 148] width 13 height 40
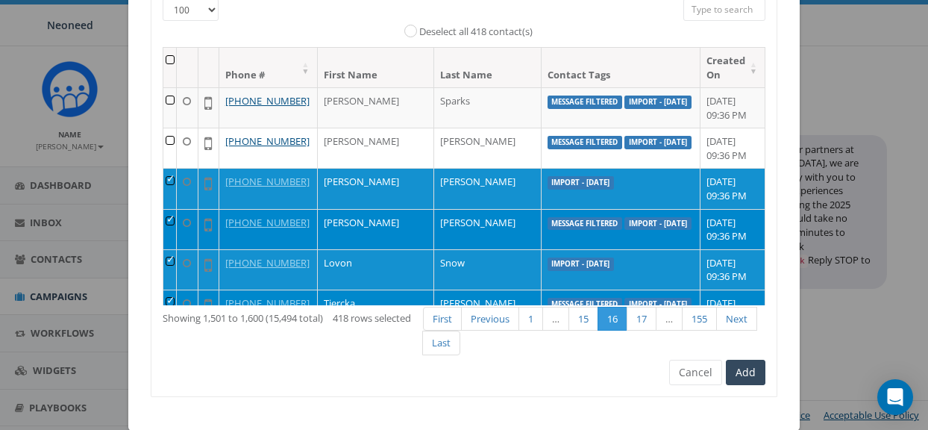
click at [174, 221] on td at bounding box center [169, 229] width 13 height 40
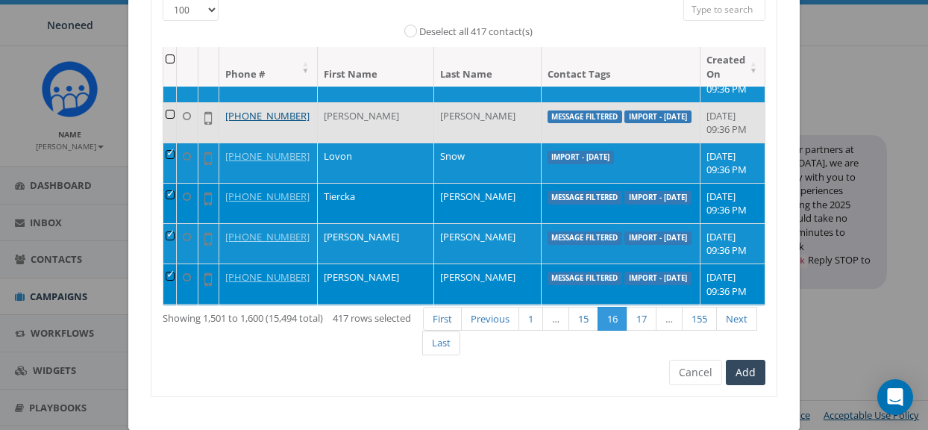
scroll to position [123, 0]
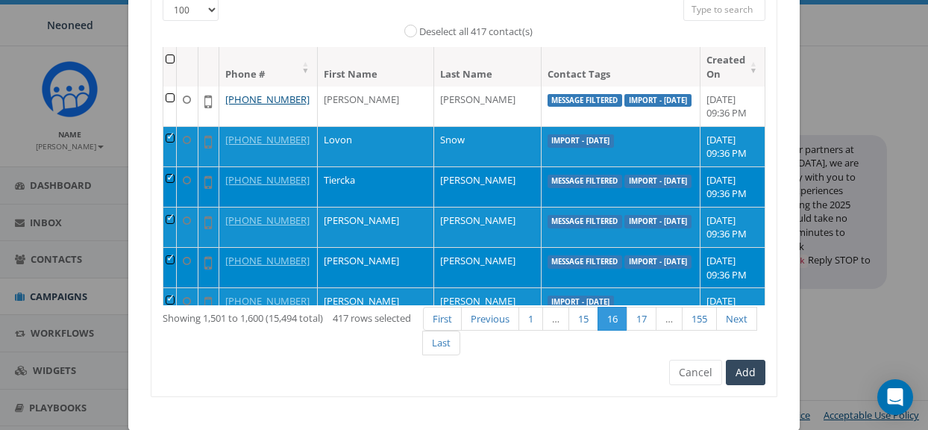
click at [177, 181] on td at bounding box center [169, 186] width 13 height 40
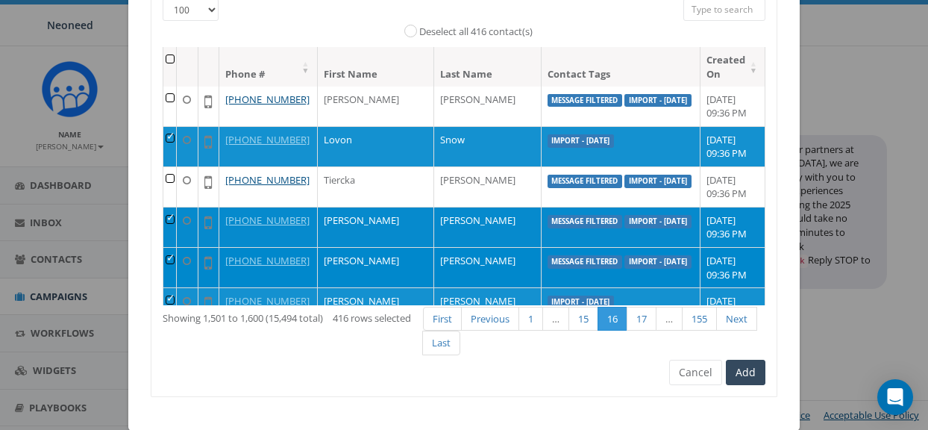
click at [177, 219] on td at bounding box center [169, 227] width 13 height 40
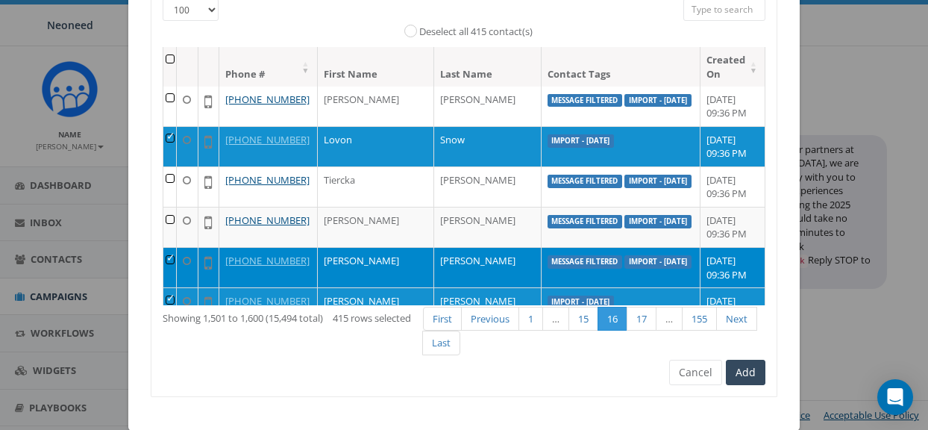
click at [177, 258] on td at bounding box center [169, 267] width 13 height 40
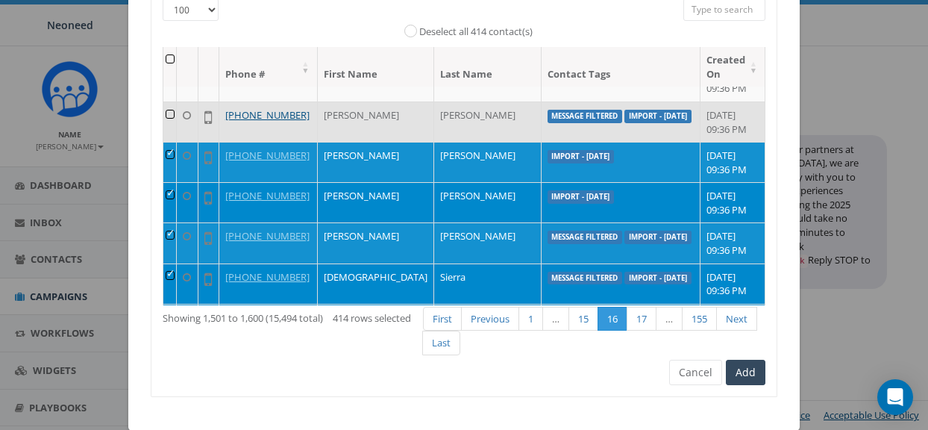
scroll to position [274, 0]
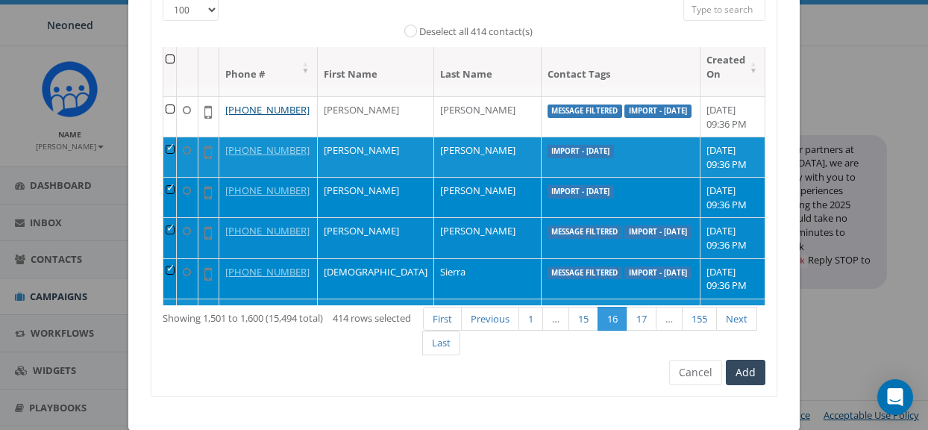
click at [176, 229] on td at bounding box center [169, 237] width 13 height 40
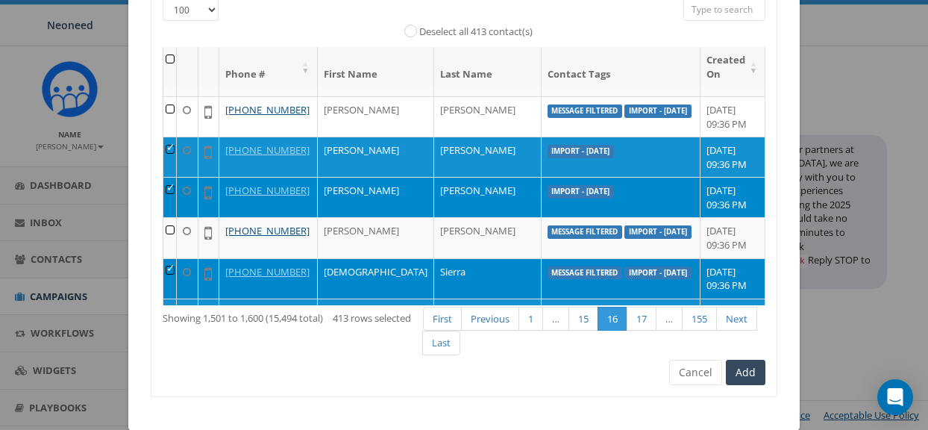
click at [177, 272] on td at bounding box center [169, 278] width 13 height 40
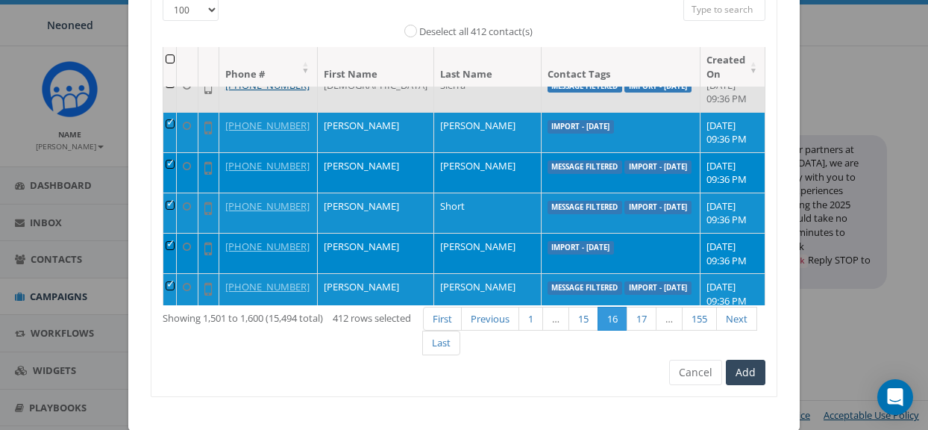
scroll to position [466, 0]
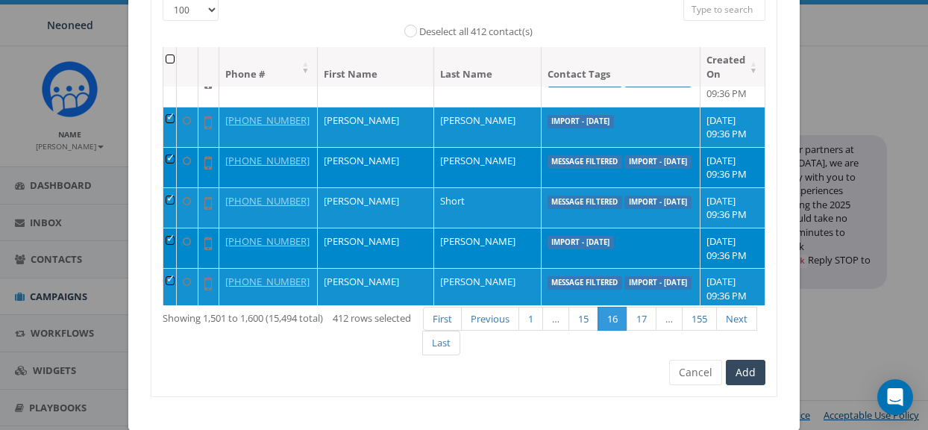
click at [176, 164] on td at bounding box center [169, 167] width 13 height 40
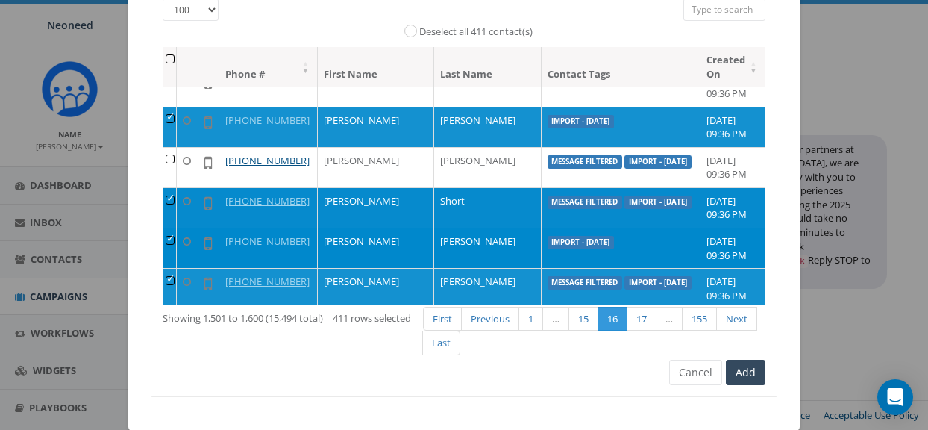
click at [175, 199] on td at bounding box center [169, 207] width 13 height 40
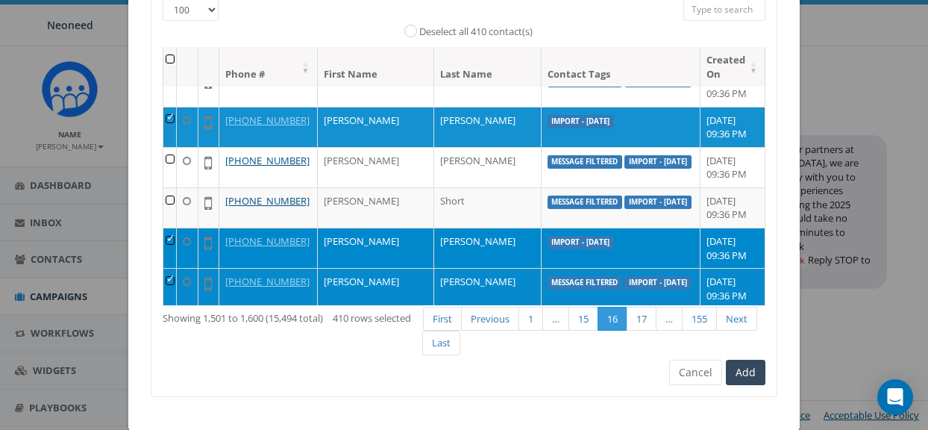
click at [177, 282] on td at bounding box center [169, 288] width 13 height 40
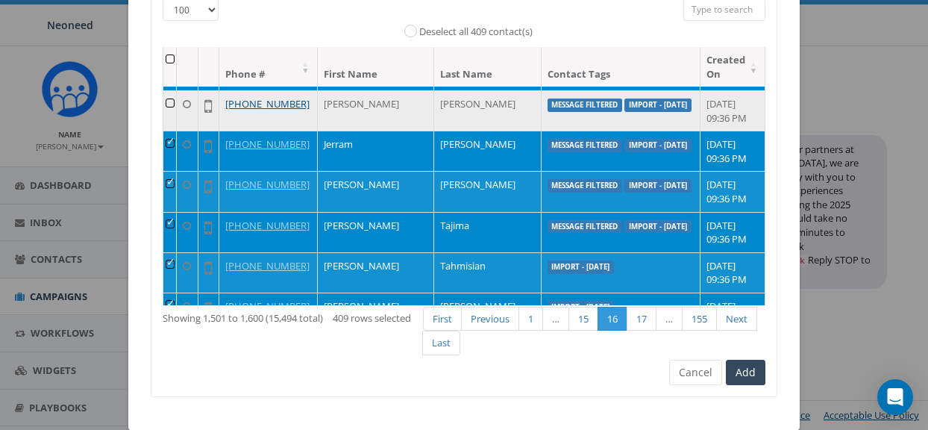
scroll to position [651, 0]
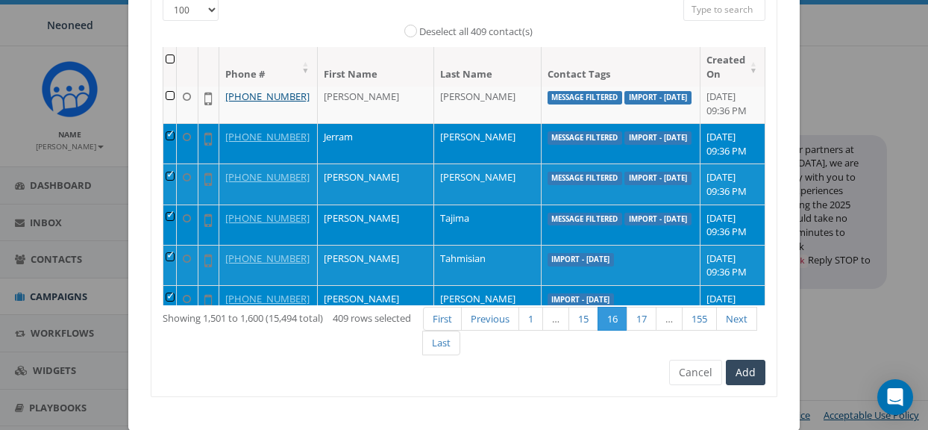
click at [175, 134] on td at bounding box center [169, 143] width 13 height 40
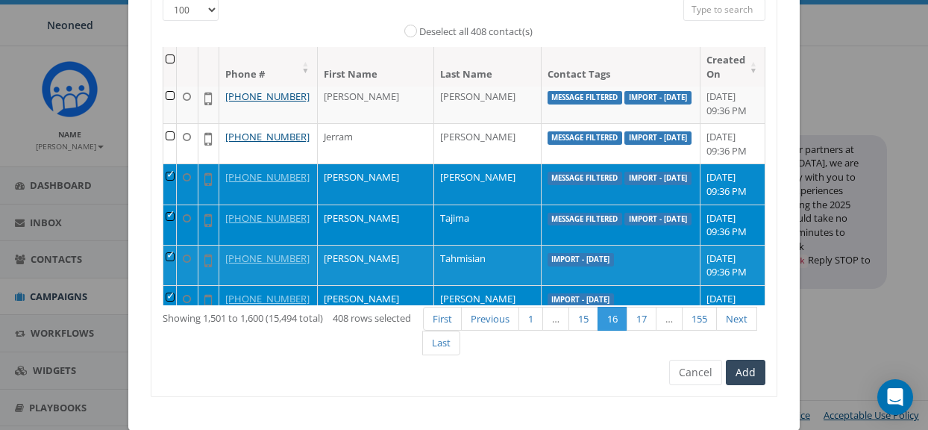
click at [172, 181] on td at bounding box center [169, 183] width 13 height 40
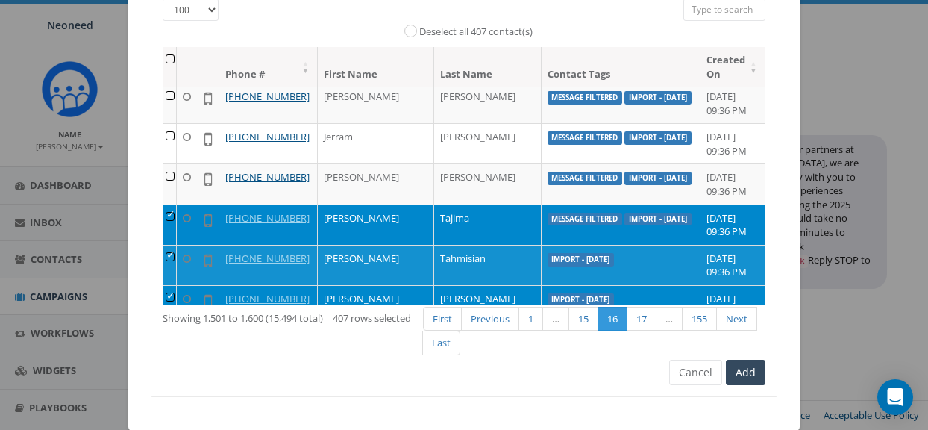
click at [175, 214] on td at bounding box center [169, 224] width 13 height 40
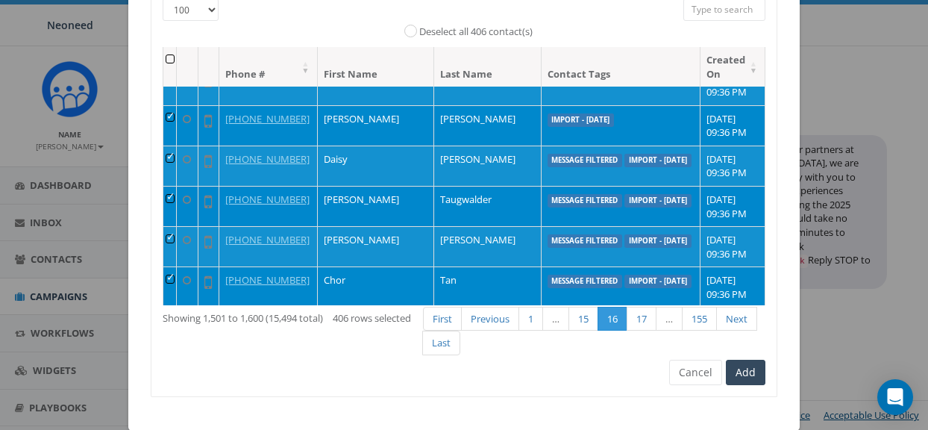
scroll to position [832, 0]
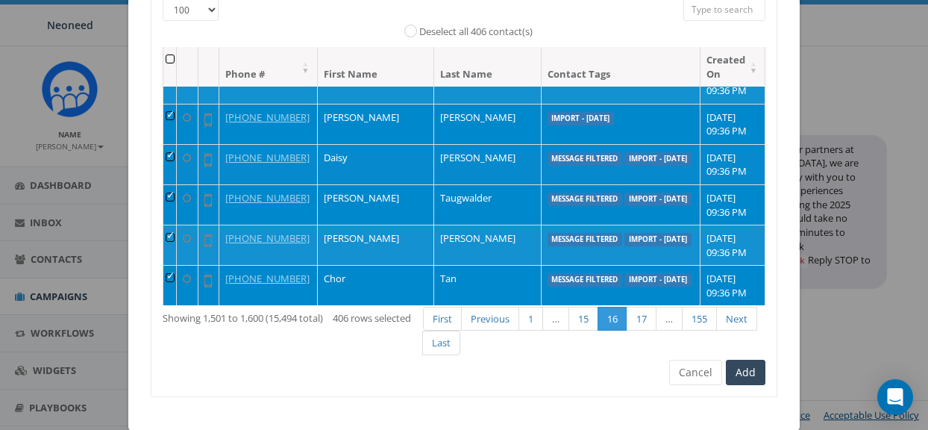
click at [176, 152] on td at bounding box center [169, 164] width 13 height 40
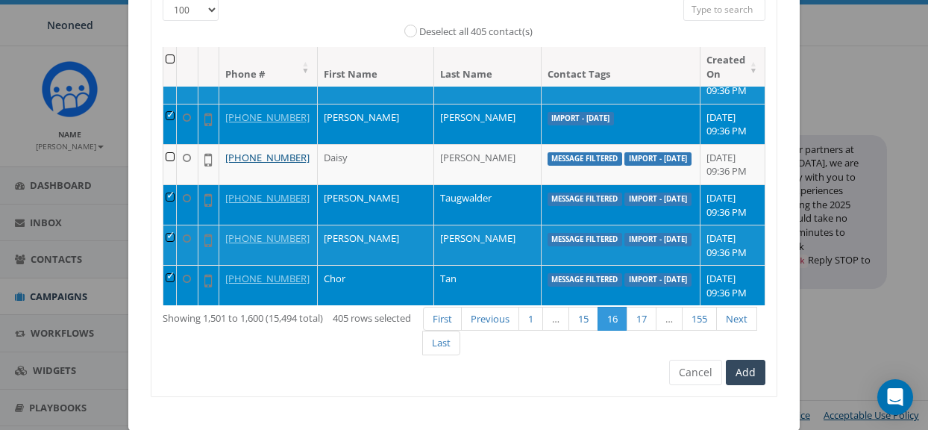
click at [177, 195] on td at bounding box center [169, 204] width 13 height 40
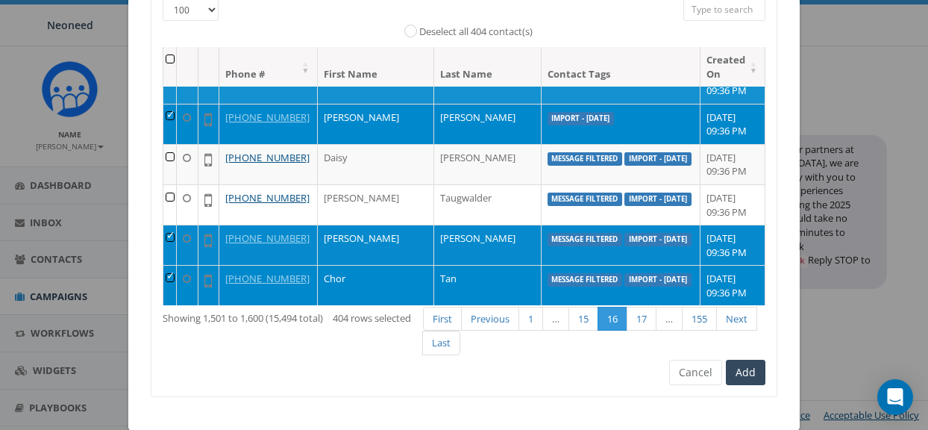
click at [177, 237] on td at bounding box center [169, 245] width 13 height 40
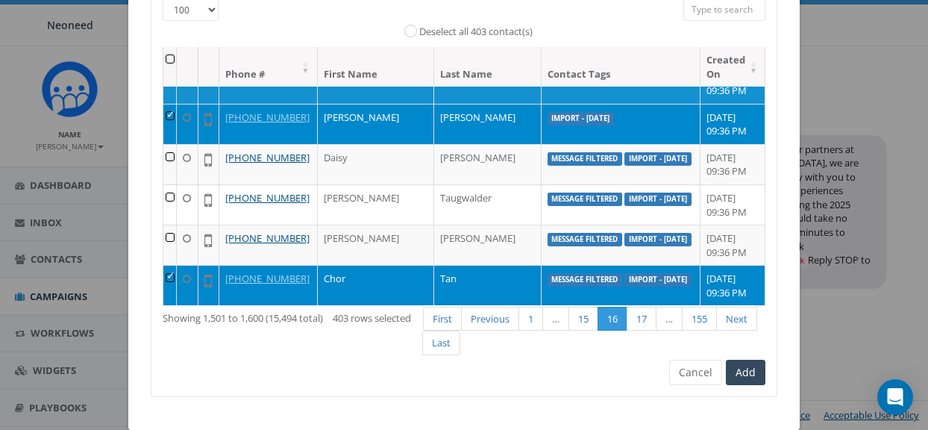
click at [175, 272] on td at bounding box center [169, 285] width 13 height 40
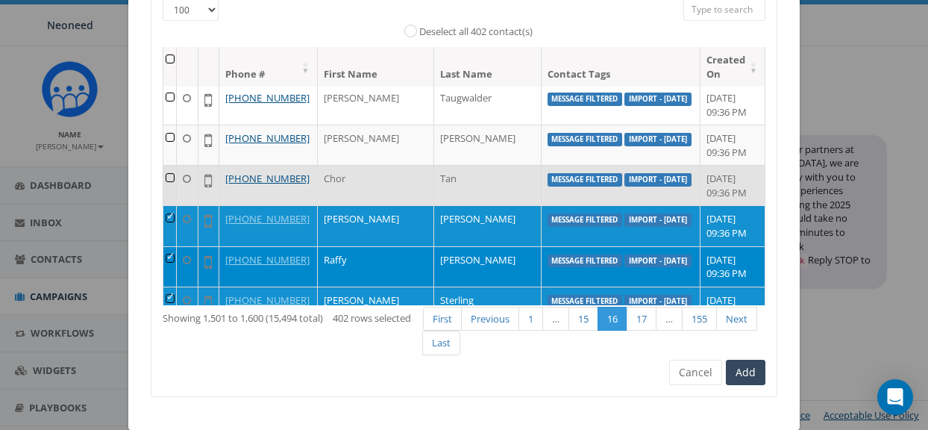
scroll to position [961, 0]
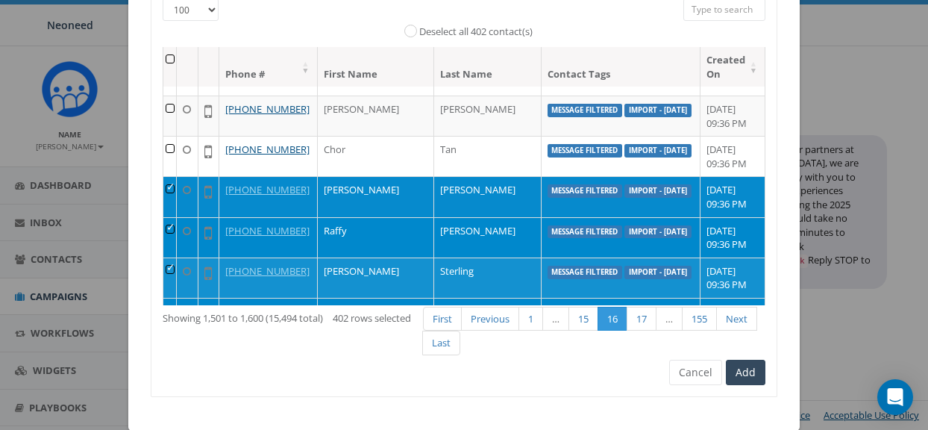
click at [176, 190] on td at bounding box center [169, 196] width 13 height 40
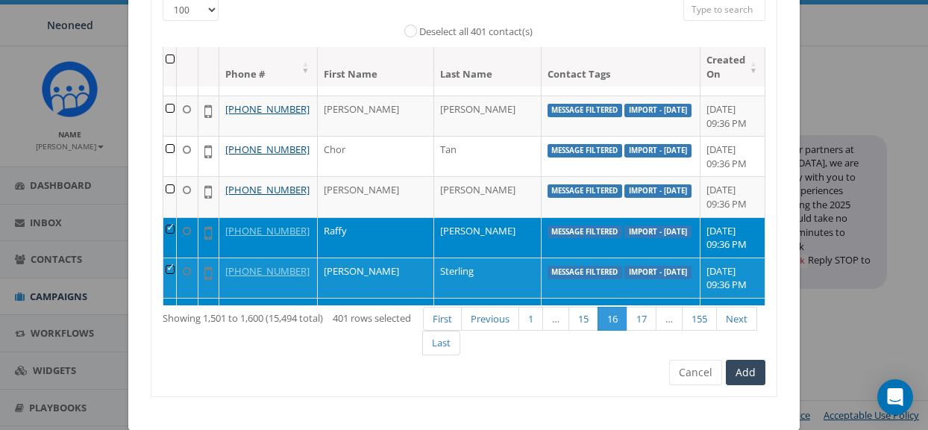
click at [174, 229] on td at bounding box center [169, 237] width 13 height 40
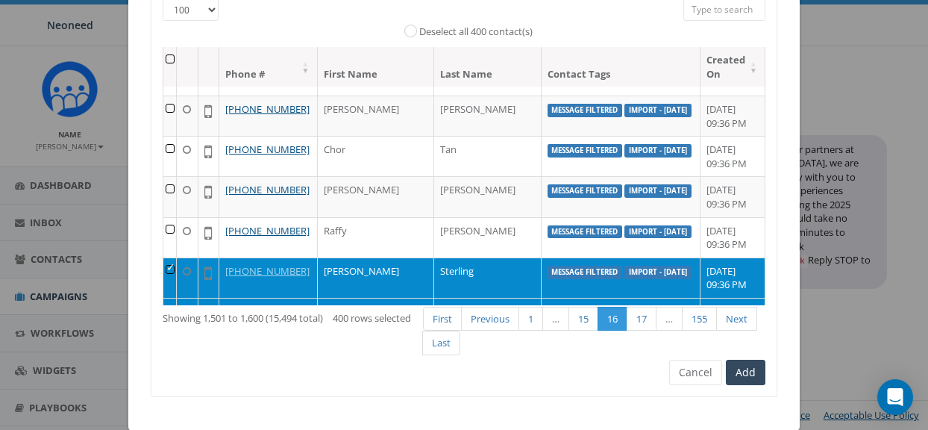
click at [177, 269] on td at bounding box center [169, 277] width 13 height 40
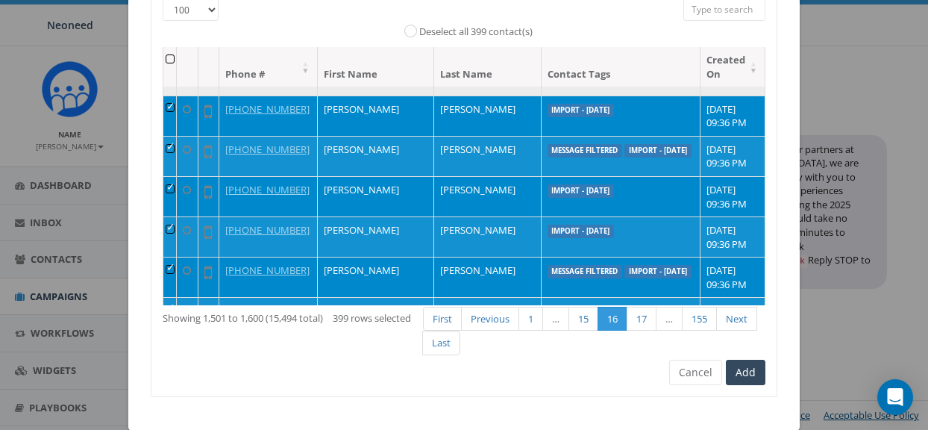
scroll to position [1167, 0]
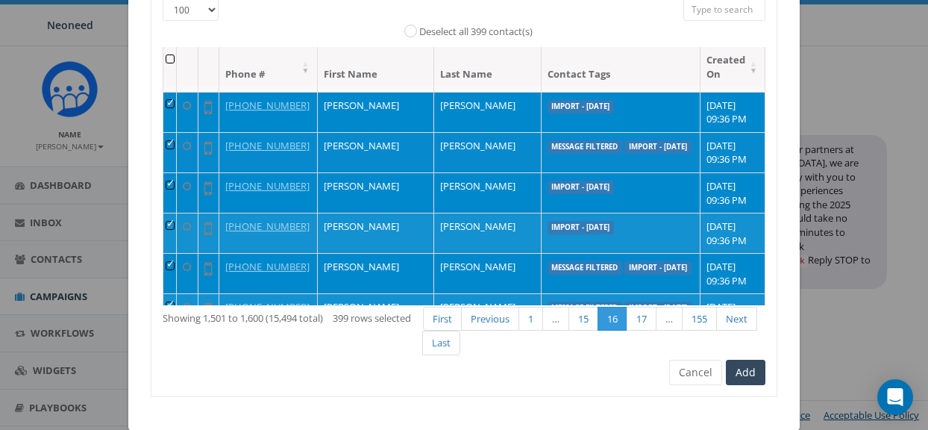
click at [175, 148] on td at bounding box center [169, 152] width 13 height 40
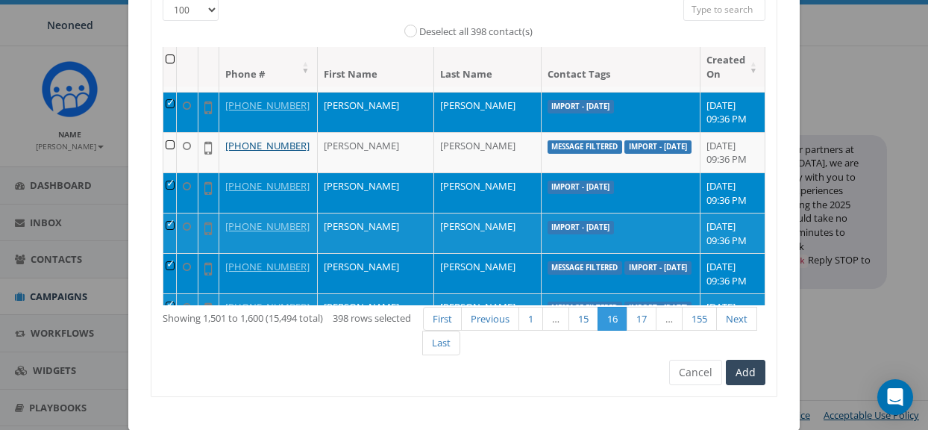
click at [177, 264] on td at bounding box center [169, 273] width 13 height 40
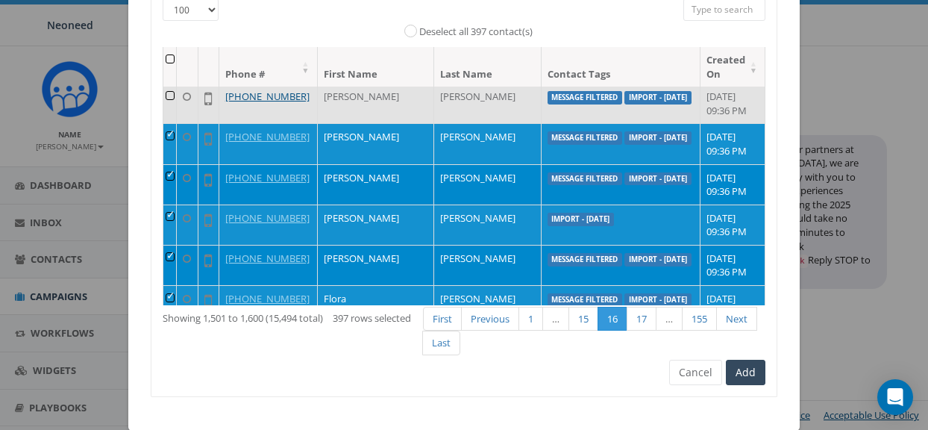
scroll to position [1337, 0]
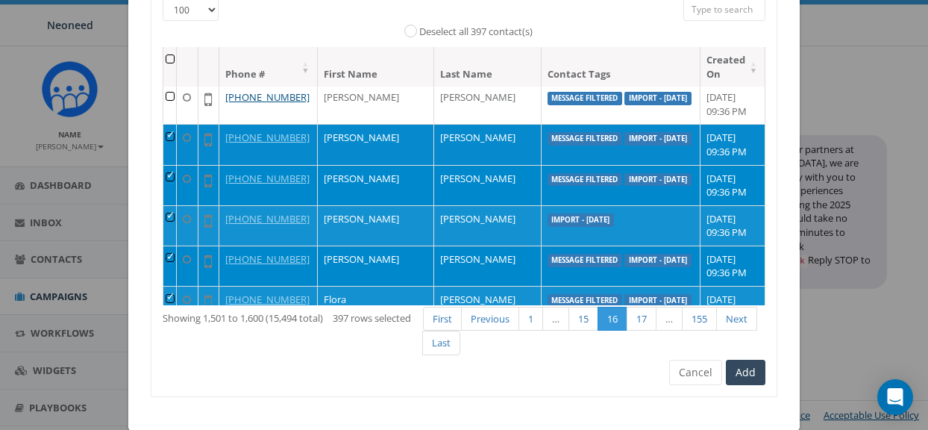
click at [177, 139] on td at bounding box center [169, 144] width 13 height 40
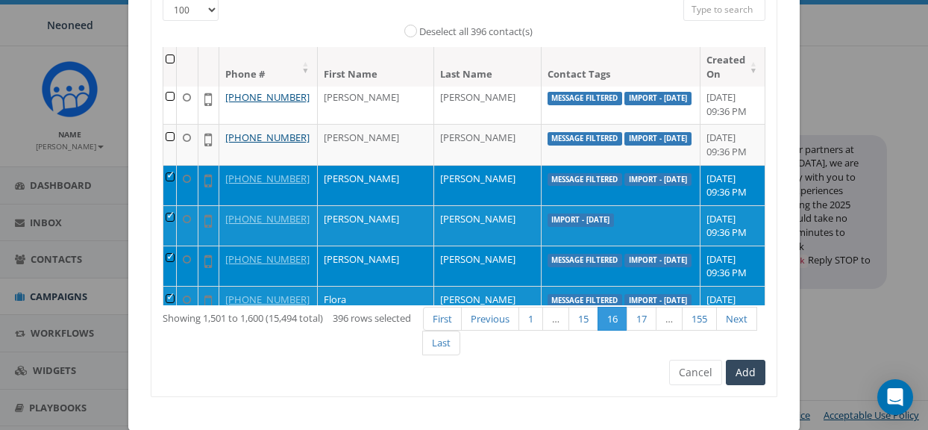
click at [174, 175] on td at bounding box center [169, 185] width 13 height 40
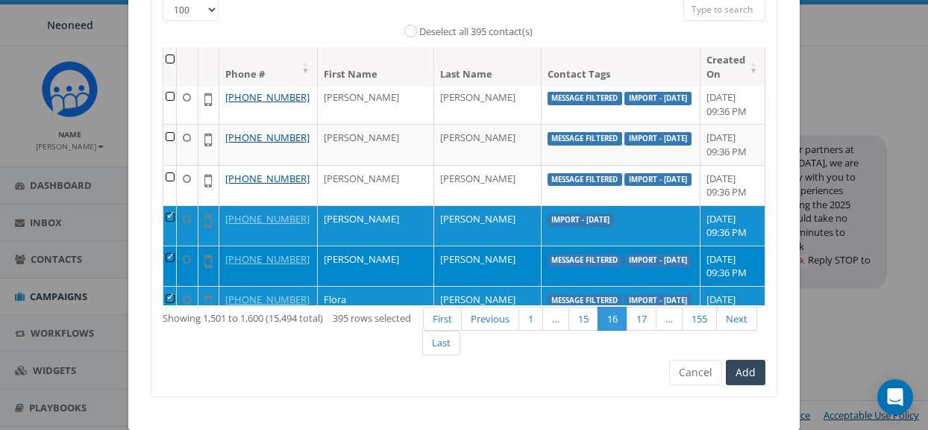
click at [176, 256] on td at bounding box center [169, 266] width 13 height 40
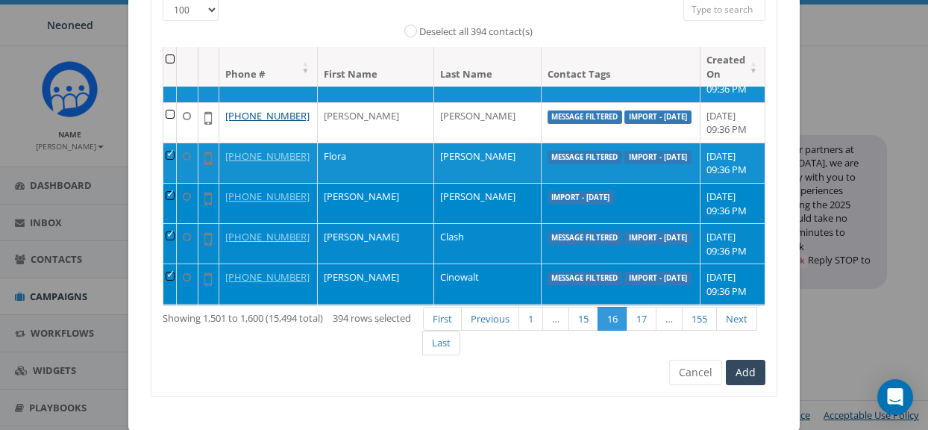
scroll to position [1489, 0]
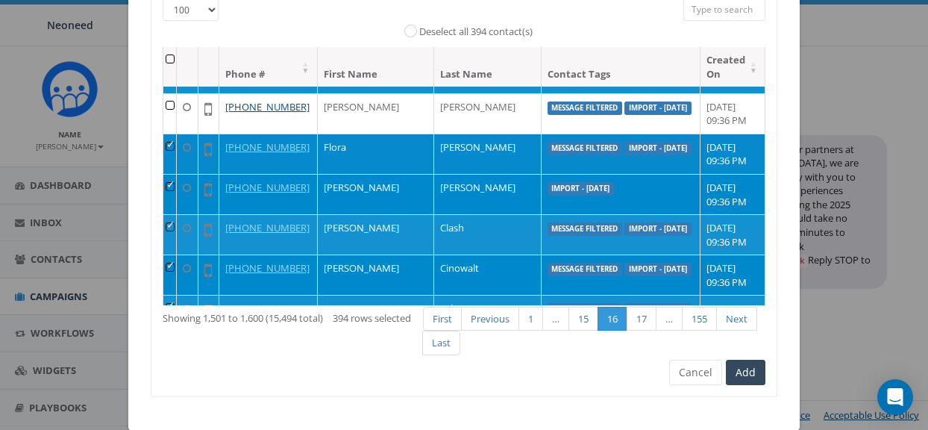
click at [177, 149] on td at bounding box center [169, 154] width 13 height 40
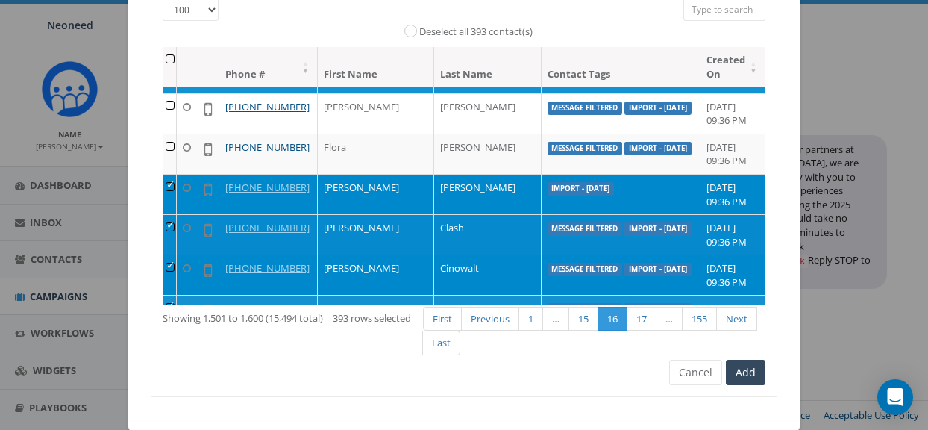
click at [177, 226] on td at bounding box center [169, 234] width 13 height 40
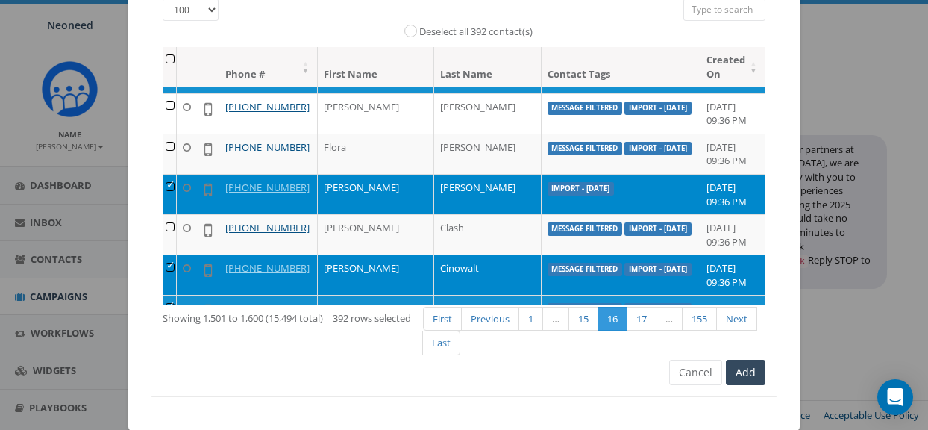
click at [177, 266] on td at bounding box center [169, 274] width 13 height 40
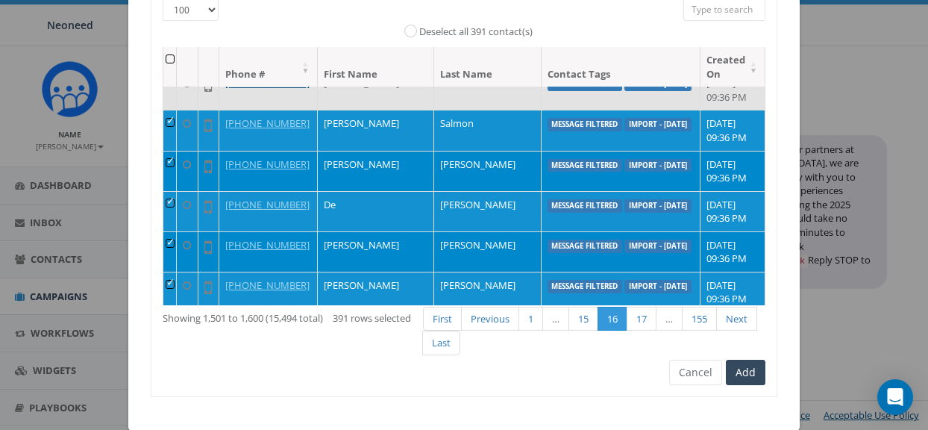
scroll to position [1647, 0]
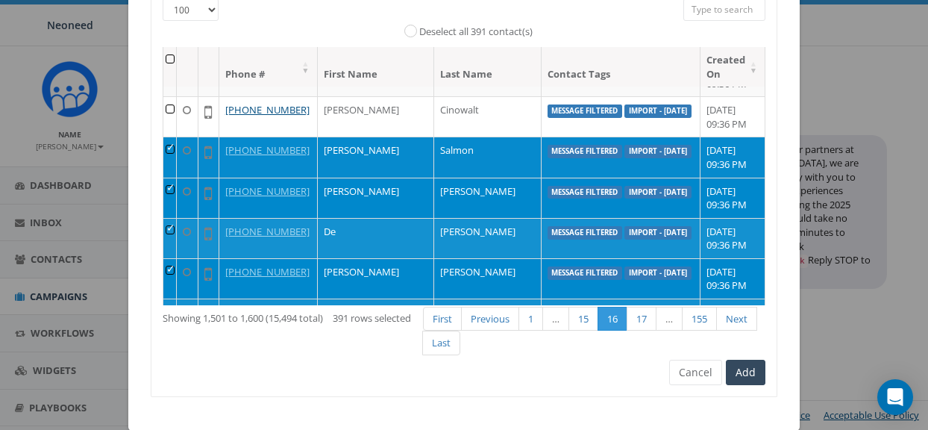
click at [176, 148] on td at bounding box center [169, 157] width 13 height 40
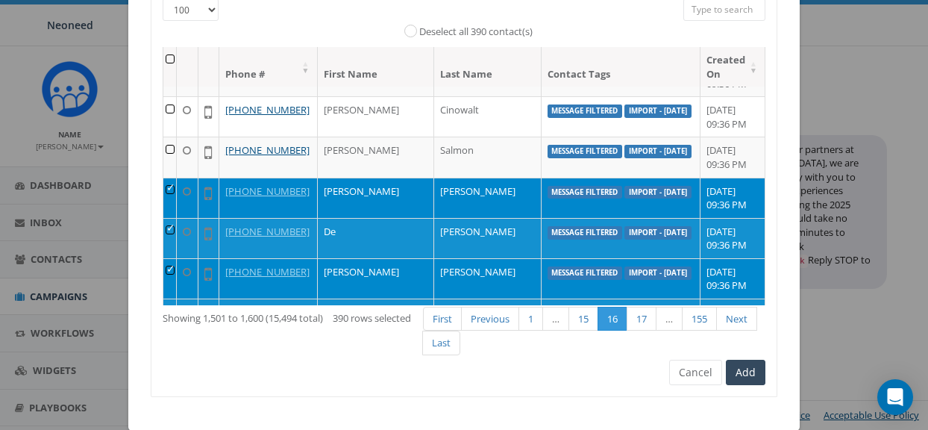
click at [176, 194] on td at bounding box center [169, 198] width 13 height 40
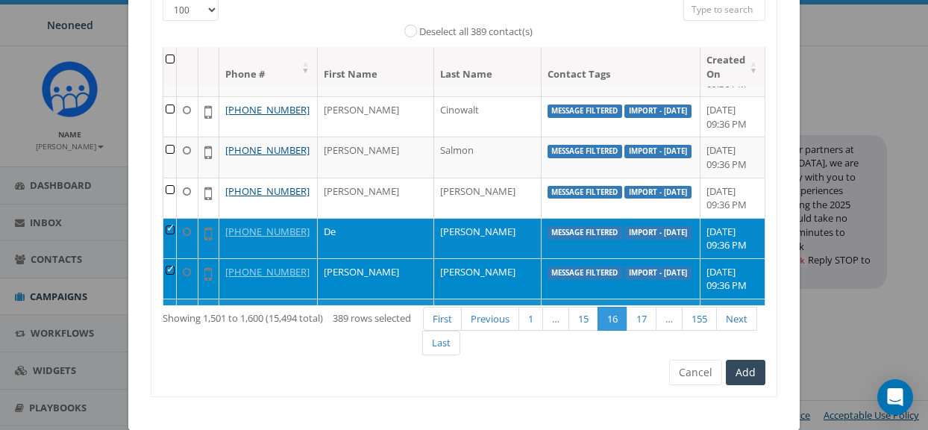
click at [177, 240] on td at bounding box center [169, 238] width 13 height 40
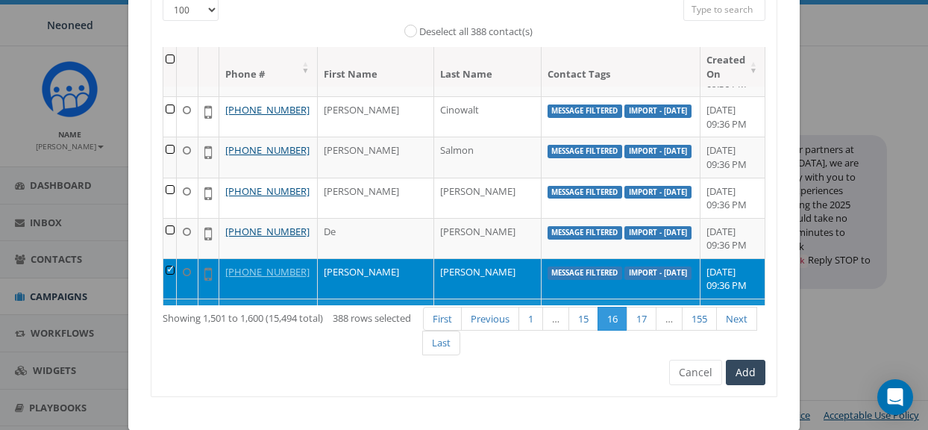
click at [176, 274] on td at bounding box center [169, 278] width 13 height 40
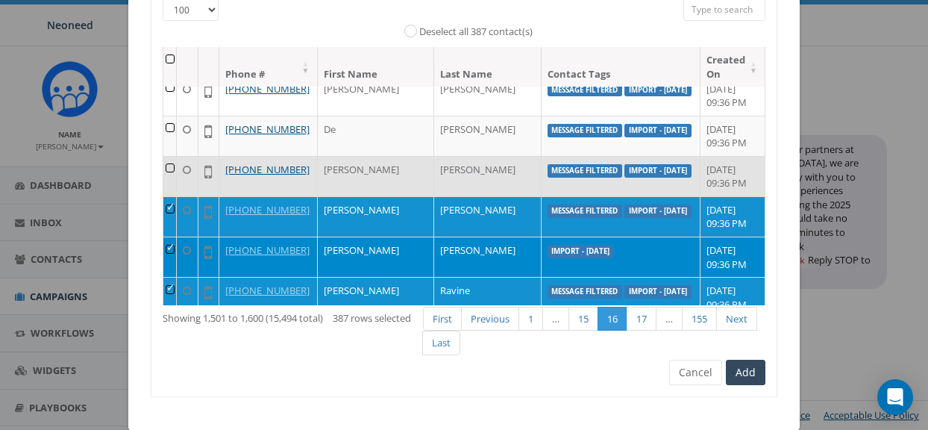
scroll to position [1783, 0]
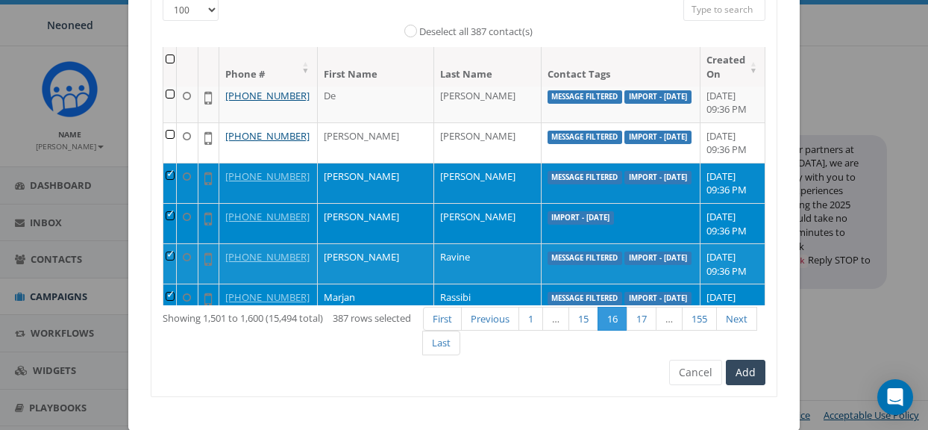
click at [177, 176] on td at bounding box center [169, 183] width 13 height 40
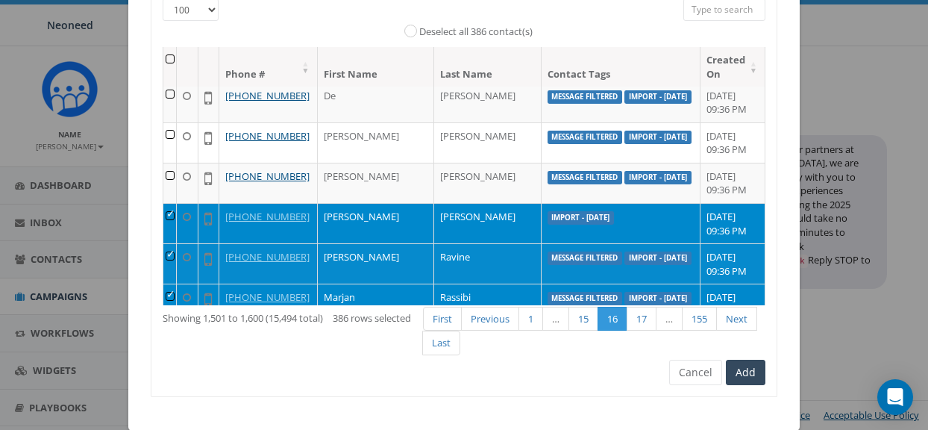
click at [177, 258] on td at bounding box center [169, 263] width 13 height 40
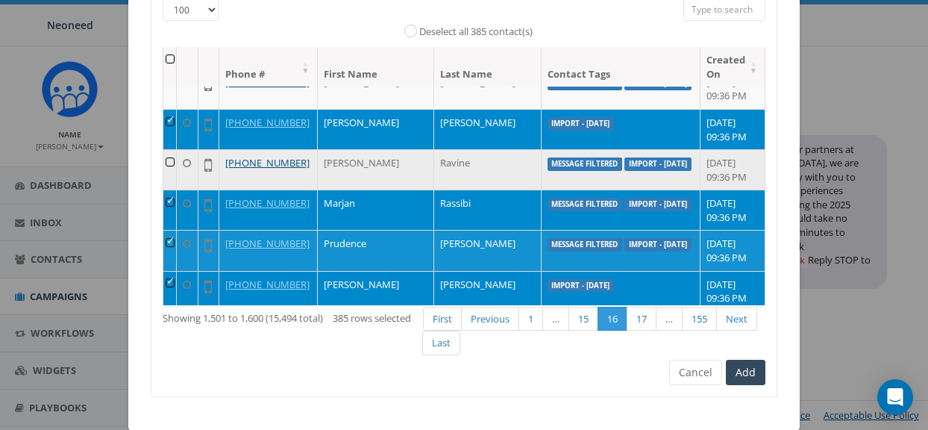
scroll to position [1880, 0]
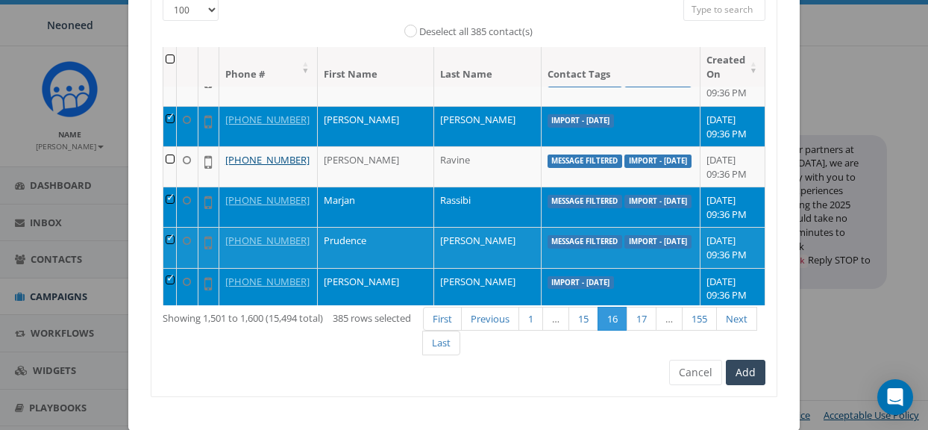
click at [175, 207] on td at bounding box center [169, 207] width 13 height 40
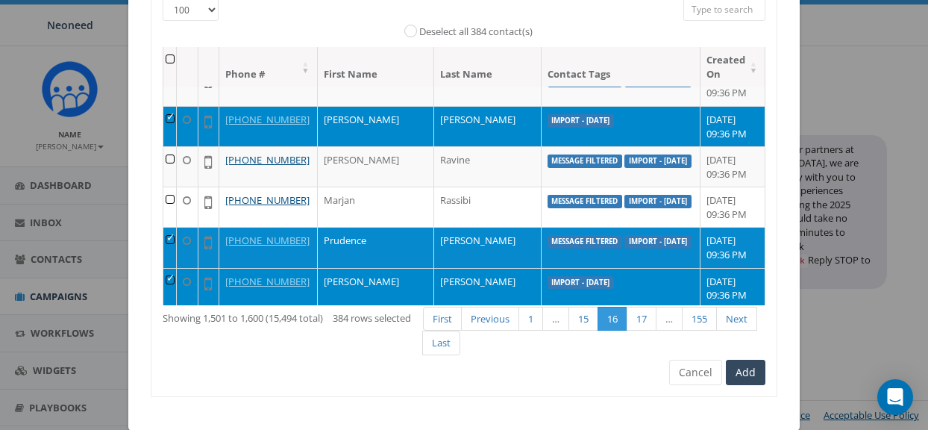
click at [172, 250] on td at bounding box center [169, 247] width 13 height 40
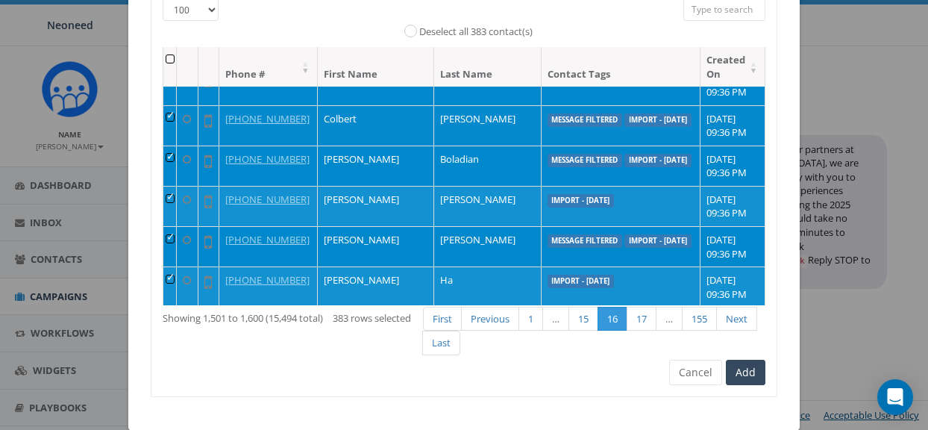
scroll to position [2084, 0]
click at [177, 117] on td at bounding box center [169, 124] width 13 height 40
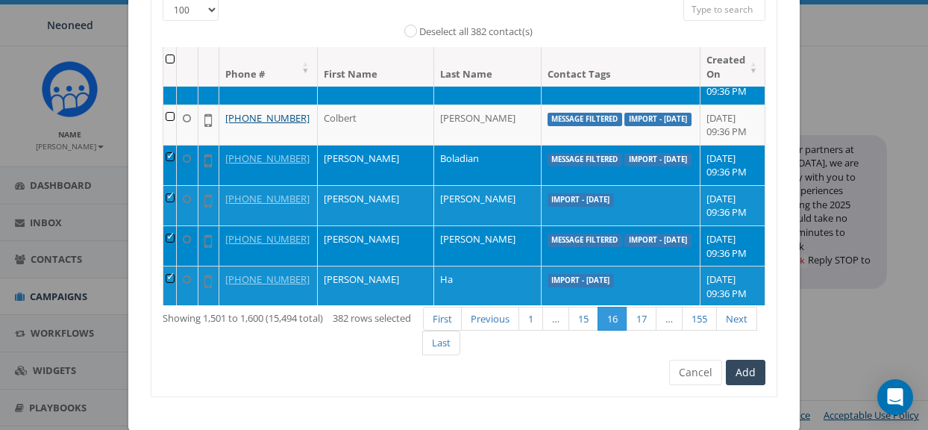
click at [177, 157] on td at bounding box center [169, 165] width 13 height 40
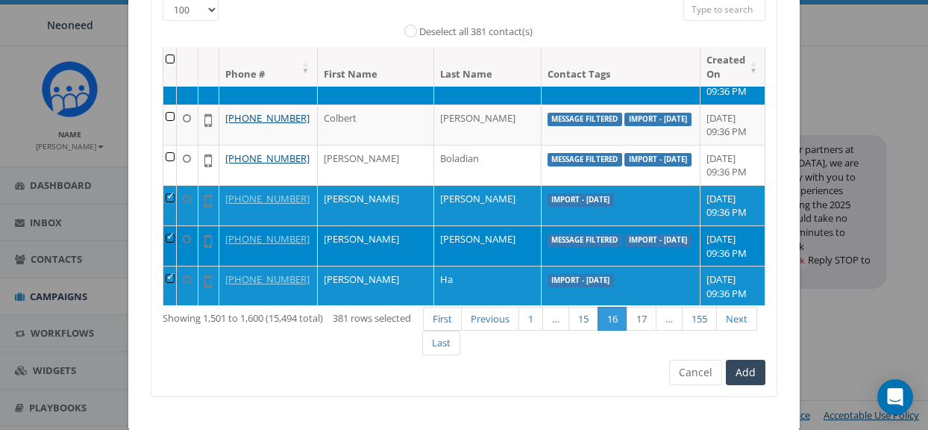
click at [177, 241] on td at bounding box center [169, 245] width 13 height 40
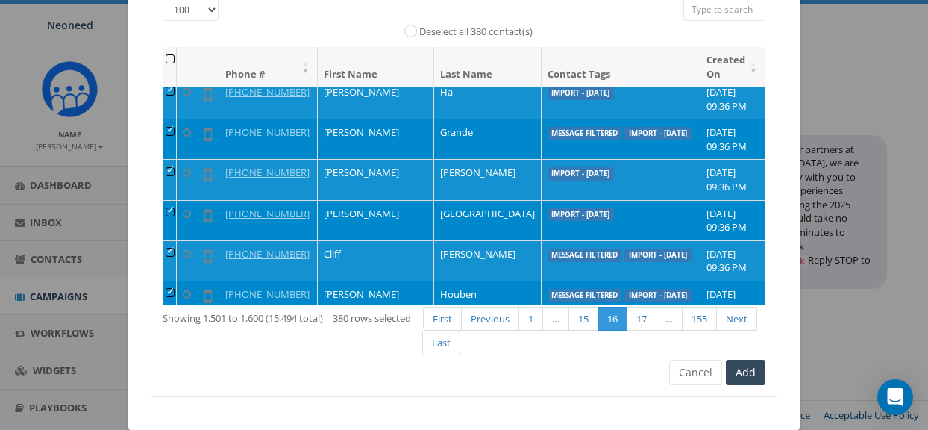
scroll to position [2256, 0]
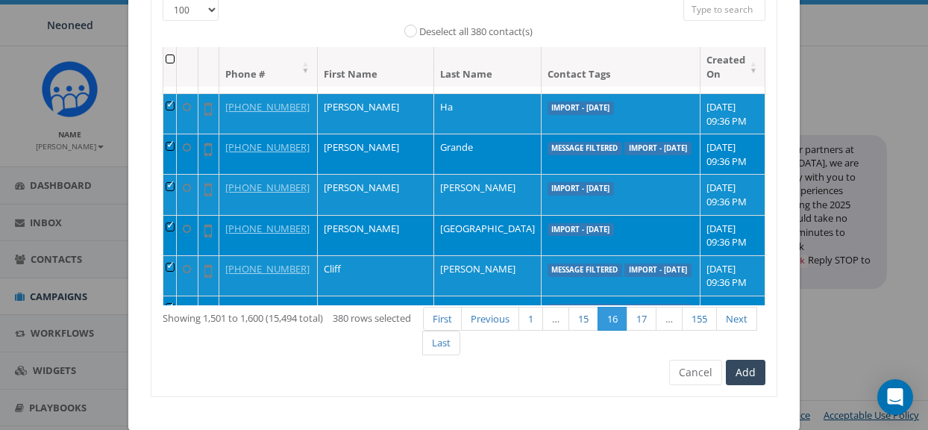
click at [174, 151] on td at bounding box center [169, 154] width 13 height 40
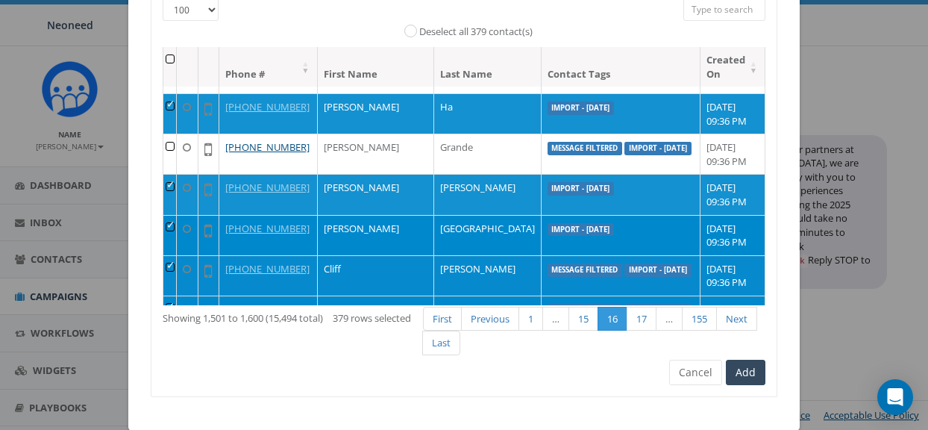
click at [175, 269] on td at bounding box center [169, 275] width 13 height 40
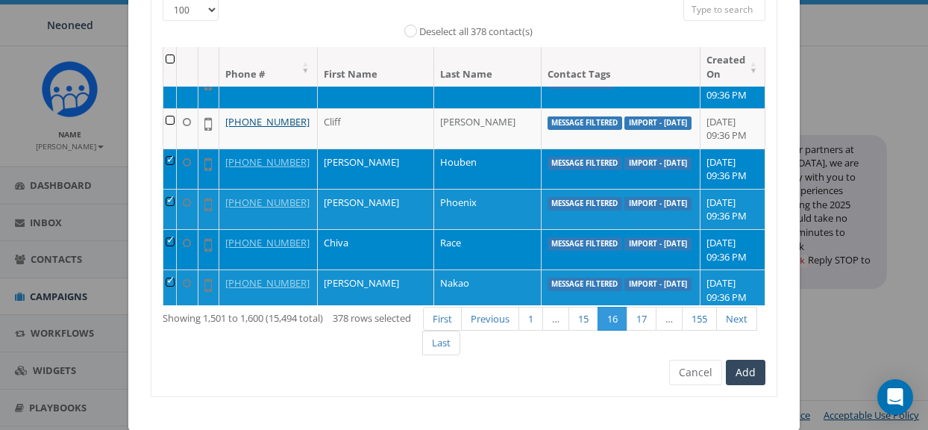
scroll to position [2406, 0]
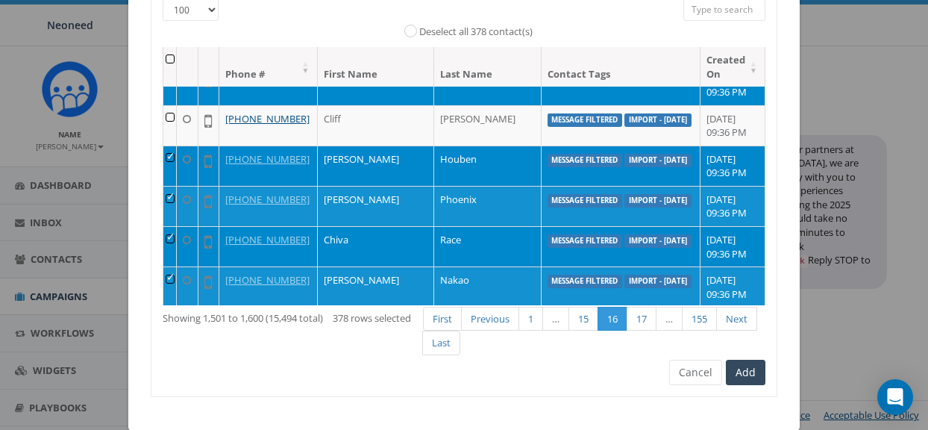
click at [175, 159] on td at bounding box center [169, 166] width 13 height 40
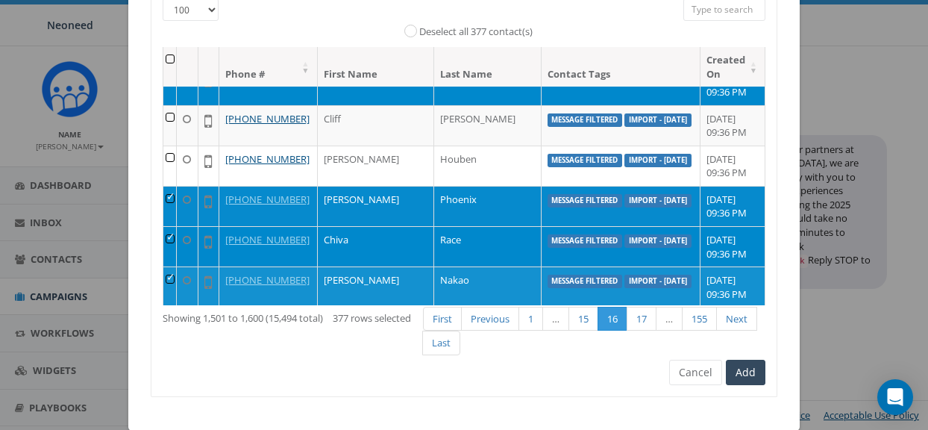
click at [175, 195] on td at bounding box center [169, 206] width 13 height 40
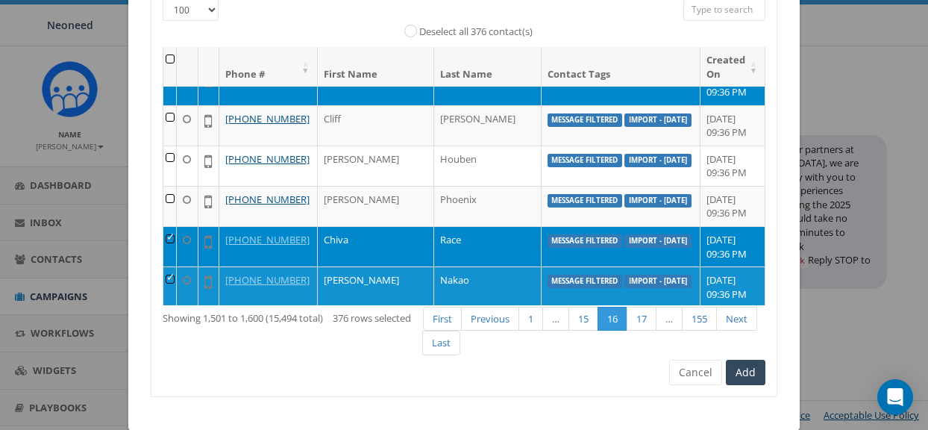
click at [177, 242] on td at bounding box center [169, 246] width 13 height 40
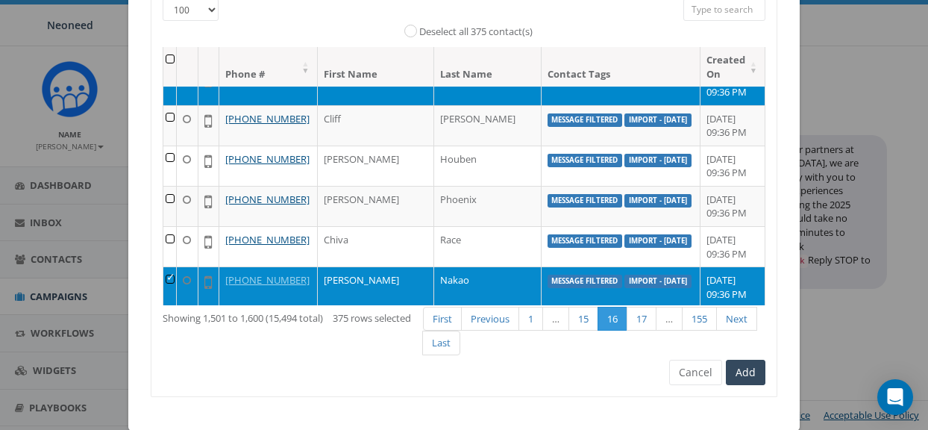
click at [176, 276] on td at bounding box center [169, 286] width 13 height 40
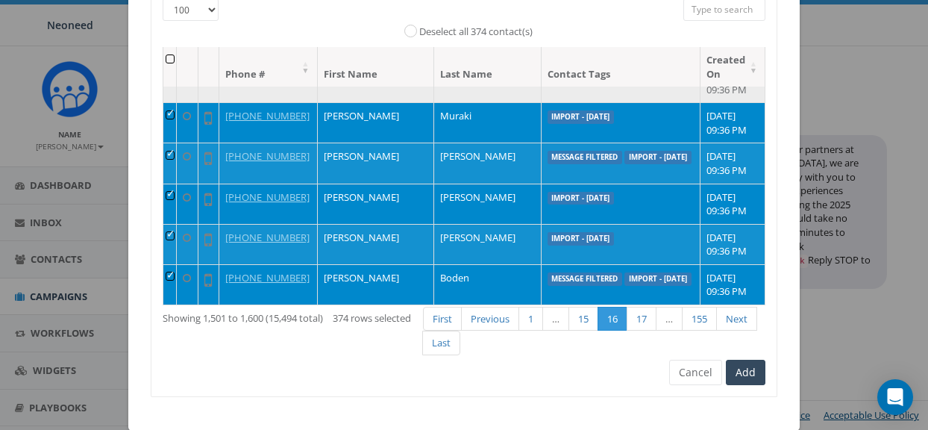
scroll to position [2616, 0]
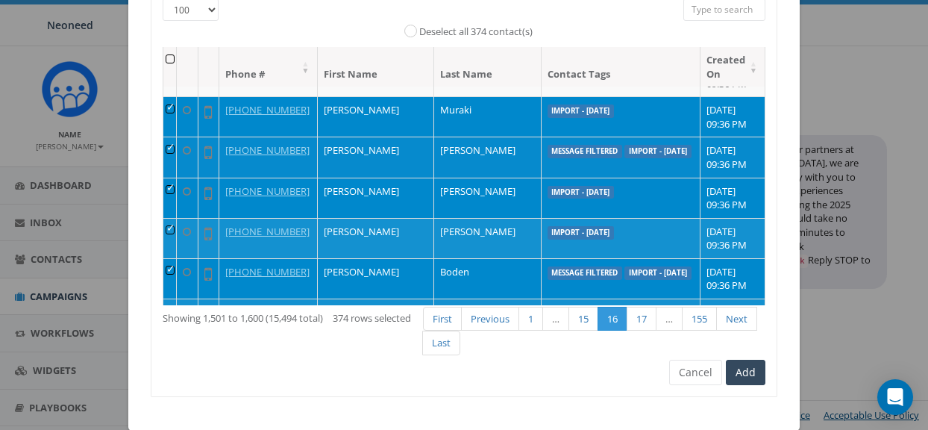
click at [177, 150] on td at bounding box center [169, 157] width 13 height 40
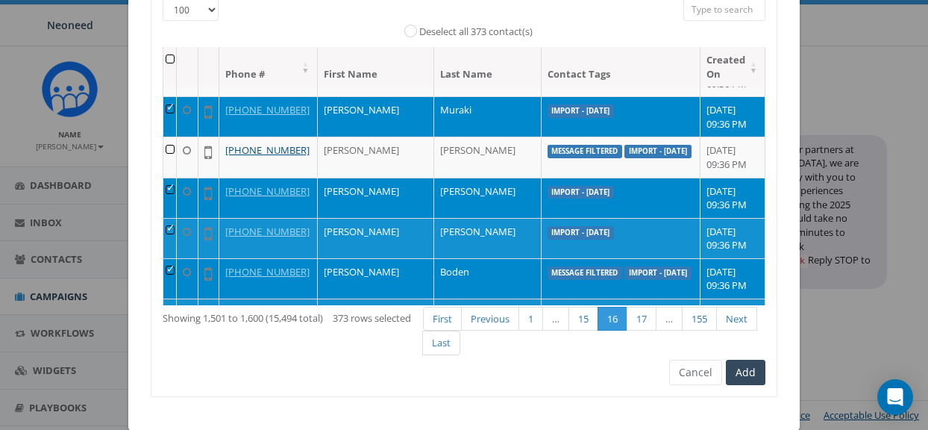
click at [177, 269] on td at bounding box center [169, 278] width 13 height 40
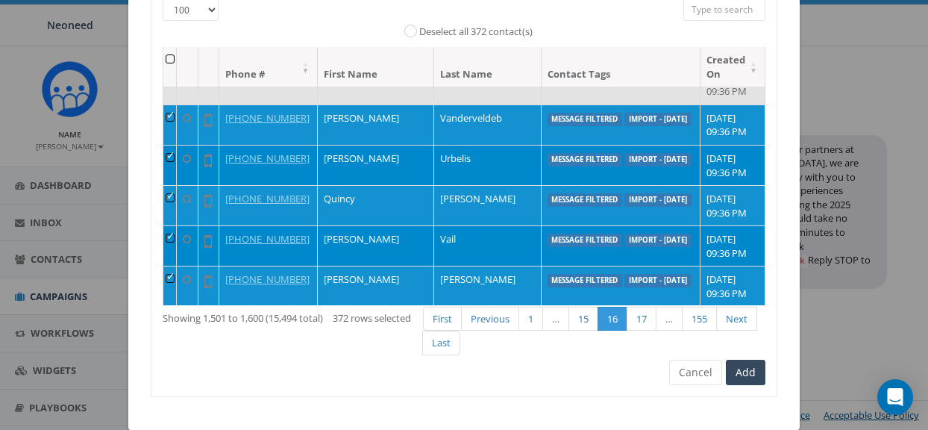
scroll to position [2817, 0]
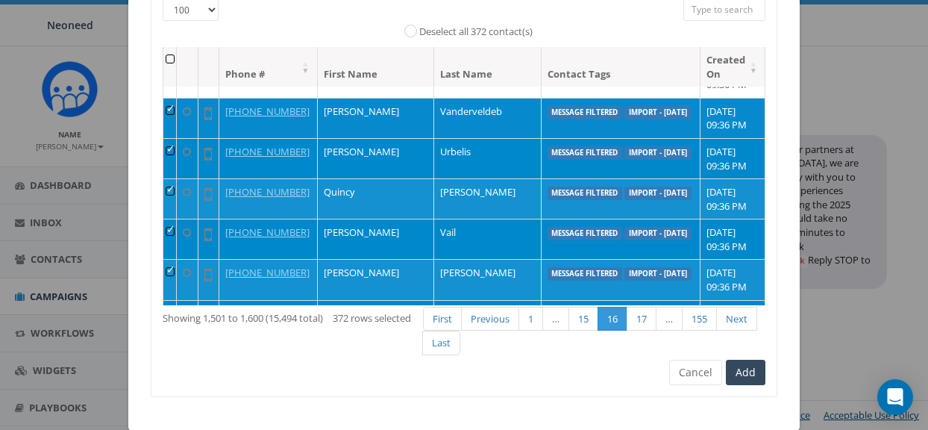
click at [175, 113] on td at bounding box center [169, 118] width 13 height 40
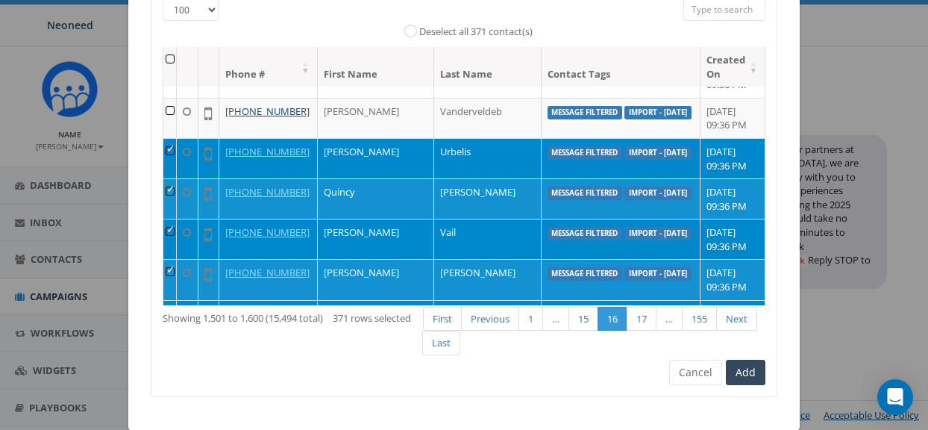
click at [177, 149] on td at bounding box center [169, 158] width 13 height 40
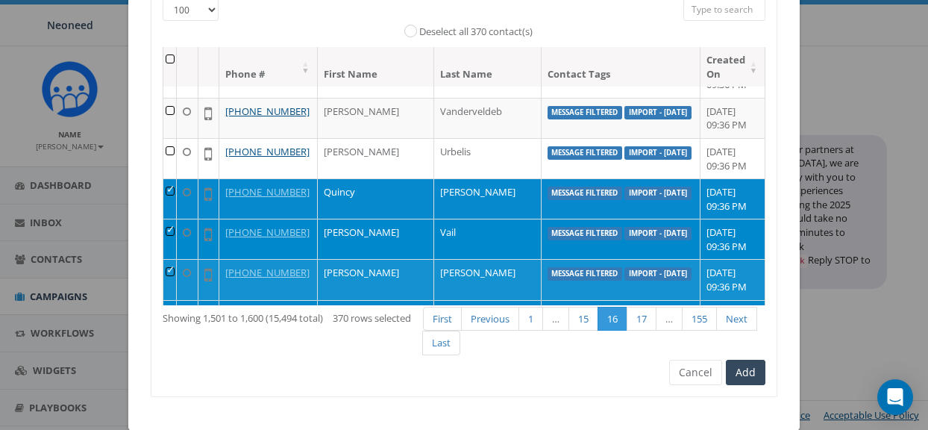
click at [177, 201] on td at bounding box center [169, 198] width 13 height 40
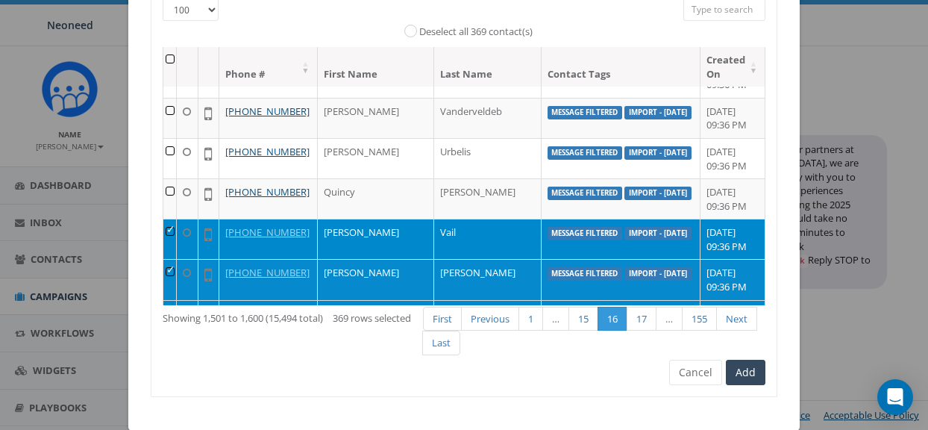
click at [176, 267] on td at bounding box center [169, 279] width 13 height 40
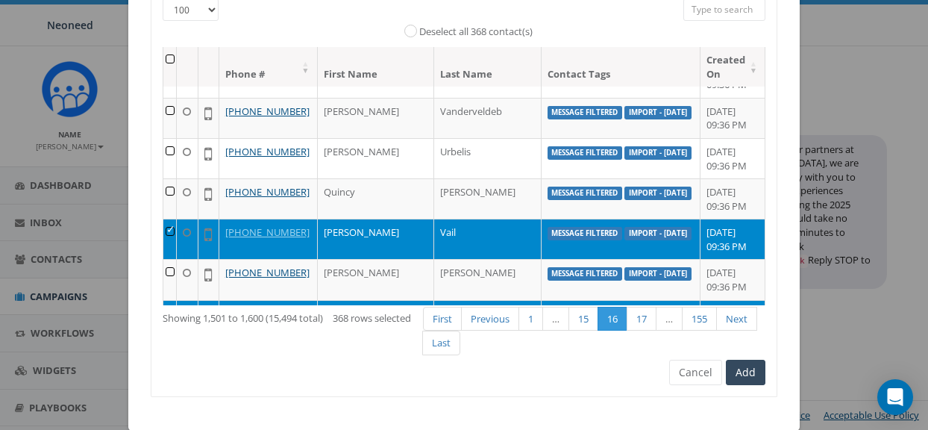
click at [172, 235] on td at bounding box center [169, 239] width 13 height 40
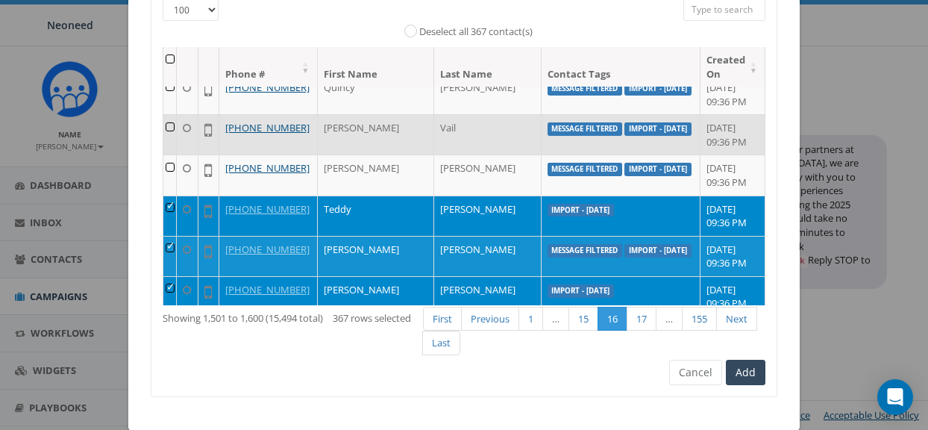
scroll to position [2943, 0]
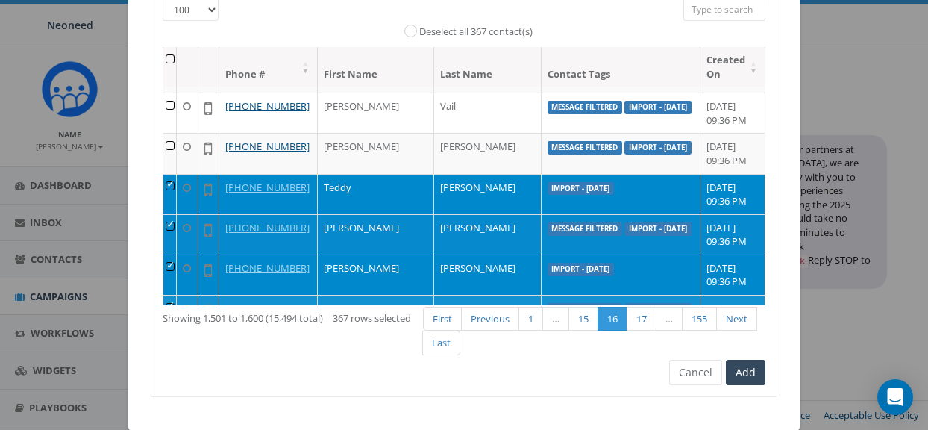
click at [177, 224] on td at bounding box center [169, 234] width 13 height 40
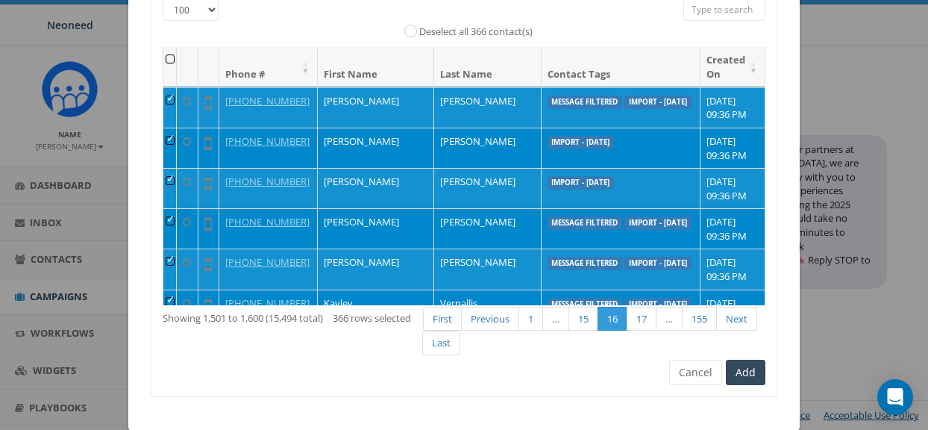
scroll to position [3146, 0]
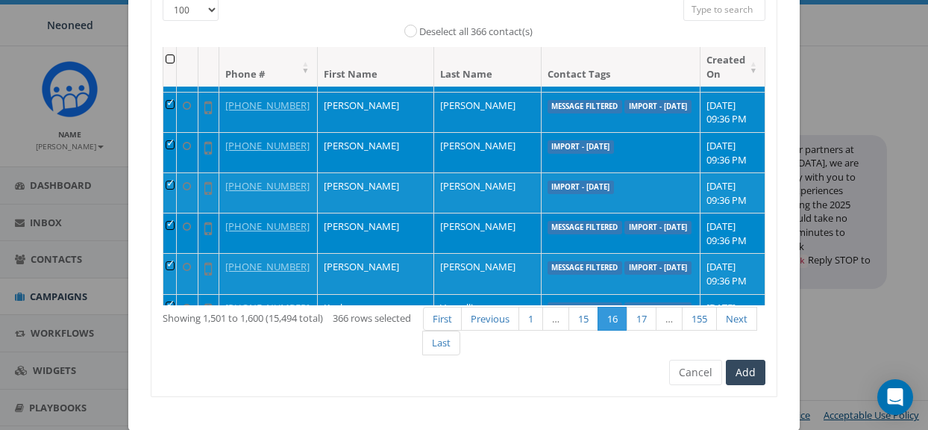
click at [170, 105] on td at bounding box center [169, 112] width 13 height 40
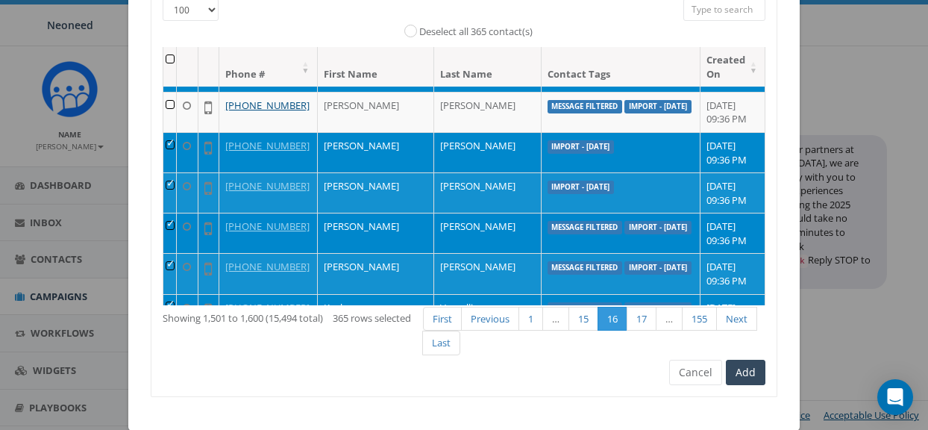
click at [177, 222] on td at bounding box center [169, 233] width 13 height 40
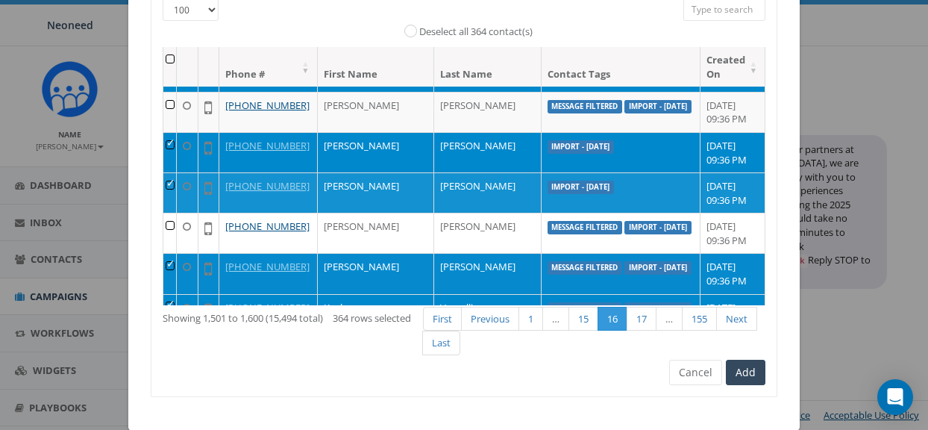
click at [177, 261] on td at bounding box center [169, 273] width 13 height 40
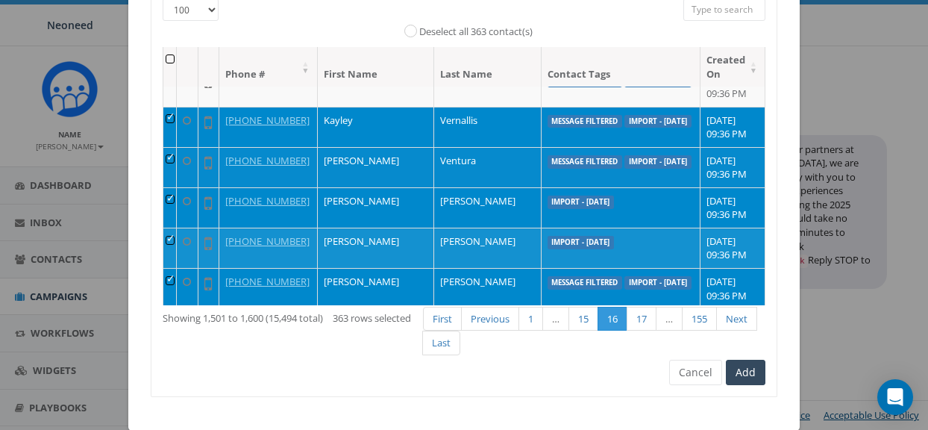
scroll to position [3328, 0]
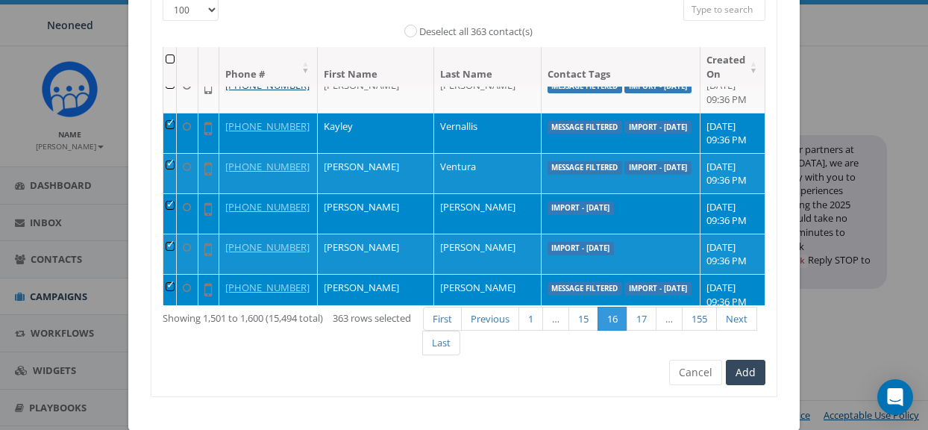
click at [174, 125] on td at bounding box center [169, 133] width 13 height 40
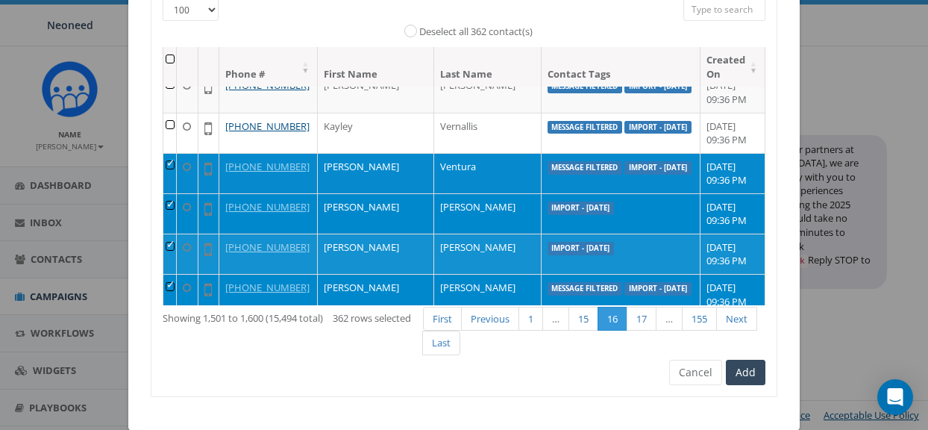
click at [175, 164] on td at bounding box center [169, 173] width 13 height 40
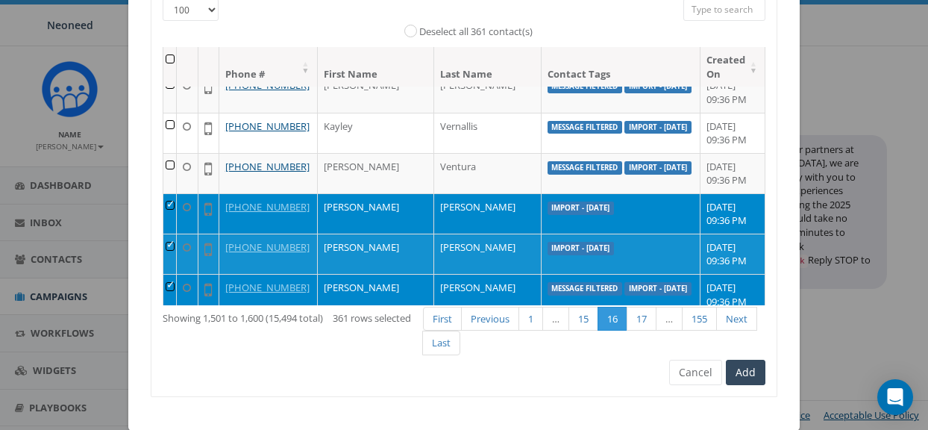
click at [175, 290] on td at bounding box center [169, 294] width 13 height 40
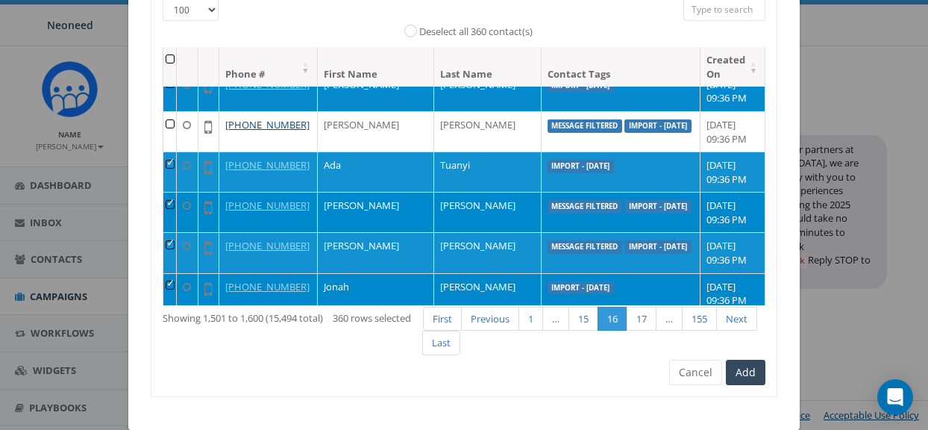
scroll to position [3493, 0]
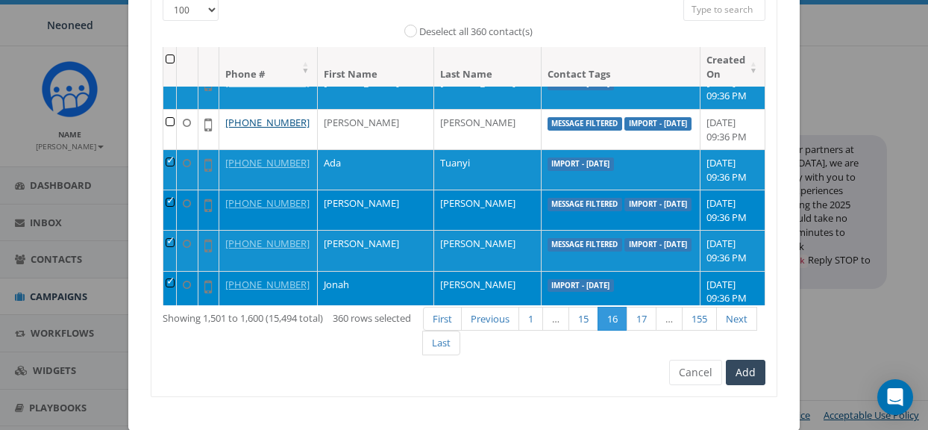
click at [177, 207] on td at bounding box center [169, 210] width 13 height 40
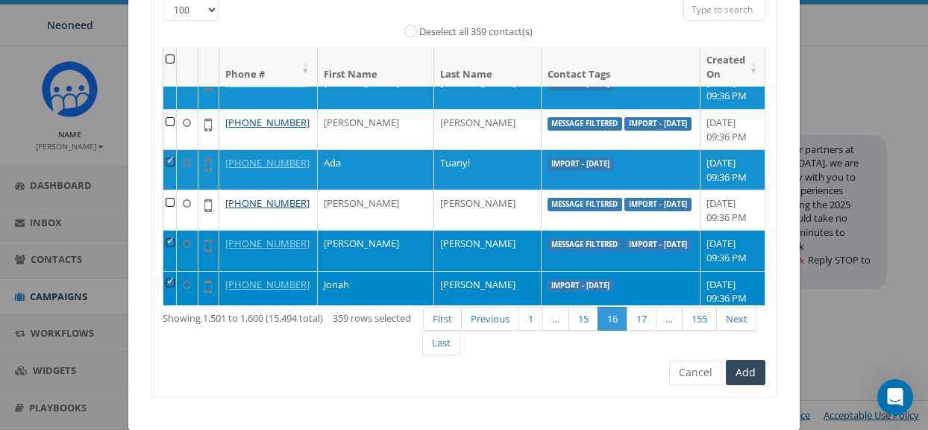
click at [175, 245] on td at bounding box center [169, 250] width 13 height 40
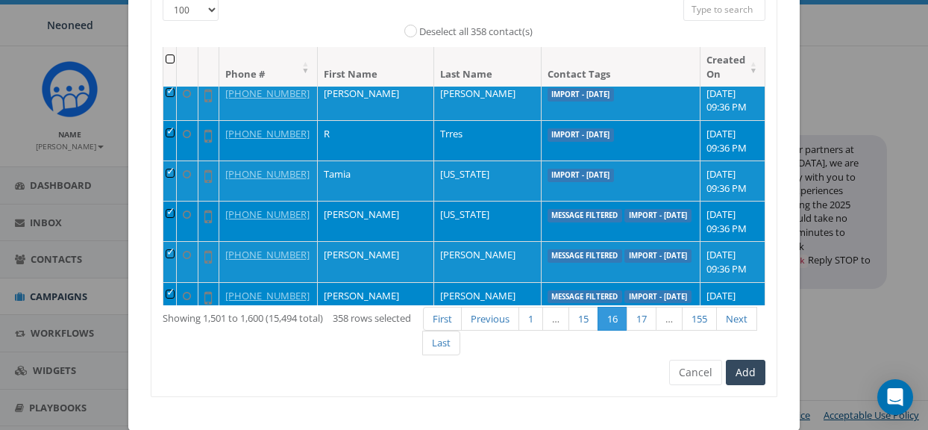
scroll to position [3828, 0]
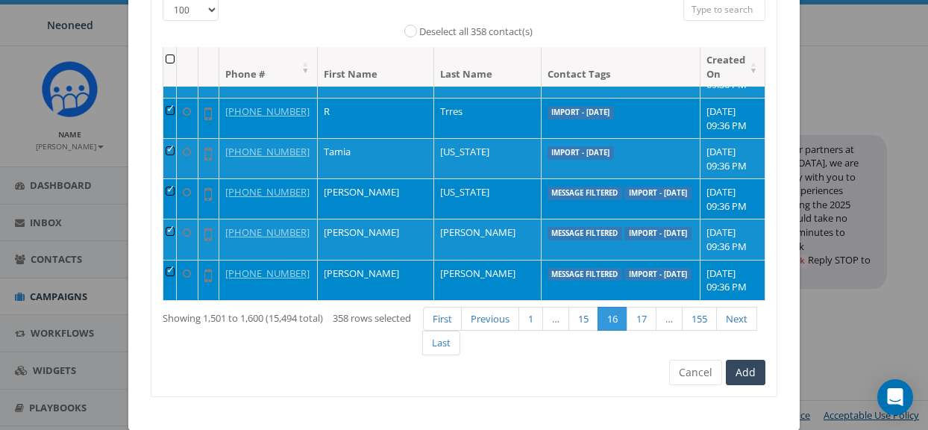
click at [177, 190] on td at bounding box center [169, 198] width 13 height 40
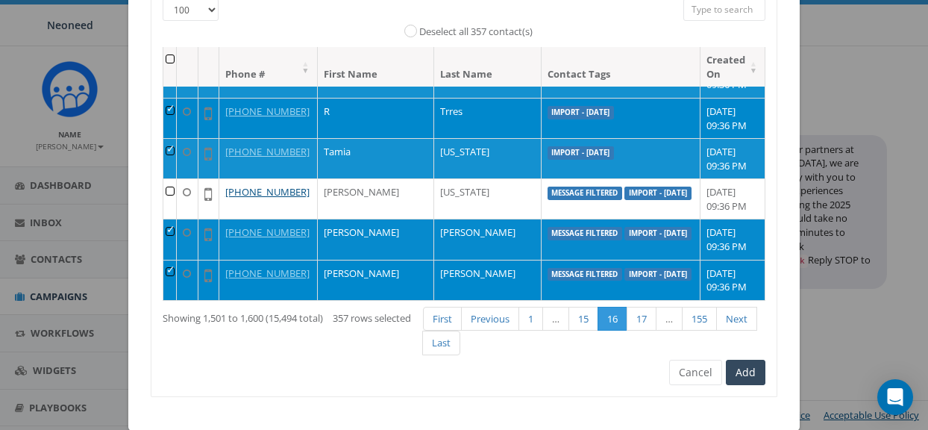
click at [175, 235] on td at bounding box center [169, 239] width 13 height 40
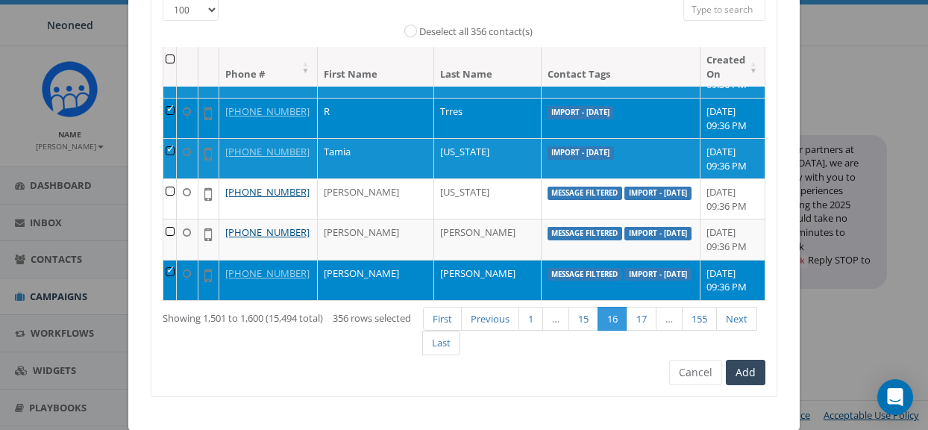
click at [176, 272] on td at bounding box center [169, 280] width 13 height 40
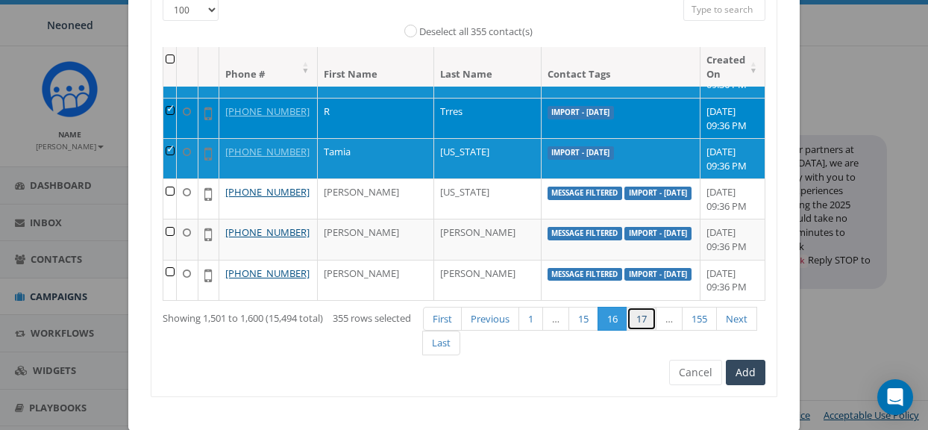
click at [642, 320] on link "17" at bounding box center [642, 319] width 30 height 25
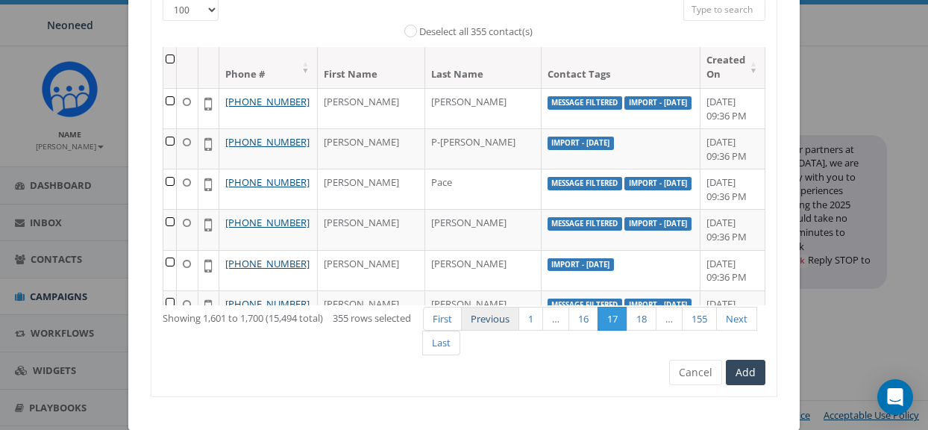
scroll to position [1571, 0]
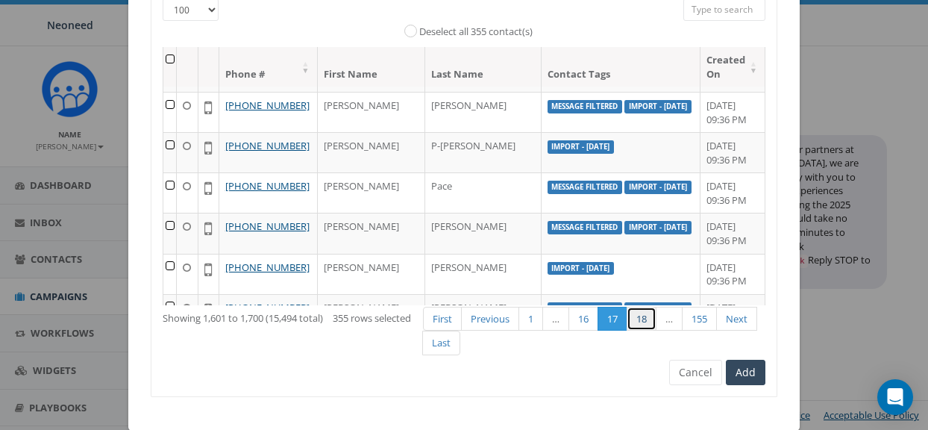
click at [643, 325] on link "18" at bounding box center [642, 319] width 30 height 25
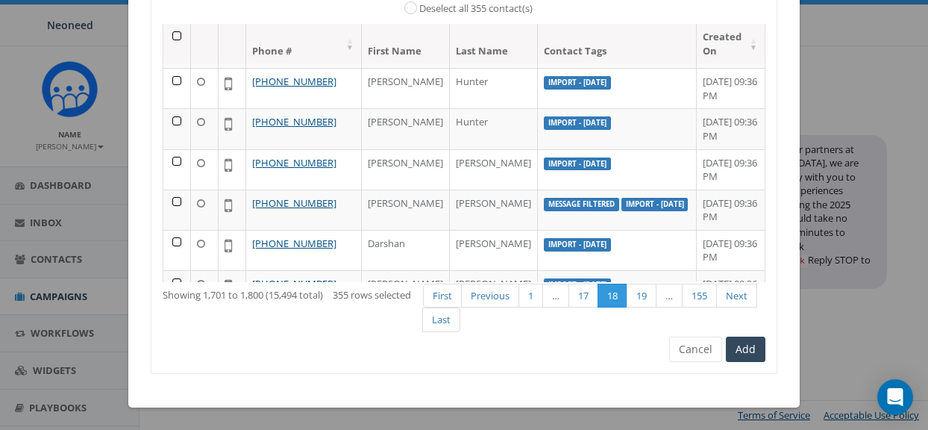
scroll to position [1004, 0]
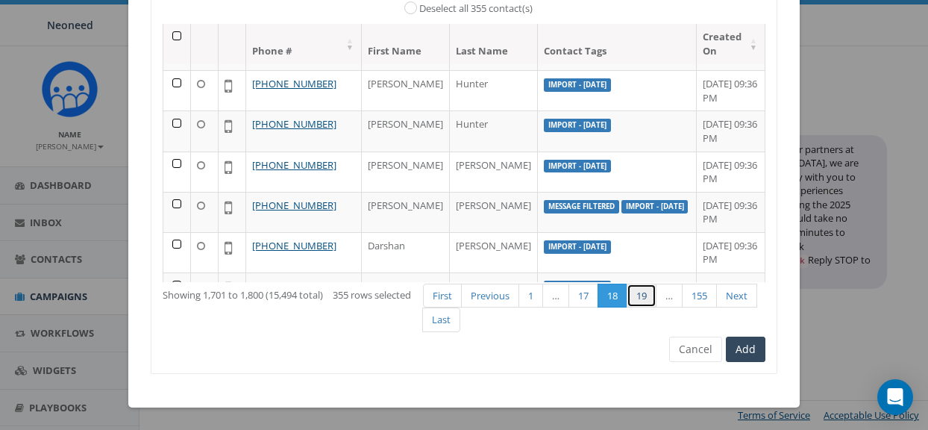
click at [646, 299] on link "19" at bounding box center [642, 296] width 30 height 25
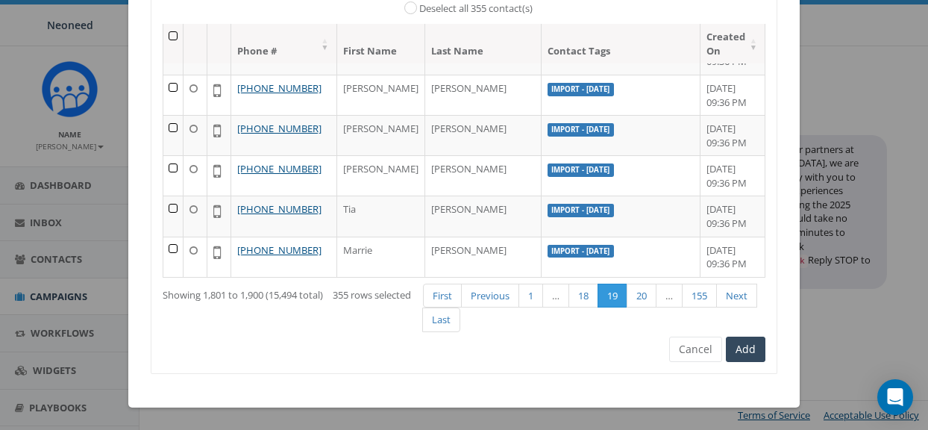
scroll to position [4994, 0]
click at [646, 293] on link "20" at bounding box center [642, 296] width 30 height 25
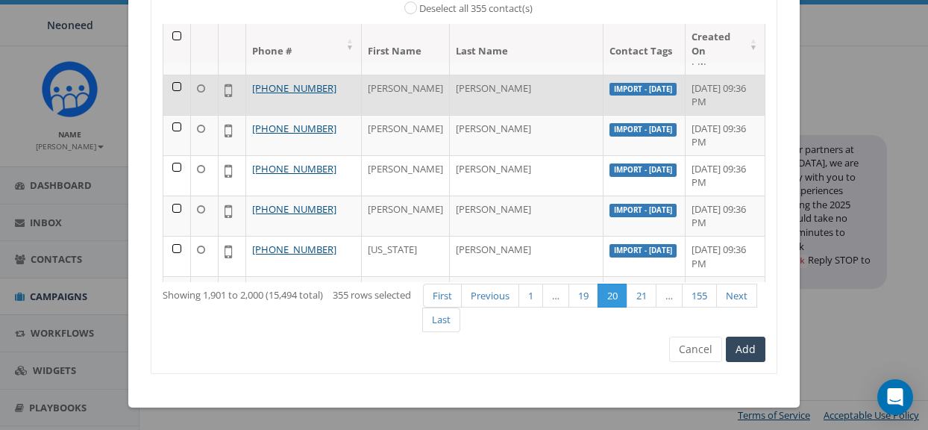
scroll to position [3008, 0]
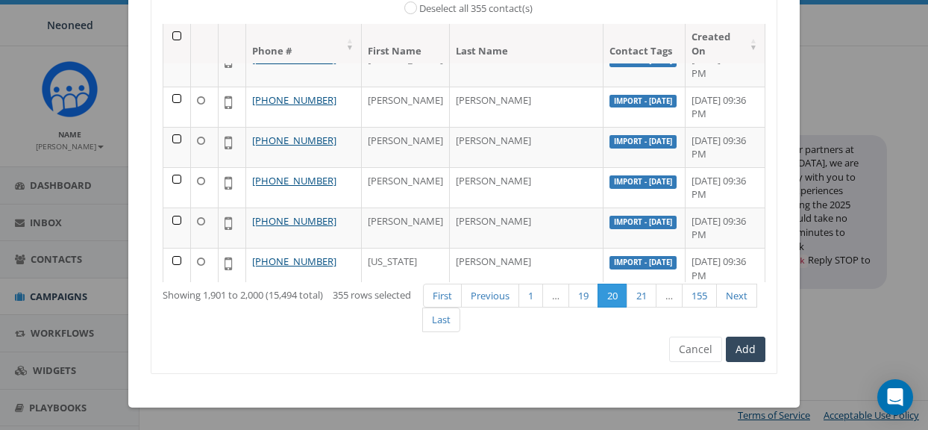
click at [176, 33] on th at bounding box center [177, 44] width 28 height 40
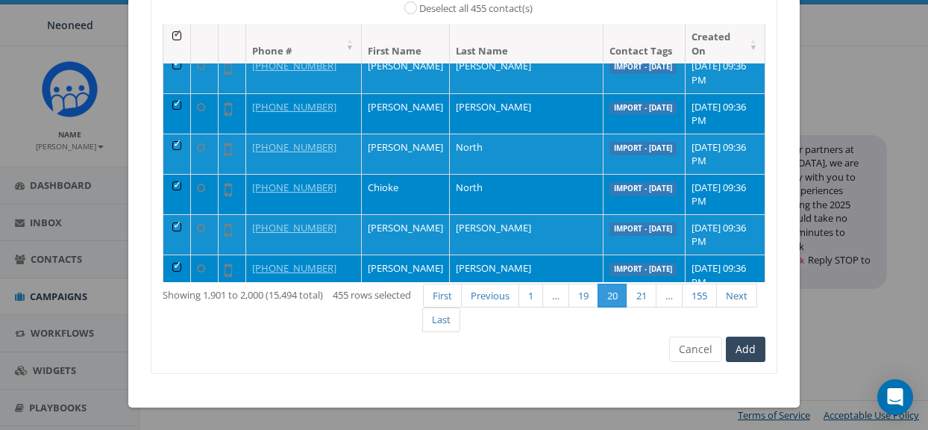
scroll to position [3814, 0]
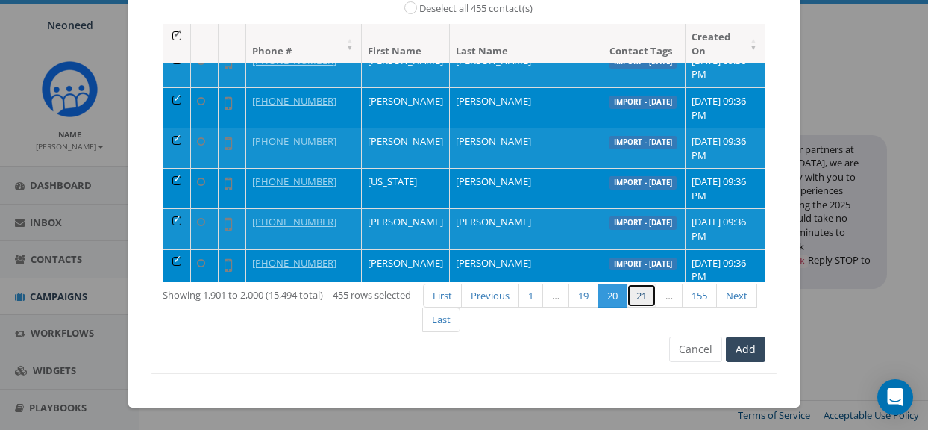
click at [642, 296] on link "21" at bounding box center [642, 296] width 30 height 25
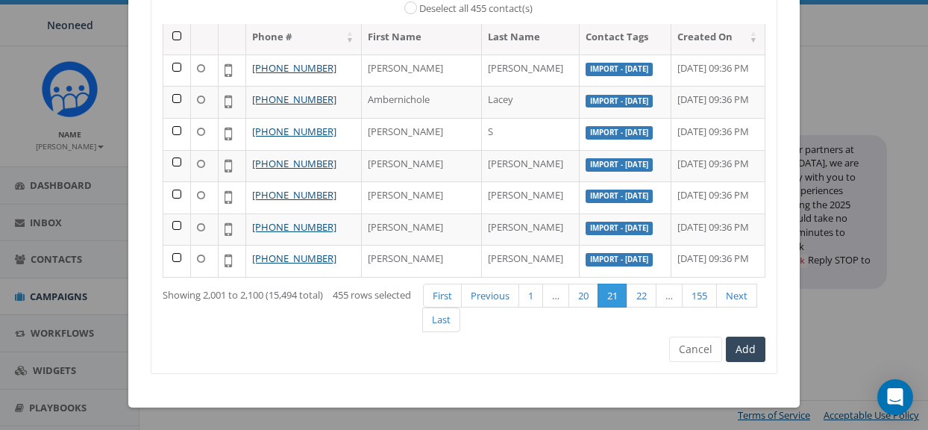
scroll to position [2914, 0]
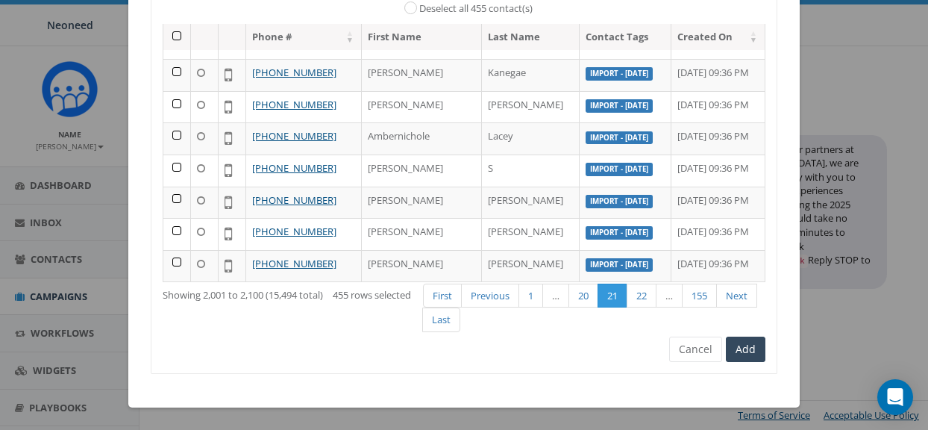
click at [175, 37] on th at bounding box center [177, 37] width 28 height 26
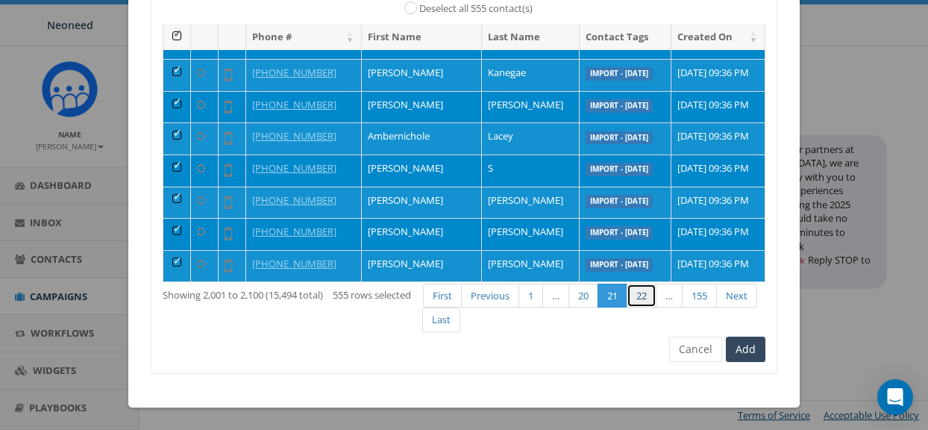
click at [646, 296] on link "22" at bounding box center [642, 296] width 30 height 25
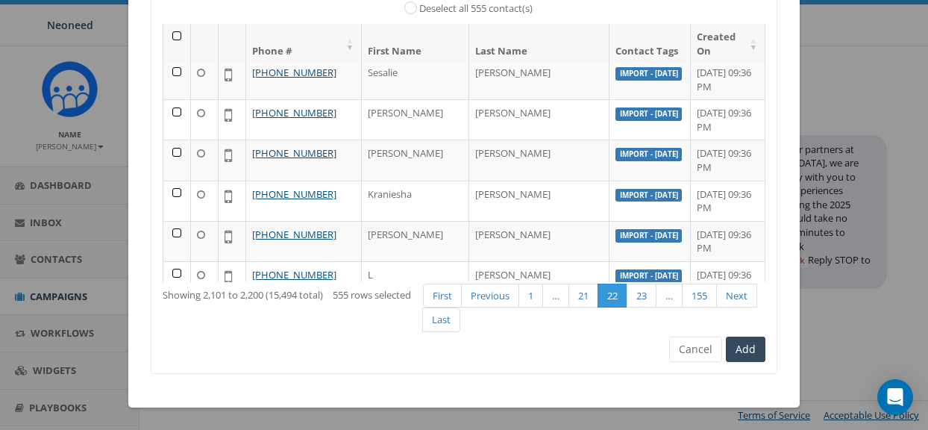
click at [174, 37] on th at bounding box center [177, 44] width 28 height 40
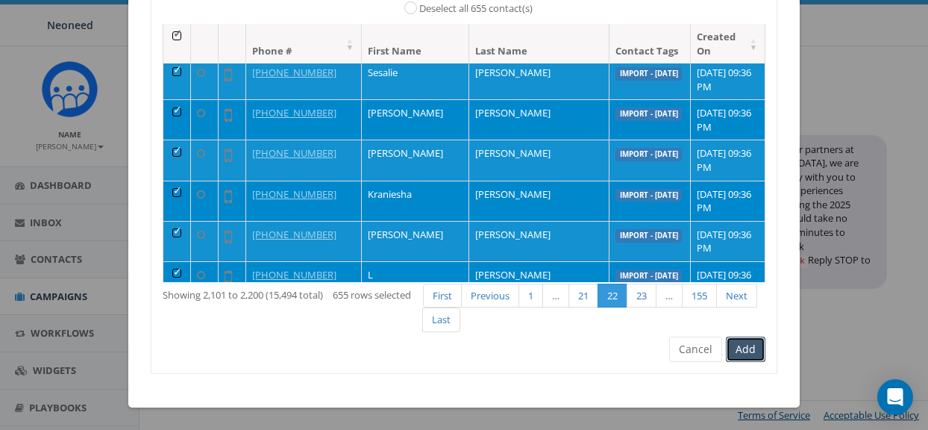
click at [744, 353] on button "Add" at bounding box center [746, 349] width 40 height 25
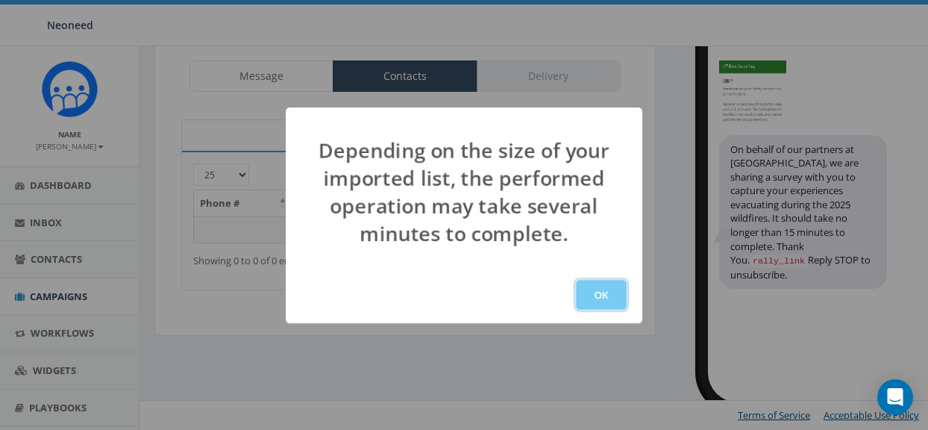
click at [607, 291] on button "OK" at bounding box center [601, 295] width 51 height 30
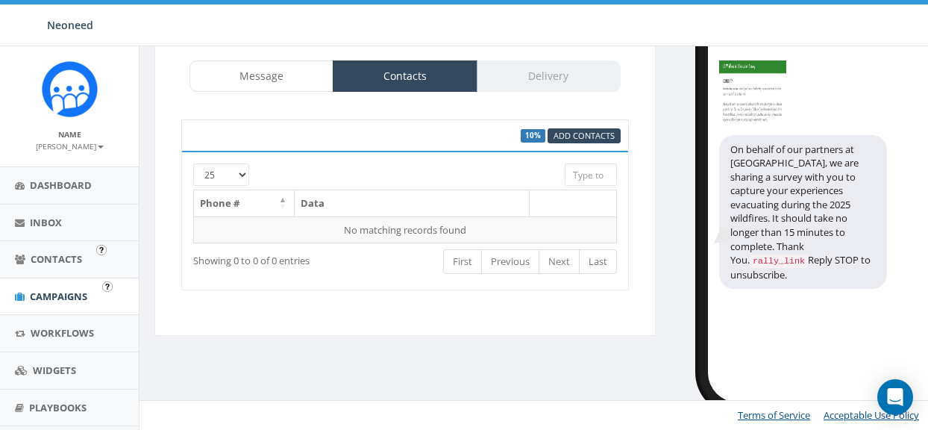
scroll to position [112, 0]
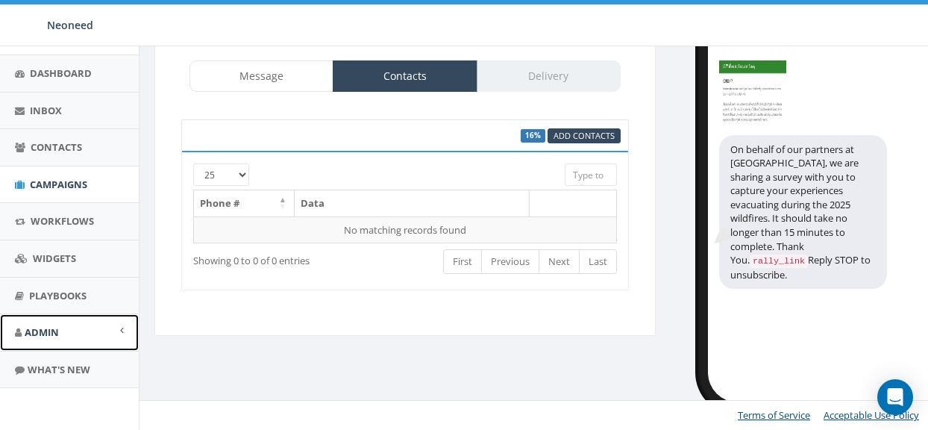
click at [43, 332] on span "Admin" at bounding box center [42, 331] width 34 height 13
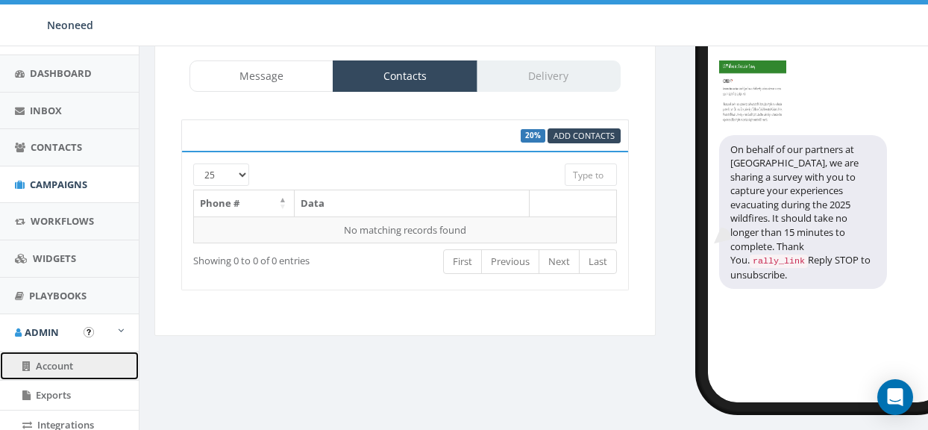
click at [60, 362] on span "Account" at bounding box center [54, 365] width 37 height 13
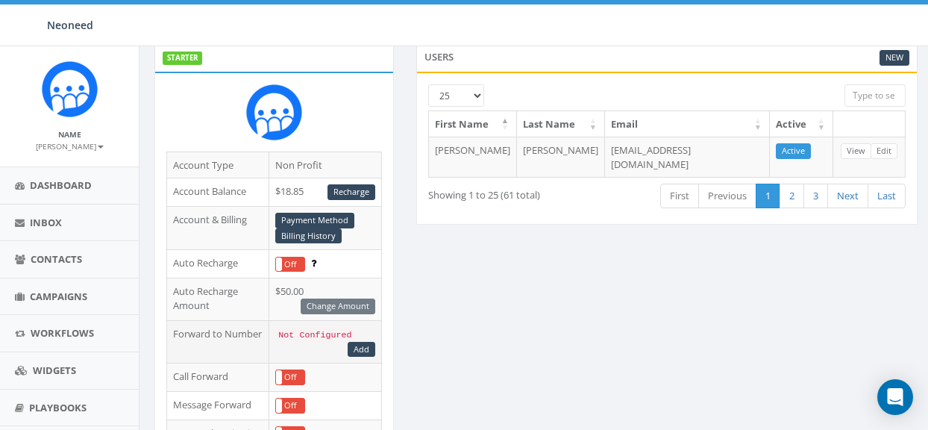
scroll to position [114, 0]
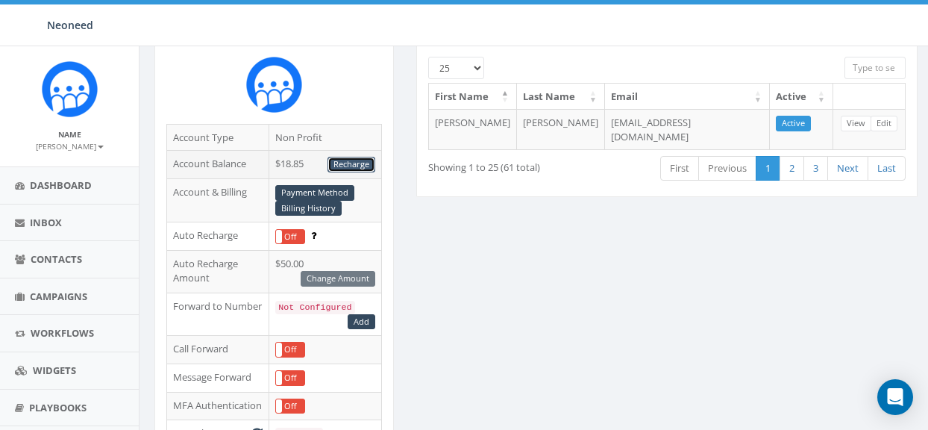
click at [352, 168] on link "Recharge" at bounding box center [352, 165] width 48 height 16
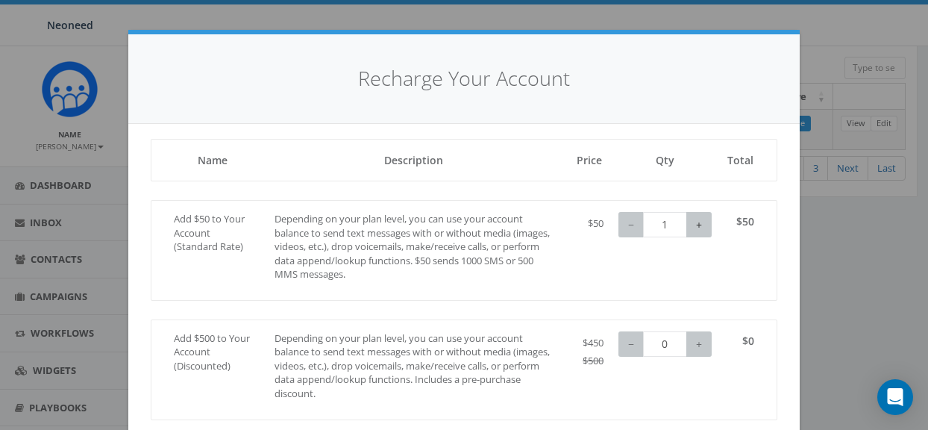
type input "2"
click at [698, 228] on button "+" at bounding box center [699, 224] width 25 height 25
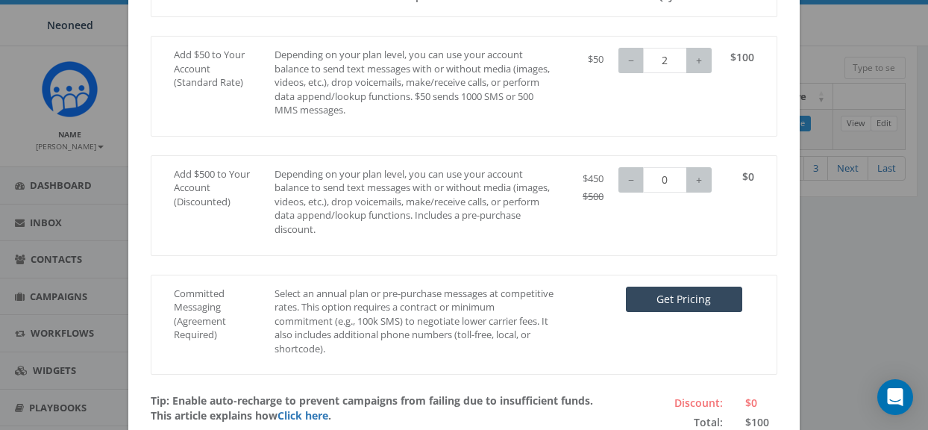
scroll to position [252, 0]
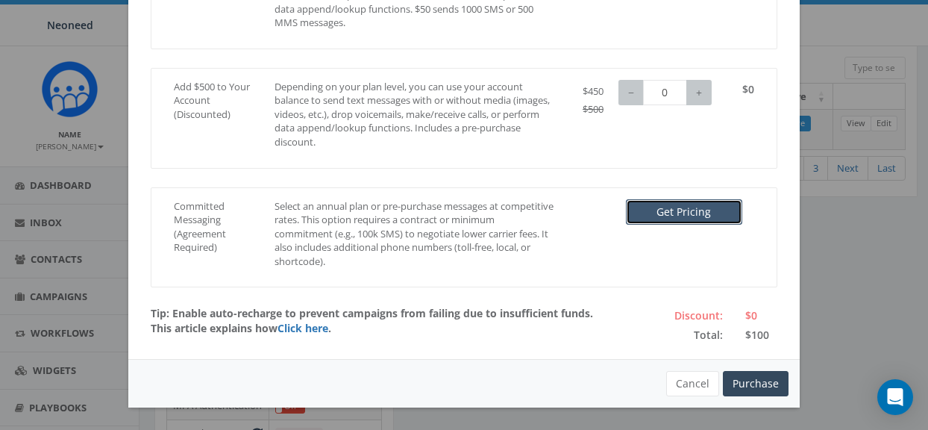
click at [696, 214] on button "Get Pricing" at bounding box center [684, 211] width 116 height 25
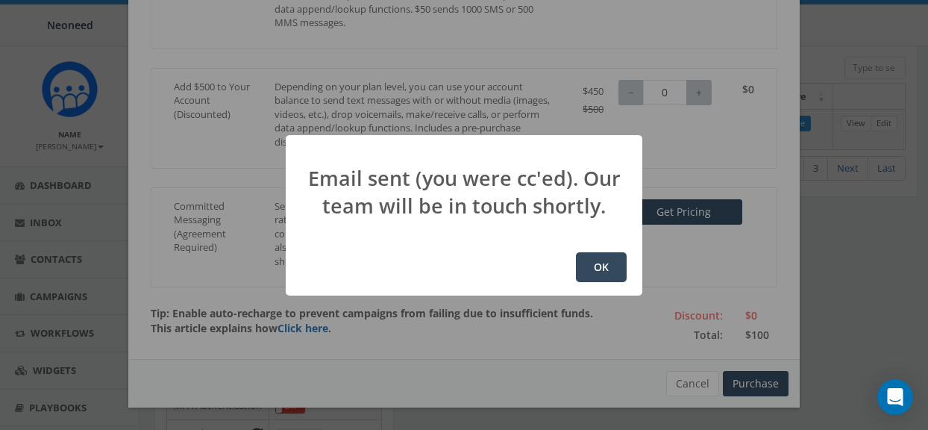
click at [595, 260] on button "OK" at bounding box center [601, 267] width 51 height 30
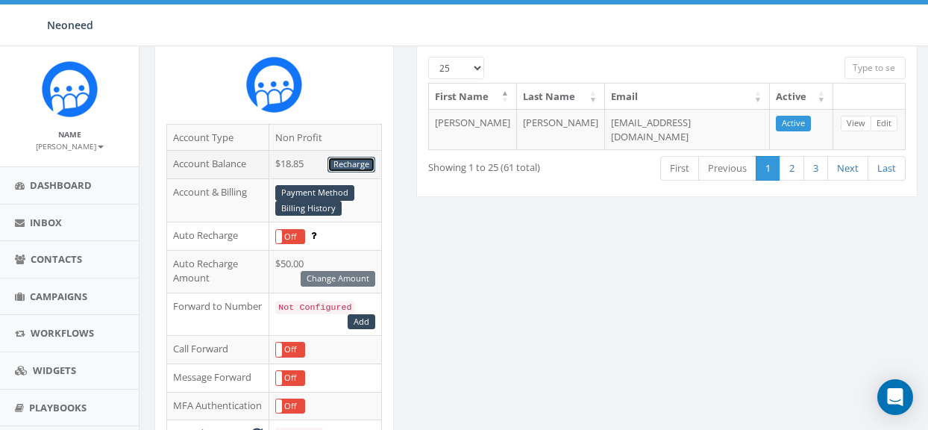
click at [345, 170] on link "Recharge" at bounding box center [352, 165] width 48 height 16
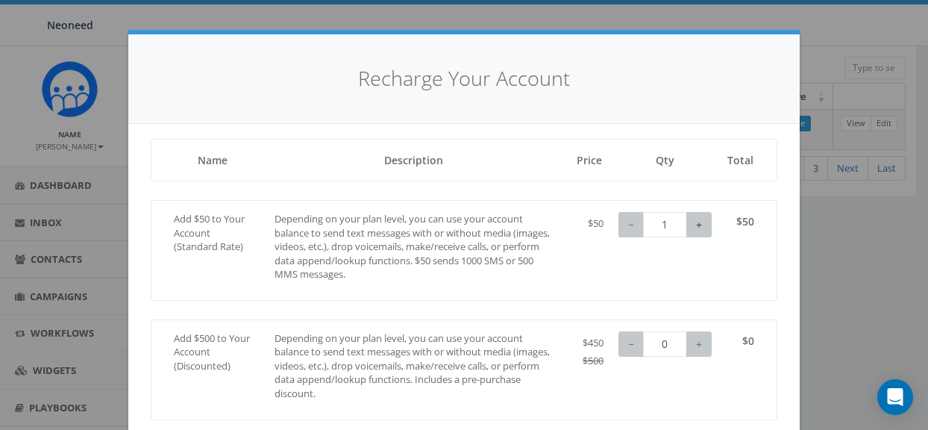
type input "2"
click at [698, 224] on button "+" at bounding box center [699, 224] width 25 height 25
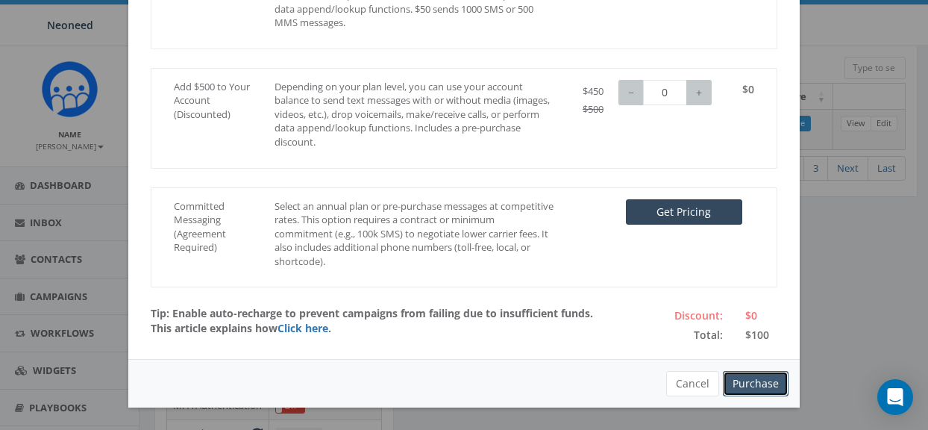
click at [756, 384] on button "Purchase" at bounding box center [756, 383] width 66 height 25
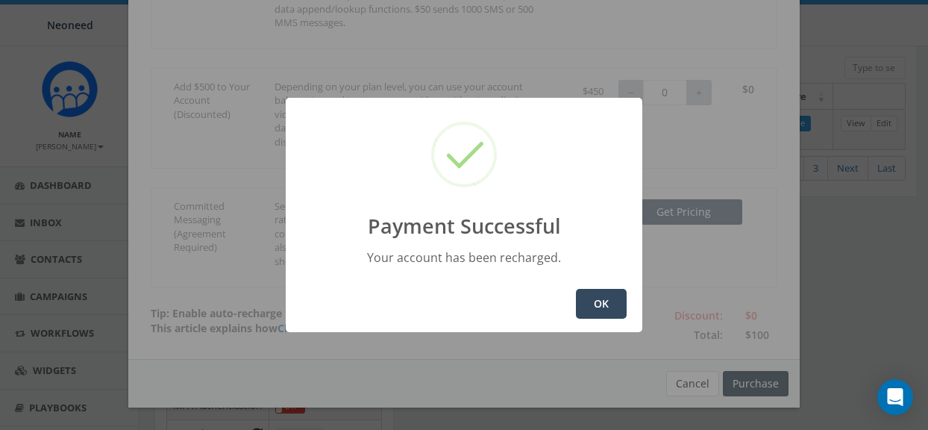
click at [610, 300] on button "OK" at bounding box center [601, 304] width 51 height 30
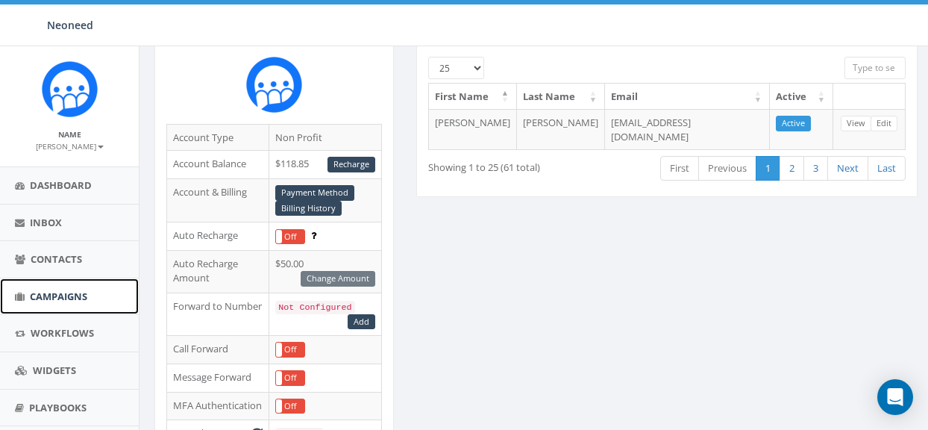
click at [64, 294] on span "Campaigns" at bounding box center [58, 296] width 57 height 13
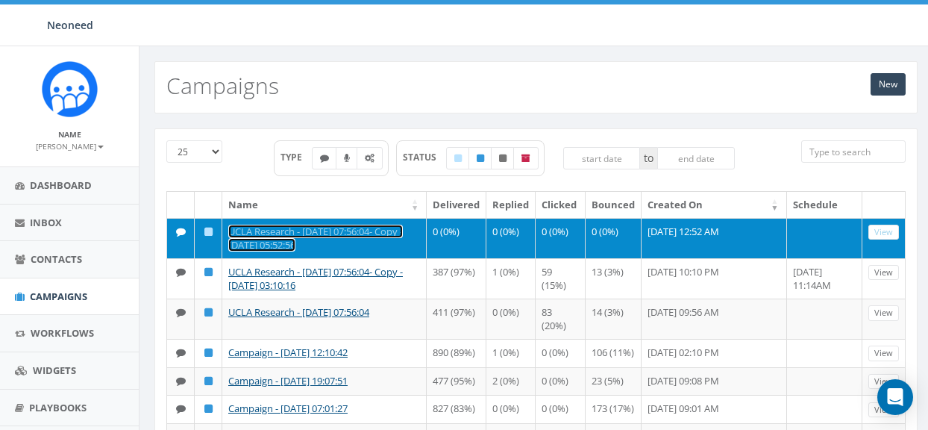
click at [322, 234] on link "UCLA Research - [DATE] 07:56:04- Copy - [DATE] 05:52:56" at bounding box center [315, 239] width 175 height 28
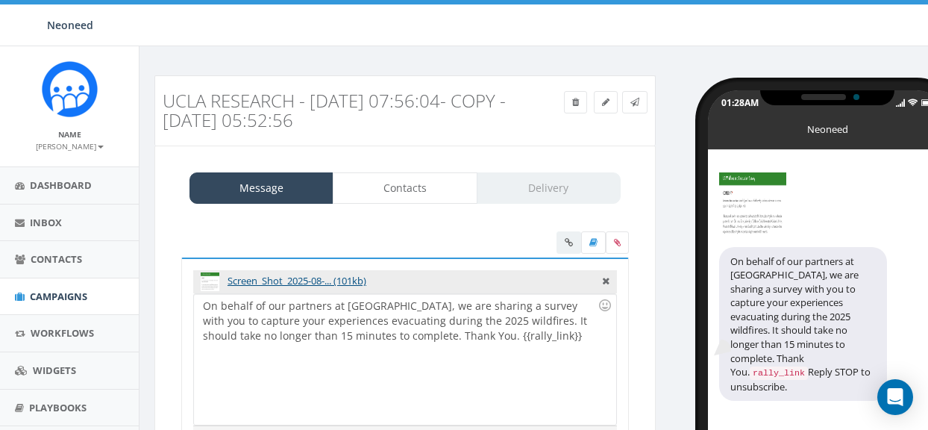
click at [547, 190] on div "Message Contacts Delivery" at bounding box center [405, 187] width 431 height 31
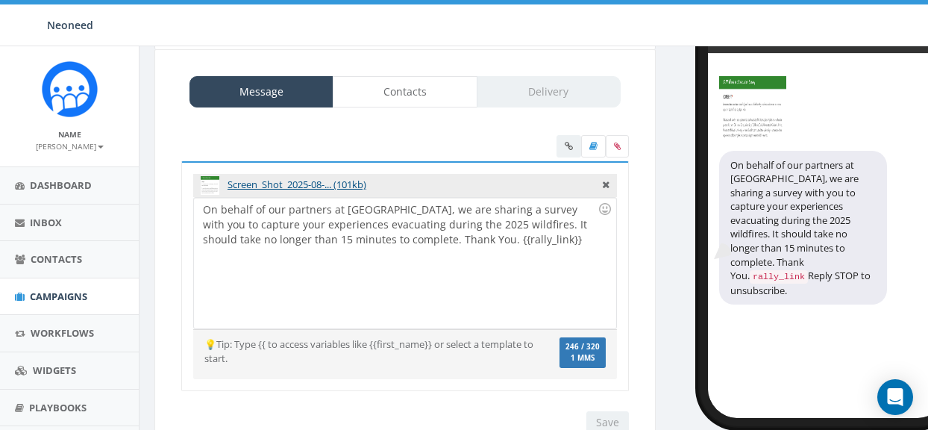
scroll to position [110, 0]
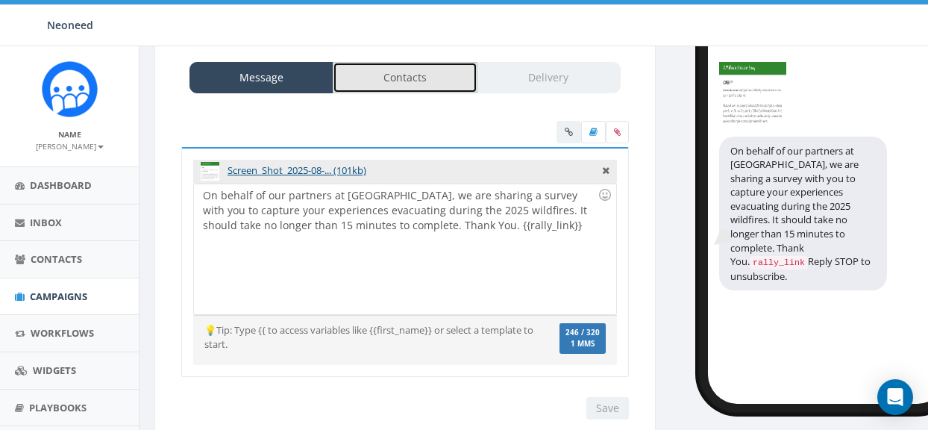
click at [431, 84] on link "Contacts" at bounding box center [405, 77] width 144 height 31
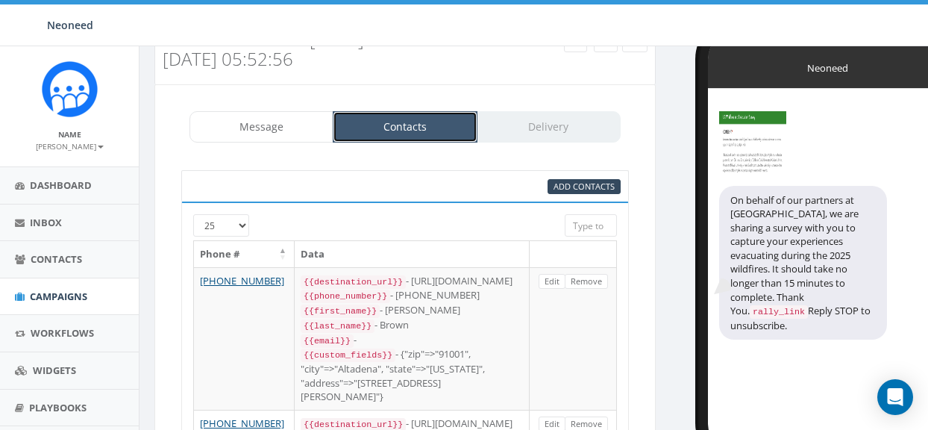
scroll to position [0, 0]
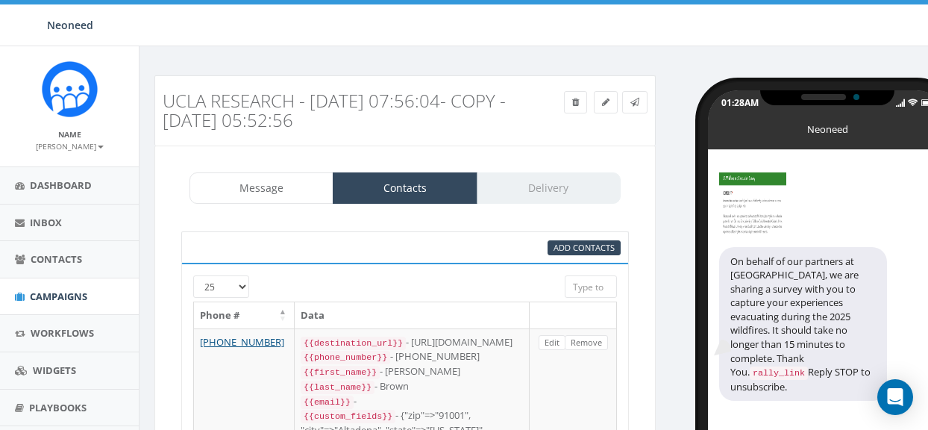
click at [550, 187] on div "Message Contacts Delivery" at bounding box center [405, 187] width 431 height 31
click at [60, 296] on span "Campaigns" at bounding box center [58, 296] width 57 height 13
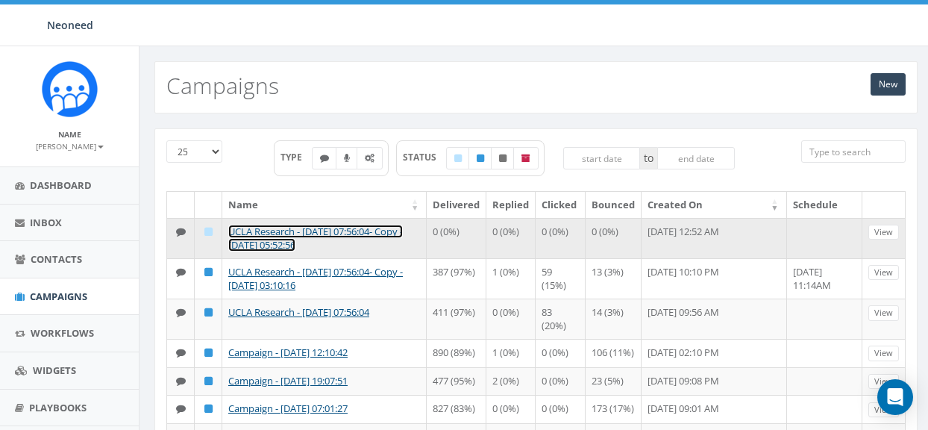
click at [291, 228] on link "UCLA Research - [DATE] 07:56:04- Copy - [DATE] 05:52:56" at bounding box center [315, 239] width 175 height 28
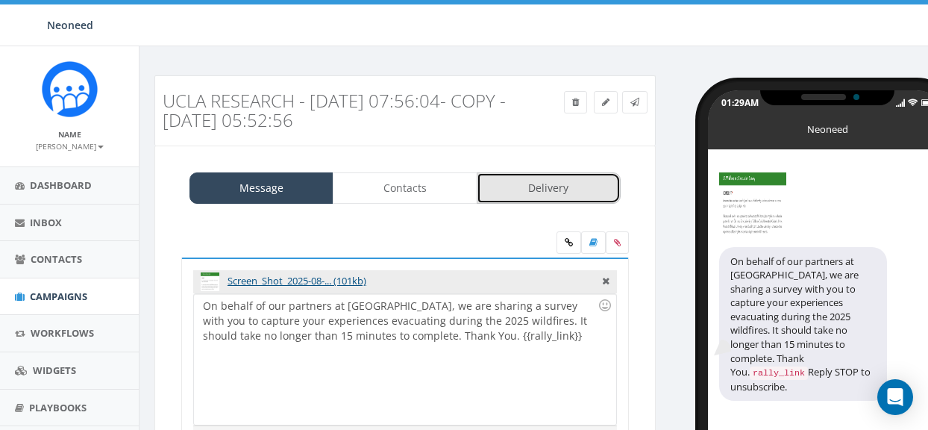
click at [550, 185] on link "Delivery" at bounding box center [549, 187] width 144 height 31
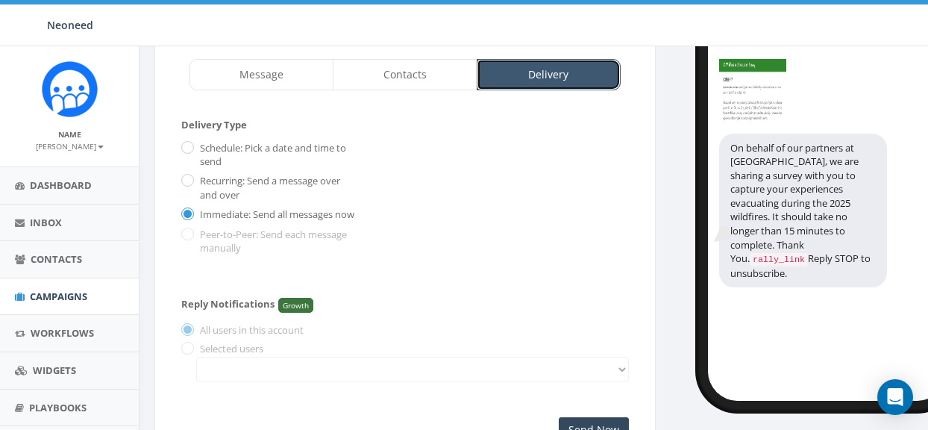
scroll to position [122, 0]
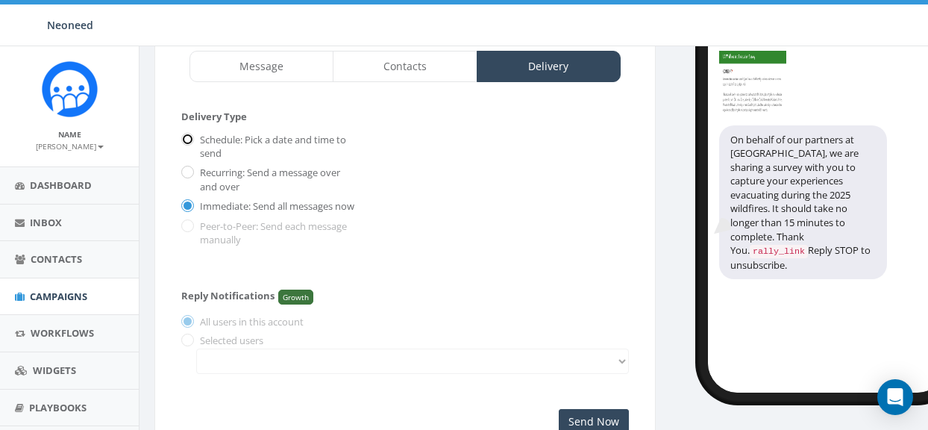
click at [189, 137] on input "Schedule: Pick a date and time to send" at bounding box center [186, 141] width 10 height 10
radio input "true"
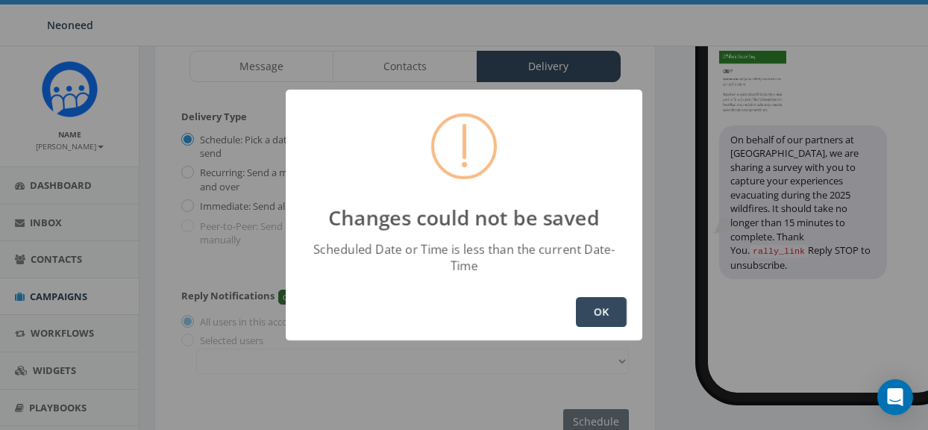
click at [591, 302] on button "OK" at bounding box center [601, 312] width 51 height 30
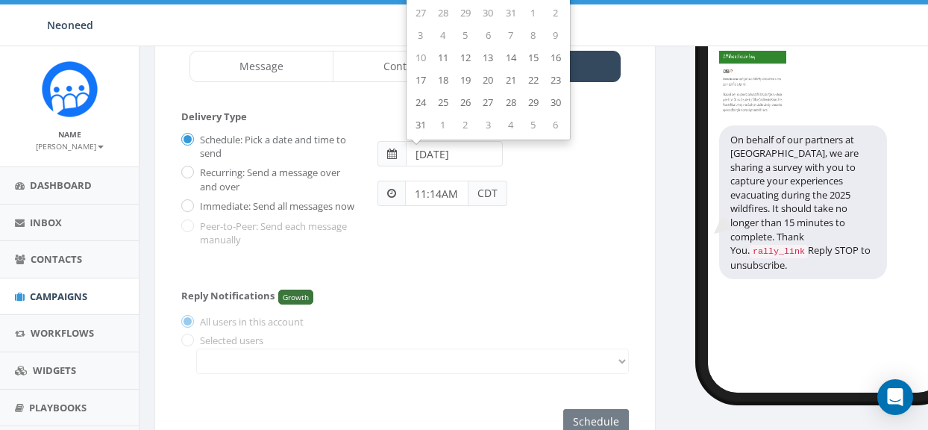
click at [447, 161] on input "2025-08-07" at bounding box center [454, 153] width 97 height 25
click at [447, 57] on td "11" at bounding box center [443, 58] width 22 height 22
type input "2025-08-11"
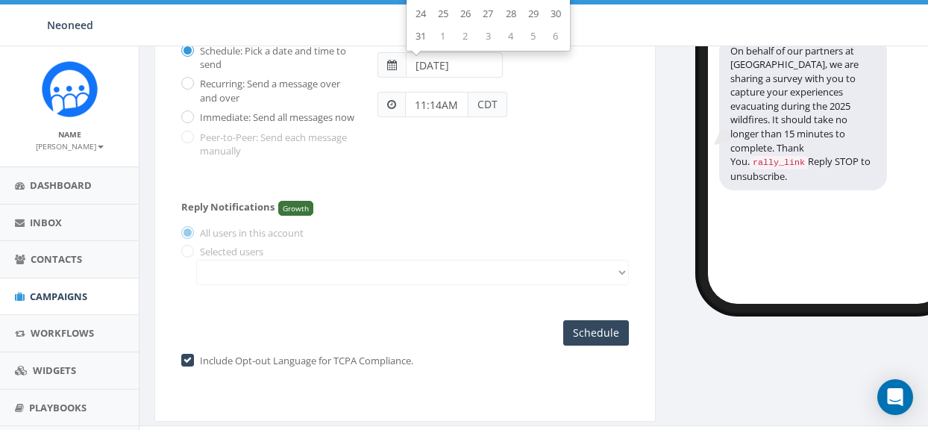
scroll to position [219, 0]
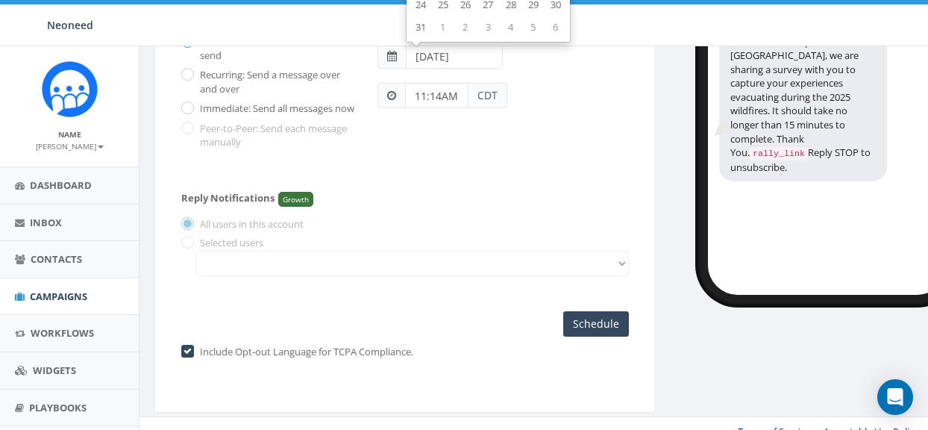
click at [441, 96] on input "11:14AM" at bounding box center [436, 95] width 63 height 25
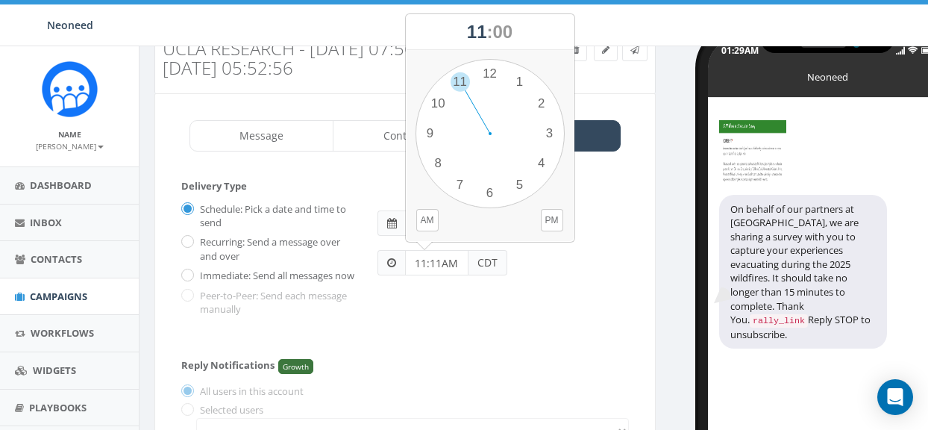
scroll to position [54, 0]
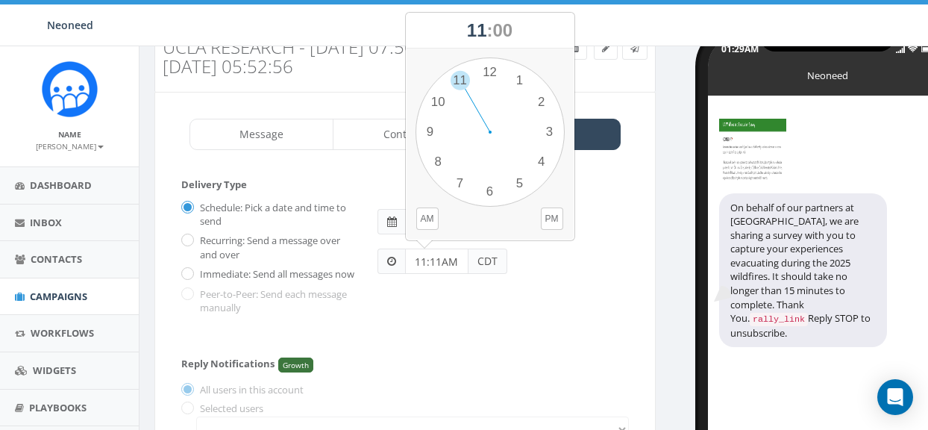
type input "11:11AM"
click at [549, 355] on div "Reply Notifications Growth All users in this account Selected users" at bounding box center [405, 396] width 448 height 106
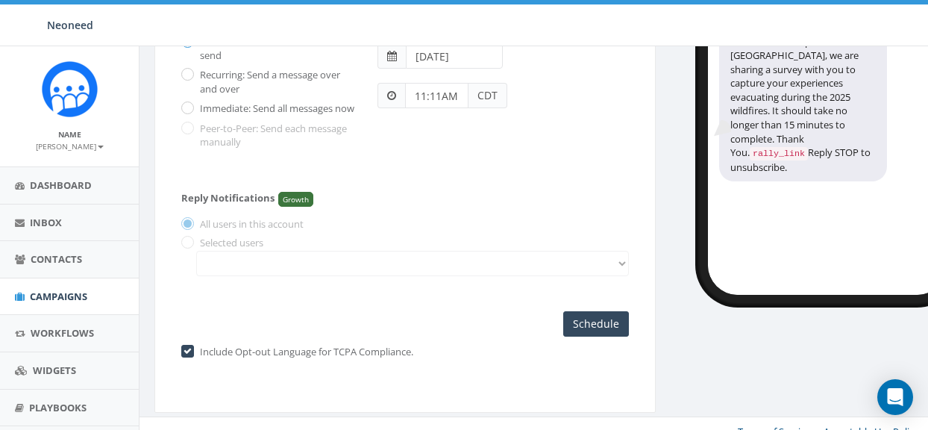
scroll to position [241, 0]
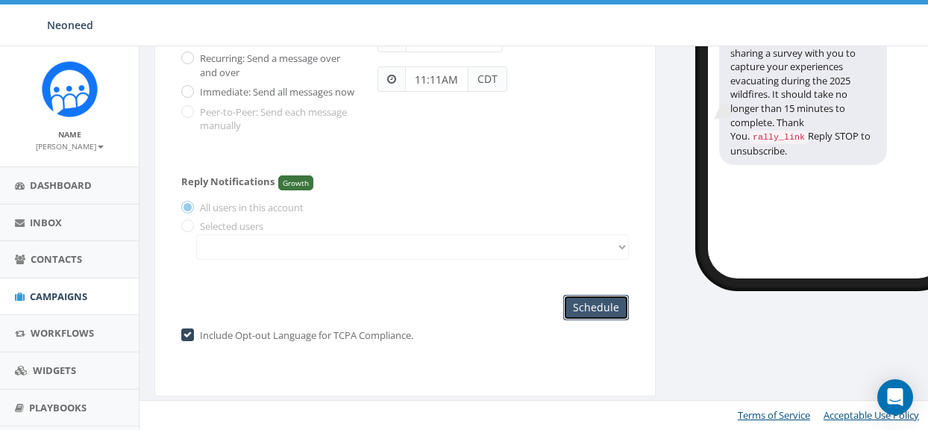
click at [600, 316] on input "Schedule" at bounding box center [596, 307] width 66 height 25
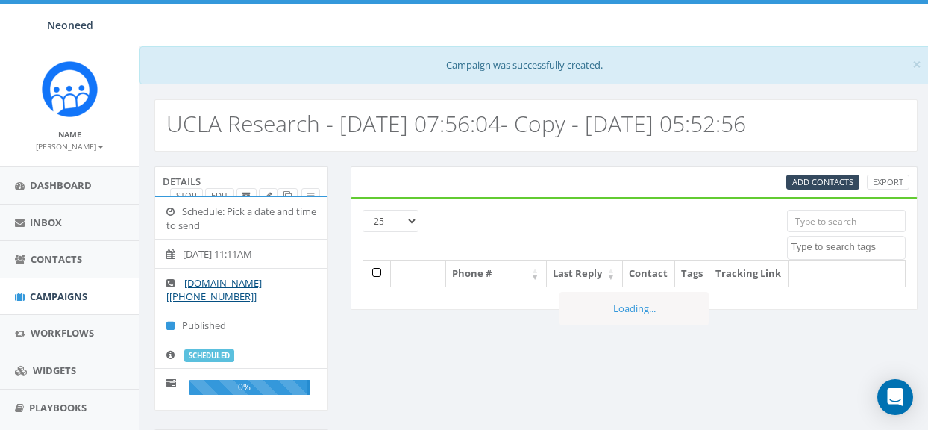
select select
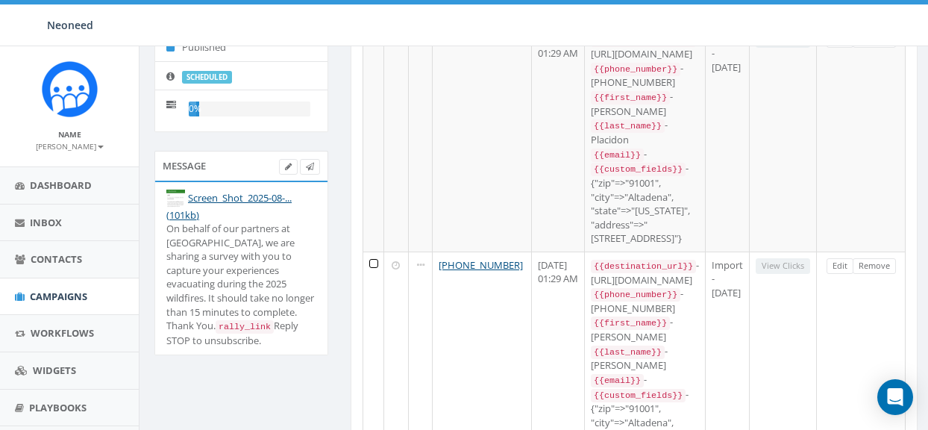
scroll to position [281, 0]
